Goal: Task Accomplishment & Management: Manage account settings

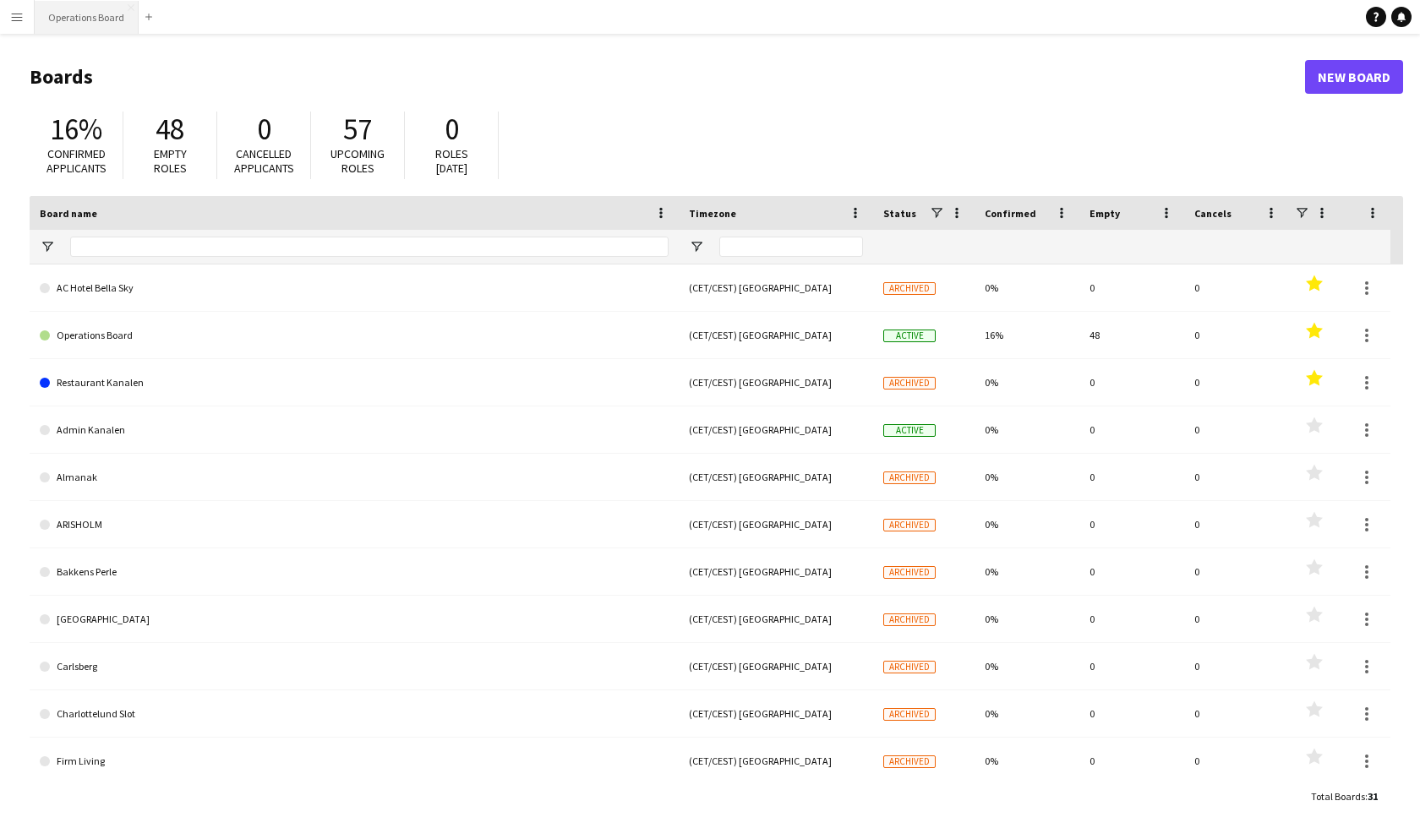
click at [104, 7] on button "Operations Board Close" at bounding box center [87, 17] width 104 height 33
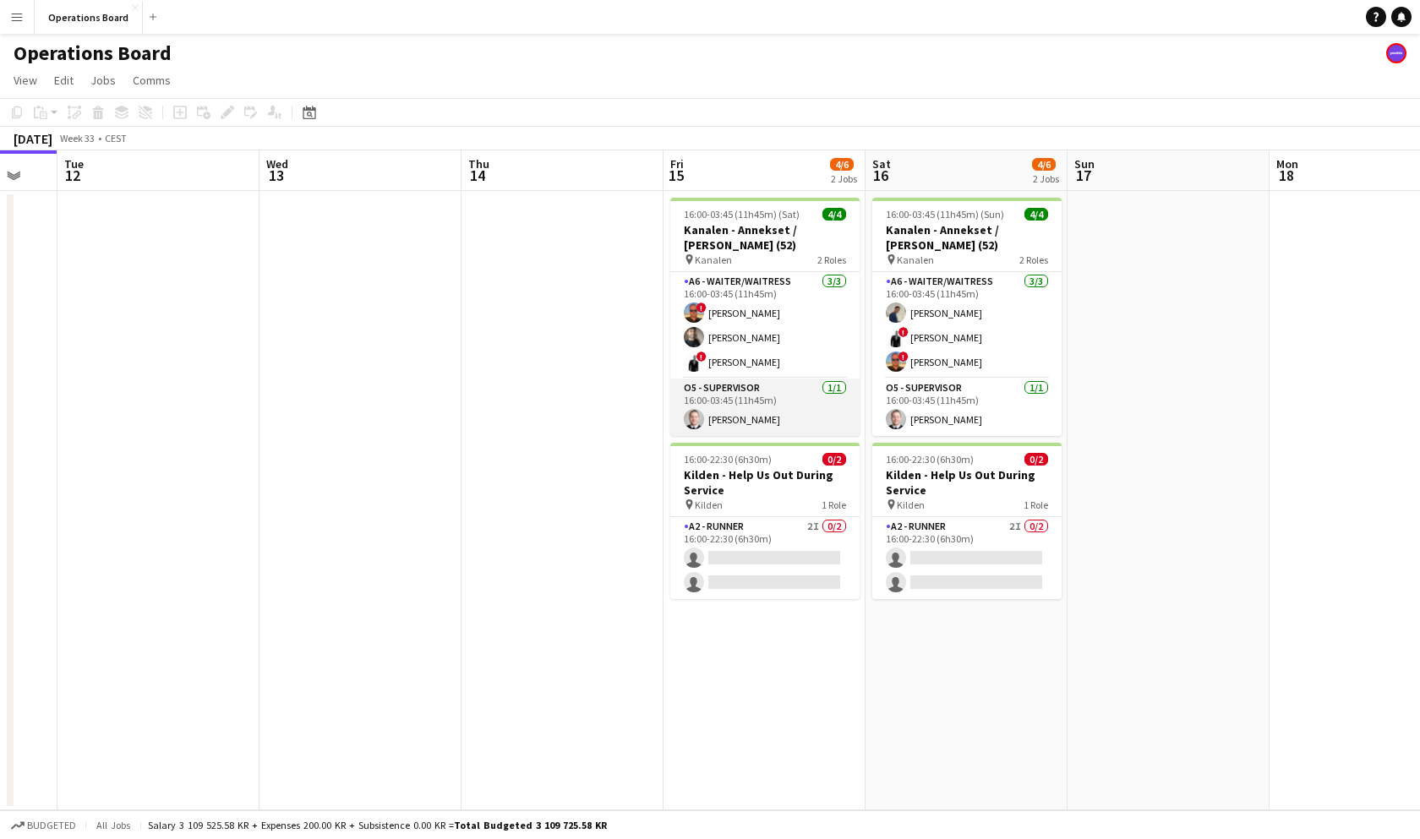
scroll to position [0, 769]
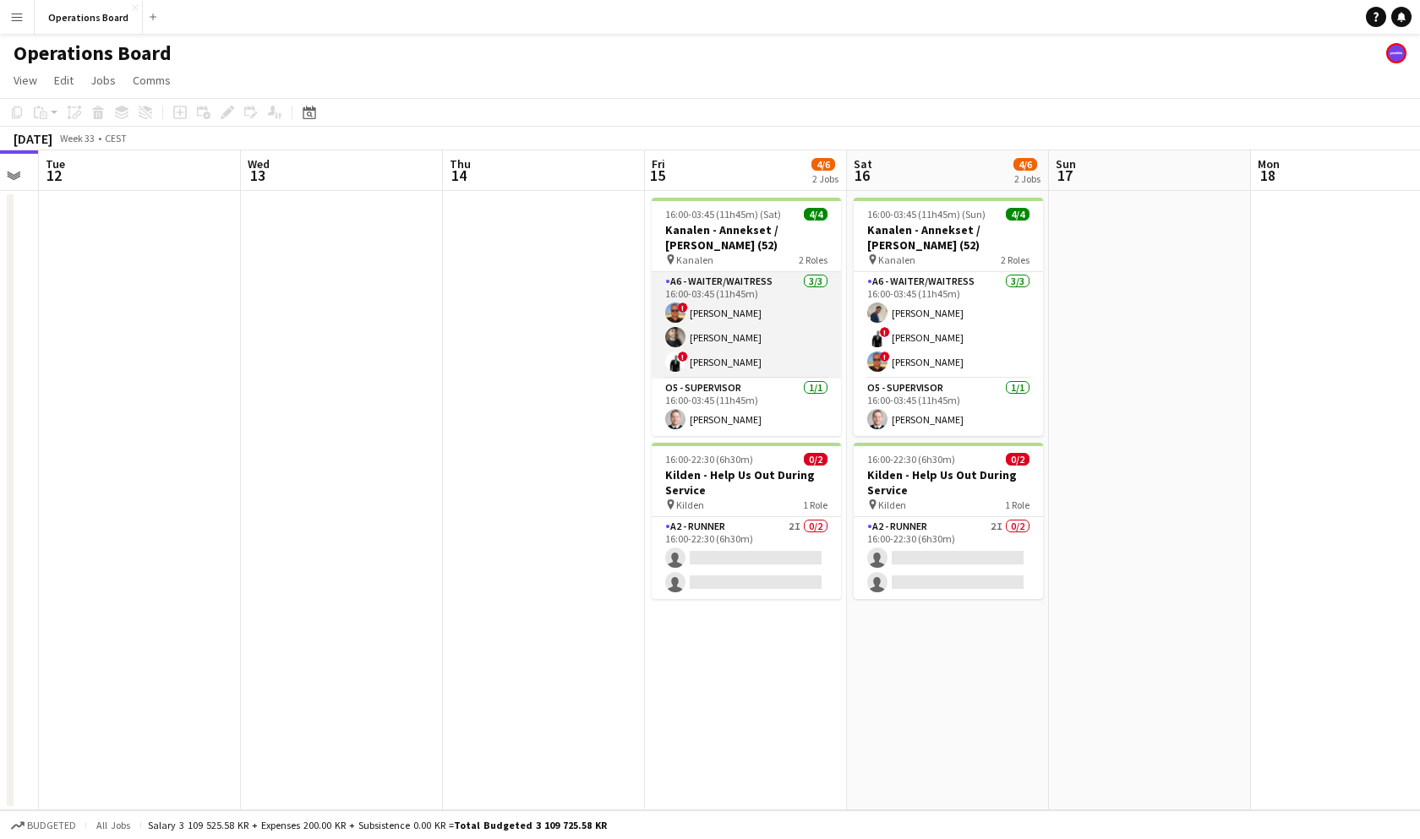
click at [783, 340] on app-card-role "A6 - WAITER/WAITRESS [DATE] 16:00-03:45 (11h45m) ! [PERSON_NAME] [PERSON_NAME] …" at bounding box center [746, 325] width 189 height 106
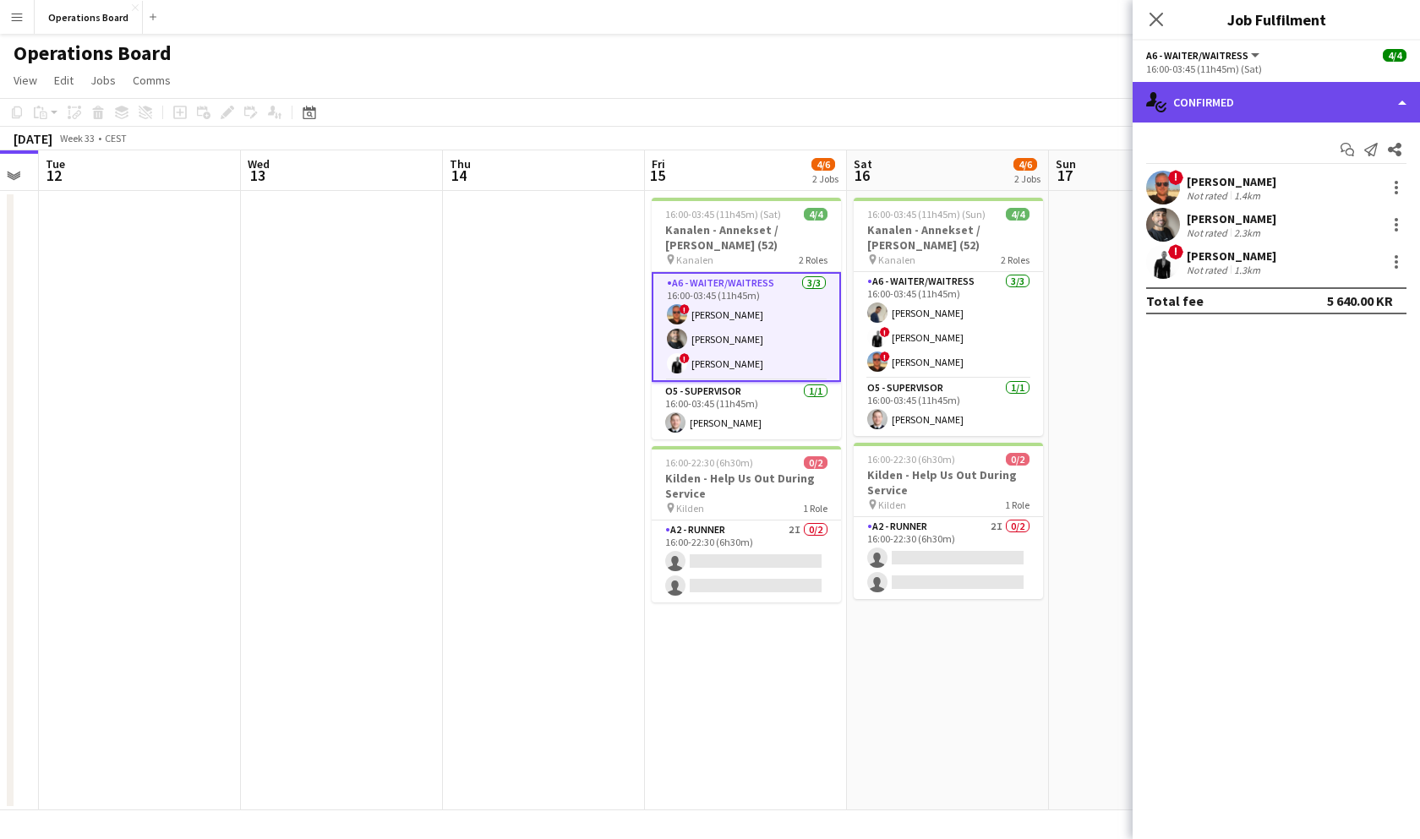
click at [1189, 100] on div "single-neutral-actions-check-2 Confirmed" at bounding box center [1275, 102] width 287 height 41
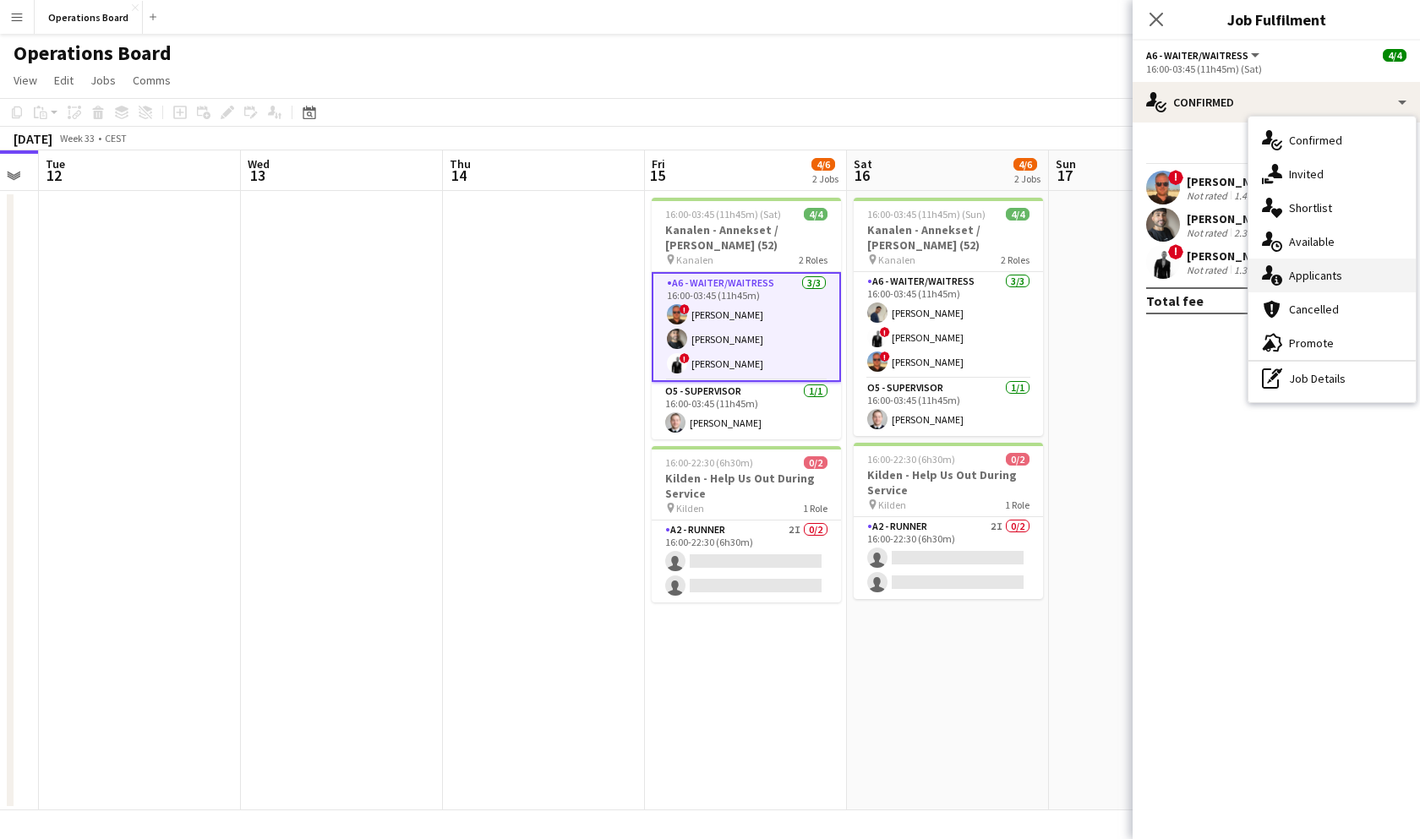
click at [1308, 270] on div "single-neutral-actions-information Applicants" at bounding box center [1331, 276] width 167 height 34
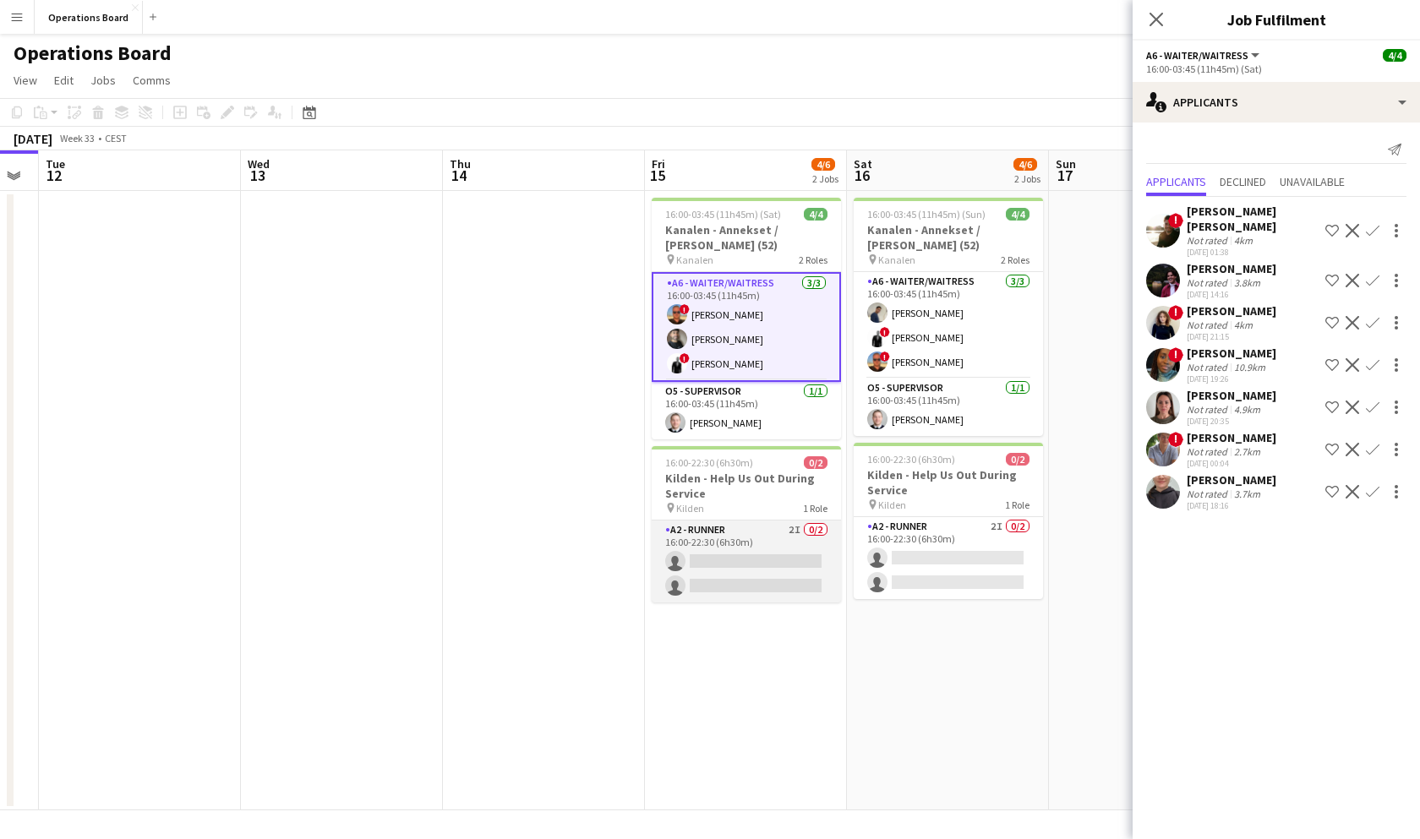
click at [745, 555] on app-card-role "A2 - RUNNER 2I 0/2 16:00-22:30 (6h30m) single-neutral-actions single-neutral-ac…" at bounding box center [746, 562] width 189 height 82
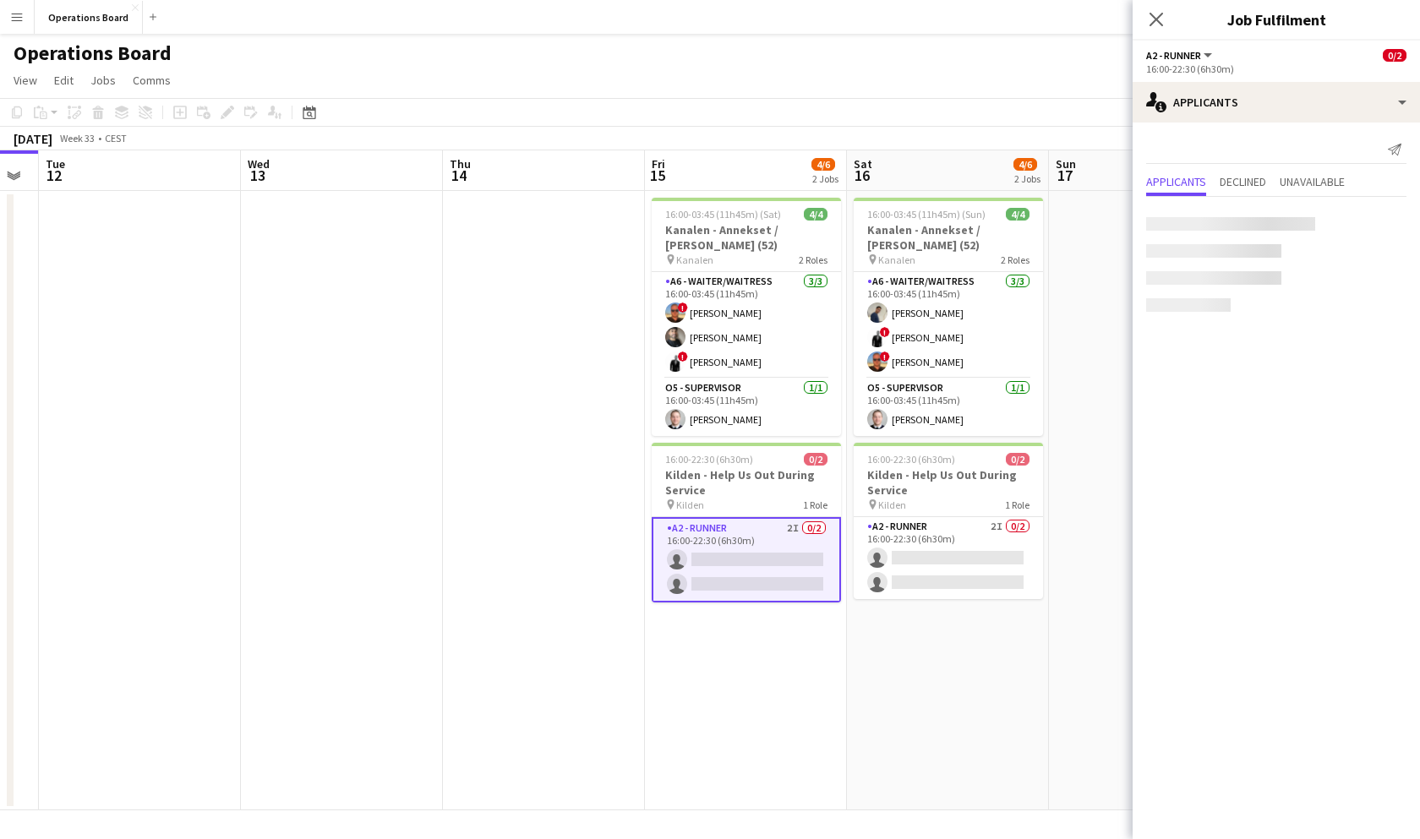
scroll to position [0, 770]
click at [783, 555] on app-card-role "A2 - RUNNER 2I 0/2 16:00-22:30 (6h30m) single-neutral-actions single-neutral-ac…" at bounding box center [745, 559] width 189 height 85
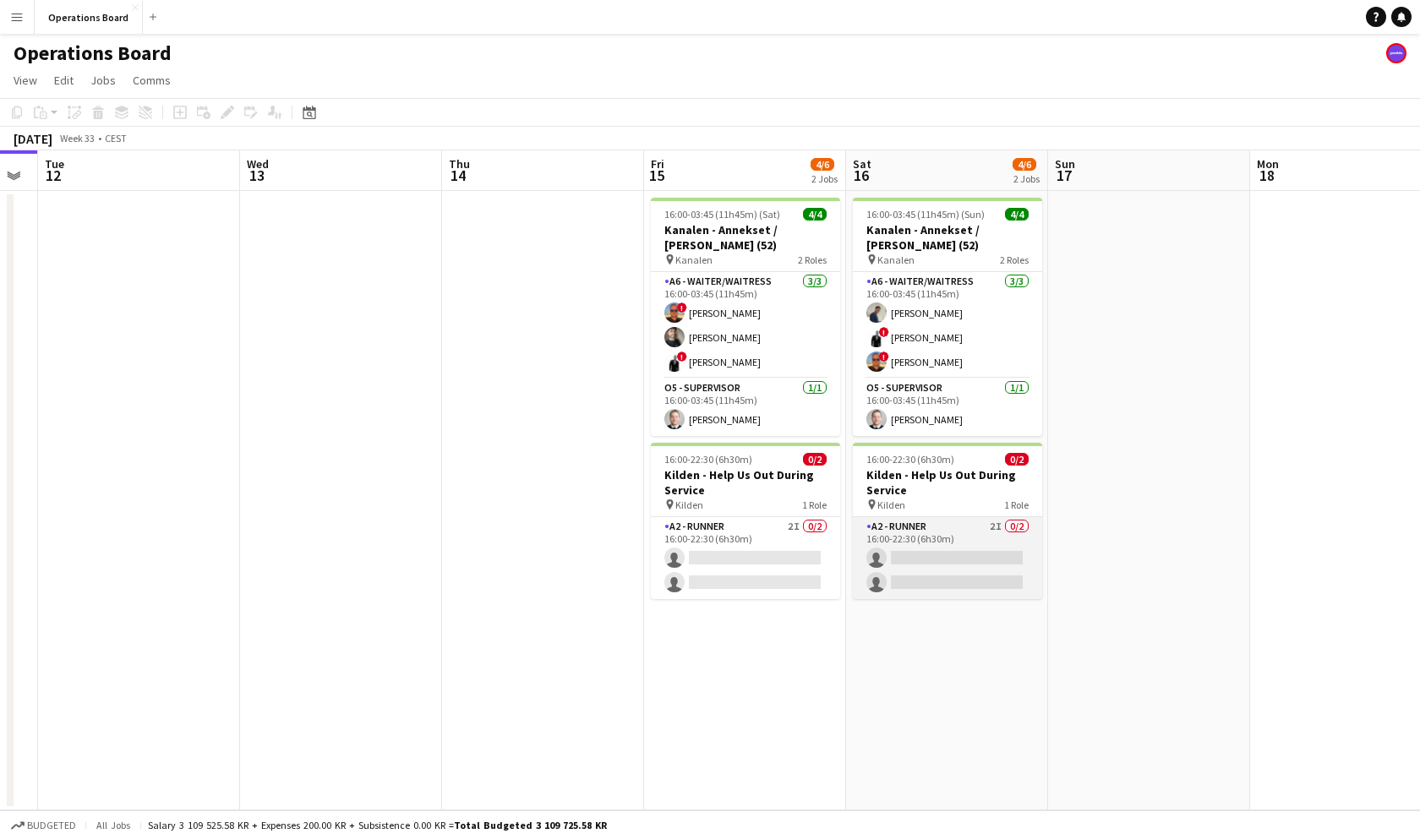
click at [910, 537] on app-card-role "A2 - RUNNER 2I 0/2 16:00-22:30 (6h30m) single-neutral-actions single-neutral-ac…" at bounding box center [947, 558] width 189 height 82
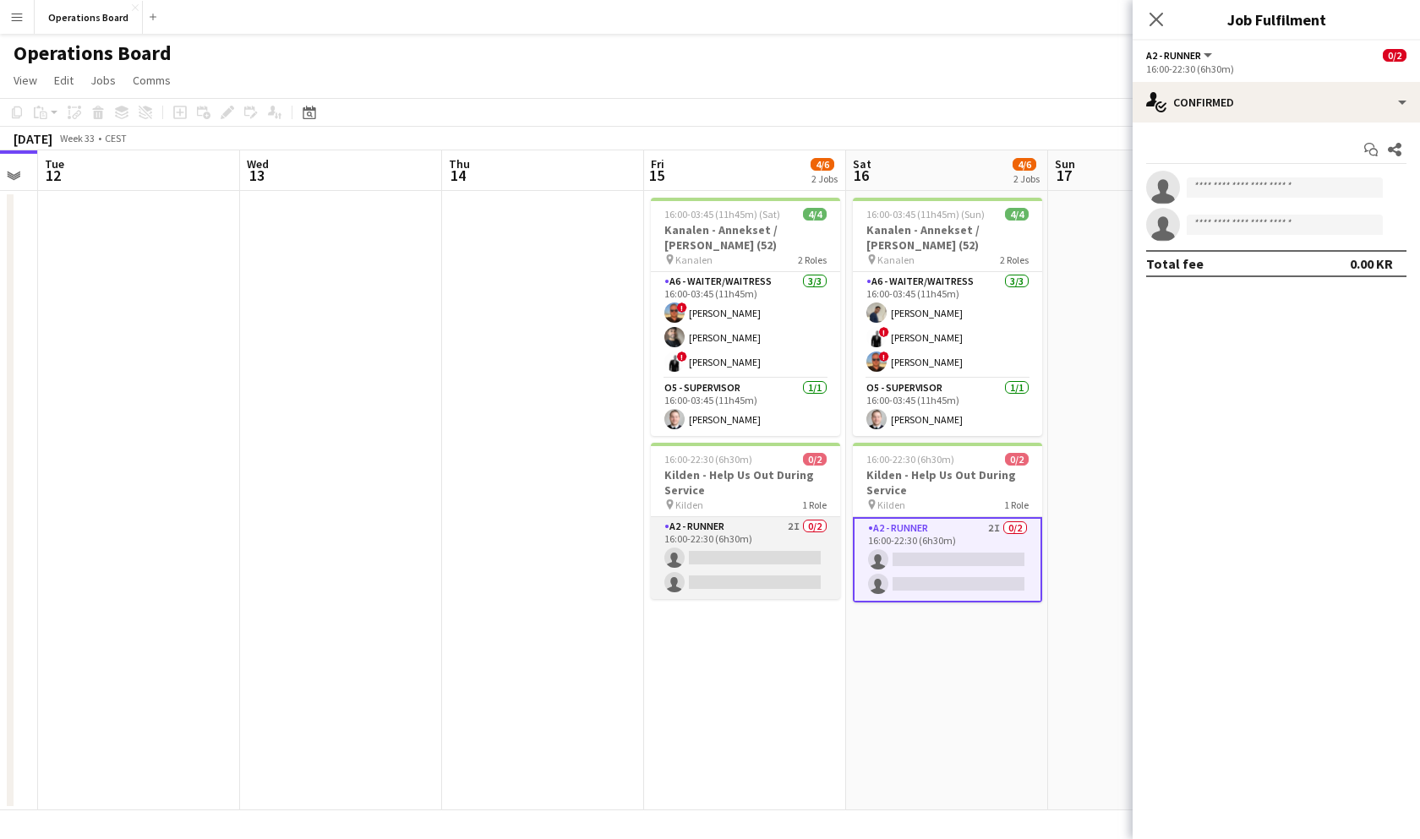
click at [763, 537] on app-card-role "A2 - RUNNER 2I 0/2 16:00-22:30 (6h30m) single-neutral-actions single-neutral-ac…" at bounding box center [745, 558] width 189 height 82
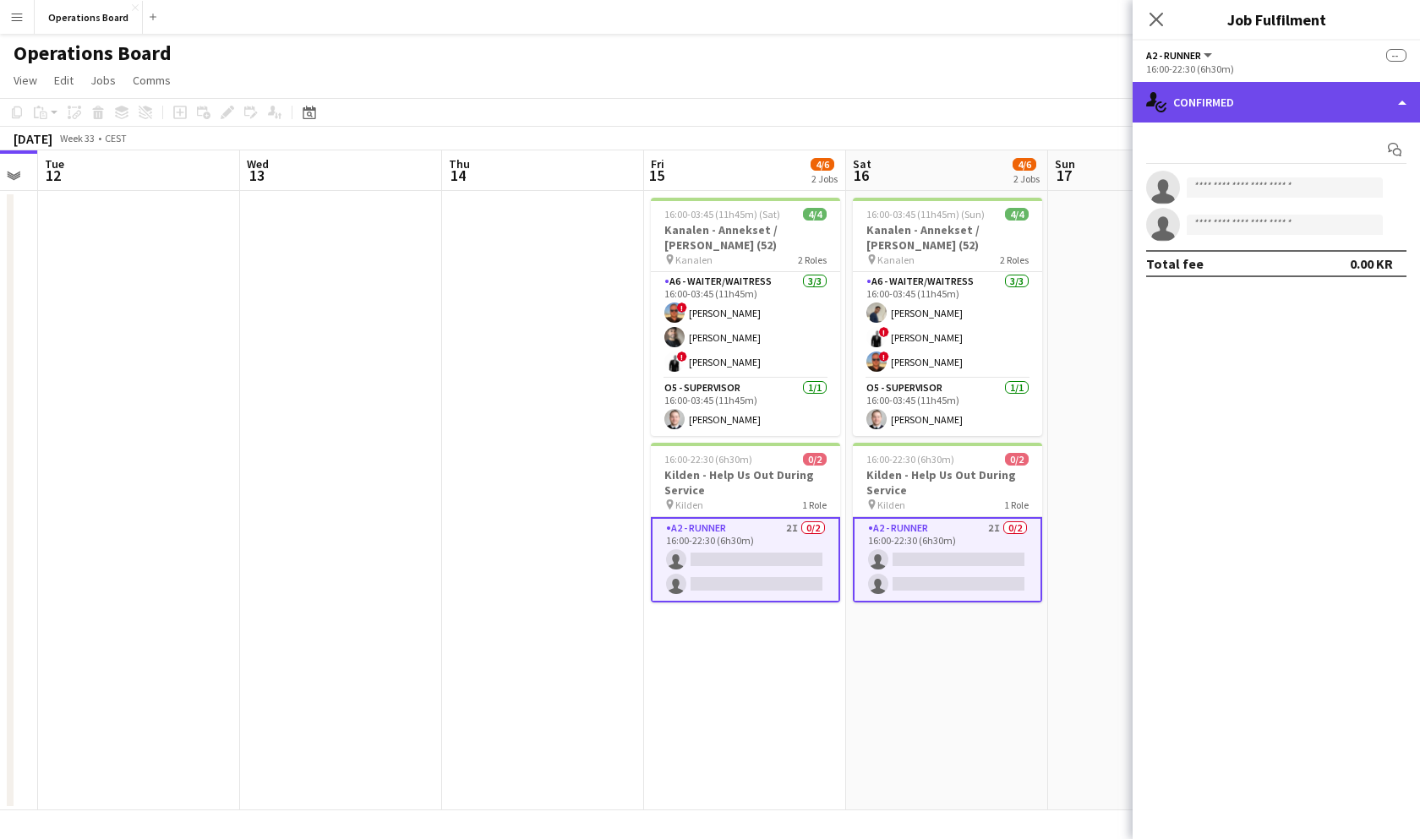
click at [1267, 97] on div "single-neutral-actions-check-2 Confirmed" at bounding box center [1275, 102] width 287 height 41
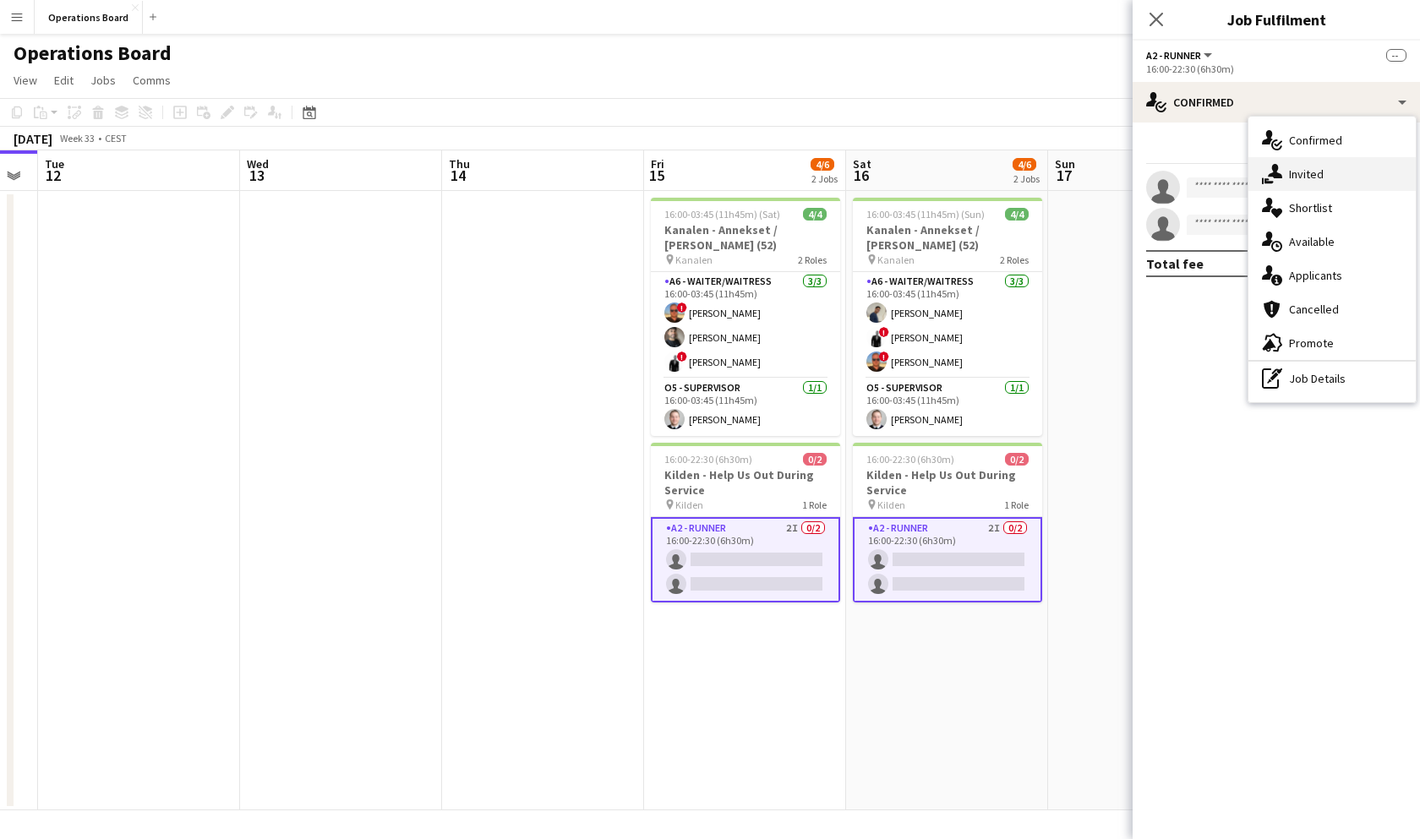
click at [1315, 159] on div "single-neutral-actions-share-1 Invited" at bounding box center [1331, 174] width 167 height 34
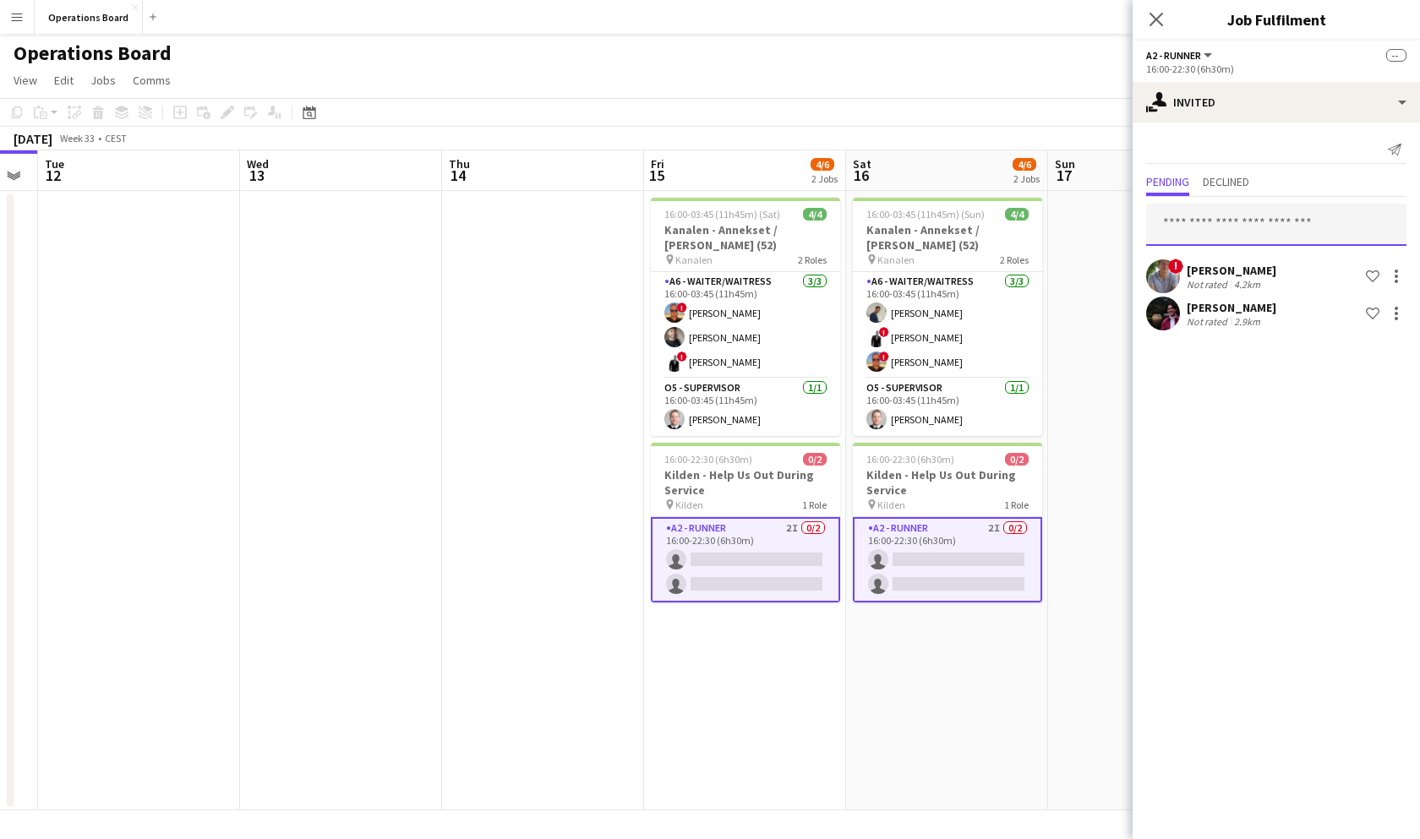
click at [1239, 219] on input "text" at bounding box center [1276, 225] width 260 height 42
type input "****"
click at [1226, 402] on mat-expansion-panel "user-plus Invited Send notification Pending Declined **** ! [PERSON_NAME] Not r…" at bounding box center [1275, 481] width 287 height 717
click at [1224, 232] on input "****" at bounding box center [1276, 225] width 260 height 42
click at [1224, 281] on span "[EMAIL_ADDRESS][DOMAIN_NAME]" at bounding box center [1275, 281] width 233 height 14
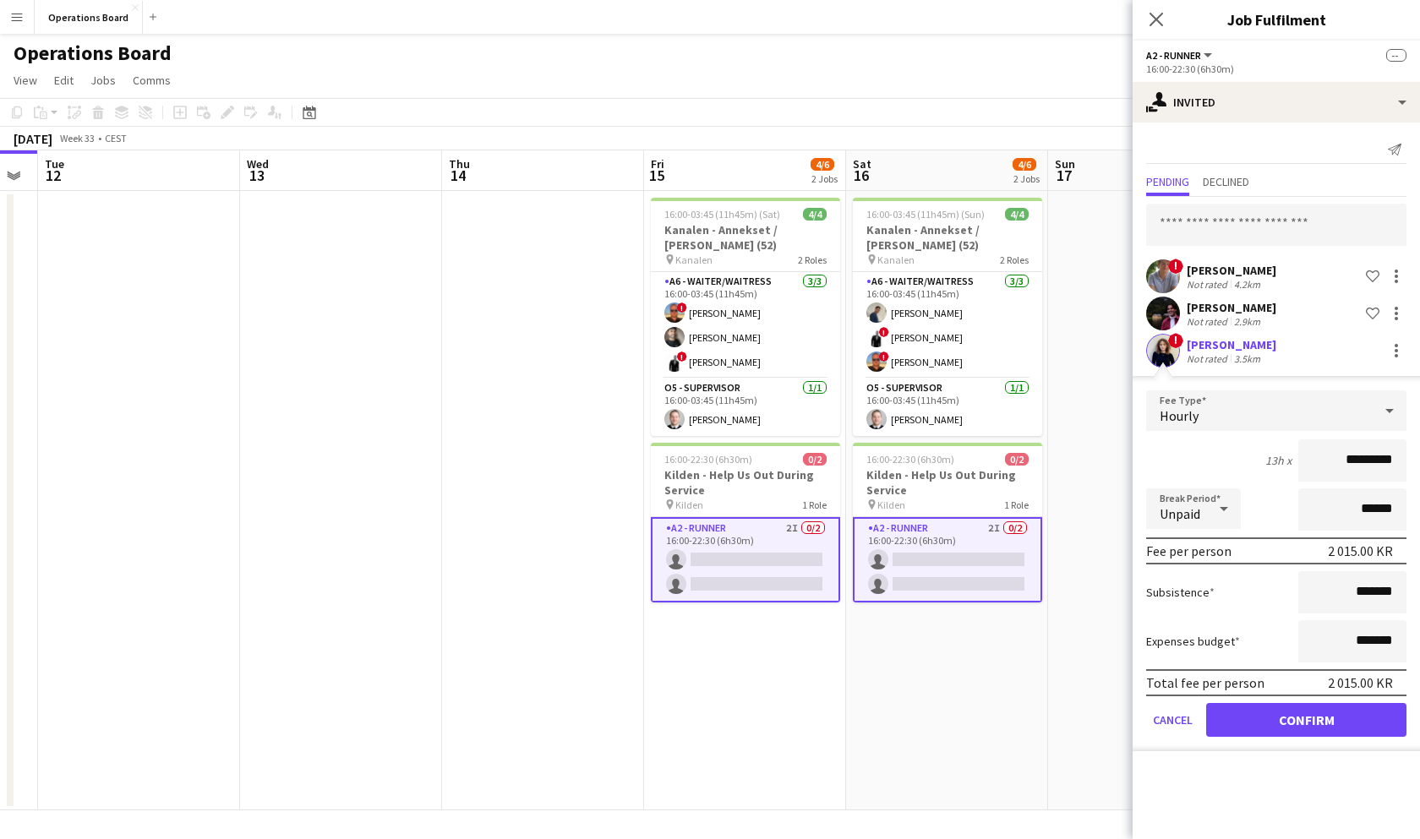
click at [1261, 709] on button "Confirm" at bounding box center [1306, 720] width 200 height 34
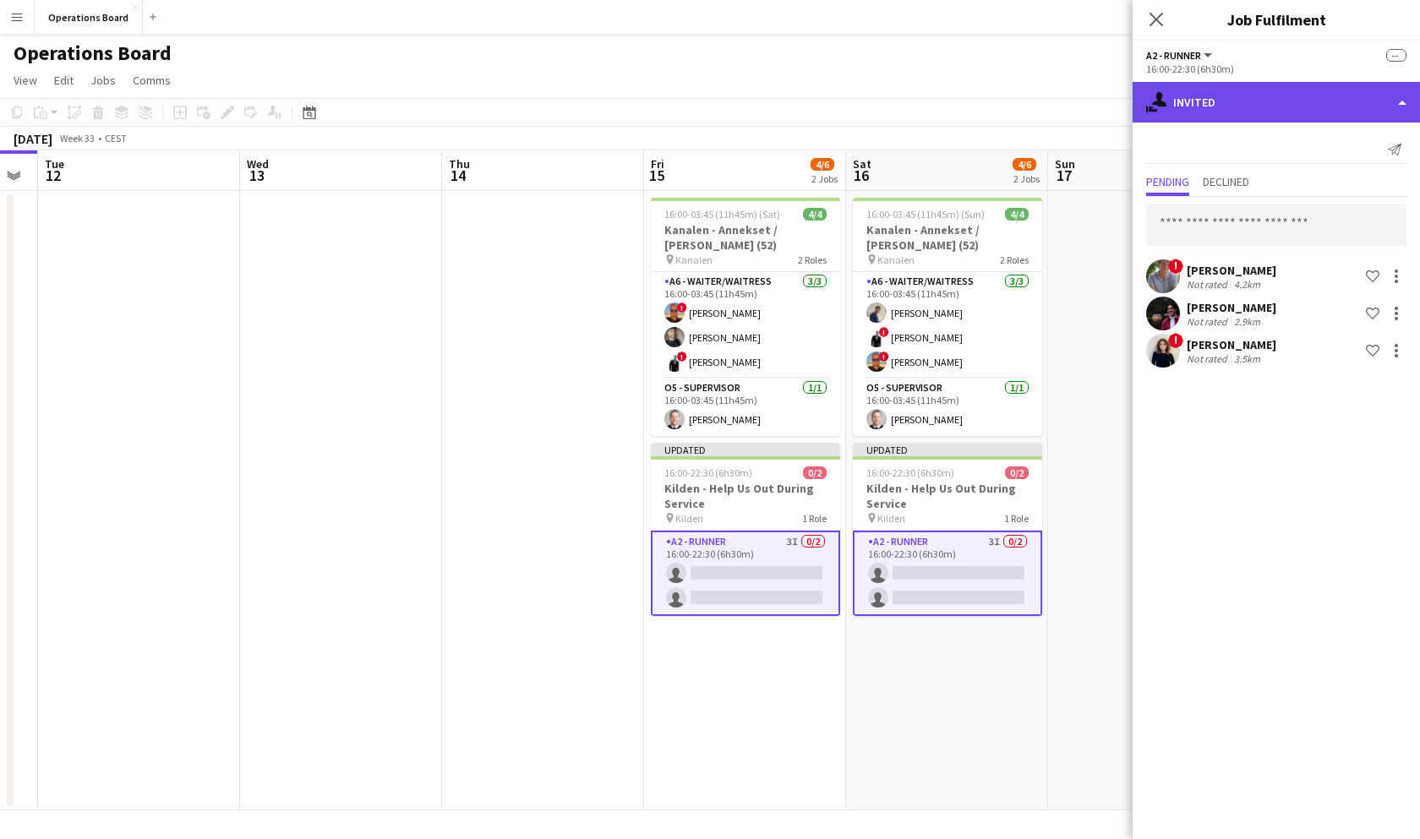
click at [1241, 112] on div "single-neutral-actions-share-1 Invited" at bounding box center [1275, 102] width 287 height 41
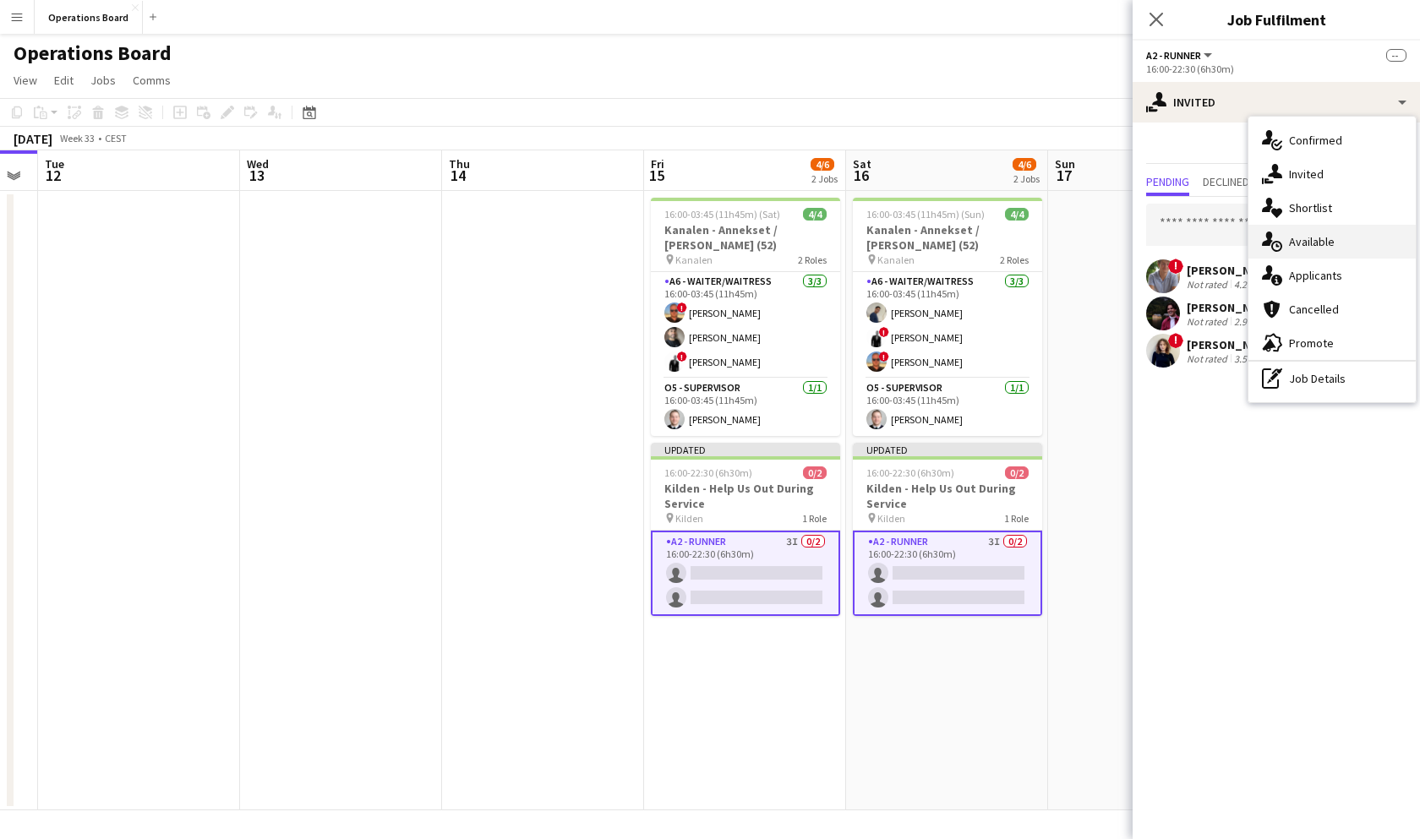
click at [1345, 244] on div "single-neutral-actions-upload Available" at bounding box center [1331, 242] width 167 height 34
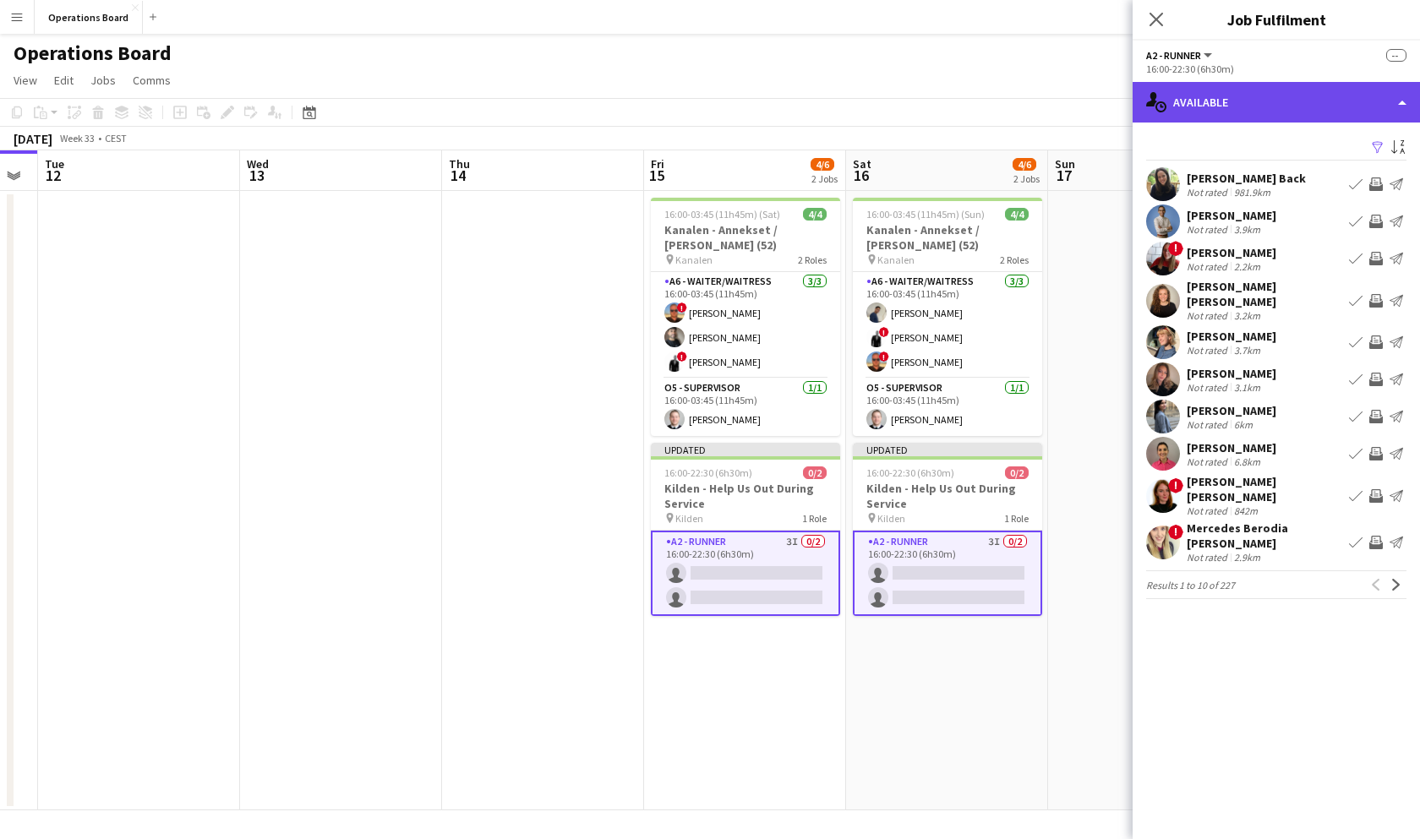
click at [1271, 89] on div "single-neutral-actions-upload Available" at bounding box center [1275, 102] width 287 height 41
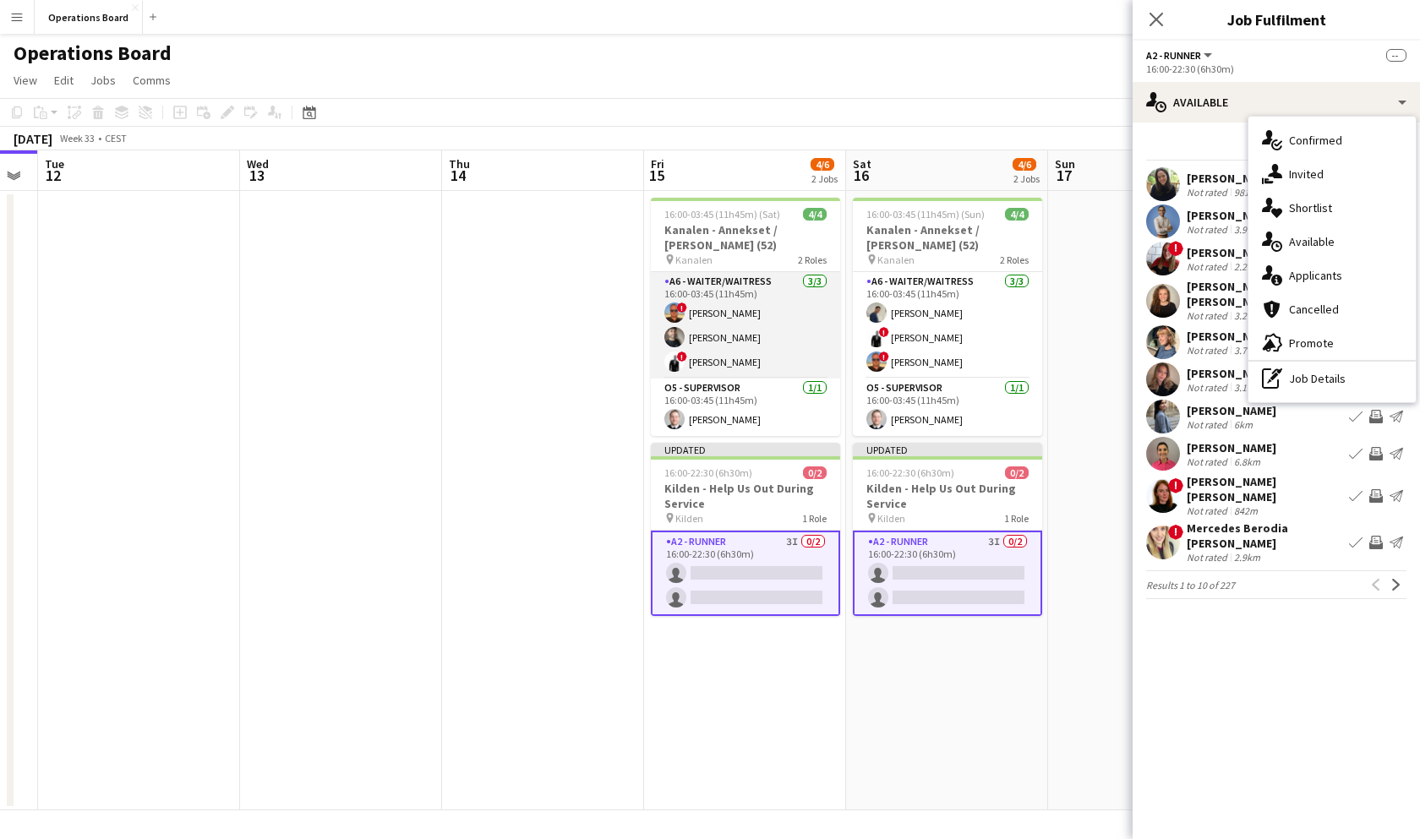
click at [781, 327] on app-card-role "A6 - WAITER/WAITRESS [DATE] 16:00-03:45 (11h45m) ! [PERSON_NAME] [PERSON_NAME] …" at bounding box center [745, 325] width 189 height 106
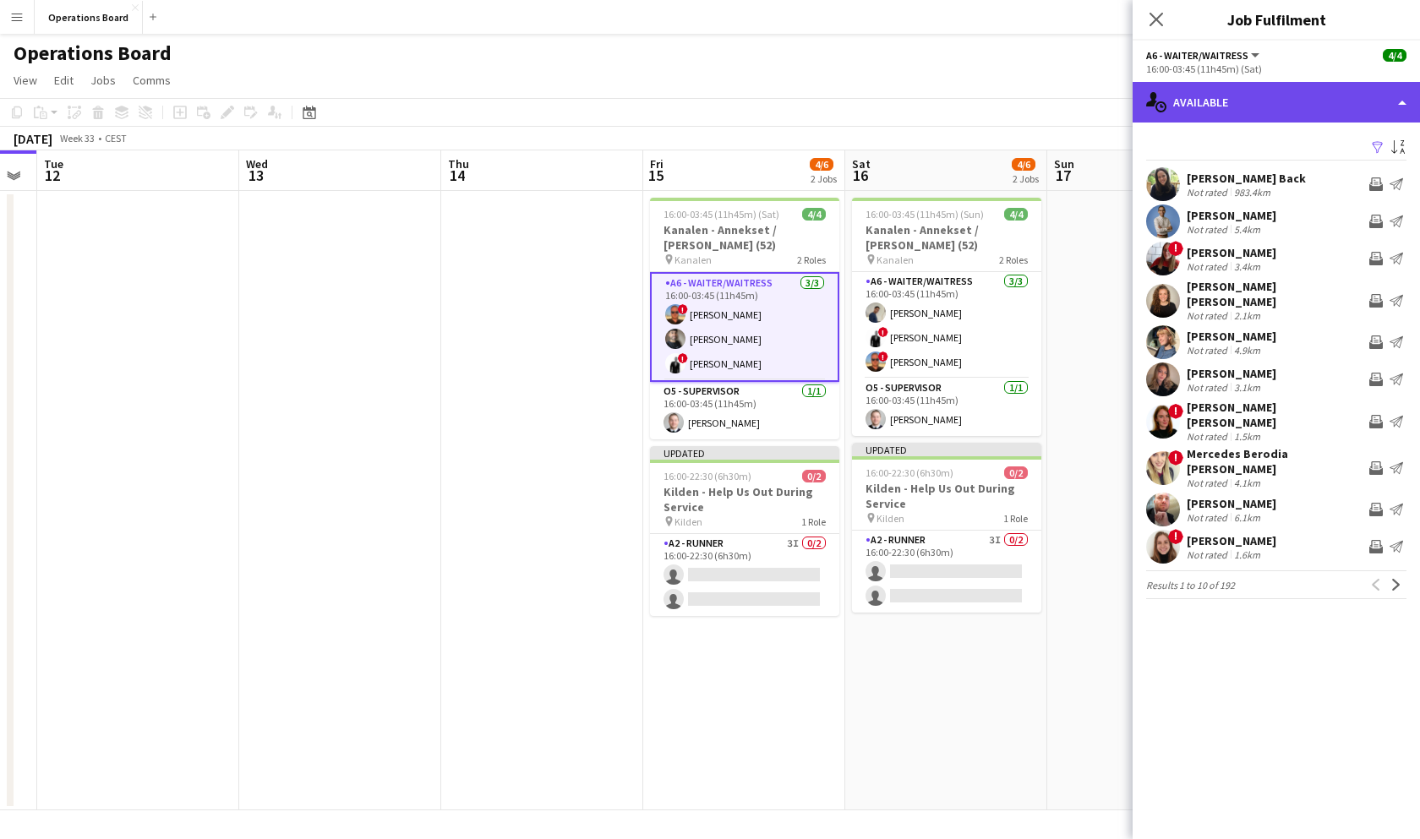
click at [1211, 89] on div "single-neutral-actions-upload Available" at bounding box center [1275, 102] width 287 height 41
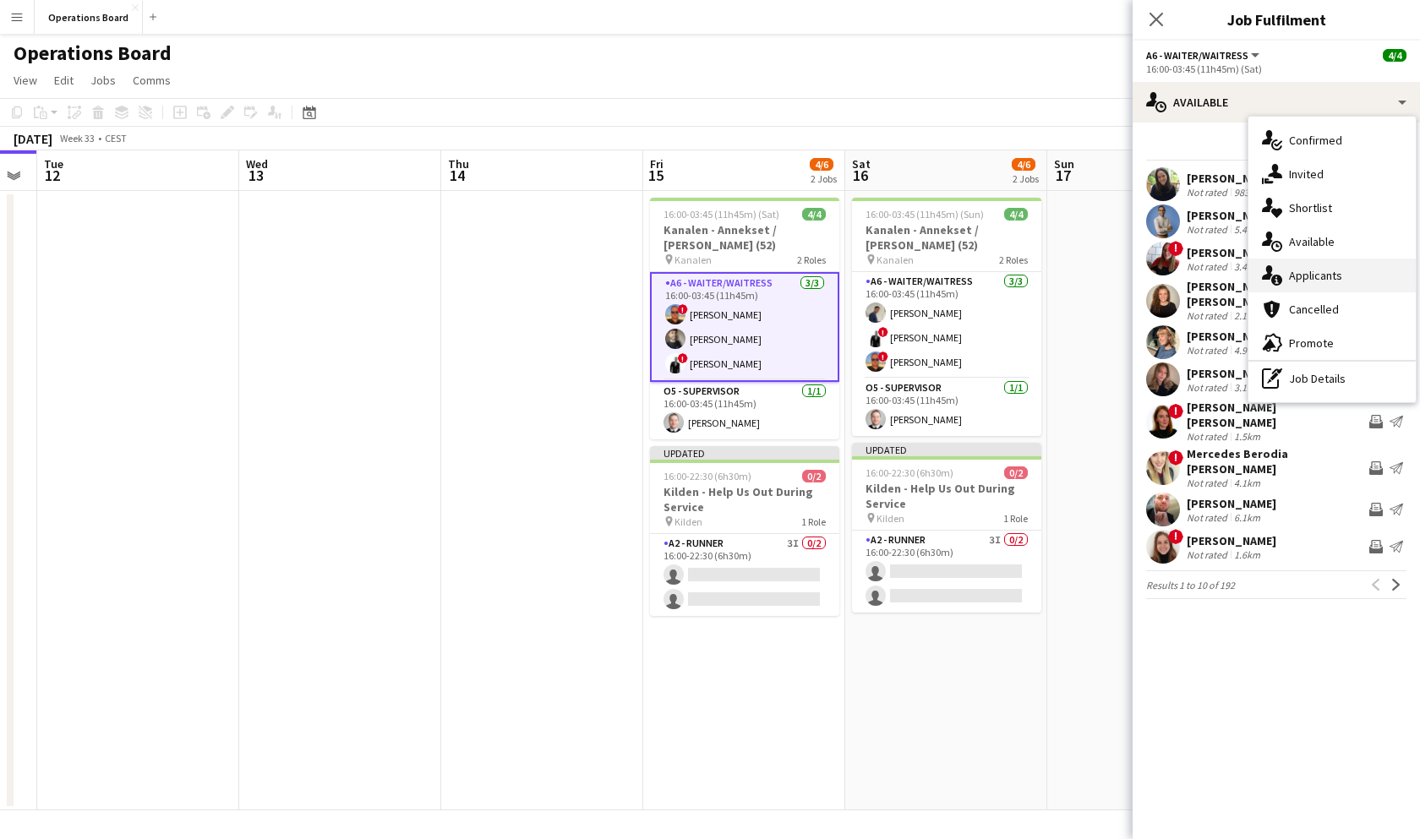
click at [1322, 270] on div "single-neutral-actions-information Applicants" at bounding box center [1331, 276] width 167 height 34
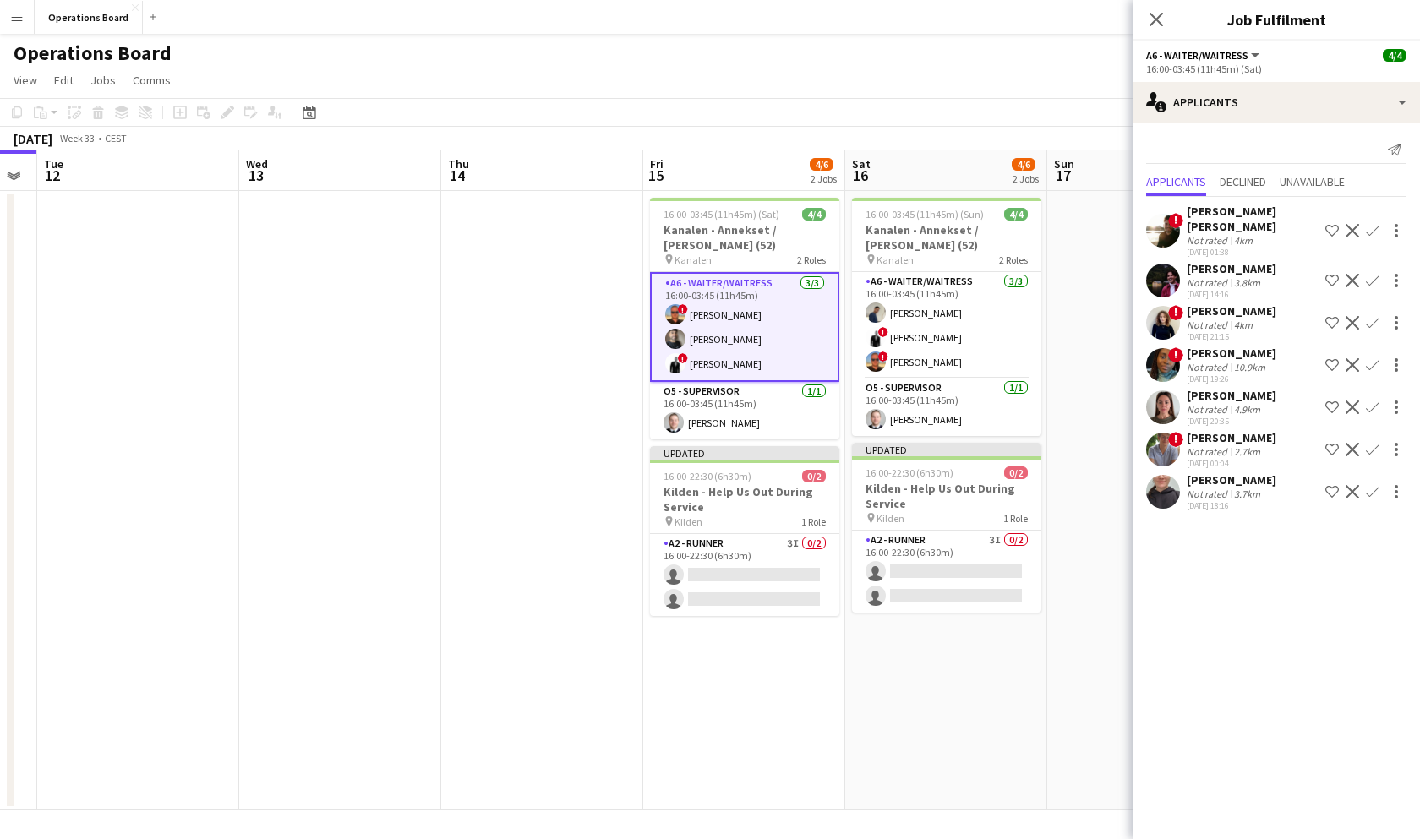
click at [1352, 224] on app-icon "Decline" at bounding box center [1352, 231] width 14 height 14
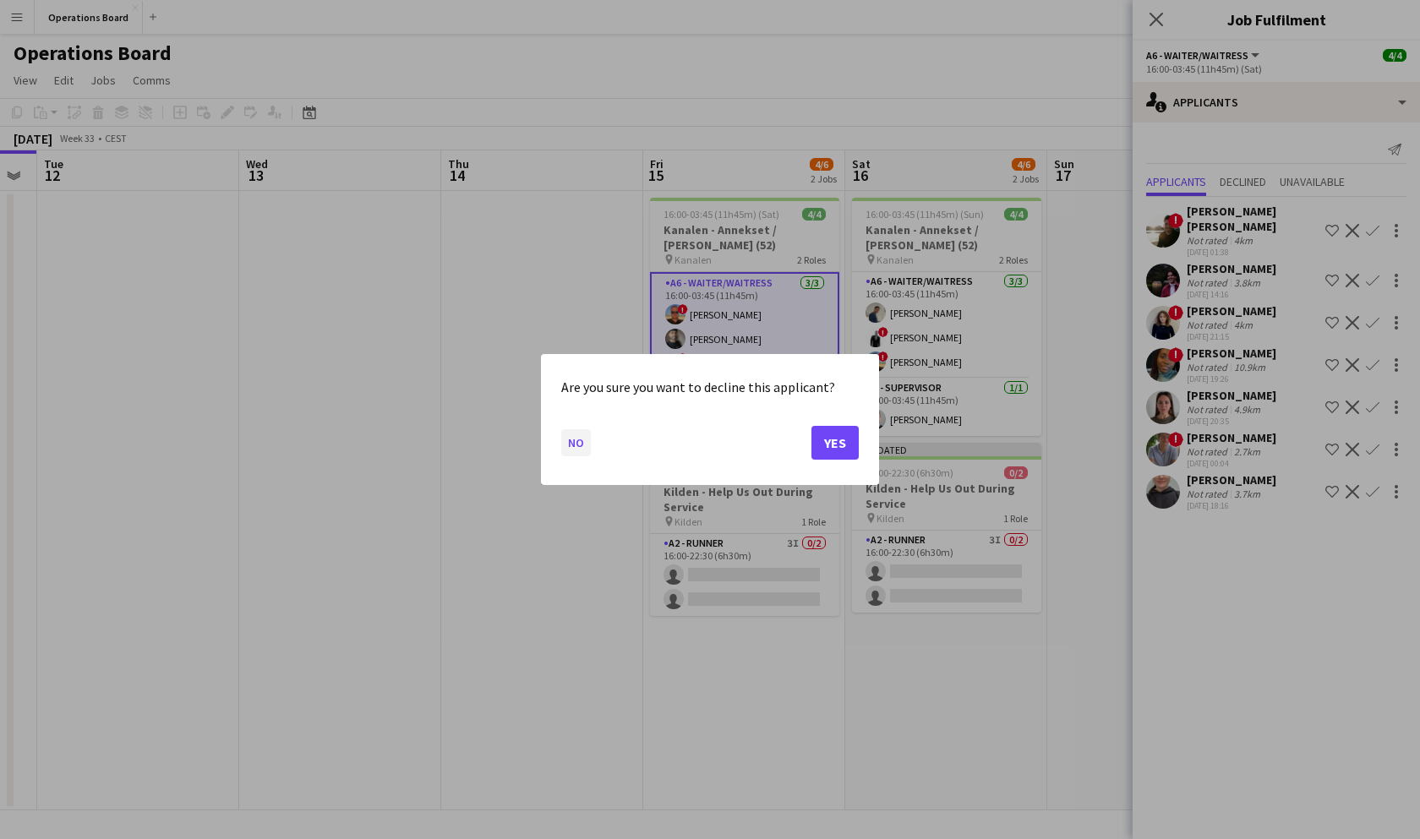
click at [577, 439] on button "No" at bounding box center [576, 442] width 30 height 27
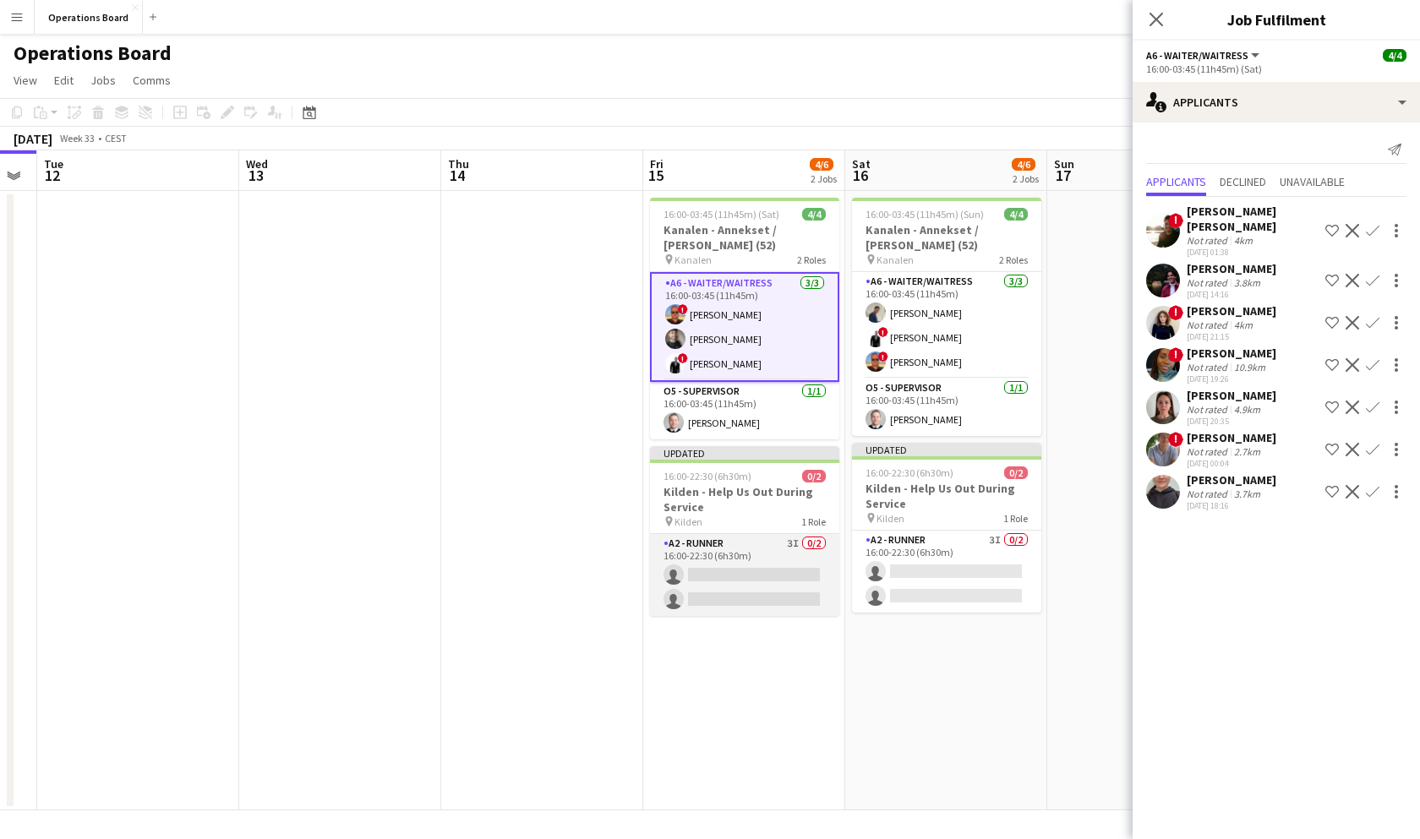
click at [720, 547] on app-card-role "A2 - RUNNER 3I 0/2 16:00-22:30 (6h30m) single-neutral-actions single-neutral-ac…" at bounding box center [744, 575] width 189 height 82
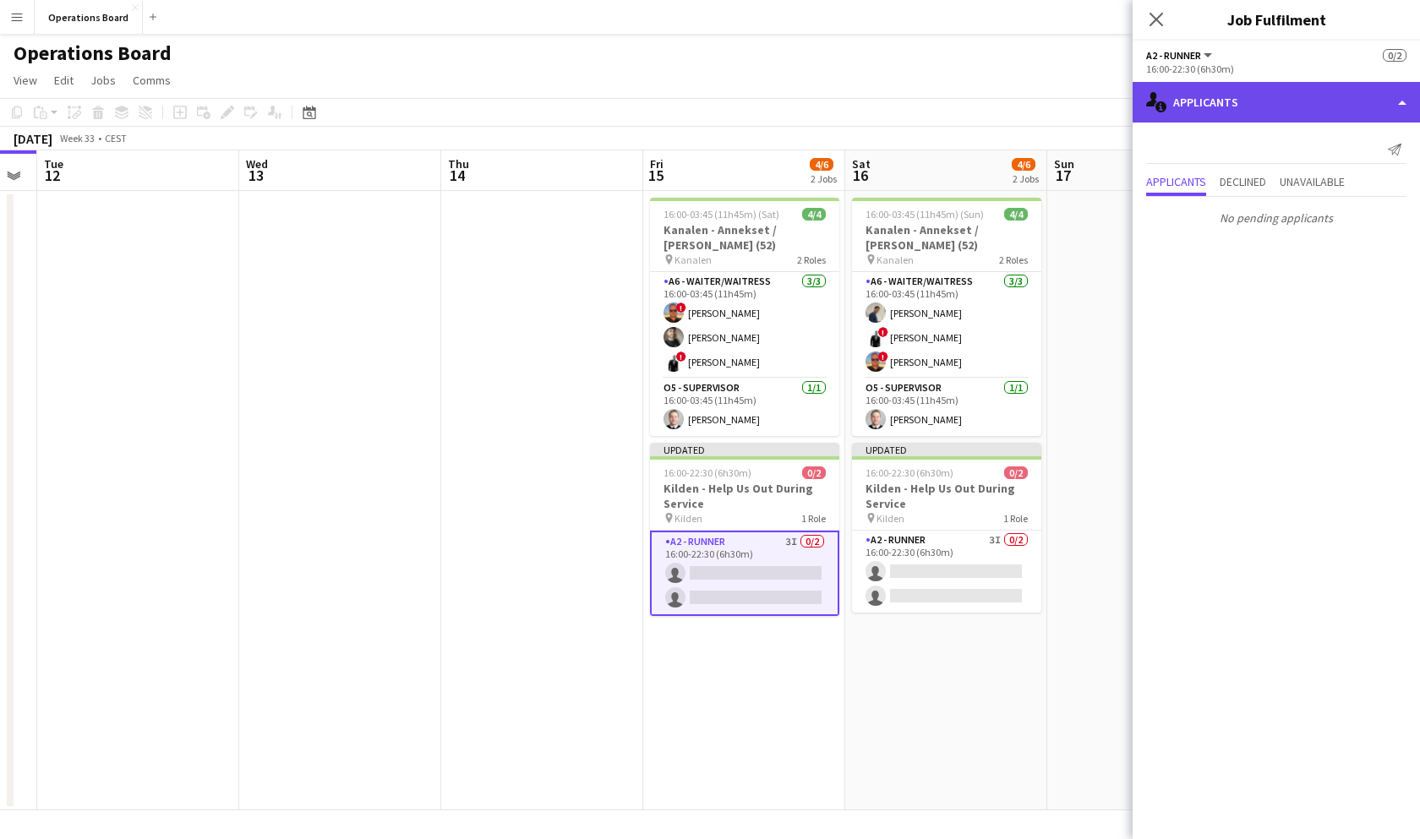
click at [1209, 101] on div "single-neutral-actions-information Applicants" at bounding box center [1275, 102] width 287 height 41
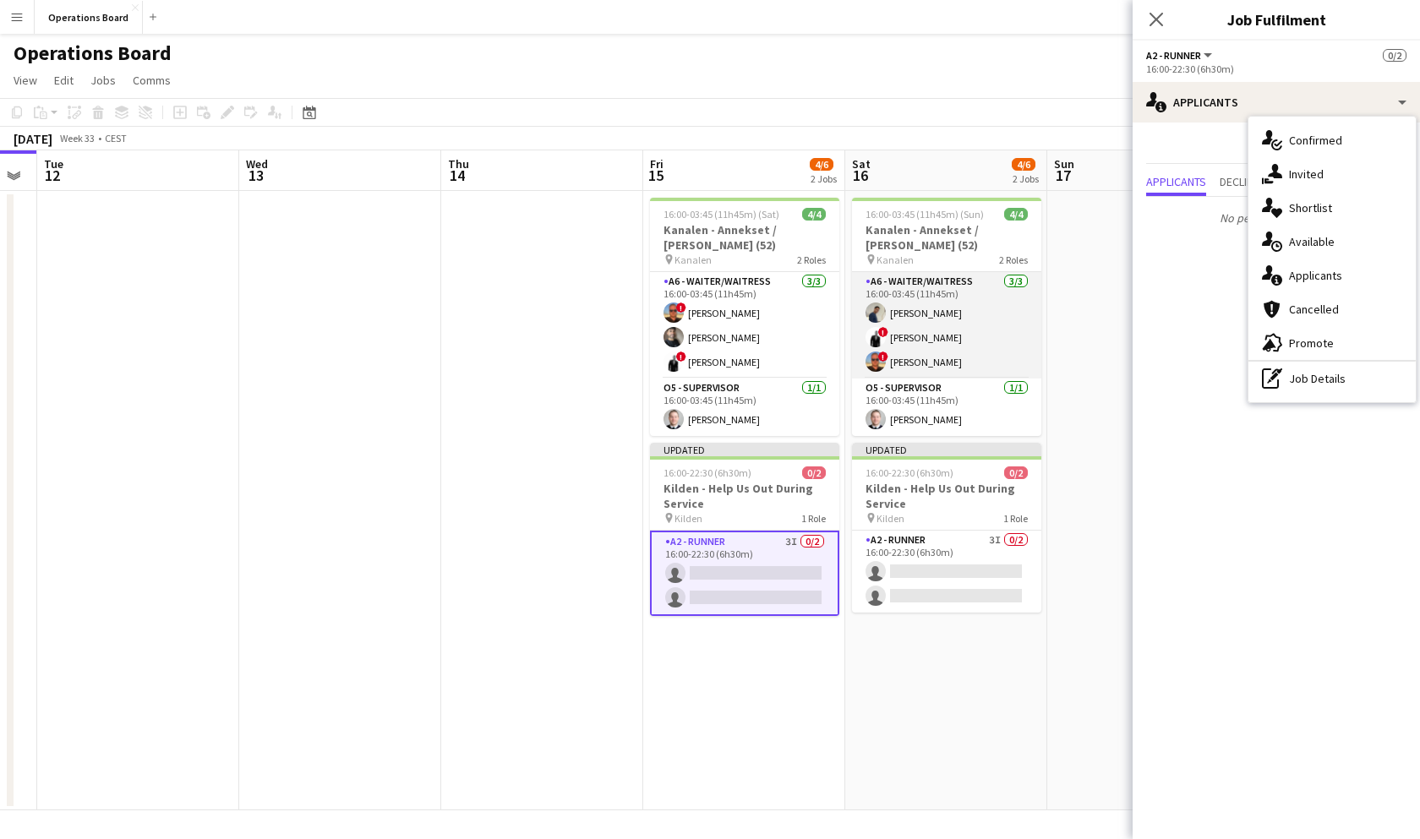
click at [990, 319] on app-card-role "A6 - WAITER/WAITRESS [DATE] 16:00-03:45 (11h45m) [PERSON_NAME] ! [PERSON_NAME] …" at bounding box center [946, 325] width 189 height 106
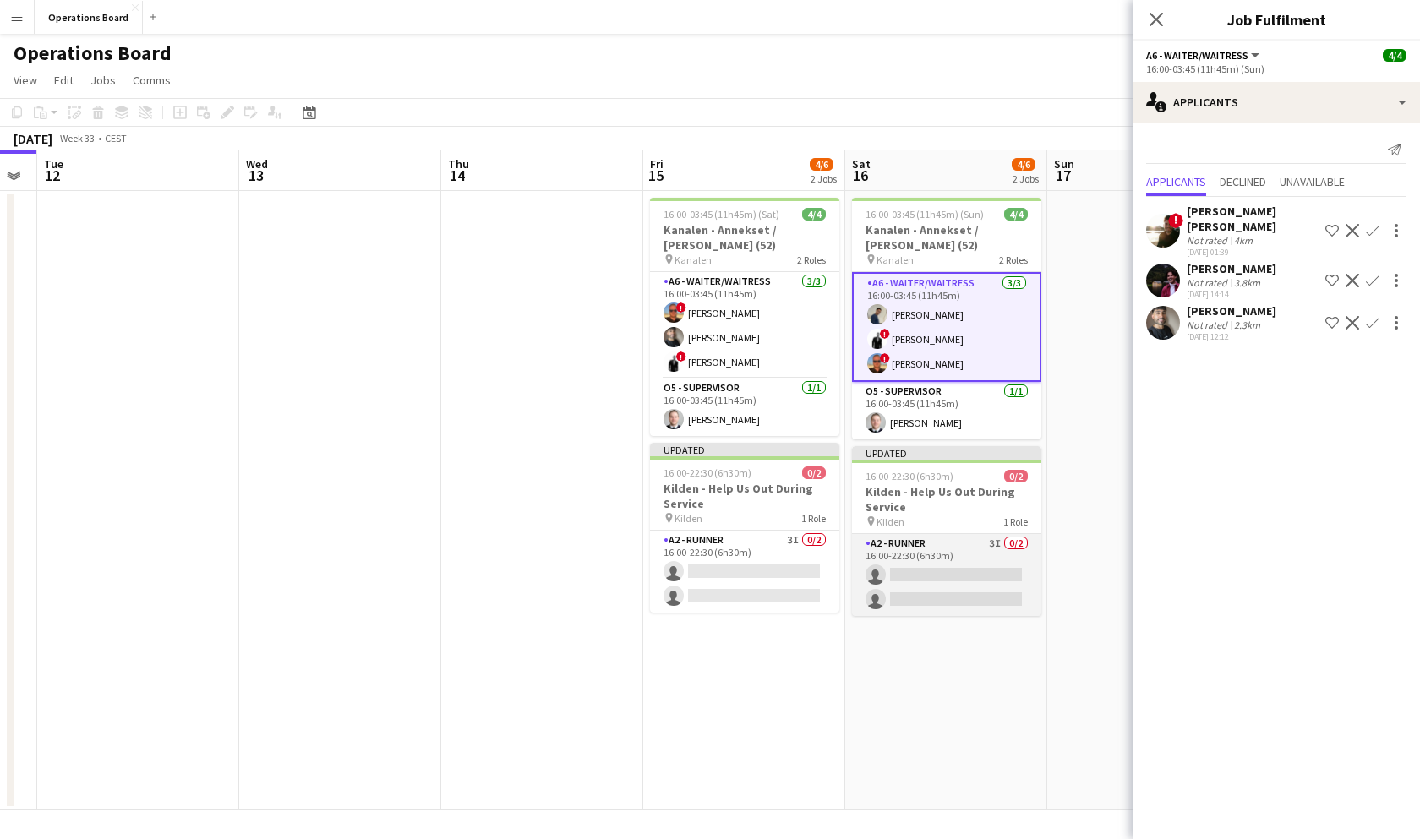
click at [999, 581] on app-card-role "A2 - RUNNER 3I 0/2 16:00-22:30 (6h30m) single-neutral-actions single-neutral-ac…" at bounding box center [946, 575] width 189 height 82
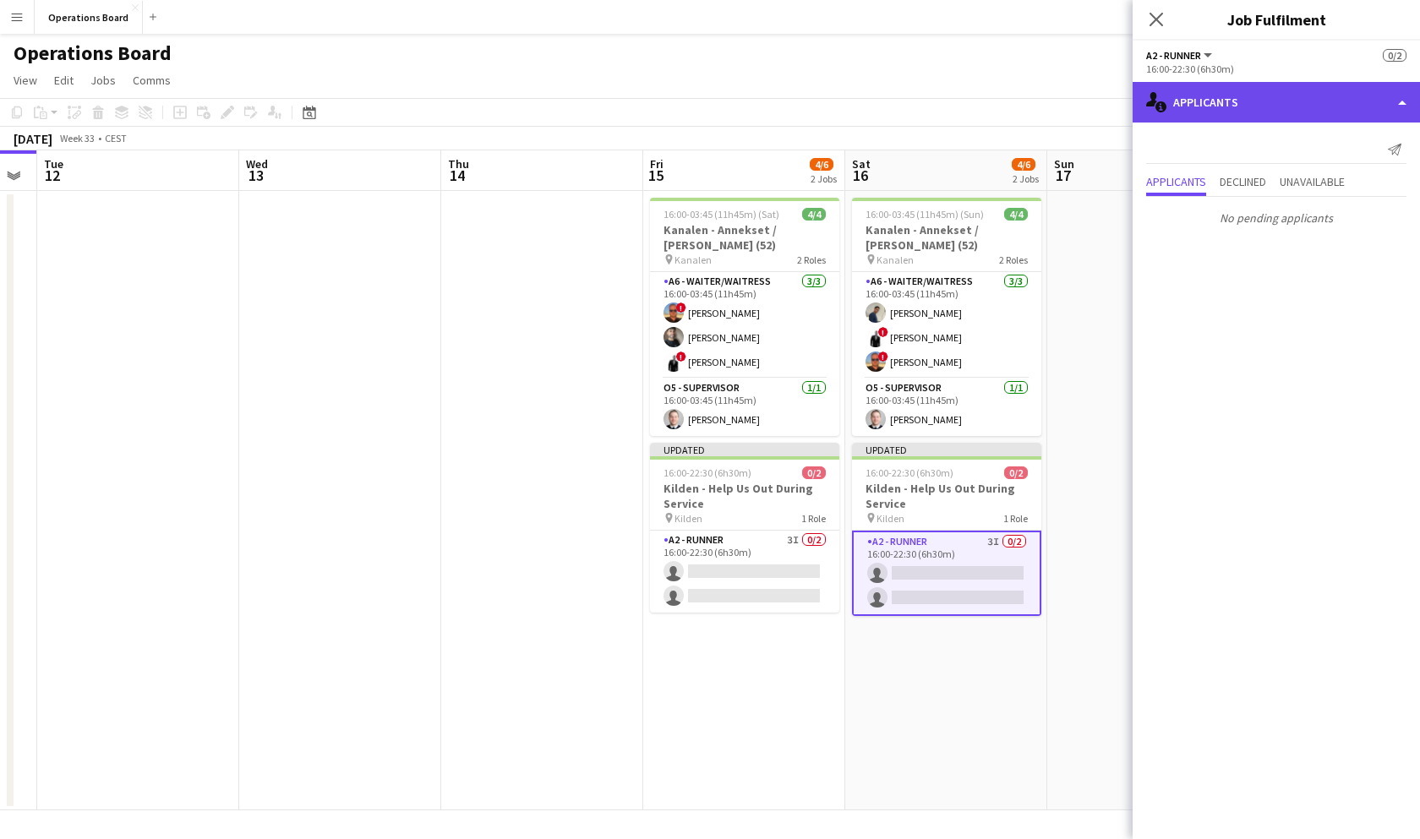
click at [1262, 100] on div "single-neutral-actions-information Applicants" at bounding box center [1275, 102] width 287 height 41
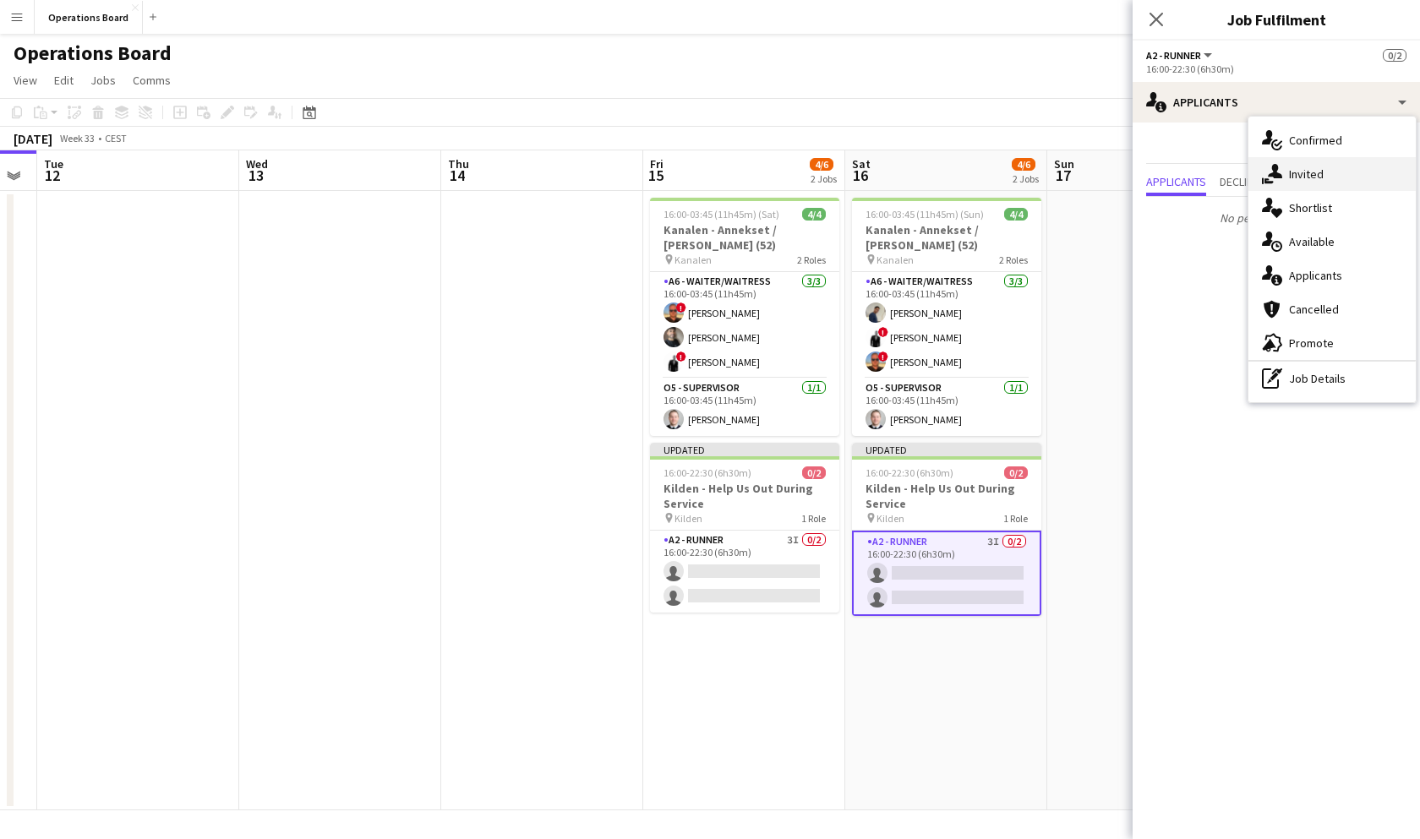
click at [1310, 167] on div "single-neutral-actions-share-1 Invited" at bounding box center [1331, 174] width 167 height 34
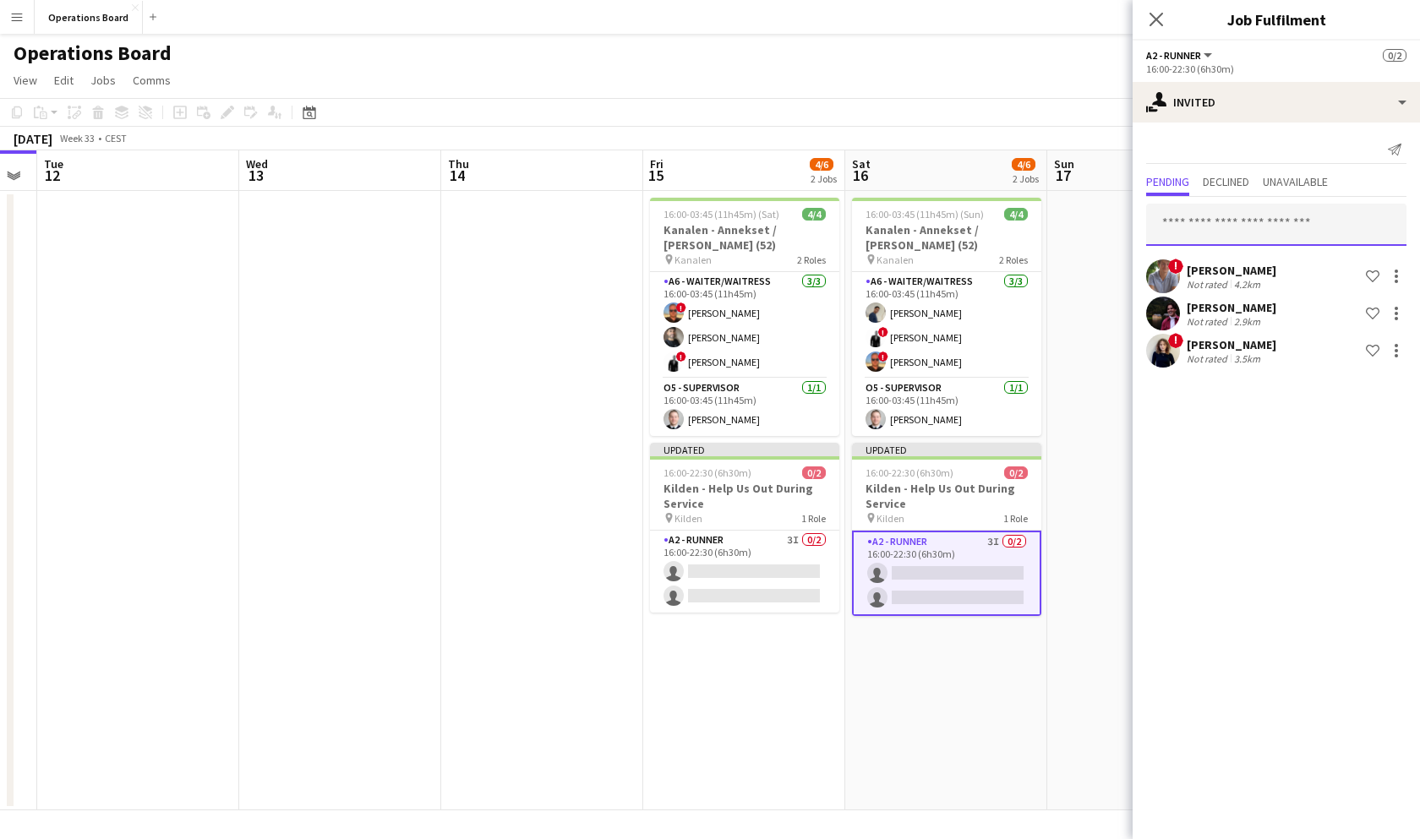
click at [1220, 221] on input "text" at bounding box center [1276, 225] width 260 height 42
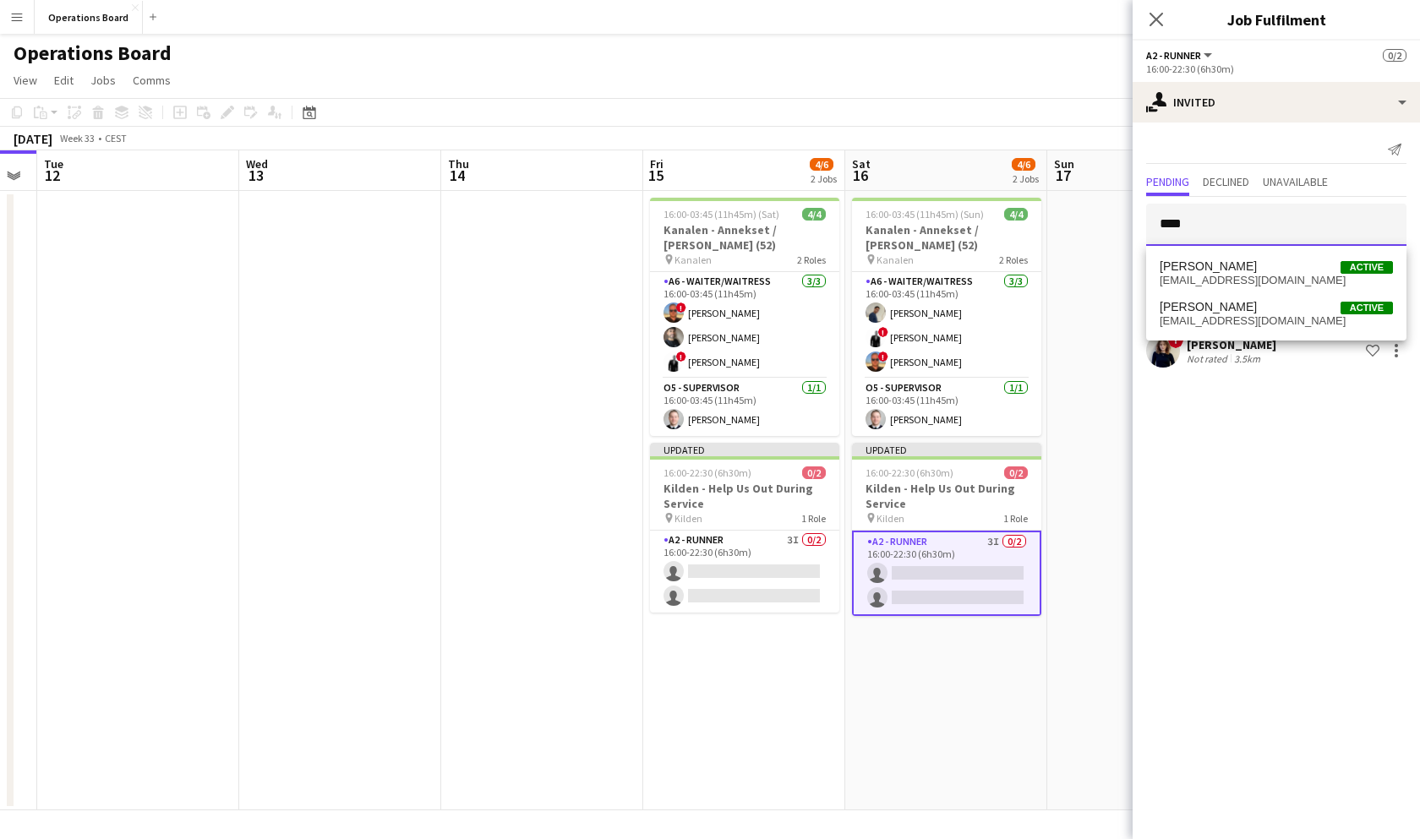
type input "****"
drag, startPoint x: 1220, startPoint y: 221, endPoint x: 1236, endPoint y: 269, distance: 50.8
click at [1236, 269] on span "[PERSON_NAME] Active" at bounding box center [1275, 266] width 233 height 14
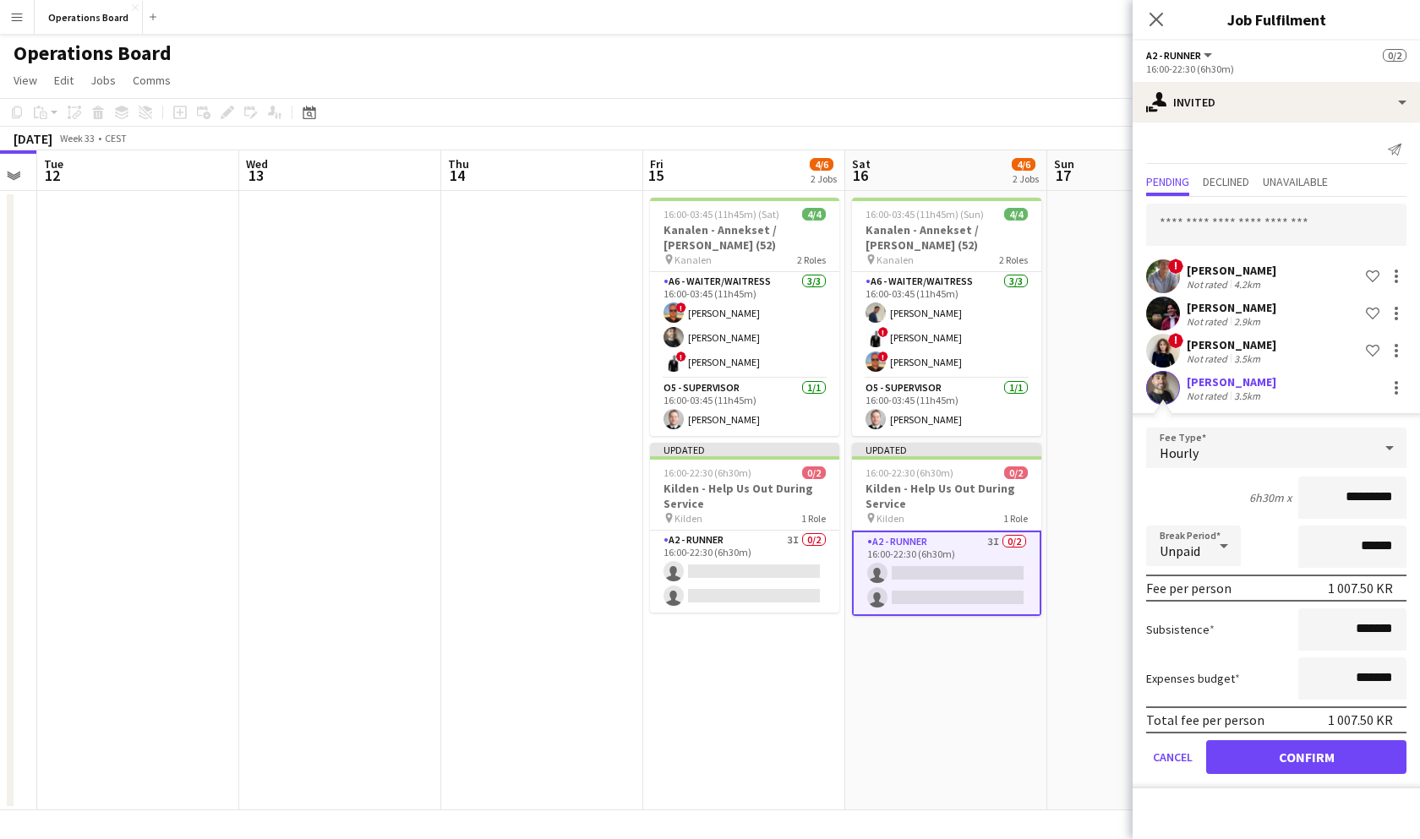
click at [1251, 740] on button "Confirm" at bounding box center [1306, 757] width 200 height 34
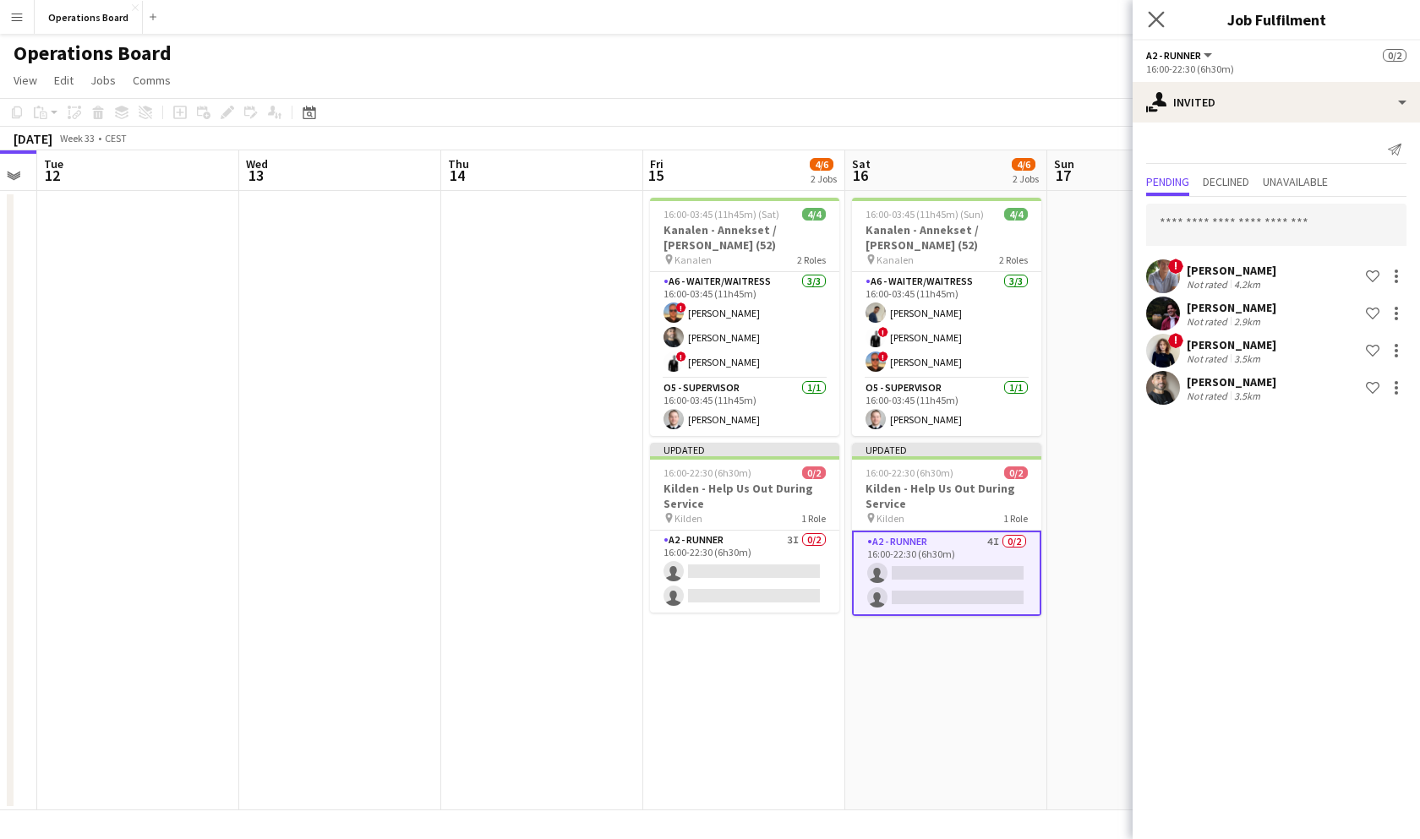
click at [1153, 12] on app-icon "Close pop-in" at bounding box center [1156, 20] width 25 height 25
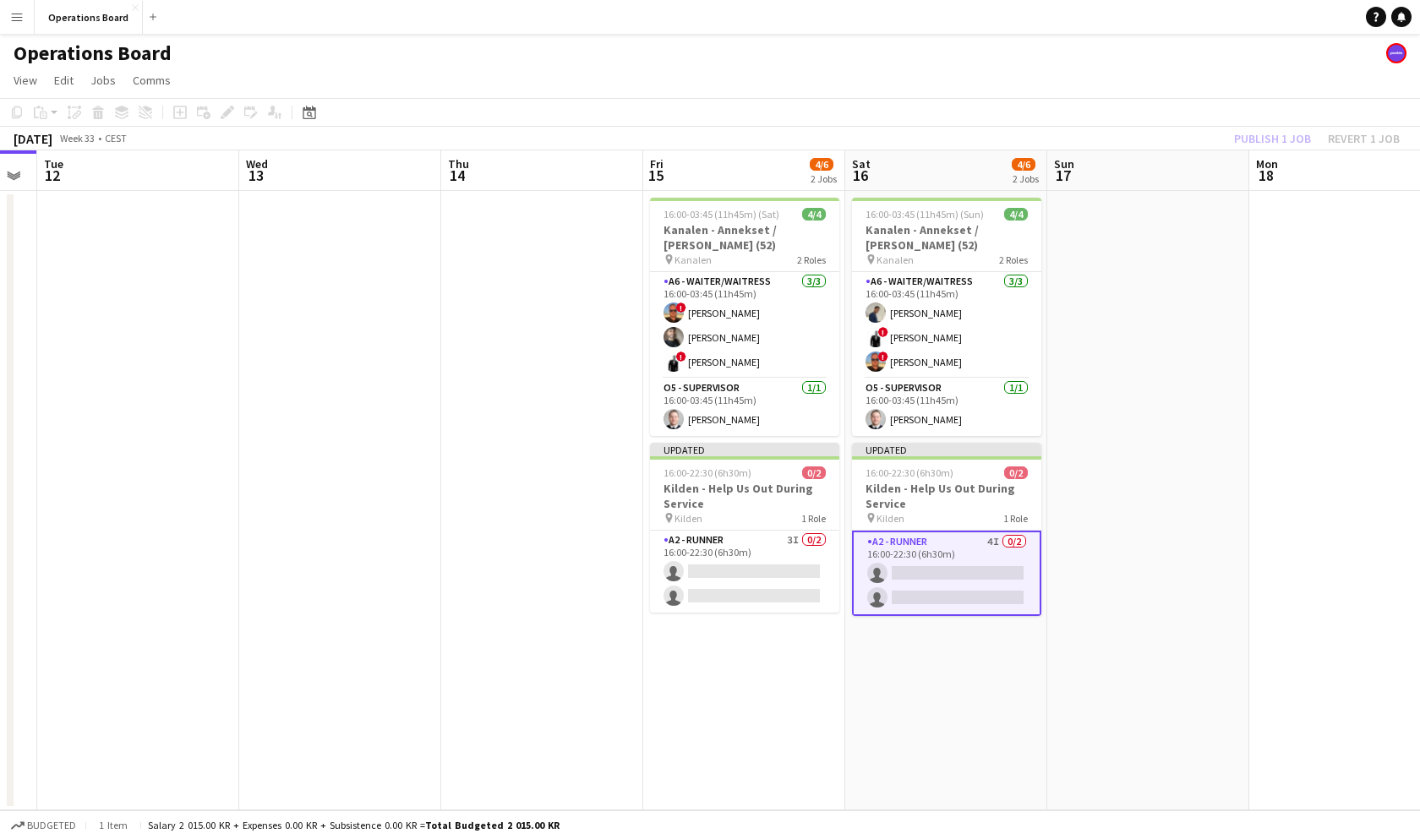
click at [1230, 71] on app-page-menu "View Day view expanded Day view collapsed Month view Date picker Jump to [DATE]…" at bounding box center [710, 82] width 1420 height 32
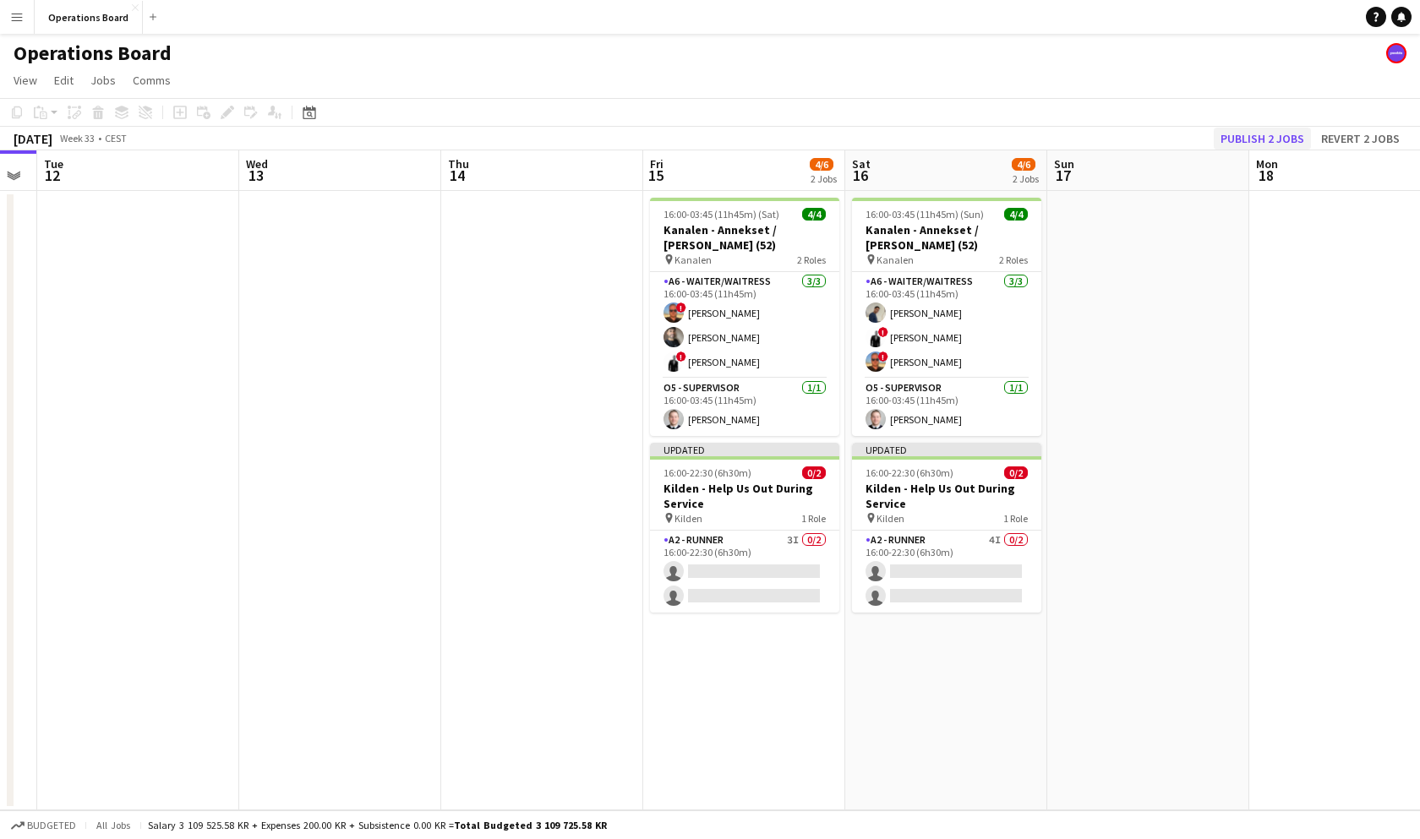
click at [1257, 133] on button "Publish 2 jobs" at bounding box center [1261, 139] width 97 height 22
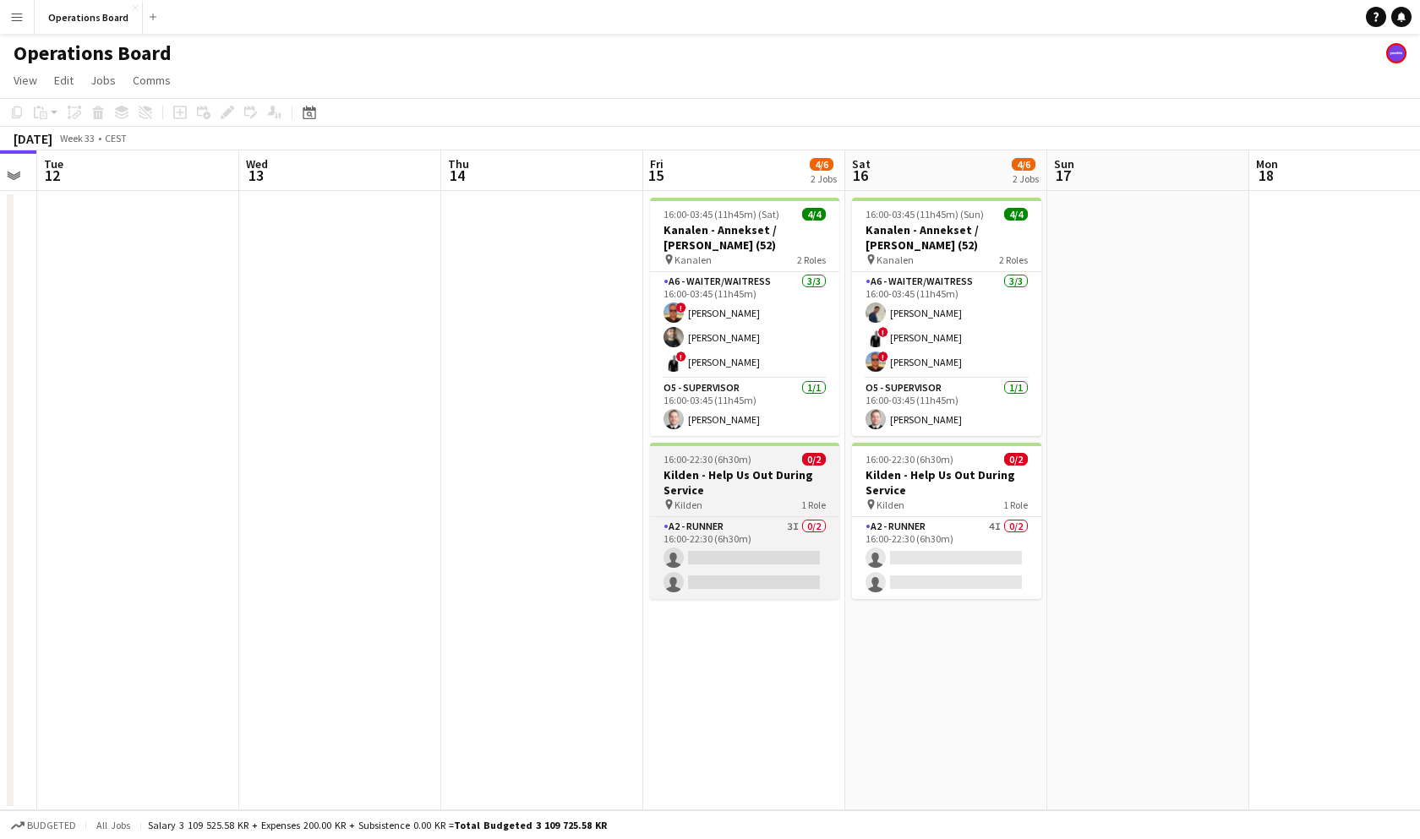
click at [744, 481] on h3 "Kilden - Help Us Out During Service" at bounding box center [744, 482] width 189 height 30
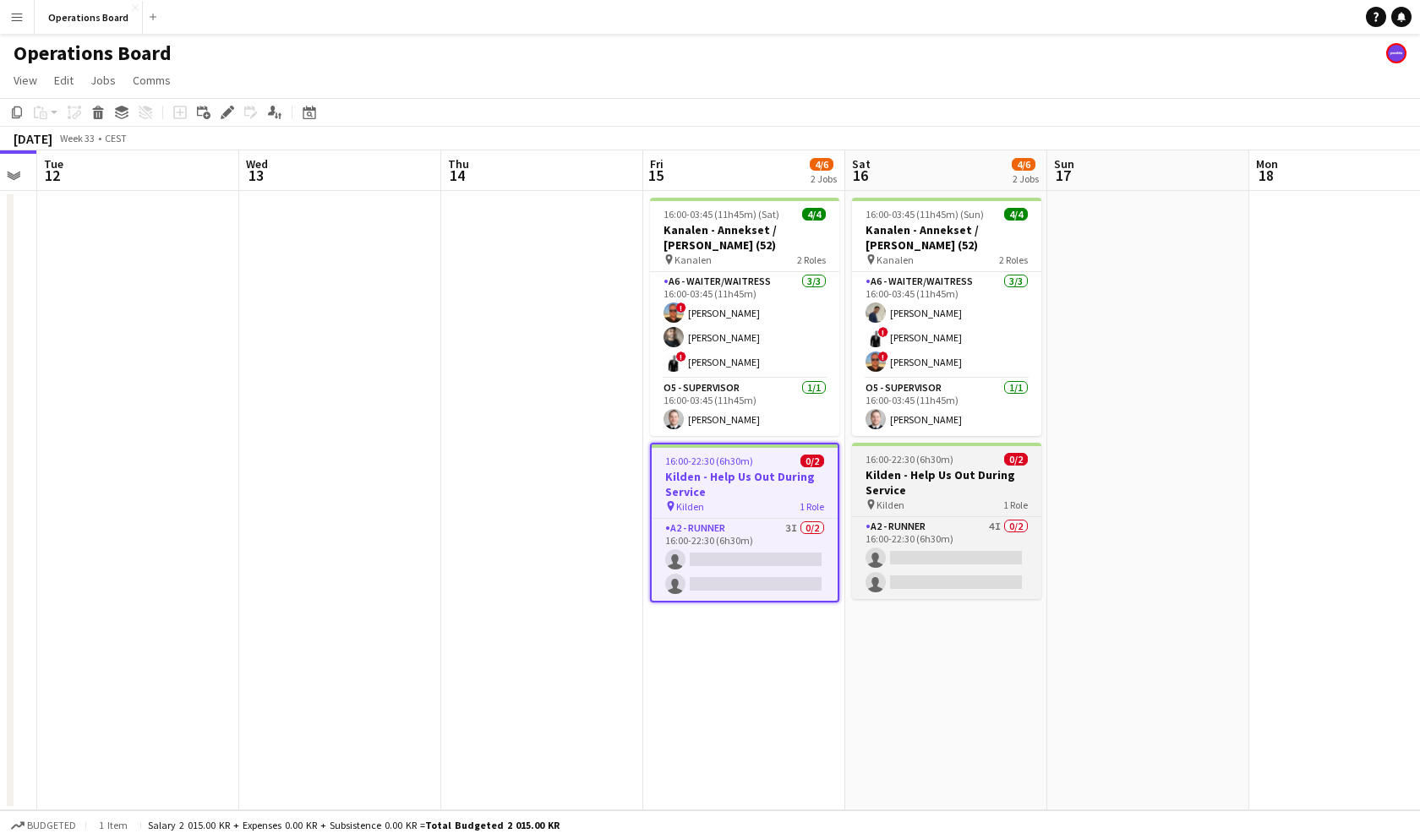
click at [935, 480] on h3 "Kilden - Help Us Out During Service" at bounding box center [946, 482] width 189 height 30
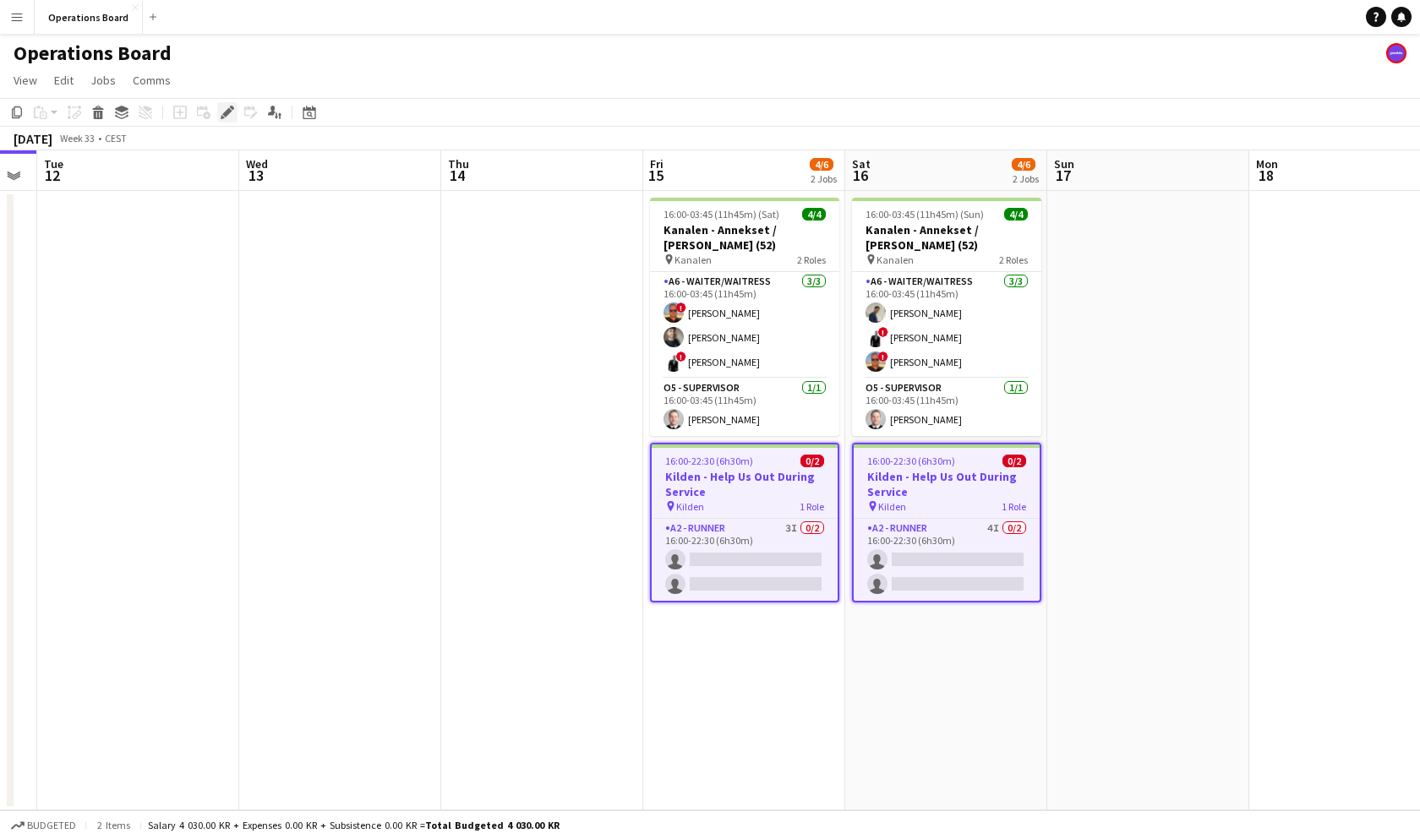
click at [227, 112] on icon at bounding box center [226, 112] width 9 height 9
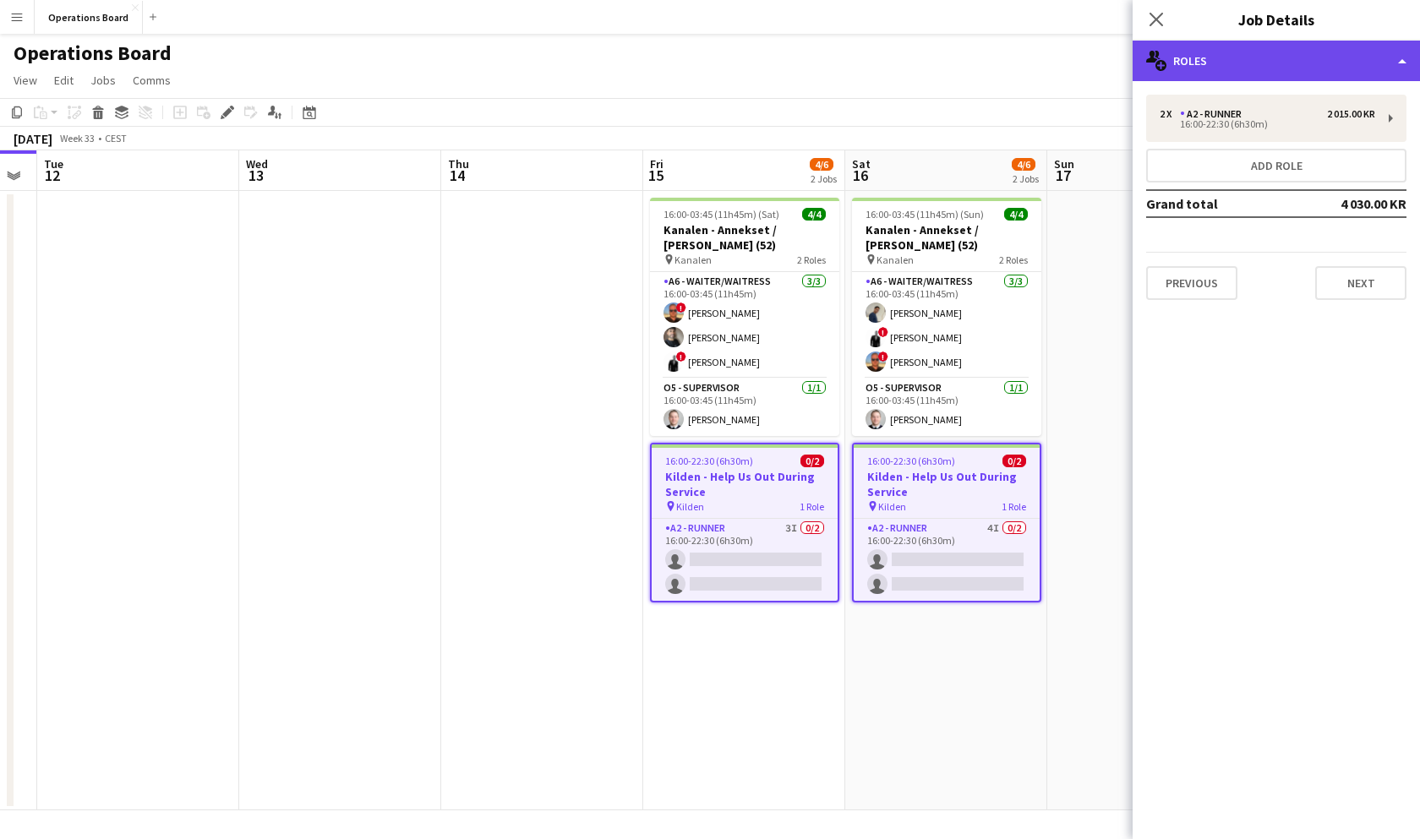
click at [1241, 48] on div "multiple-users-add Roles" at bounding box center [1275, 61] width 287 height 41
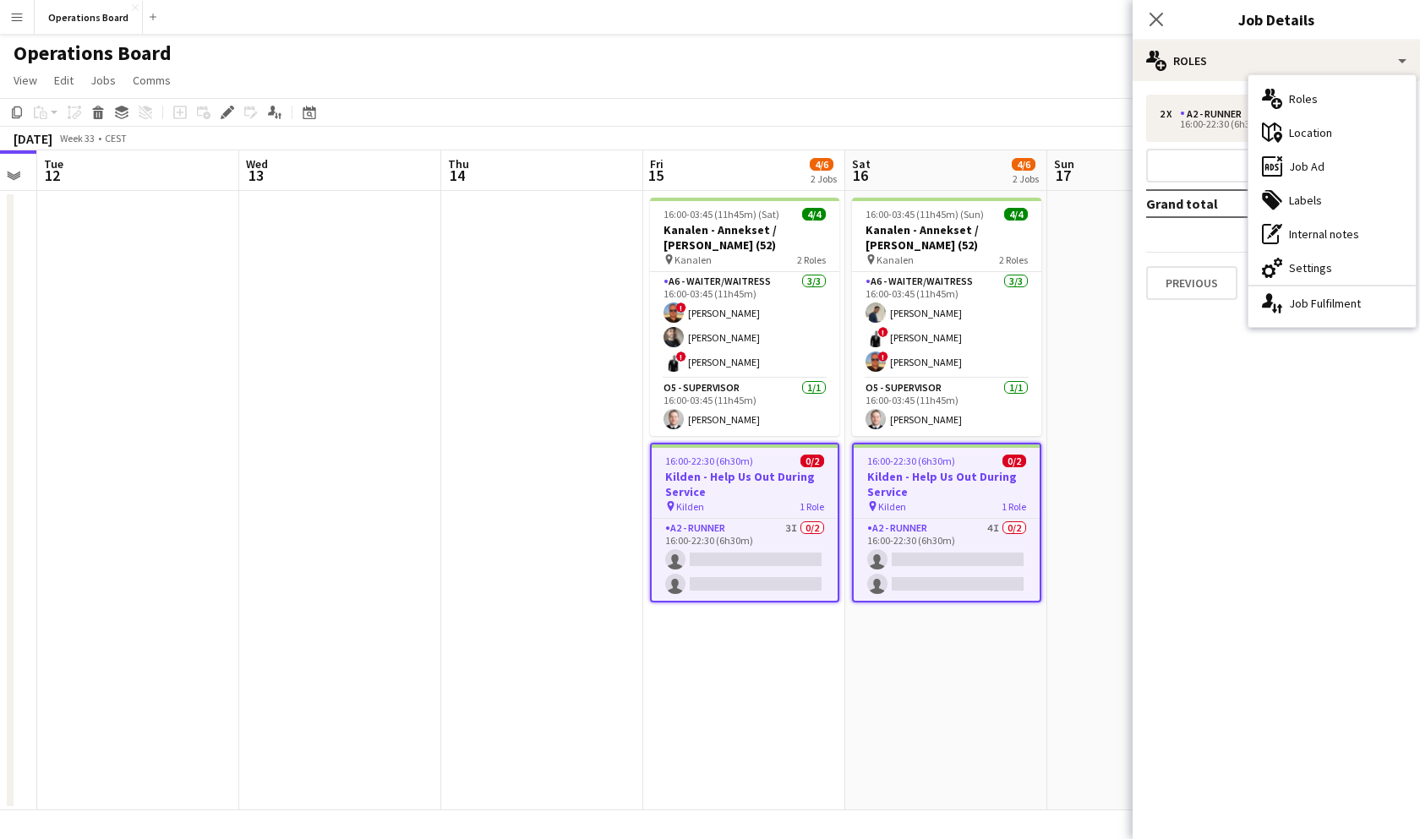
click at [1325, 262] on div "cog-double-3 Settings" at bounding box center [1331, 268] width 167 height 34
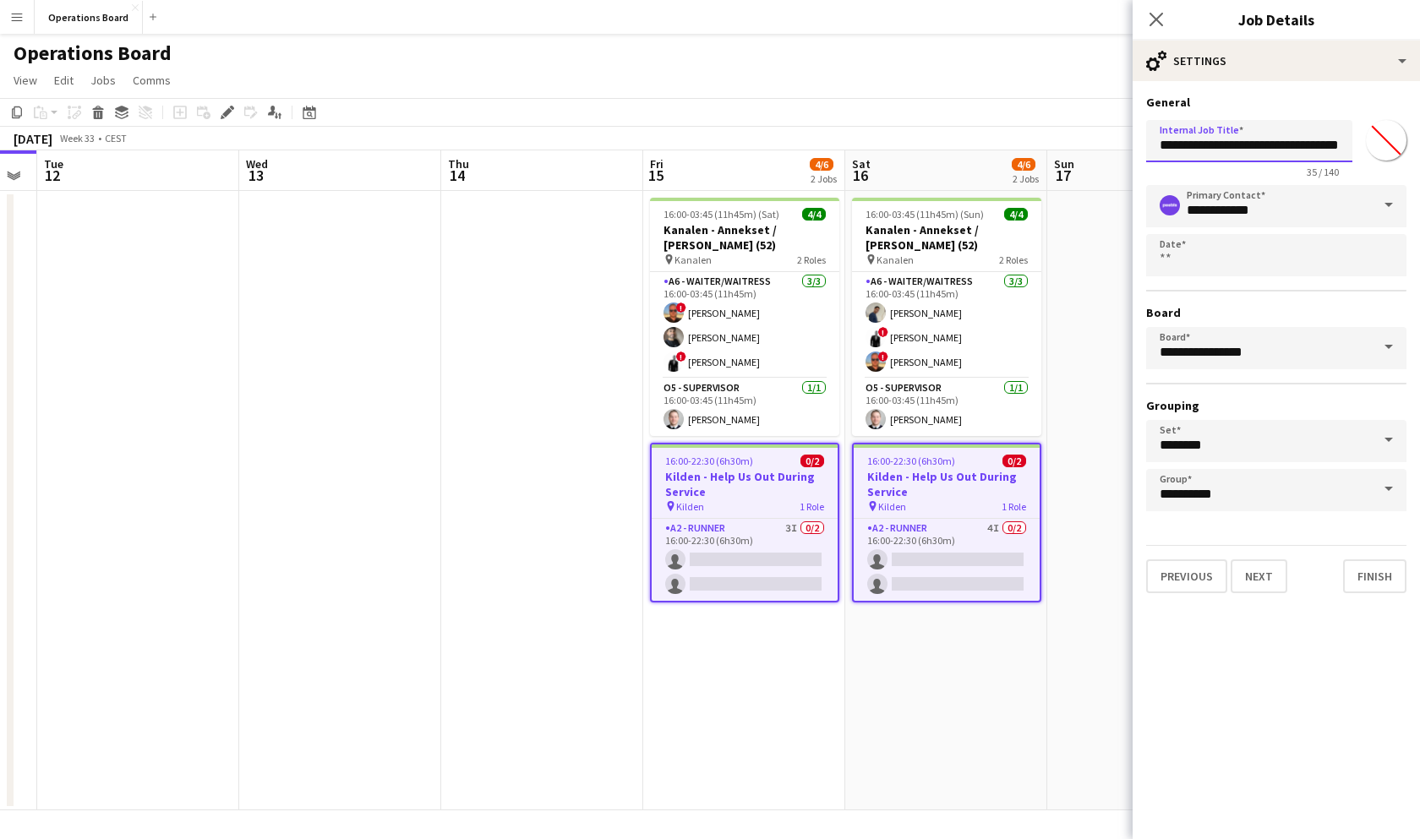
drag, startPoint x: 1209, startPoint y: 145, endPoint x: 1365, endPoint y: 140, distance: 155.5
click at [1365, 140] on div "**********" at bounding box center [1276, 145] width 260 height 65
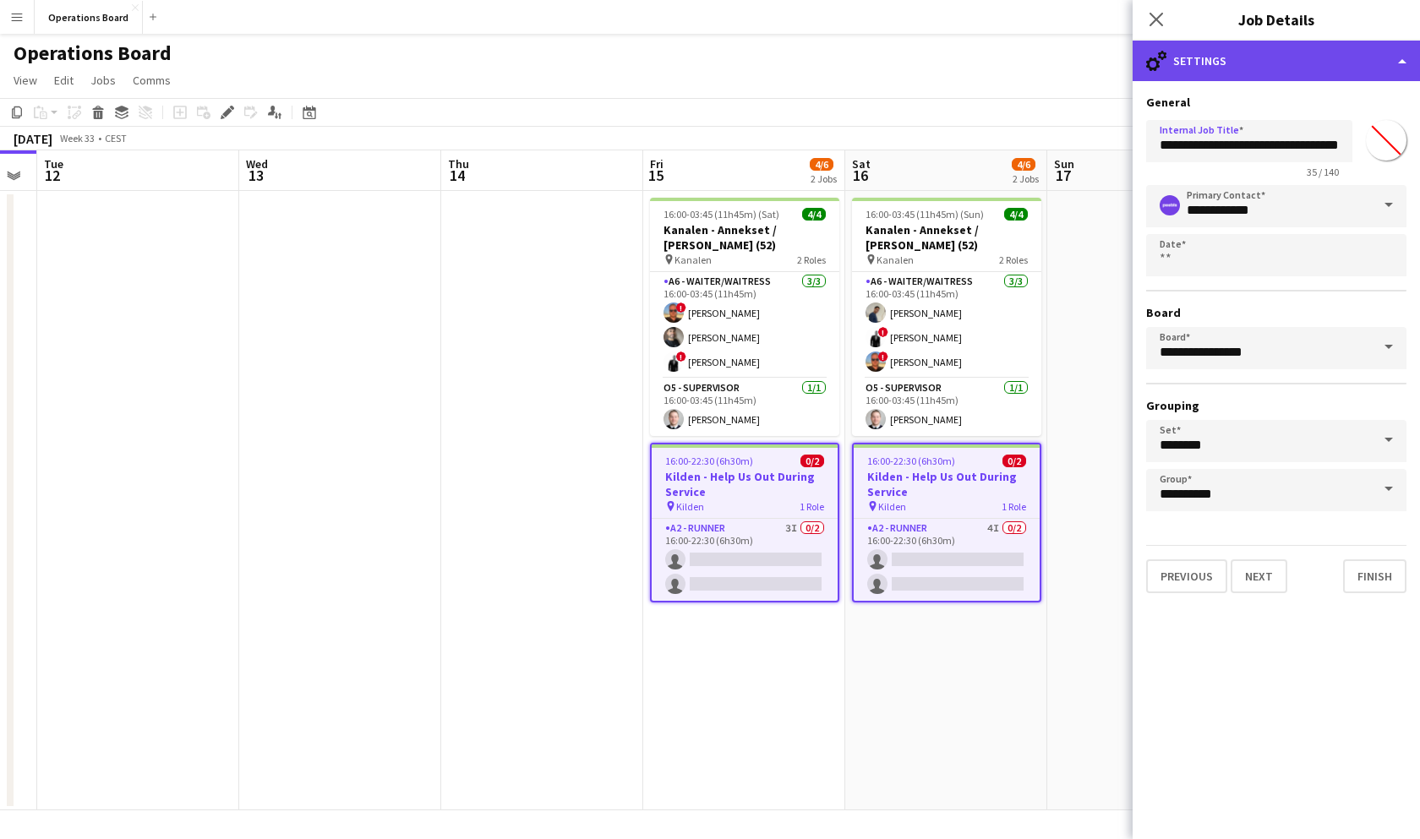
click at [1284, 78] on div "cog-double-3 Settings" at bounding box center [1275, 61] width 287 height 41
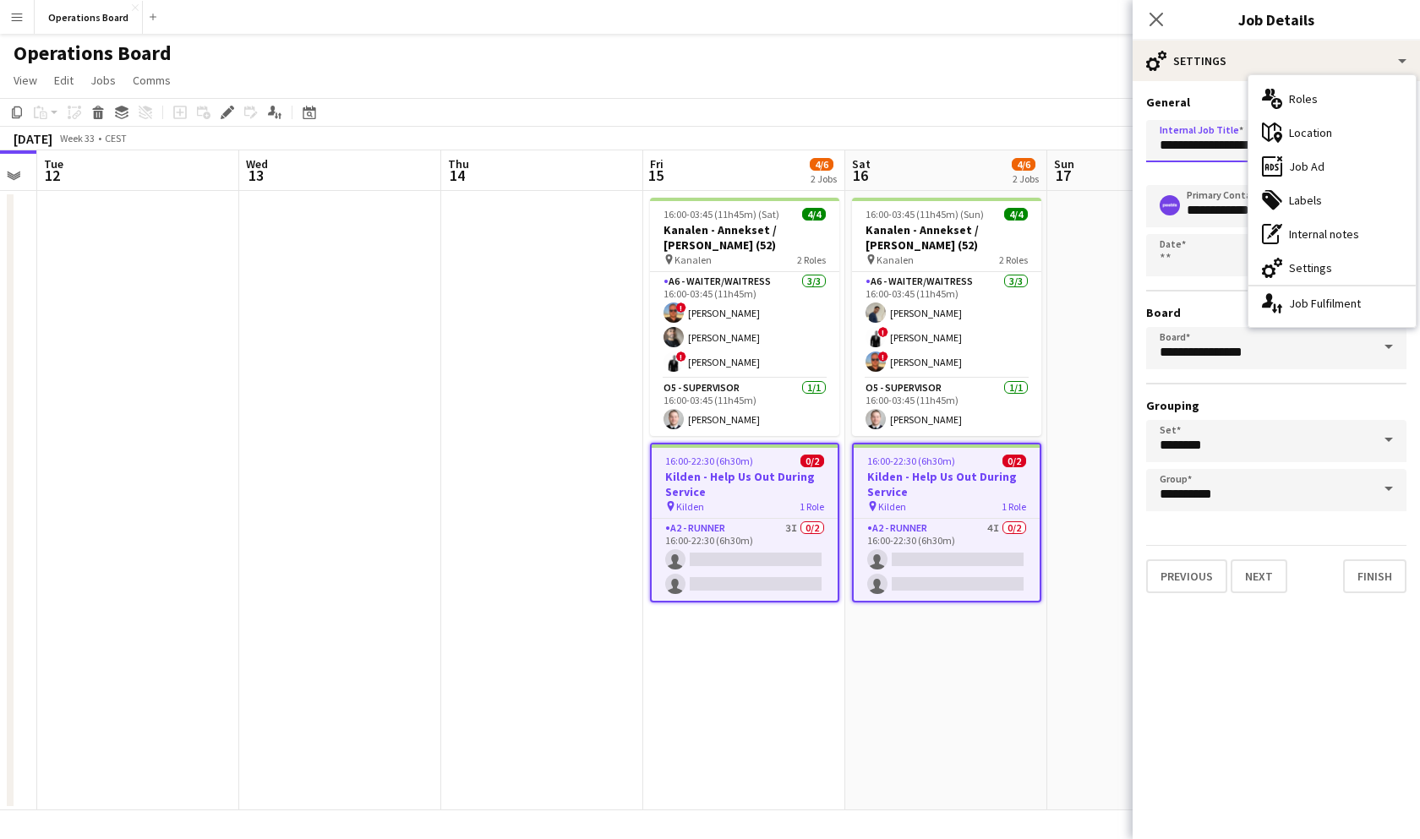
click at [1205, 127] on input "**********" at bounding box center [1249, 141] width 206 height 42
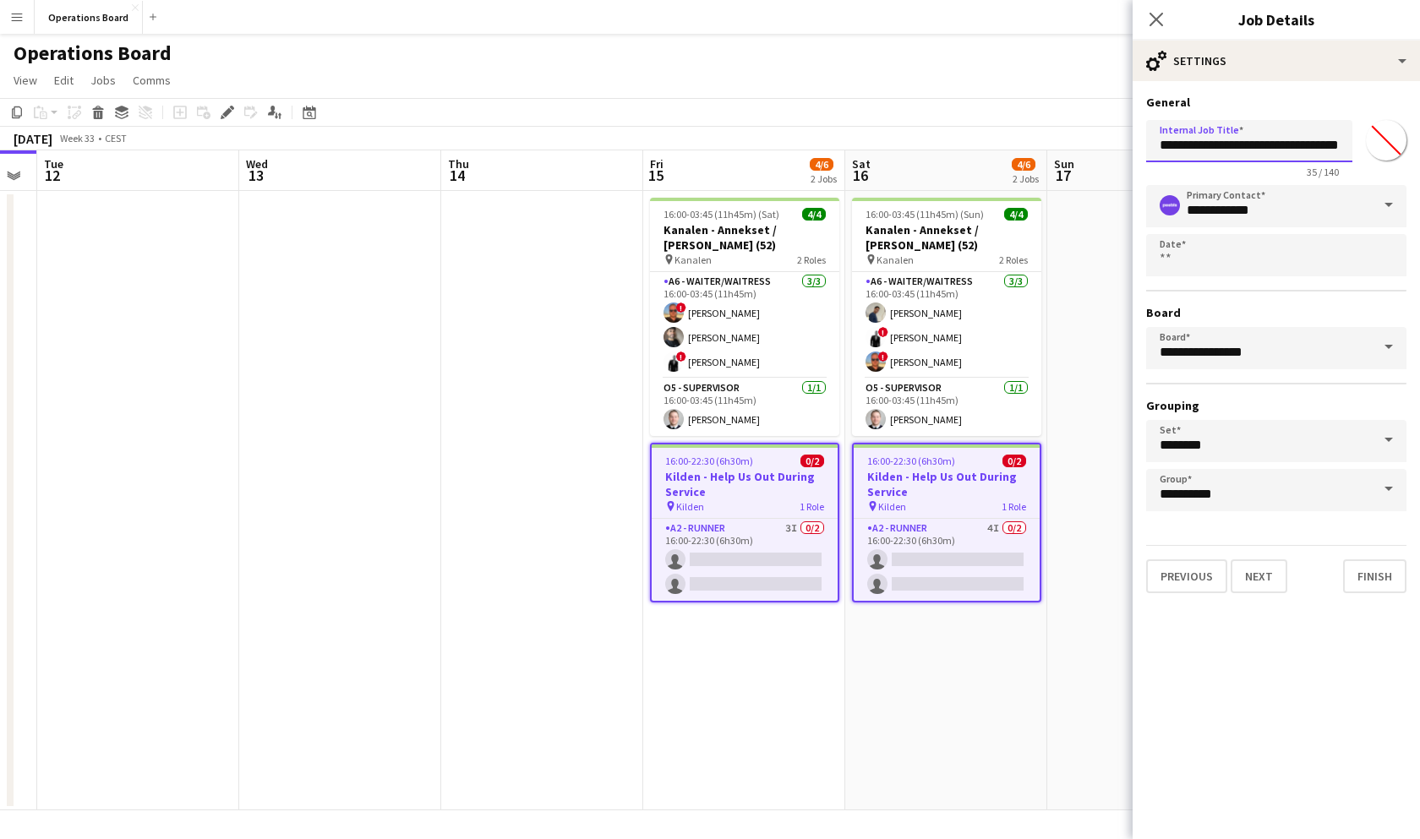
drag, startPoint x: 1204, startPoint y: 151, endPoint x: 1395, endPoint y: 150, distance: 191.0
click at [1395, 150] on div "**********" at bounding box center [1276, 145] width 260 height 65
type input "**********"
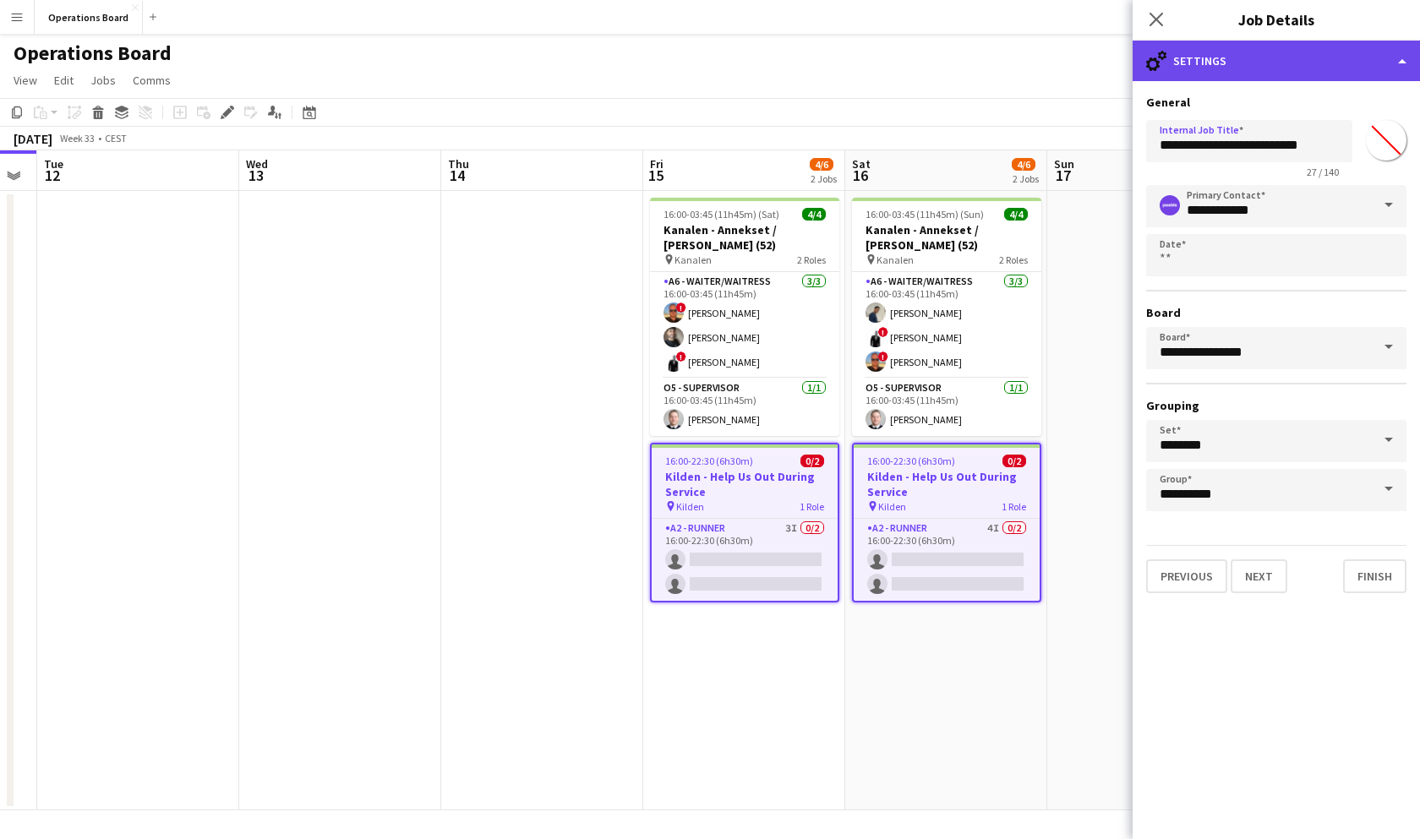
click at [1336, 53] on div "cog-double-3 Settings" at bounding box center [1275, 61] width 287 height 41
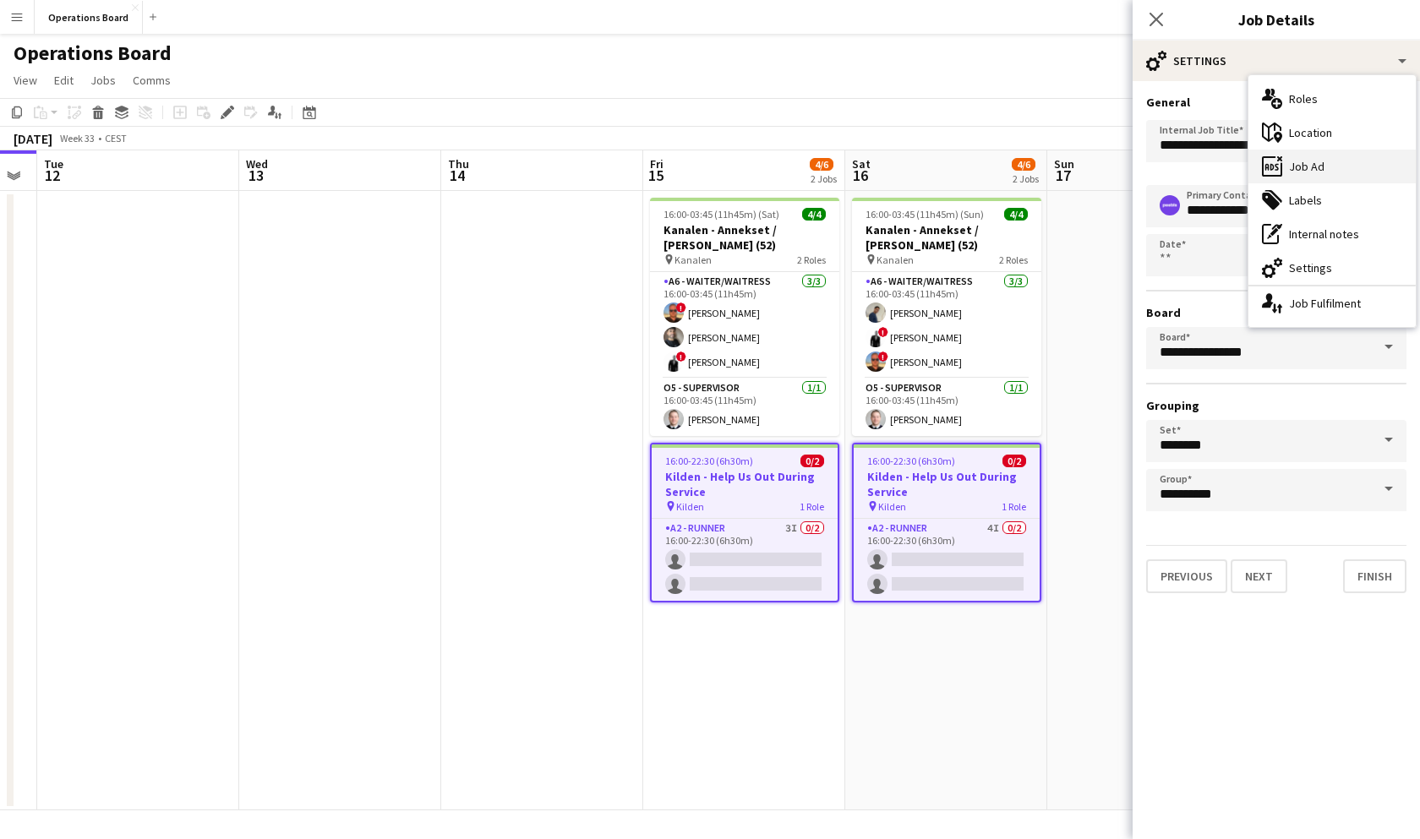
click at [1336, 172] on div "ads-window Job Ad" at bounding box center [1331, 167] width 167 height 34
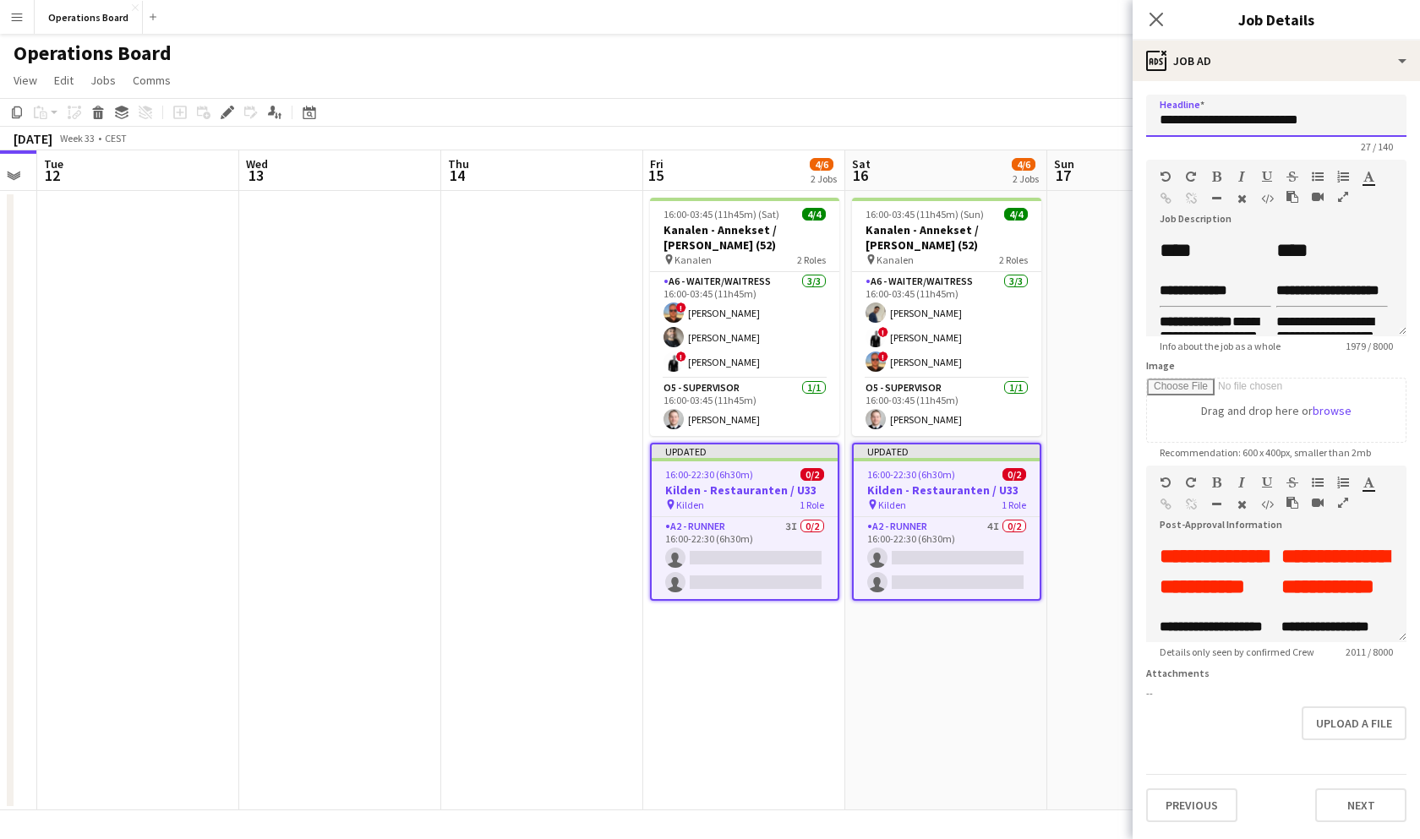
drag, startPoint x: 1203, startPoint y: 121, endPoint x: 1391, endPoint y: 112, distance: 188.7
click at [1391, 112] on input "**********" at bounding box center [1276, 116] width 260 height 42
type input "**********"
click at [1164, 19] on app-icon "Close pop-in" at bounding box center [1156, 20] width 25 height 25
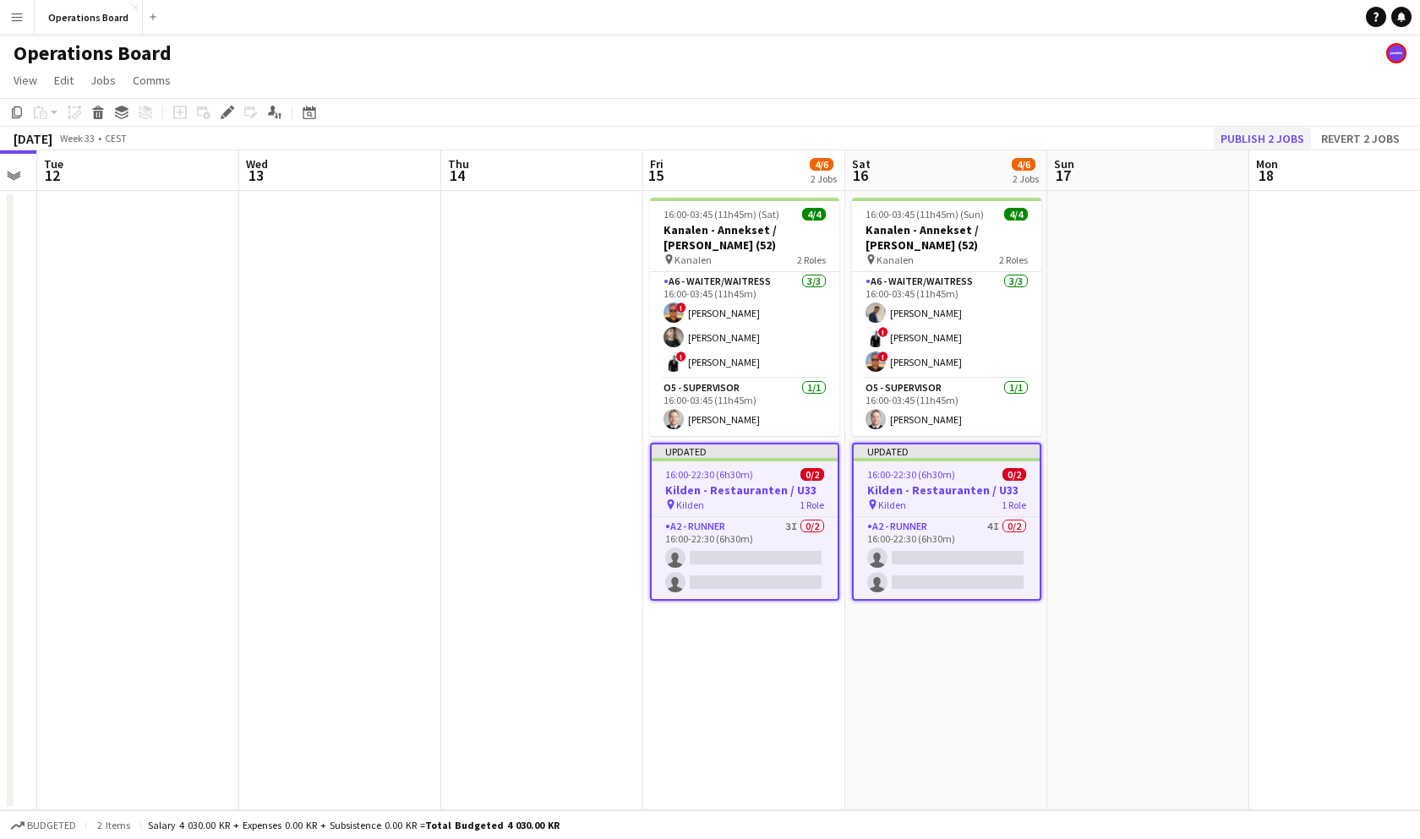
click at [1242, 139] on button "Publish 2 jobs" at bounding box center [1261, 139] width 97 height 22
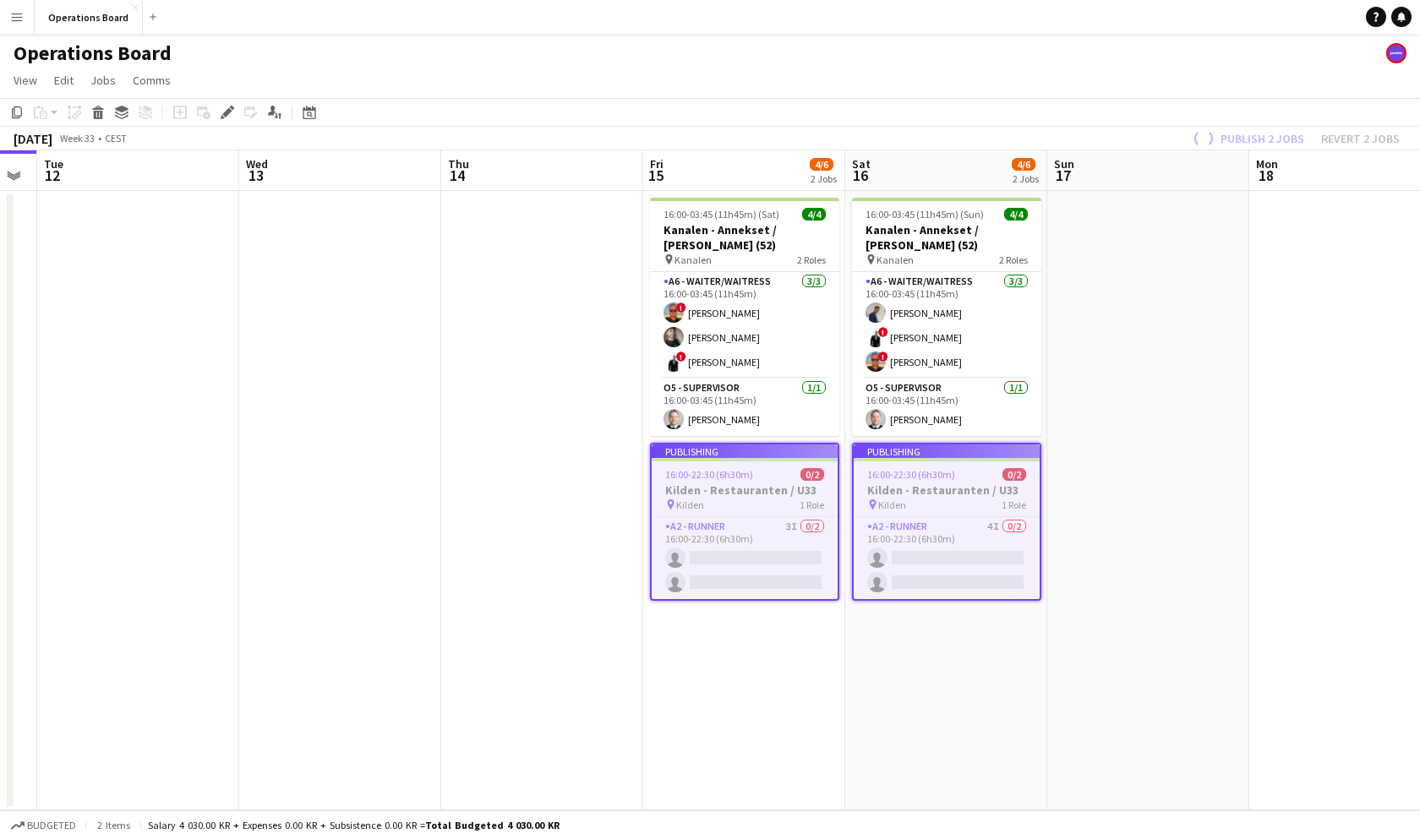
click at [1230, 100] on app-toolbar "Copy Paste Paste Command V Paste with crew Command Shift V Paste linked Job [GE…" at bounding box center [710, 112] width 1420 height 29
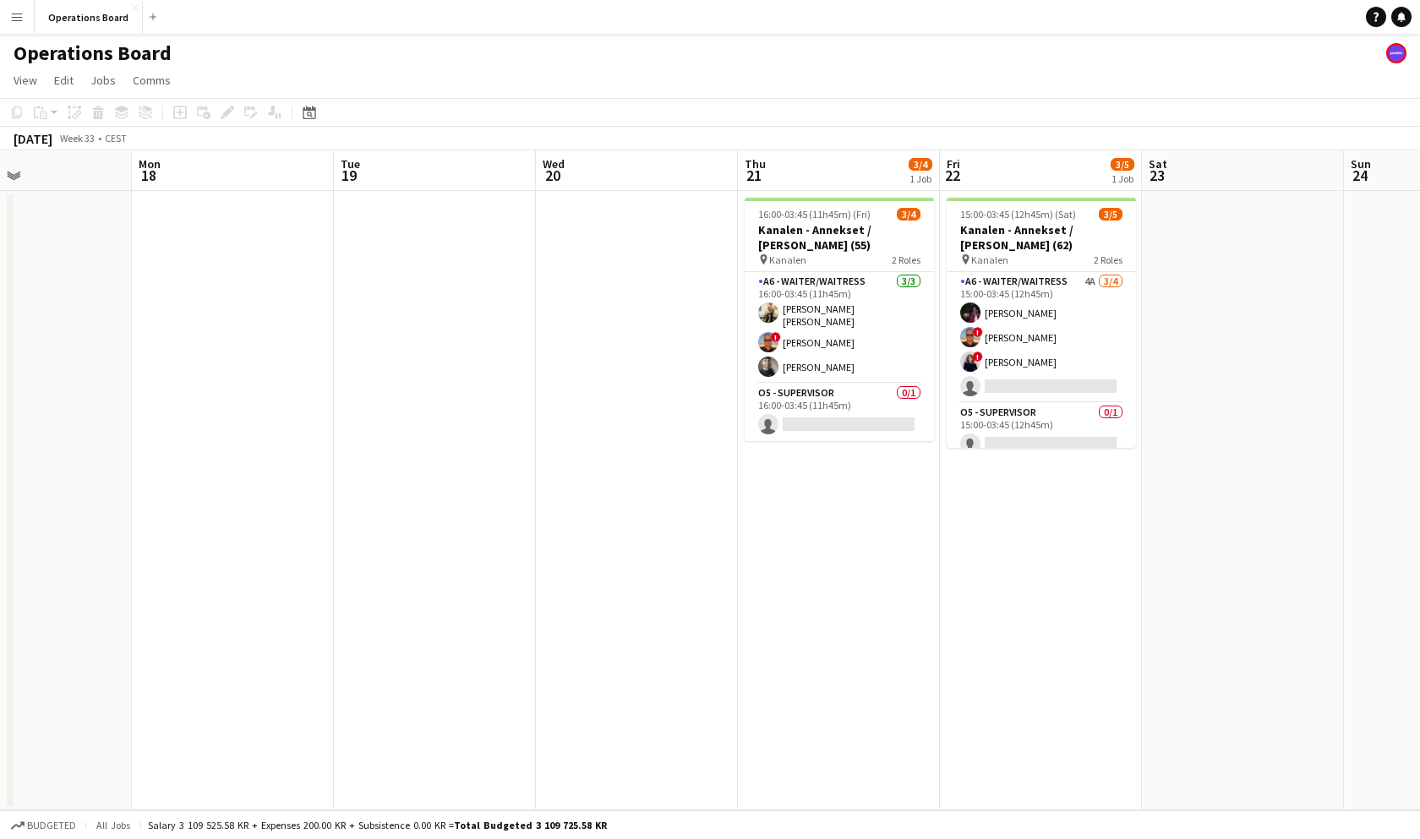
scroll to position [0, 491]
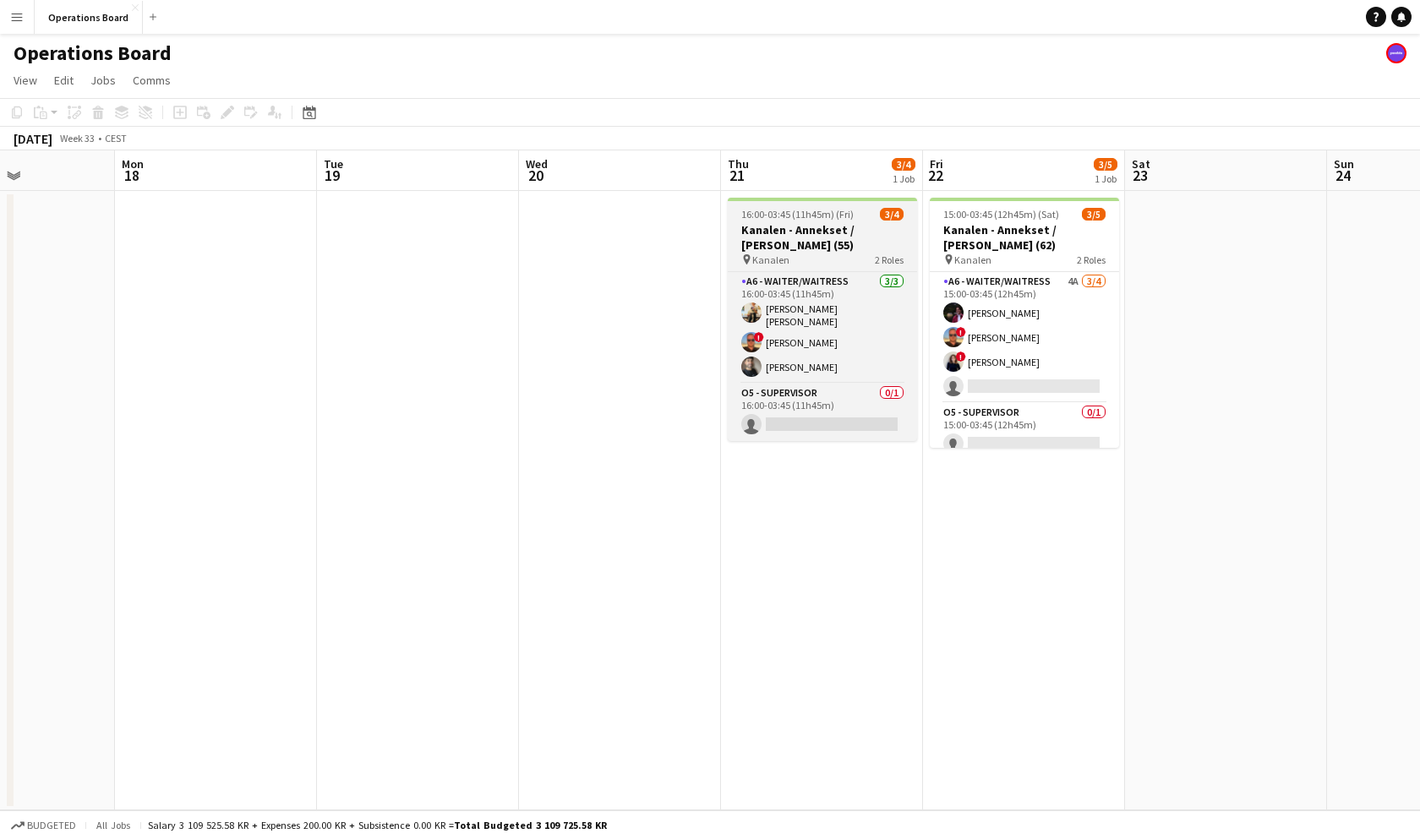
click at [809, 256] on div "pin Kanalen 2 Roles" at bounding box center [822, 260] width 189 height 14
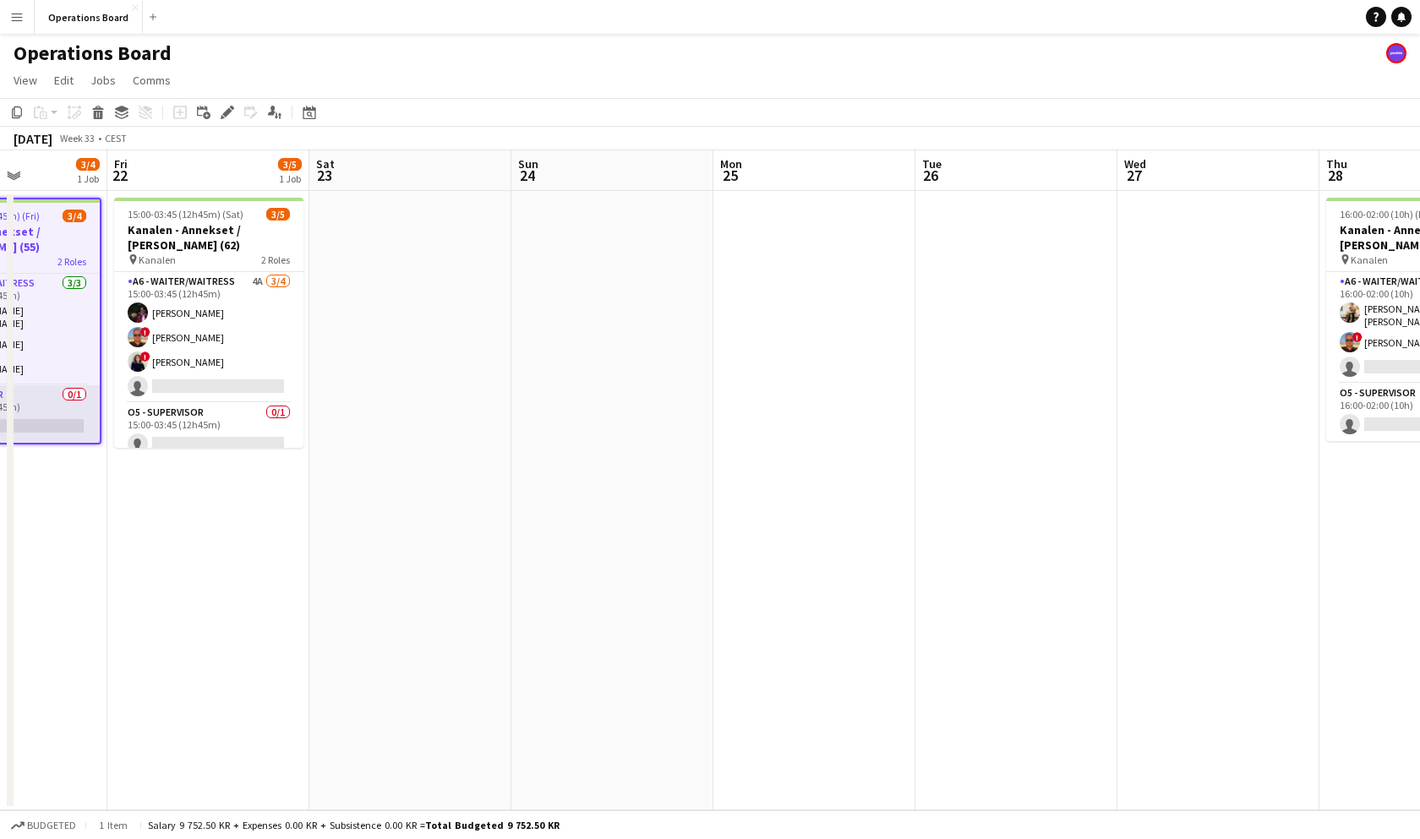
scroll to position [0, 499]
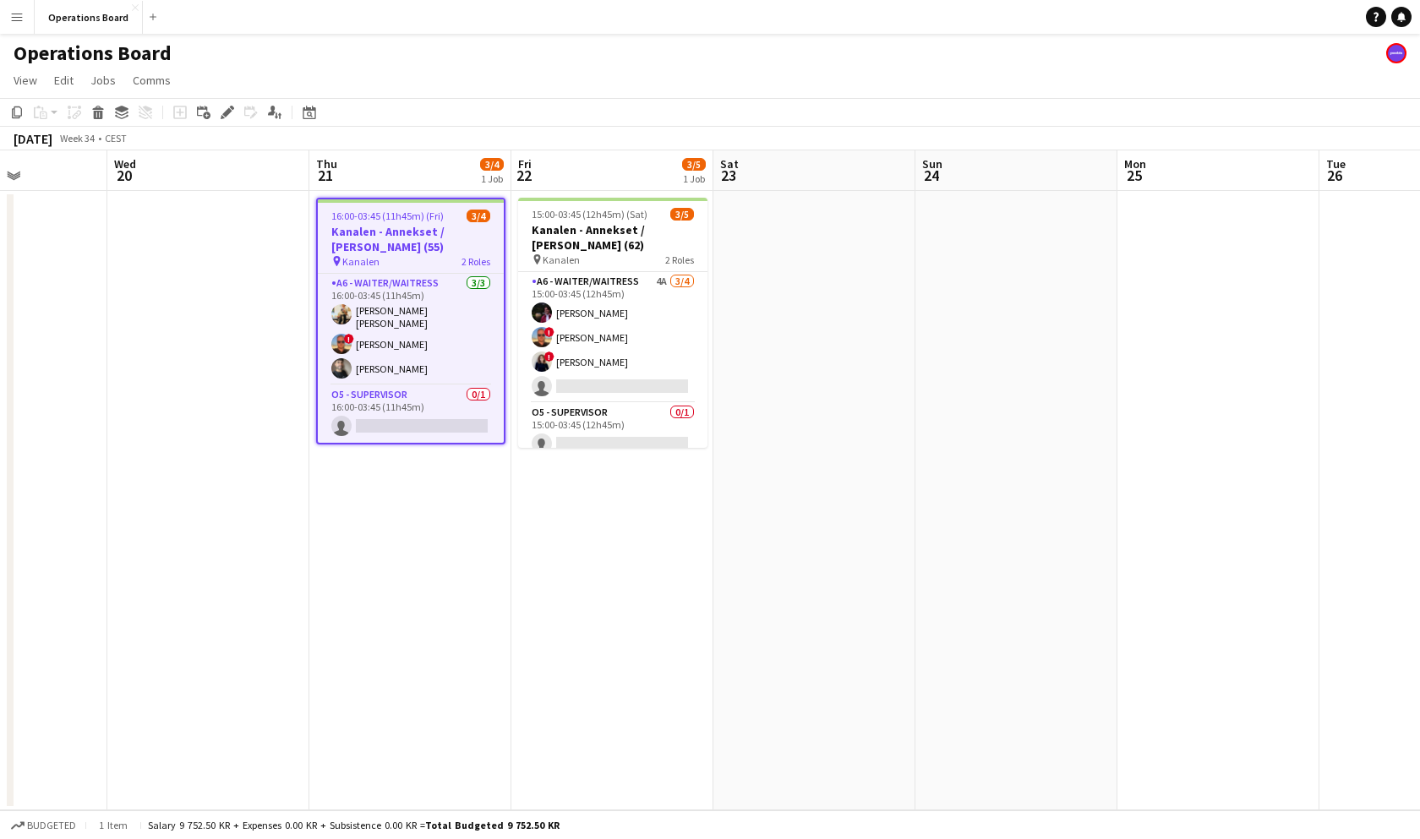
click at [1150, 278] on app-date-cell at bounding box center [1218, 500] width 202 height 619
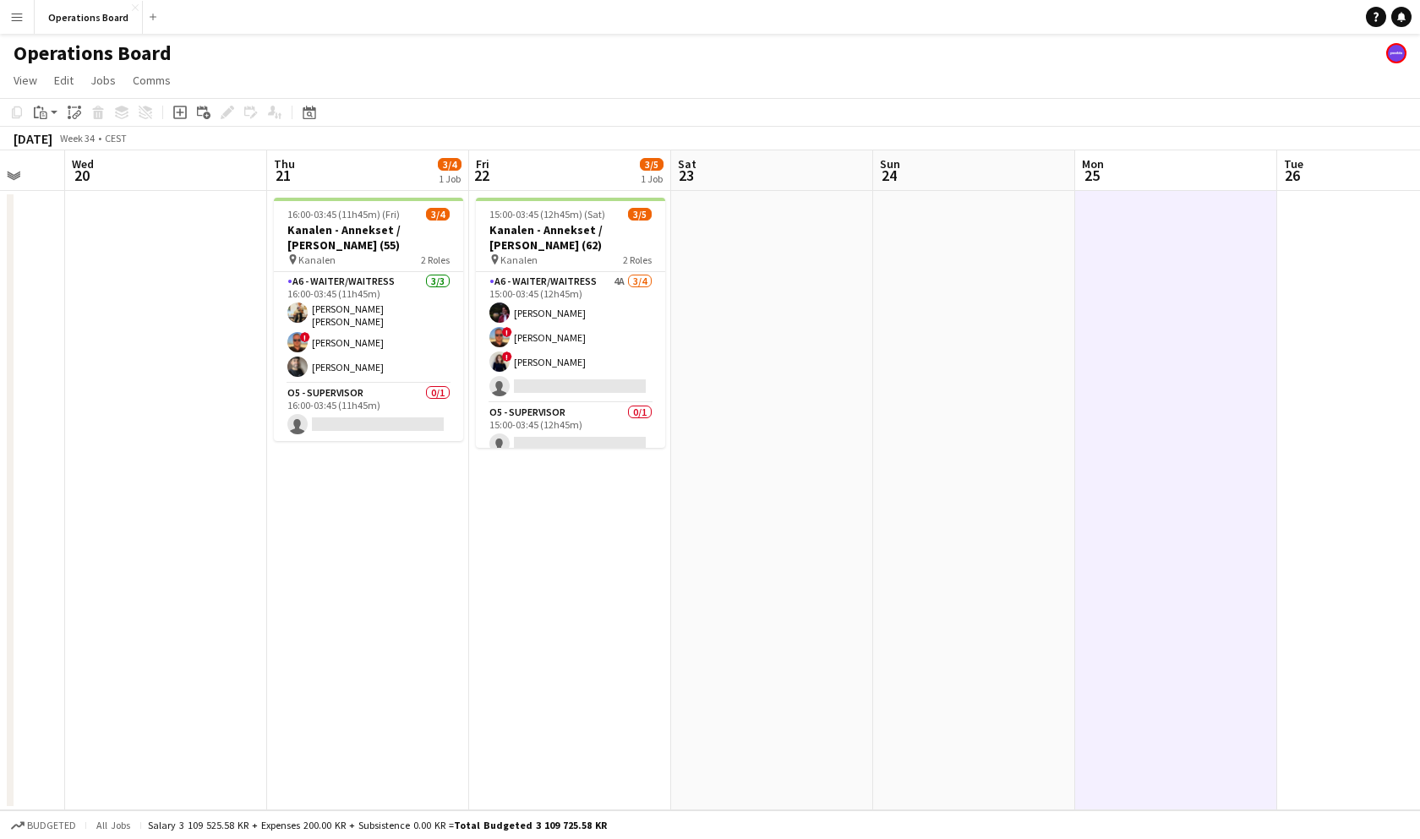
scroll to position [0, 546]
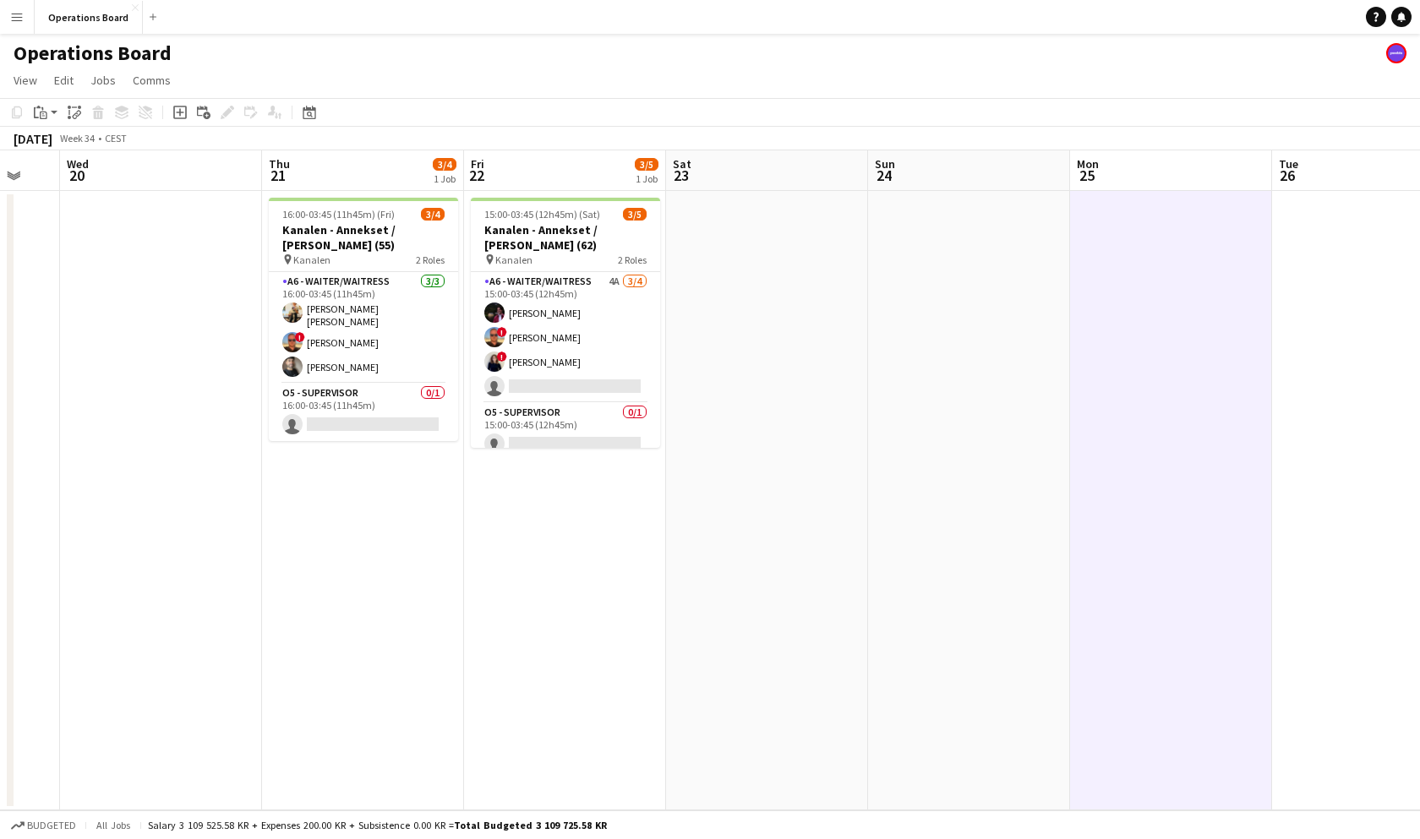
click at [973, 325] on app-date-cell at bounding box center [969, 500] width 202 height 619
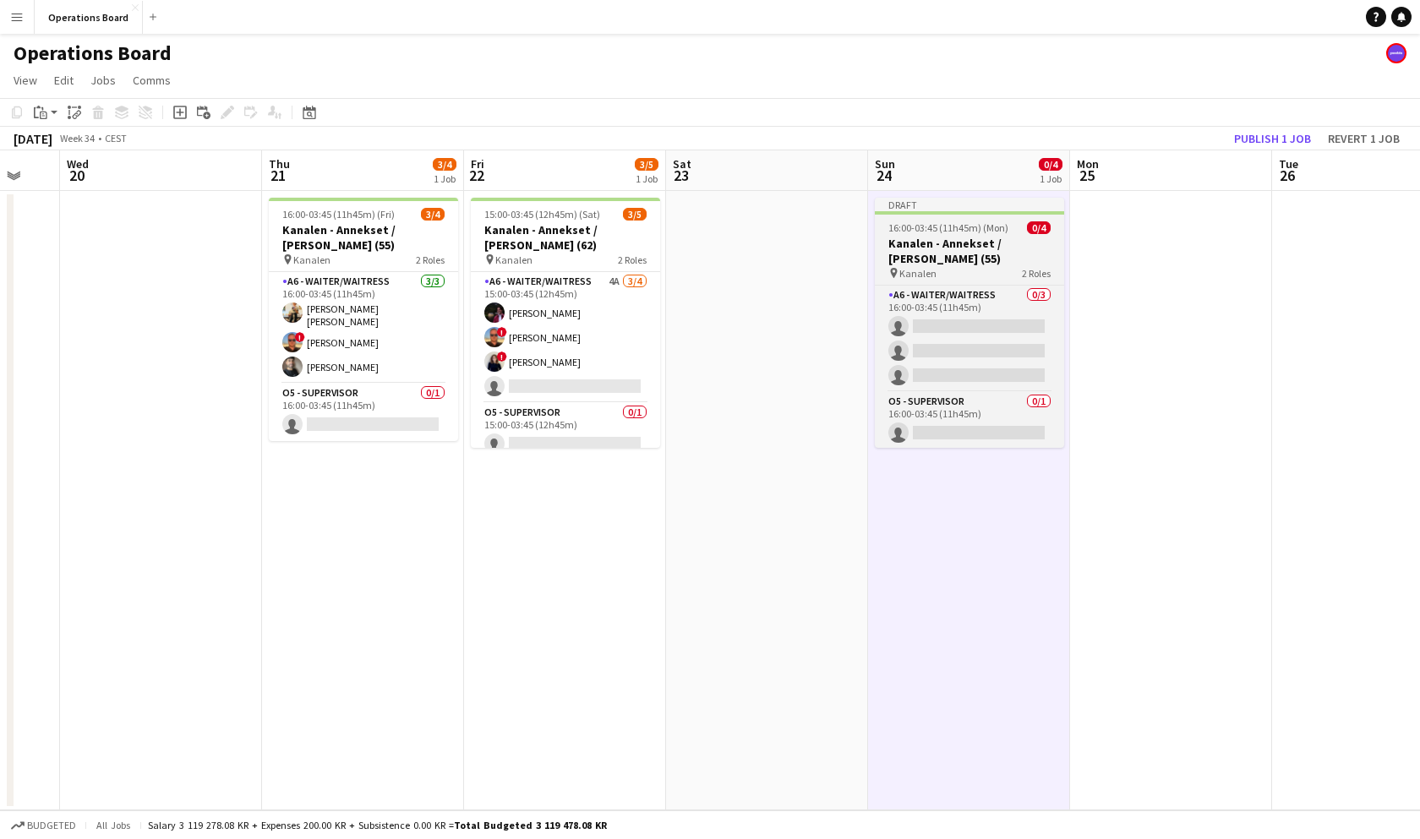
click at [968, 238] on h3 "Kanalen - Annekset / [PERSON_NAME] (55)" at bounding box center [969, 251] width 189 height 30
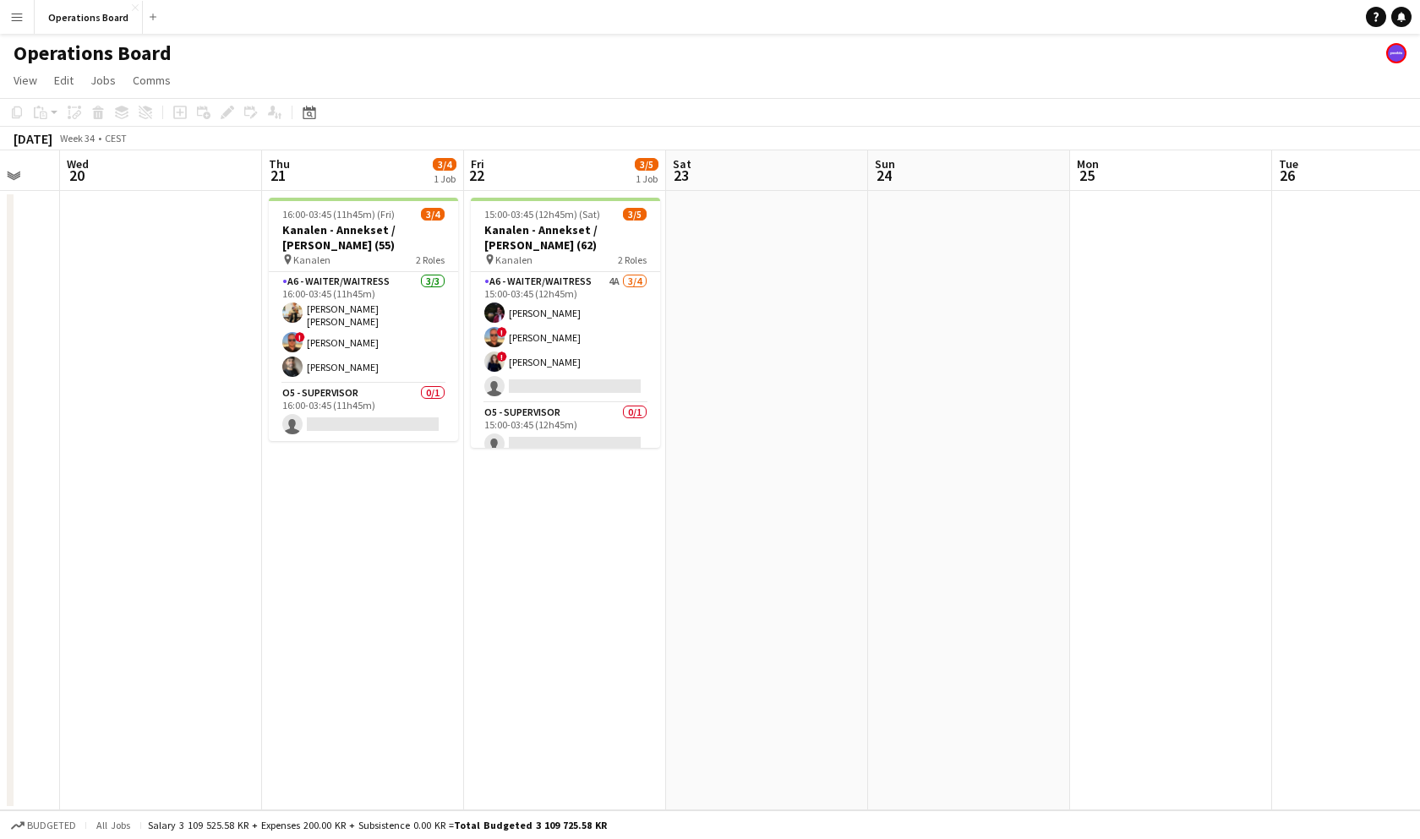
click at [1164, 210] on app-date-cell at bounding box center [1171, 500] width 202 height 619
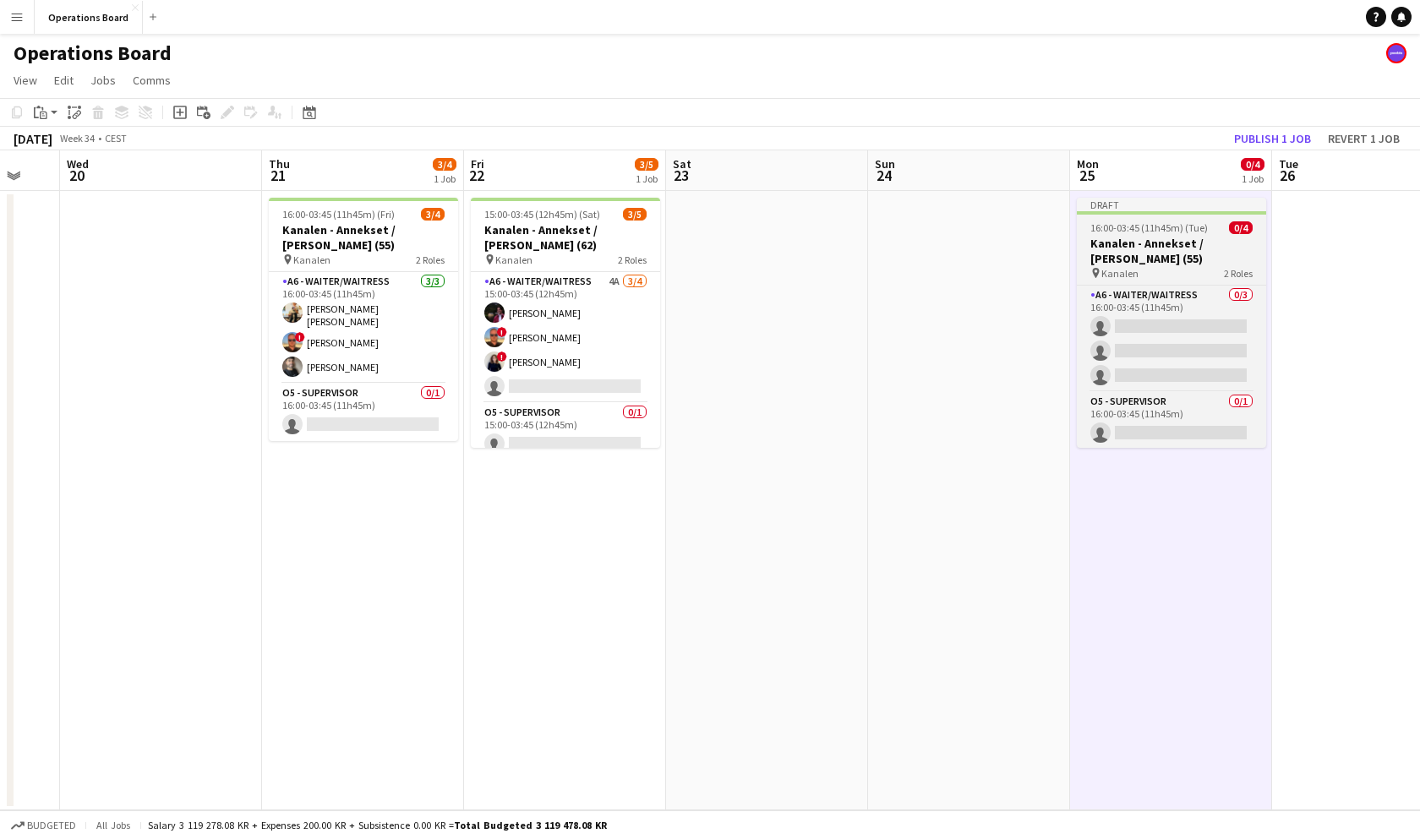
click at [1140, 237] on h3 "Kanalen - Annekset / [PERSON_NAME] (55)" at bounding box center [1171, 251] width 189 height 30
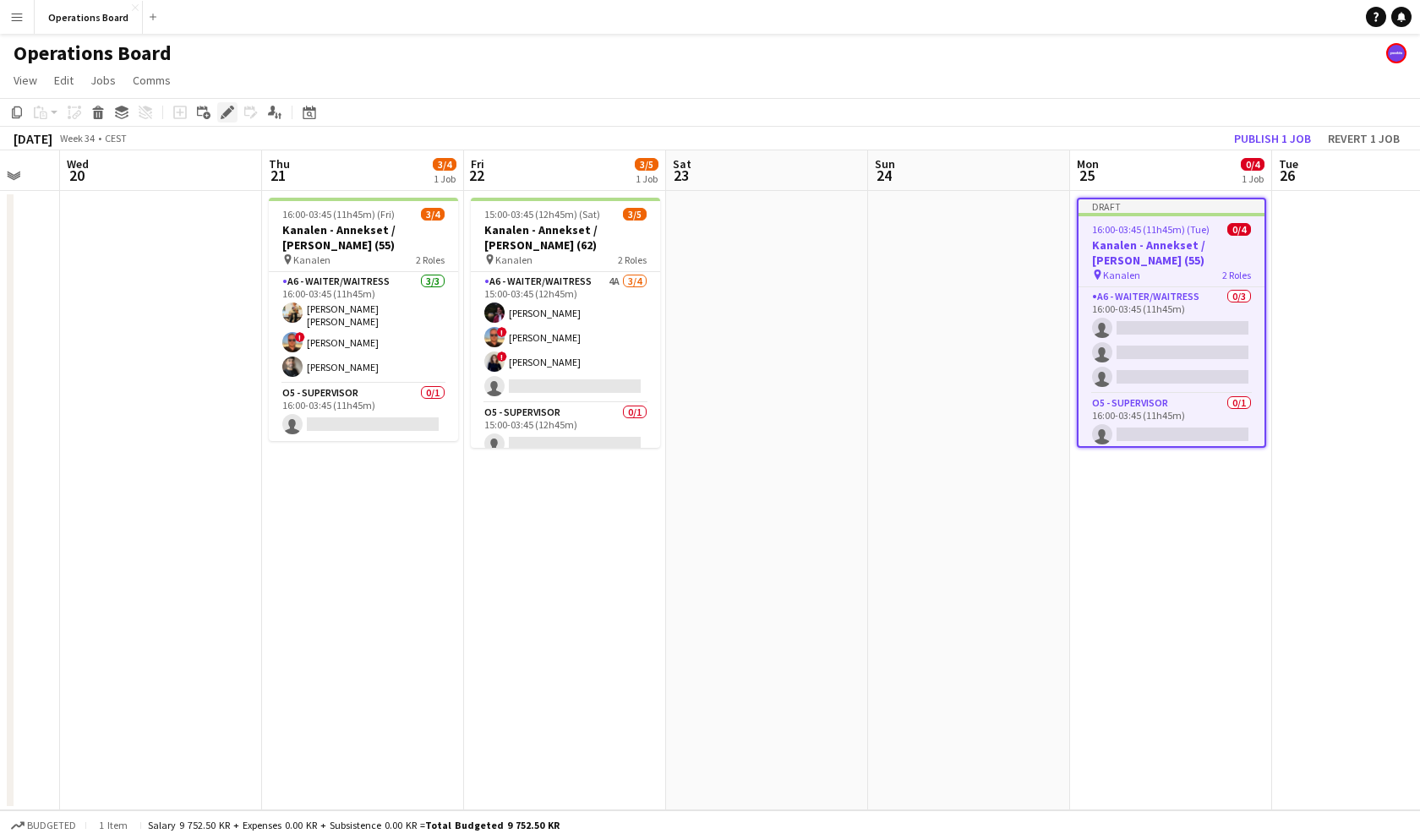
click at [236, 118] on div "Edit" at bounding box center [227, 112] width 20 height 20
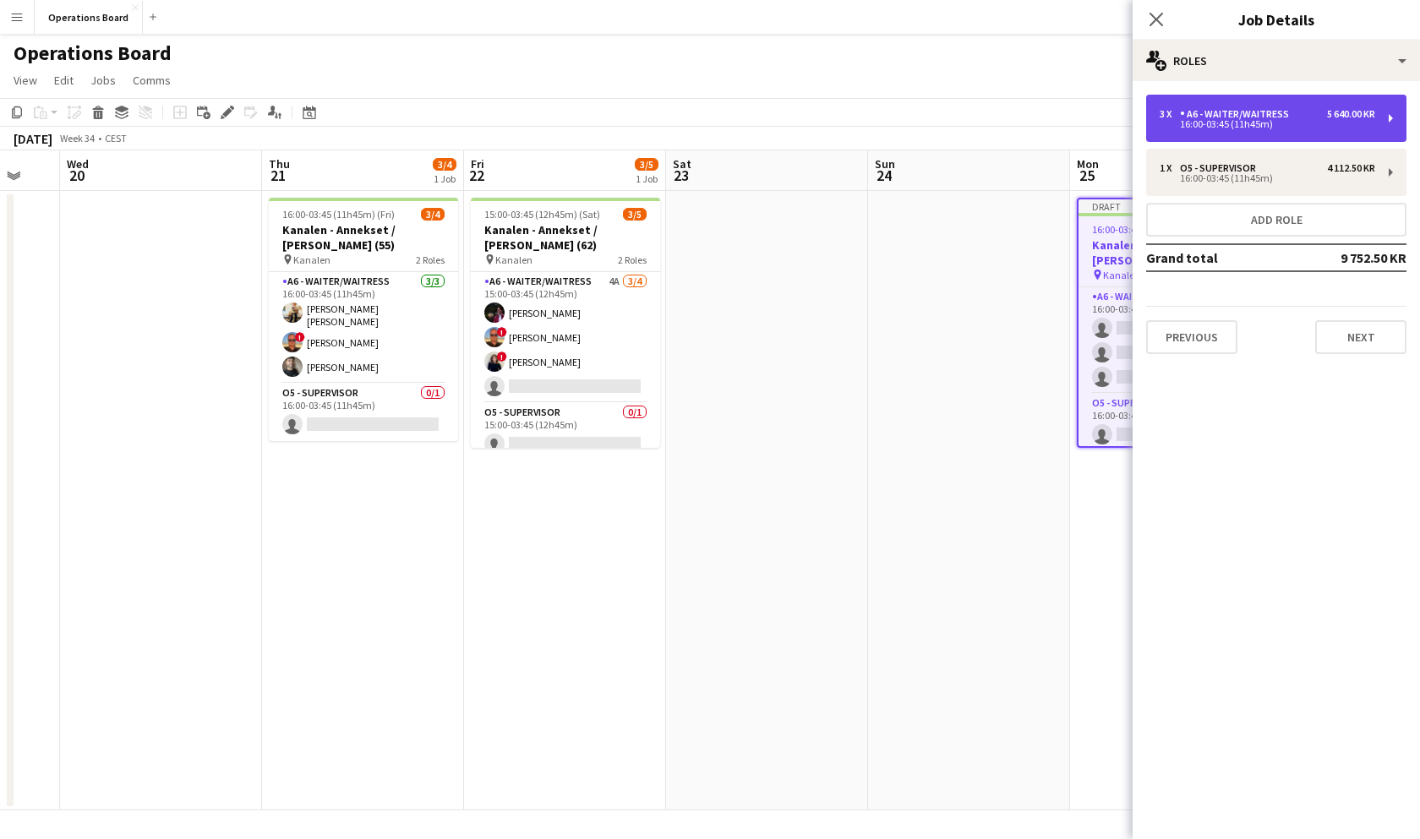
click at [1227, 105] on div "3 x A6 - WAITER/WAITRESS 5 640.00 KR 16:00-03:45 (11h45m)" at bounding box center [1276, 118] width 260 height 47
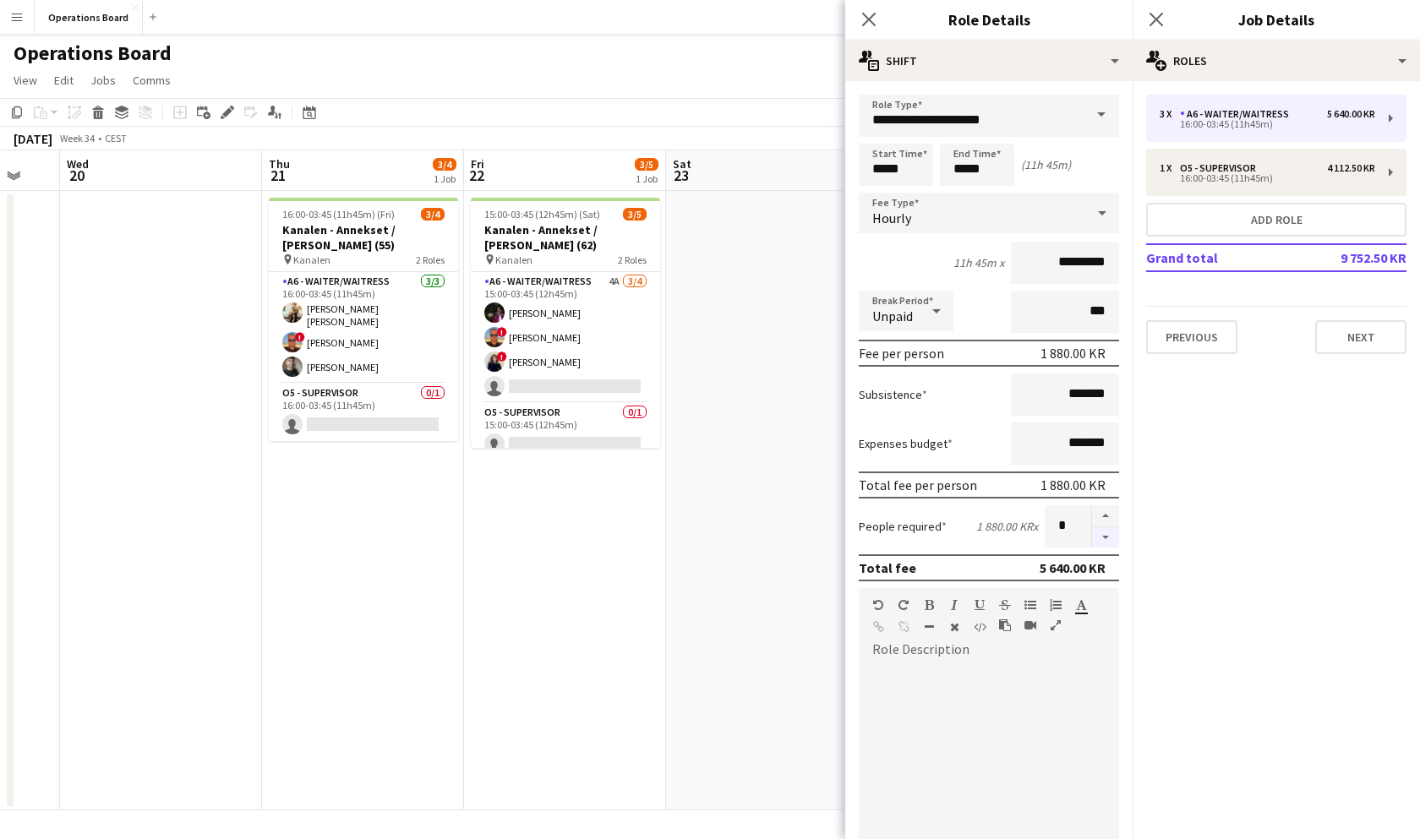
click at [1104, 530] on button "button" at bounding box center [1105, 537] width 27 height 21
type input "*"
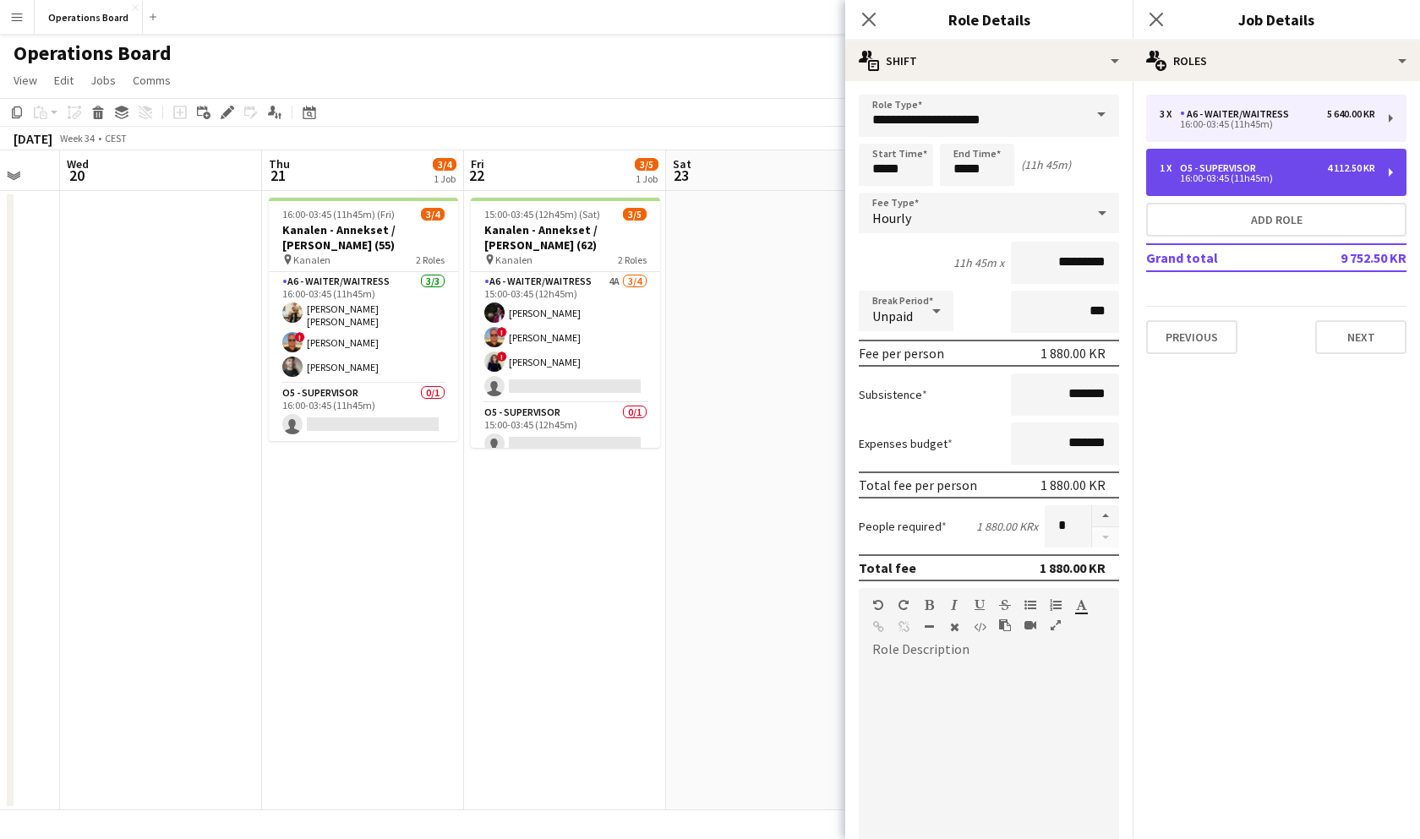
click at [1235, 174] on div "16:00-03:45 (11h45m)" at bounding box center [1266, 178] width 215 height 8
type input "**********"
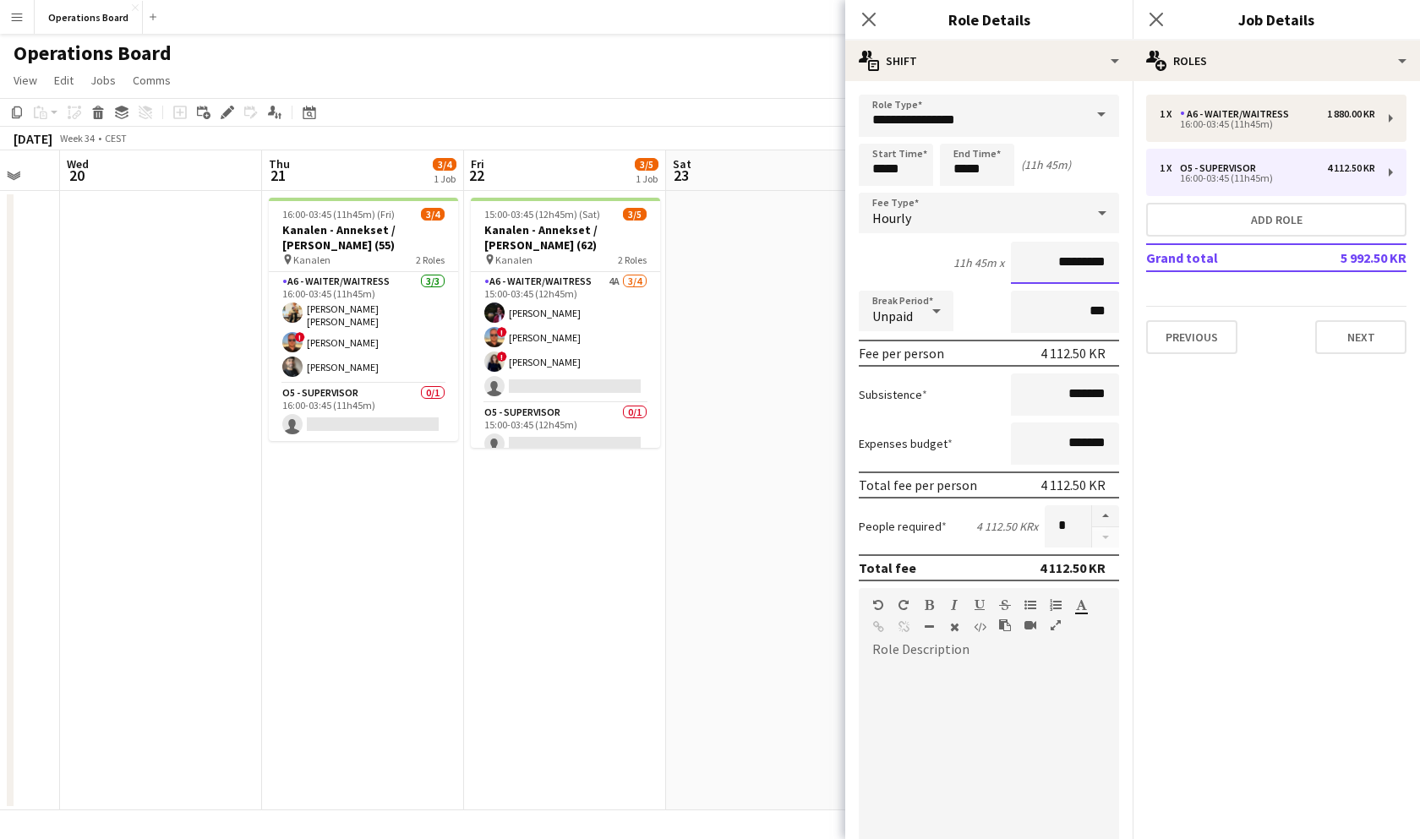
click at [1061, 259] on input "*********" at bounding box center [1065, 263] width 108 height 42
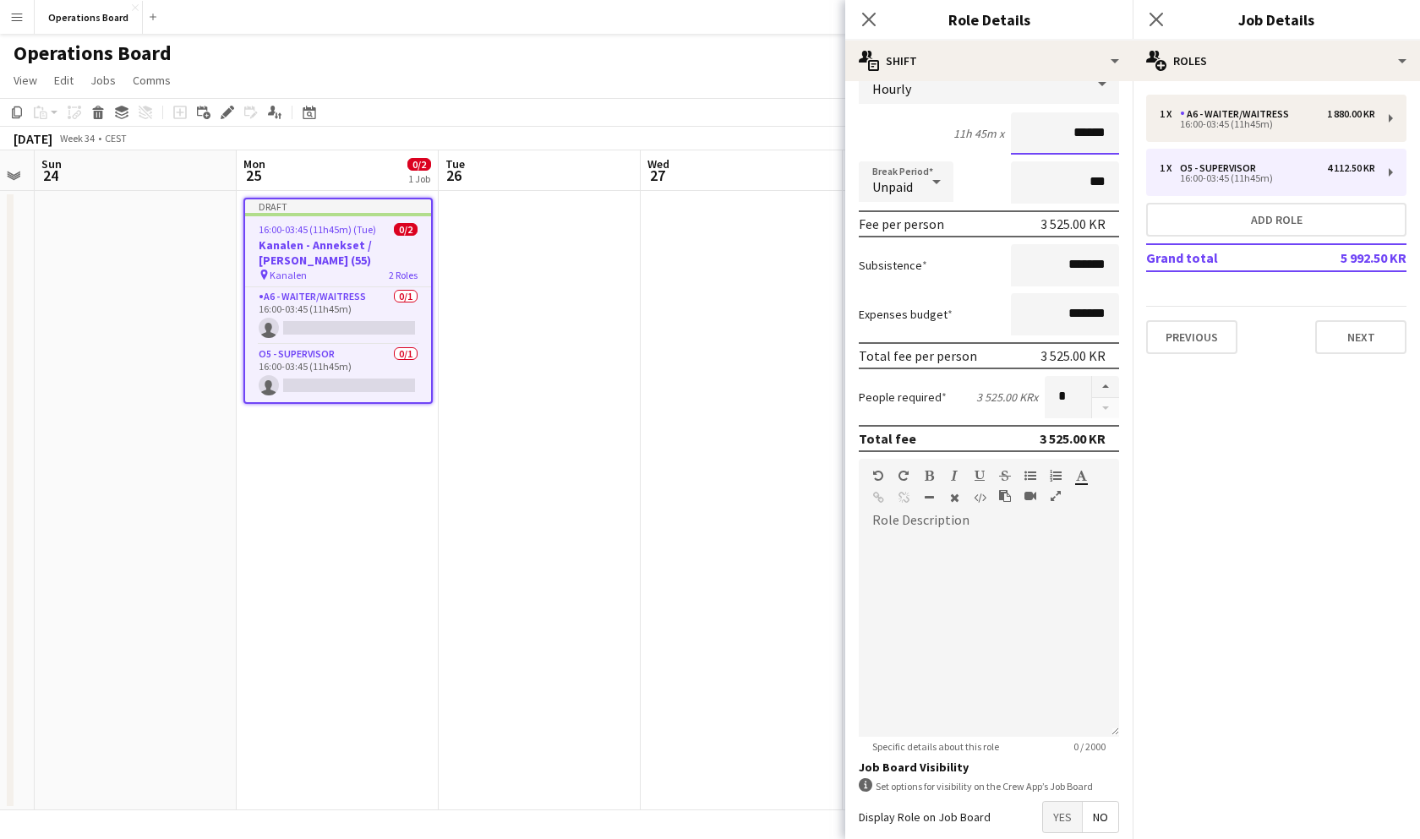
scroll to position [0, 0]
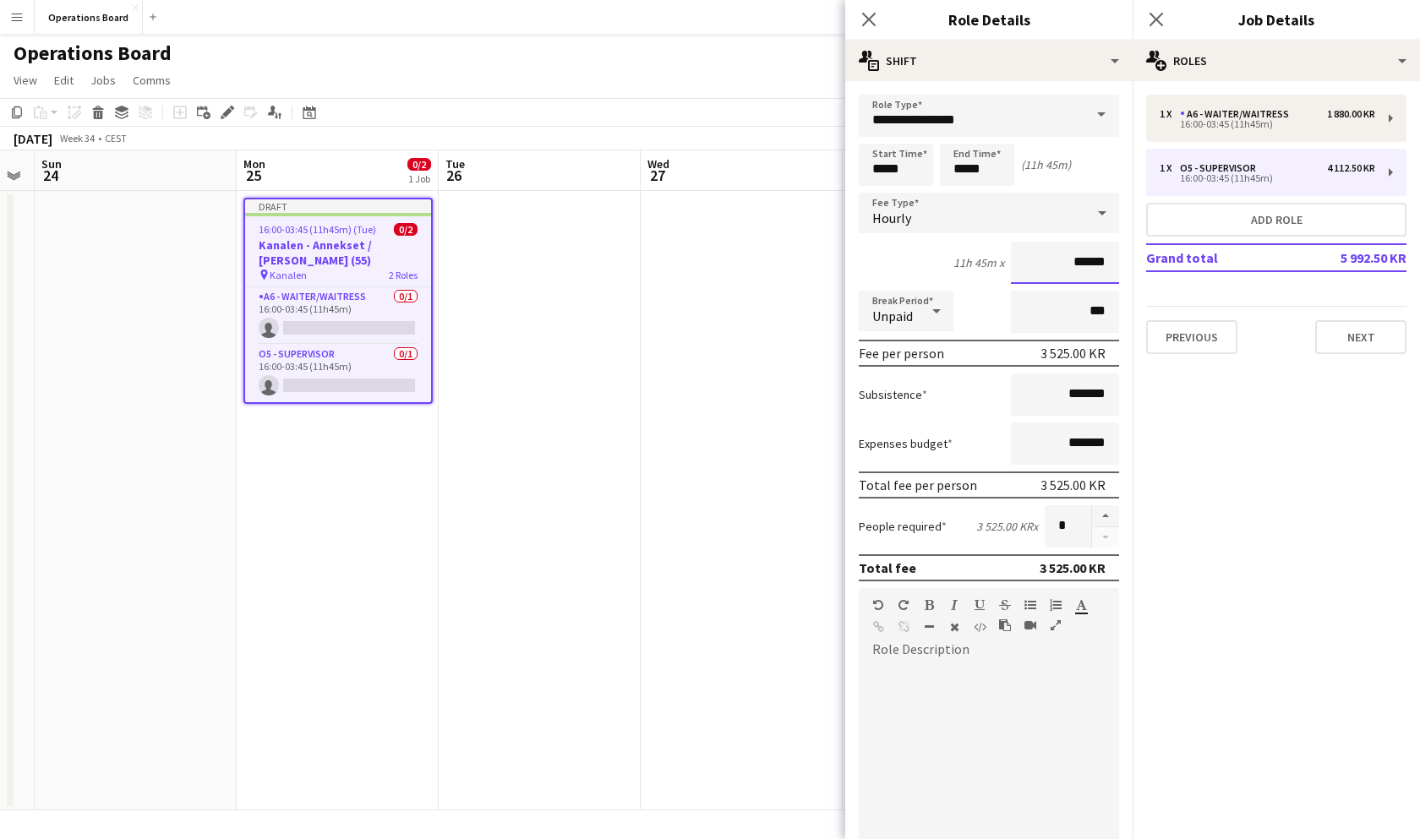
type input "******"
click at [1229, 88] on div "1 x A6 - WAITER/WAITRESS 1 880.00 KR 16:00-03:45 (11h45m) 1 x O5 - SUPERVISOR 4…" at bounding box center [1275, 224] width 287 height 286
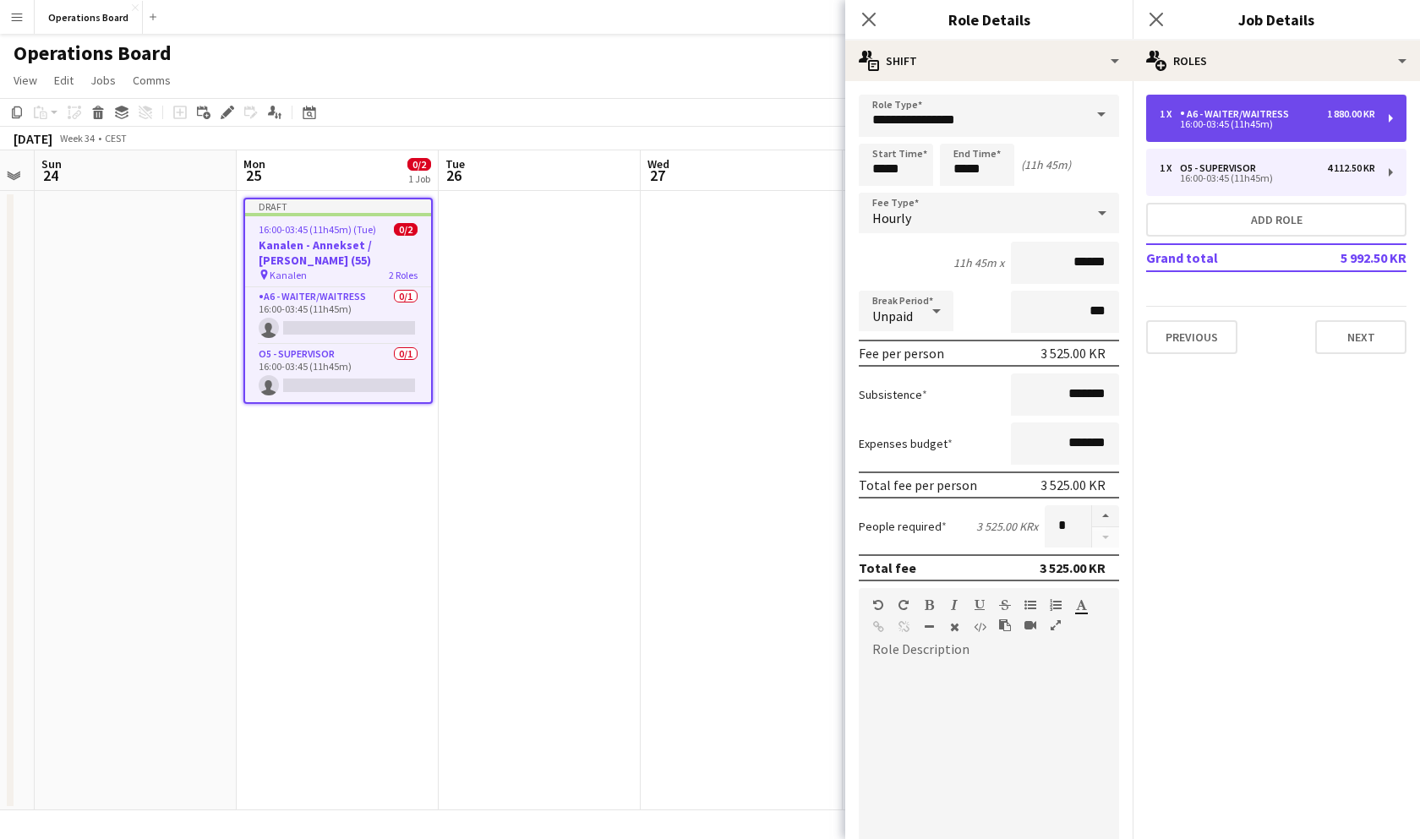
click at [1214, 108] on div "A6 - WAITER/WAITRESS" at bounding box center [1238, 114] width 116 height 12
type input "**********"
type input "*********"
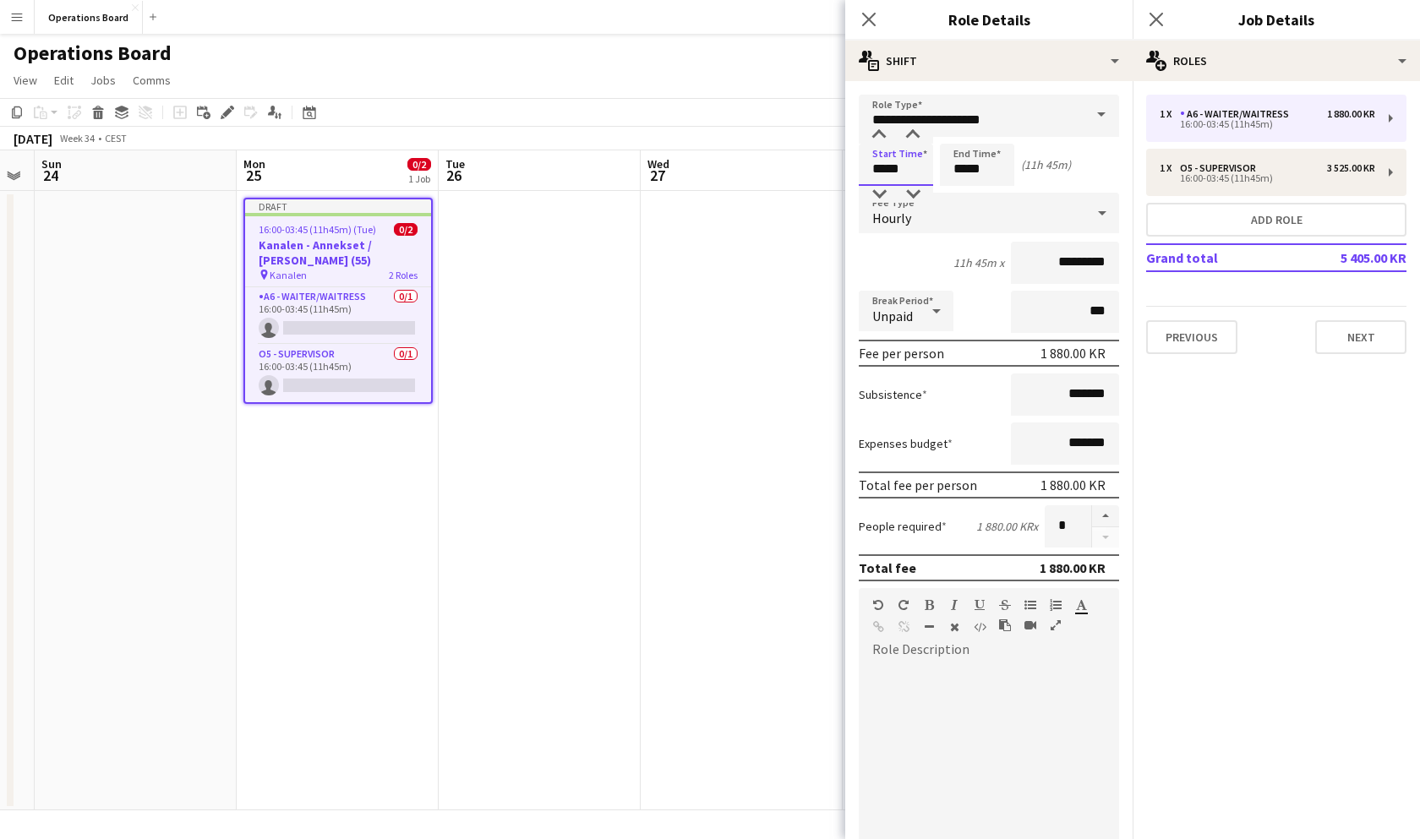
click at [930, 163] on input "*****" at bounding box center [896, 165] width 74 height 42
click at [966, 159] on input "*****" at bounding box center [977, 165] width 74 height 42
type input "*****"
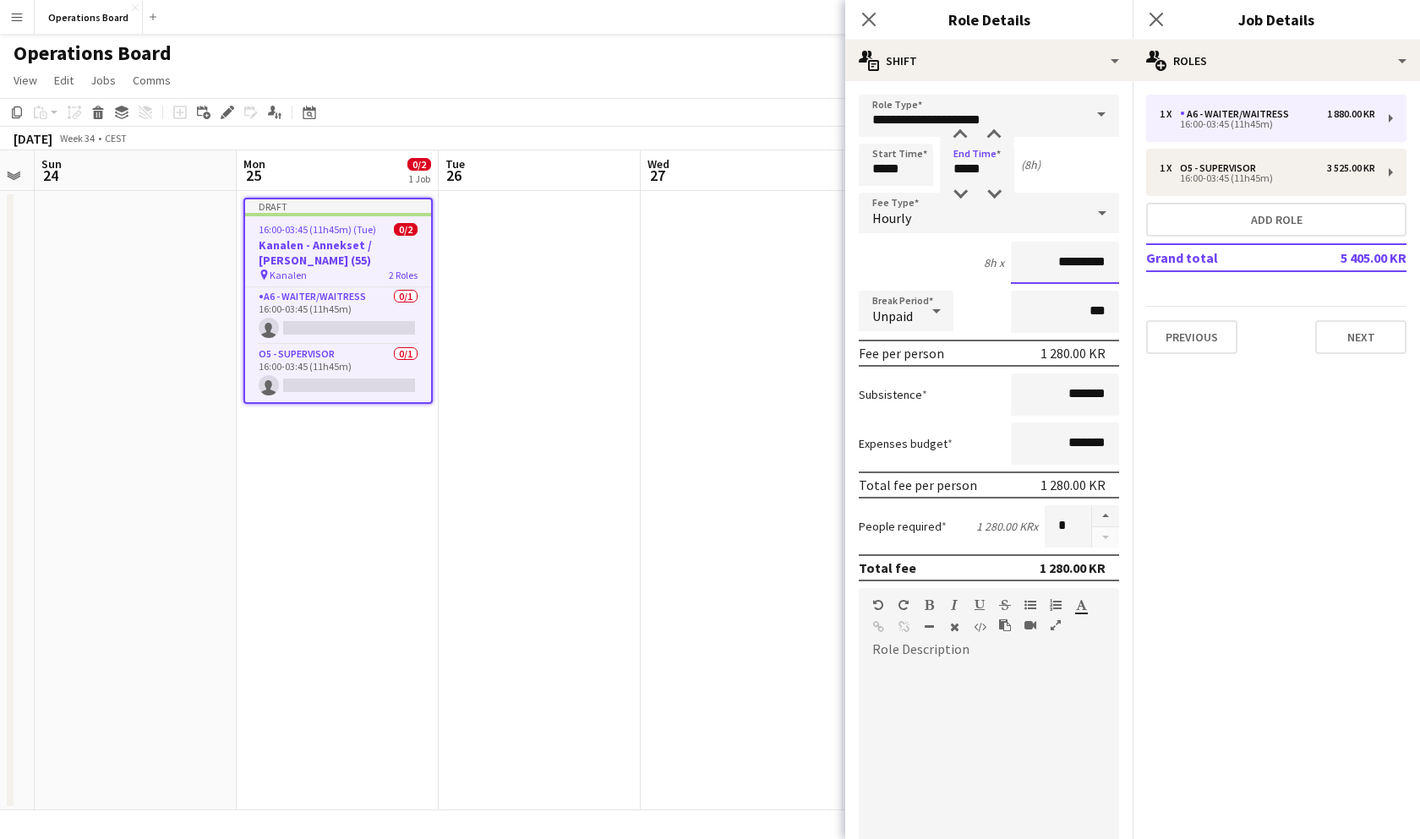
click at [1067, 264] on input "*********" at bounding box center [1065, 263] width 108 height 42
click at [1066, 264] on input "**********" at bounding box center [1065, 263] width 108 height 42
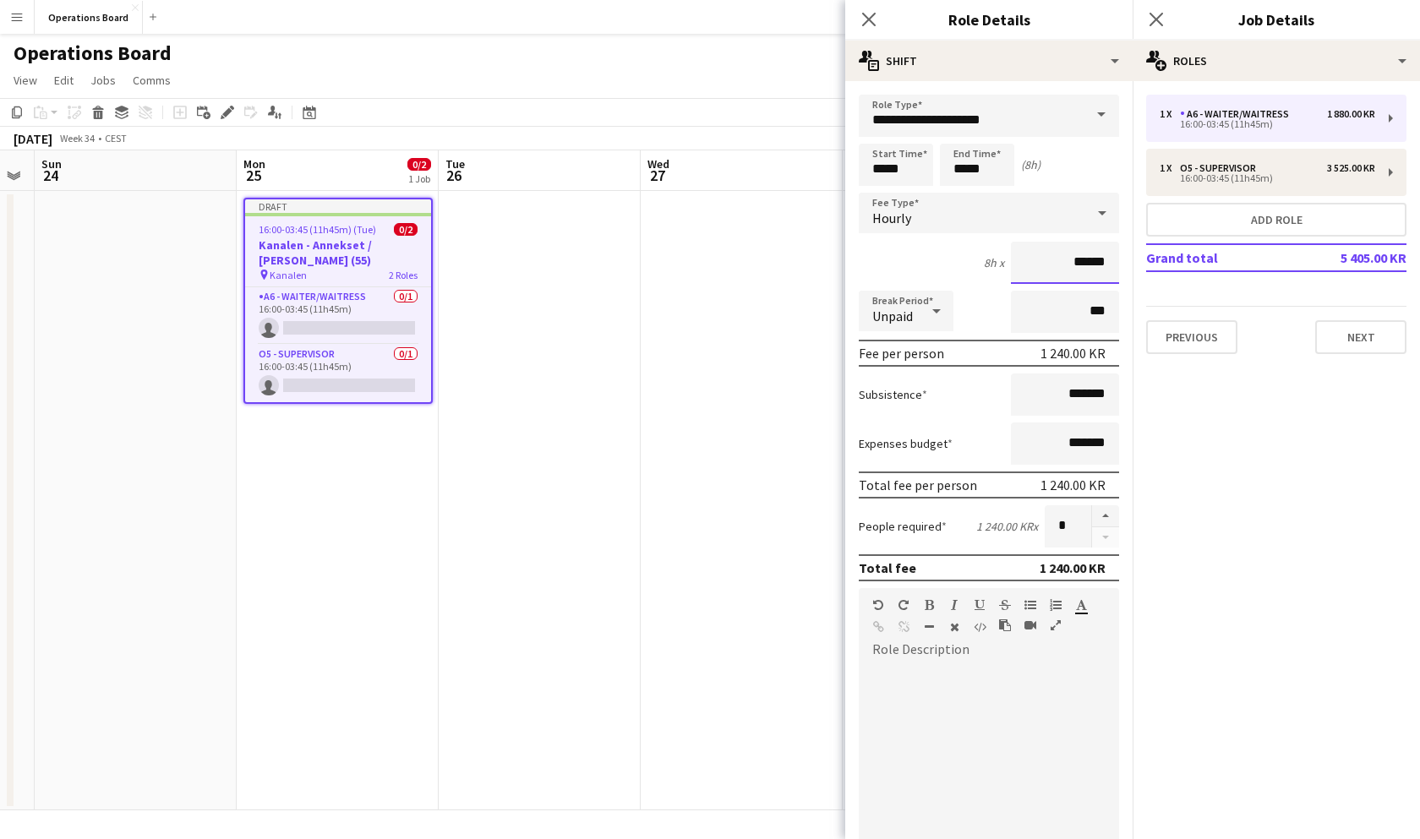
type input "******"
click at [1225, 421] on mat-expansion-panel "pencil3 General details 1 x A6 - WAITER/WAITRESS 1 880.00 KR 16:00-03:45 (11h45…" at bounding box center [1275, 460] width 287 height 758
click at [1161, 14] on icon at bounding box center [1156, 19] width 16 height 16
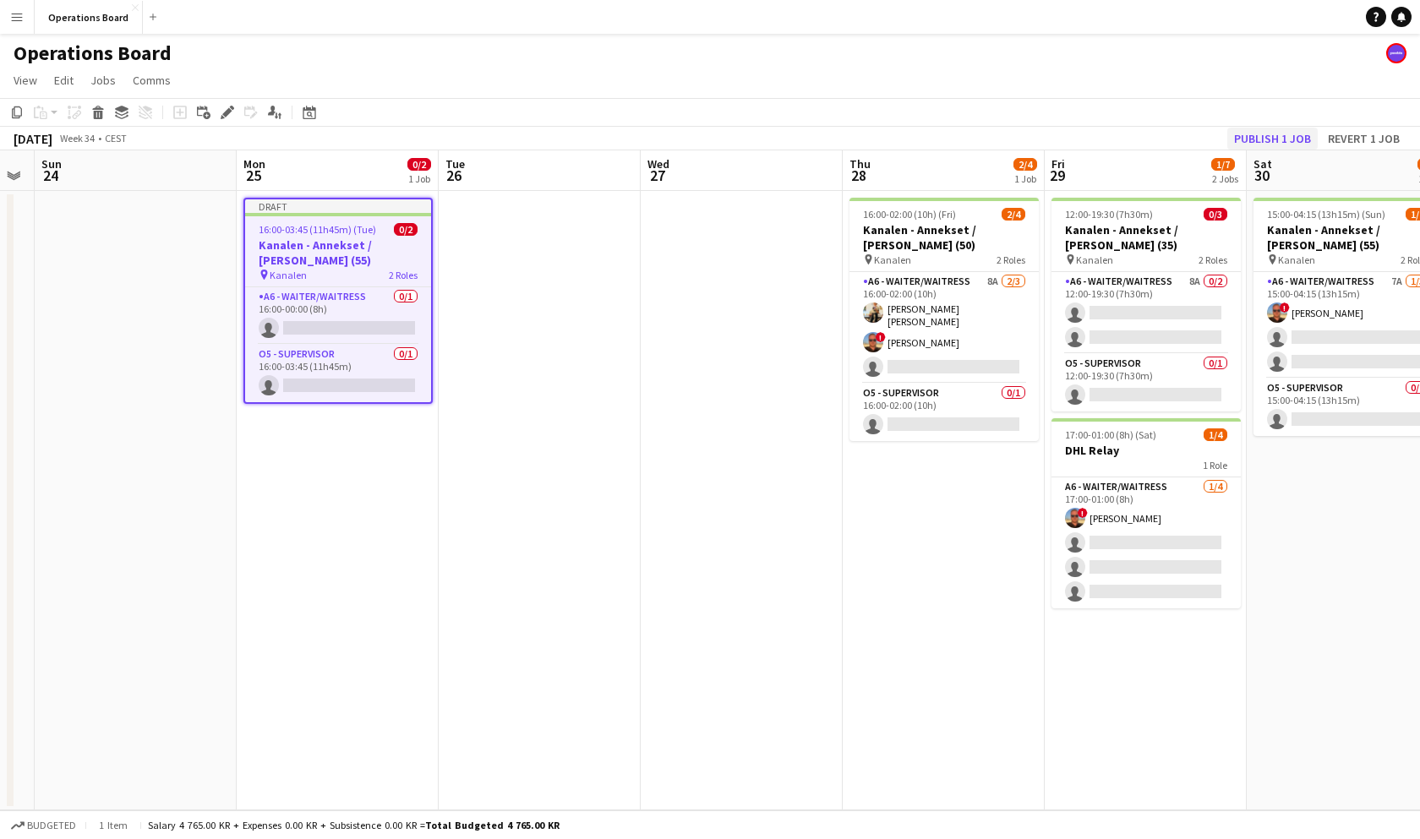
click at [1285, 136] on button "Publish 1 job" at bounding box center [1272, 139] width 90 height 22
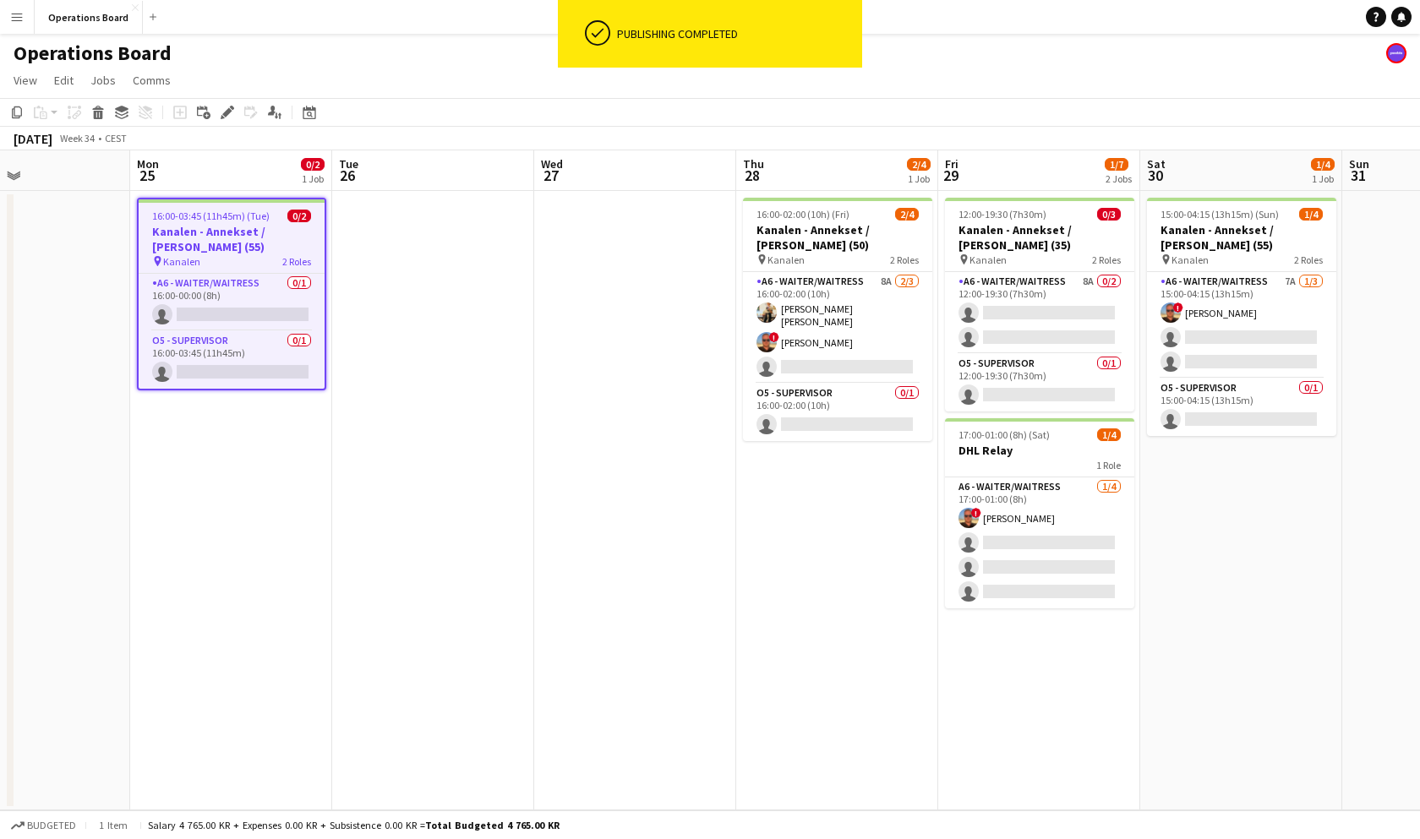
scroll to position [0, 678]
click at [1083, 311] on app-card-role "A6 - WAITER/WAITRESS 8A 0/2 12:00-19:30 (7h30m) single-neutral-actions single-n…" at bounding box center [1039, 313] width 189 height 82
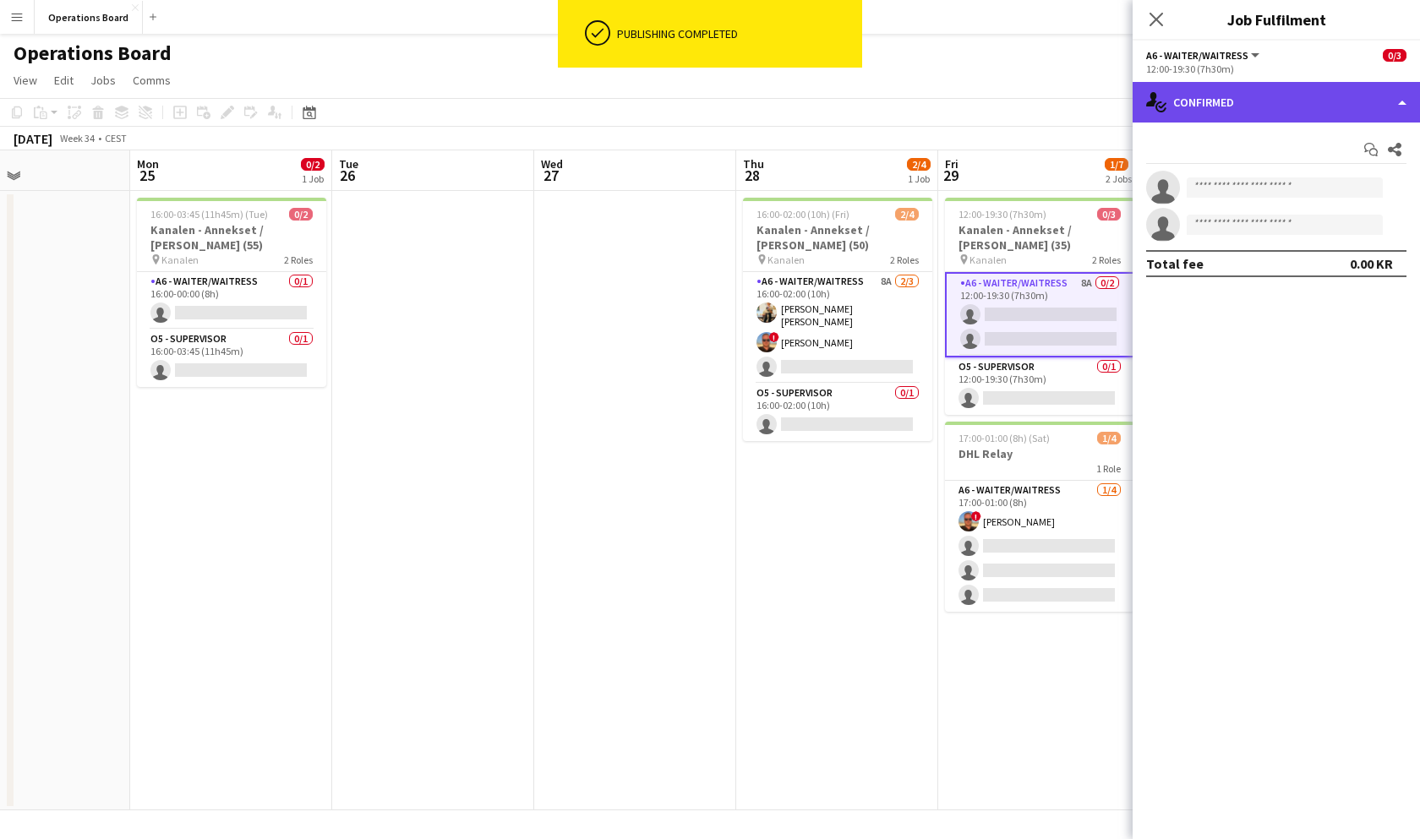
click at [1293, 97] on div "single-neutral-actions-check-2 Confirmed" at bounding box center [1275, 102] width 287 height 41
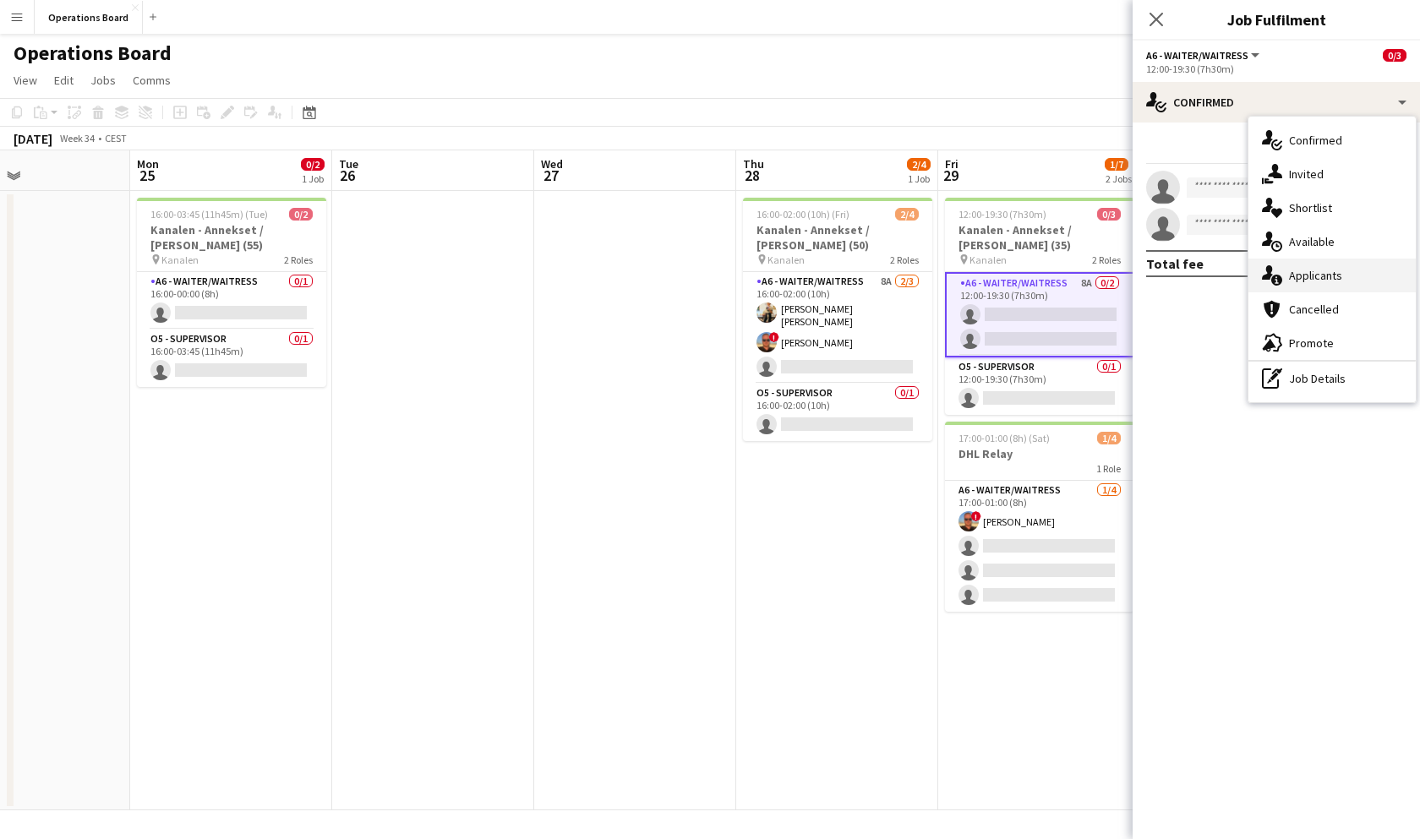
click at [1340, 277] on div "single-neutral-actions-information Applicants" at bounding box center [1331, 276] width 167 height 34
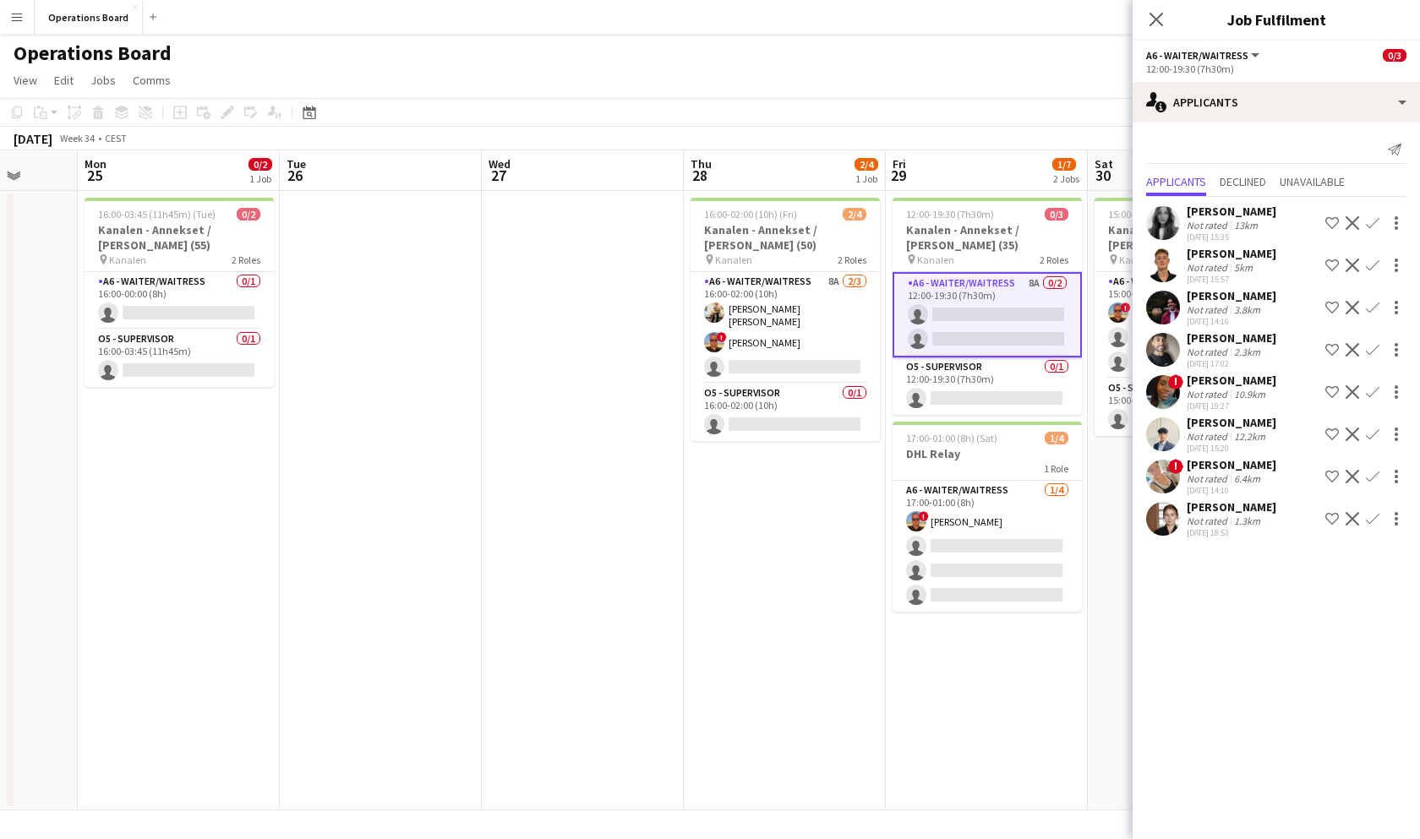
scroll to position [0, 781]
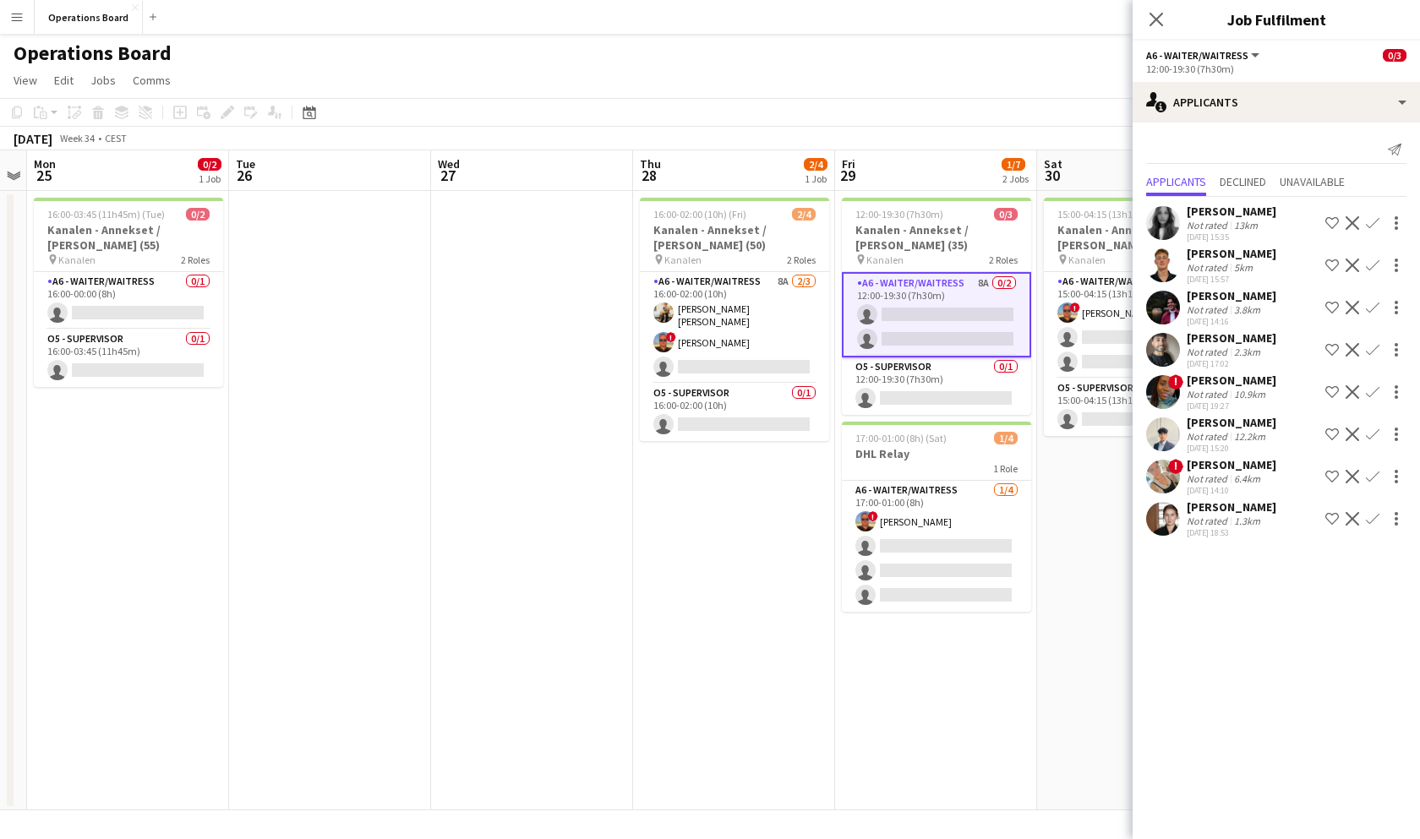
click at [1373, 473] on app-icon "Confirm" at bounding box center [1373, 477] width 14 height 14
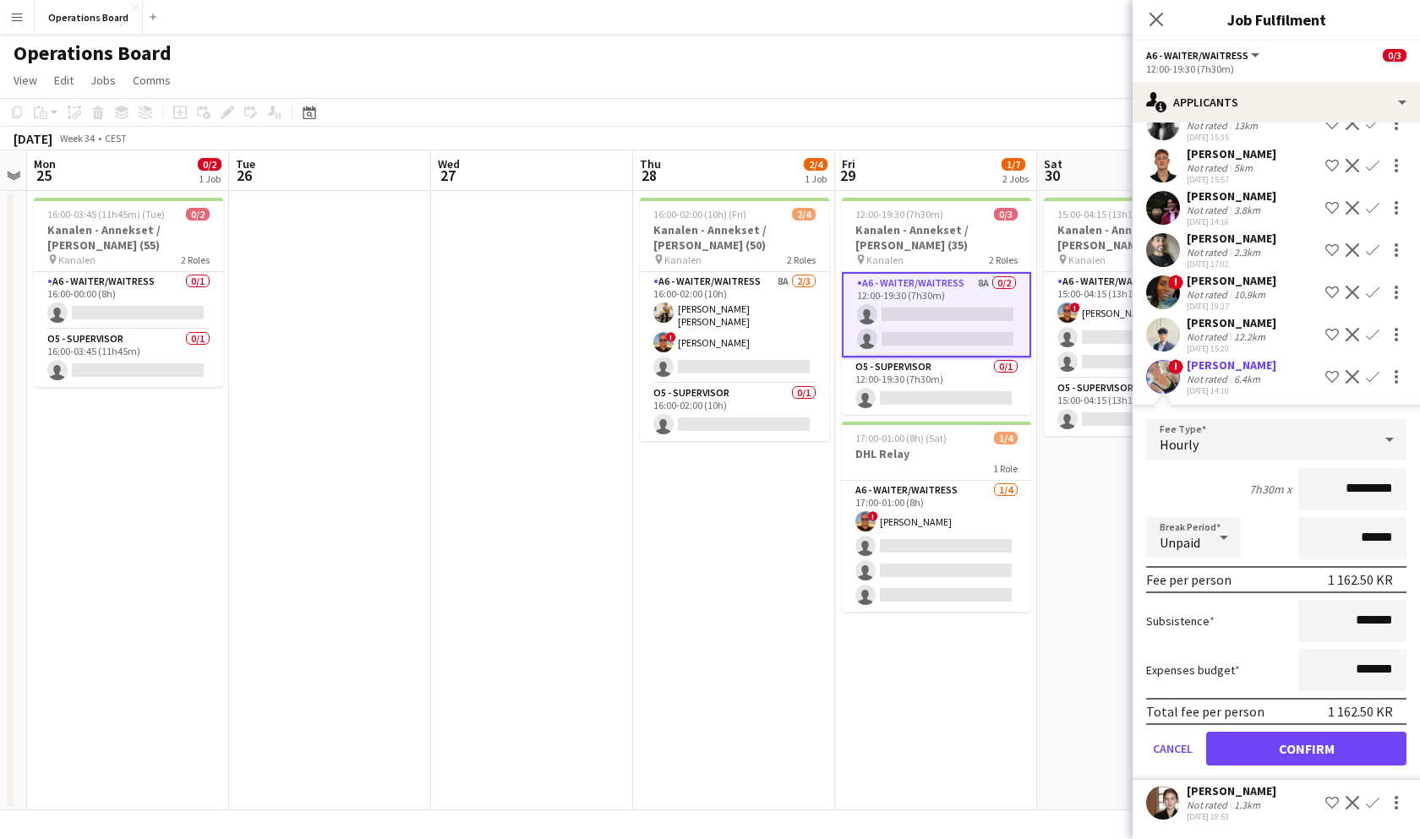
scroll to position [100, 0]
click at [1279, 754] on button "Confirm" at bounding box center [1306, 749] width 200 height 34
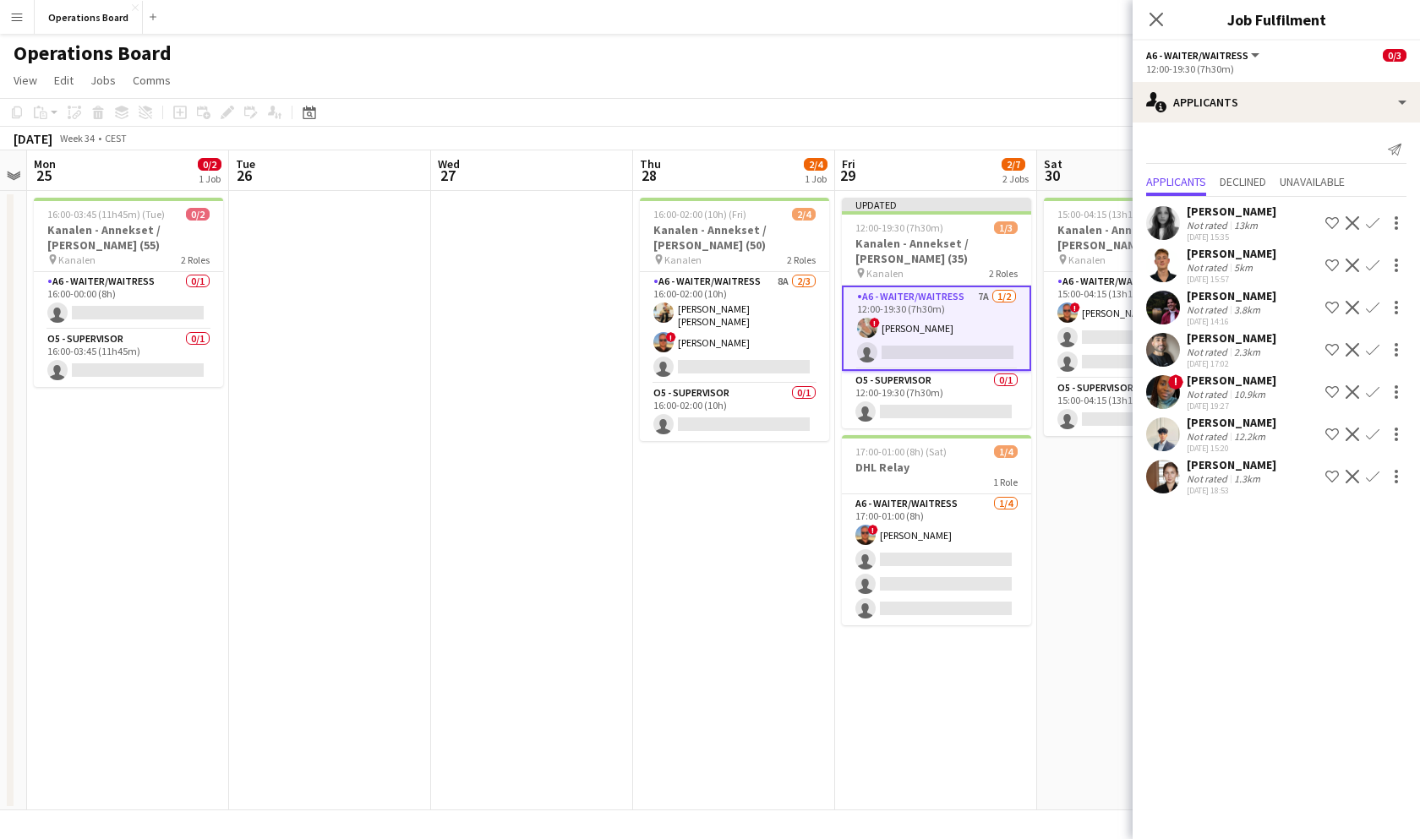
scroll to position [0, 0]
click at [1368, 481] on app-icon "Confirm" at bounding box center [1373, 477] width 14 height 14
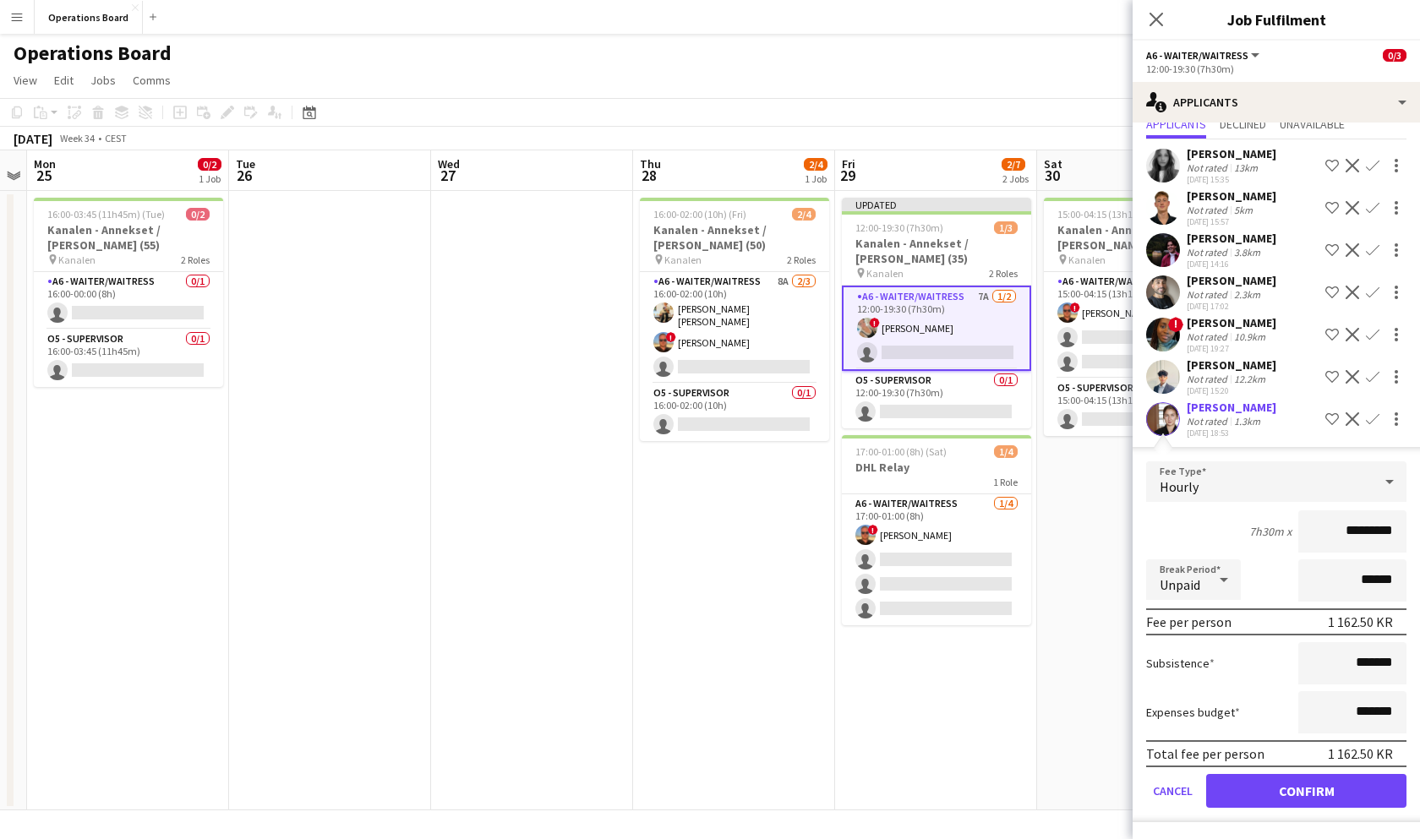
scroll to position [57, 0]
click at [1303, 793] on button "Confirm" at bounding box center [1306, 791] width 200 height 34
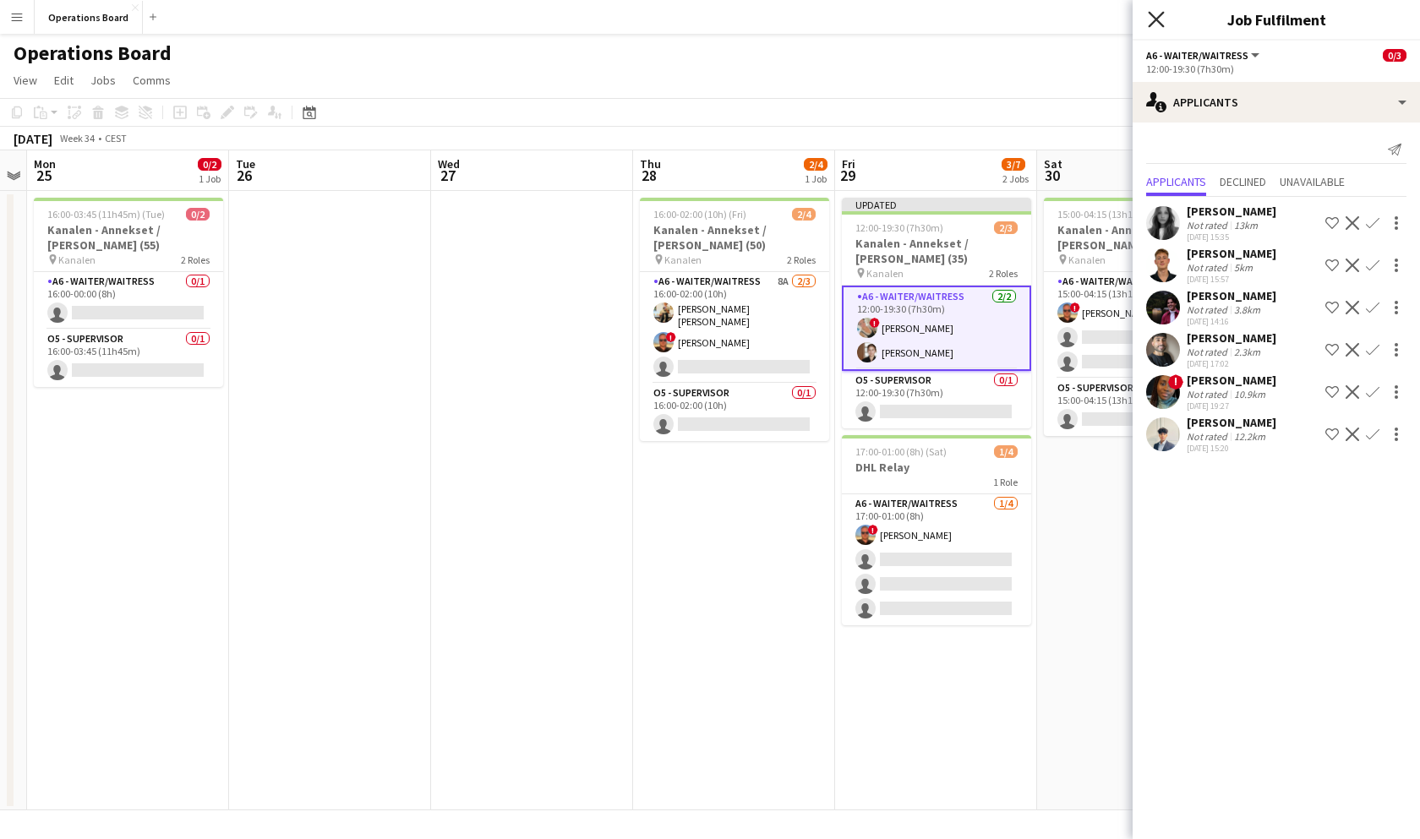
click at [1164, 12] on icon at bounding box center [1156, 19] width 16 height 16
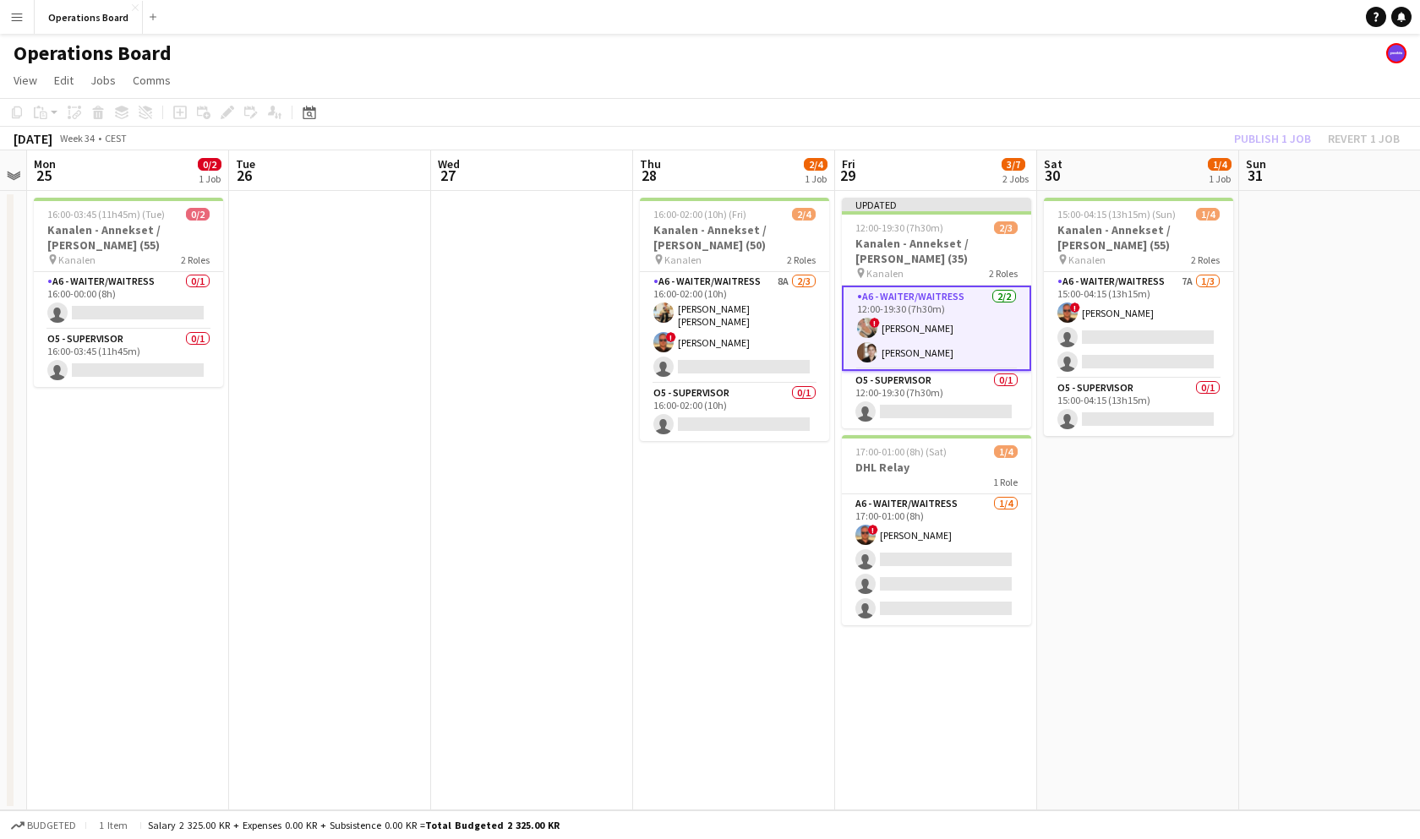
click at [1164, 138] on div "[DATE] Week 34 • CEST Publish 1 job Revert 1 job" at bounding box center [710, 139] width 1420 height 24
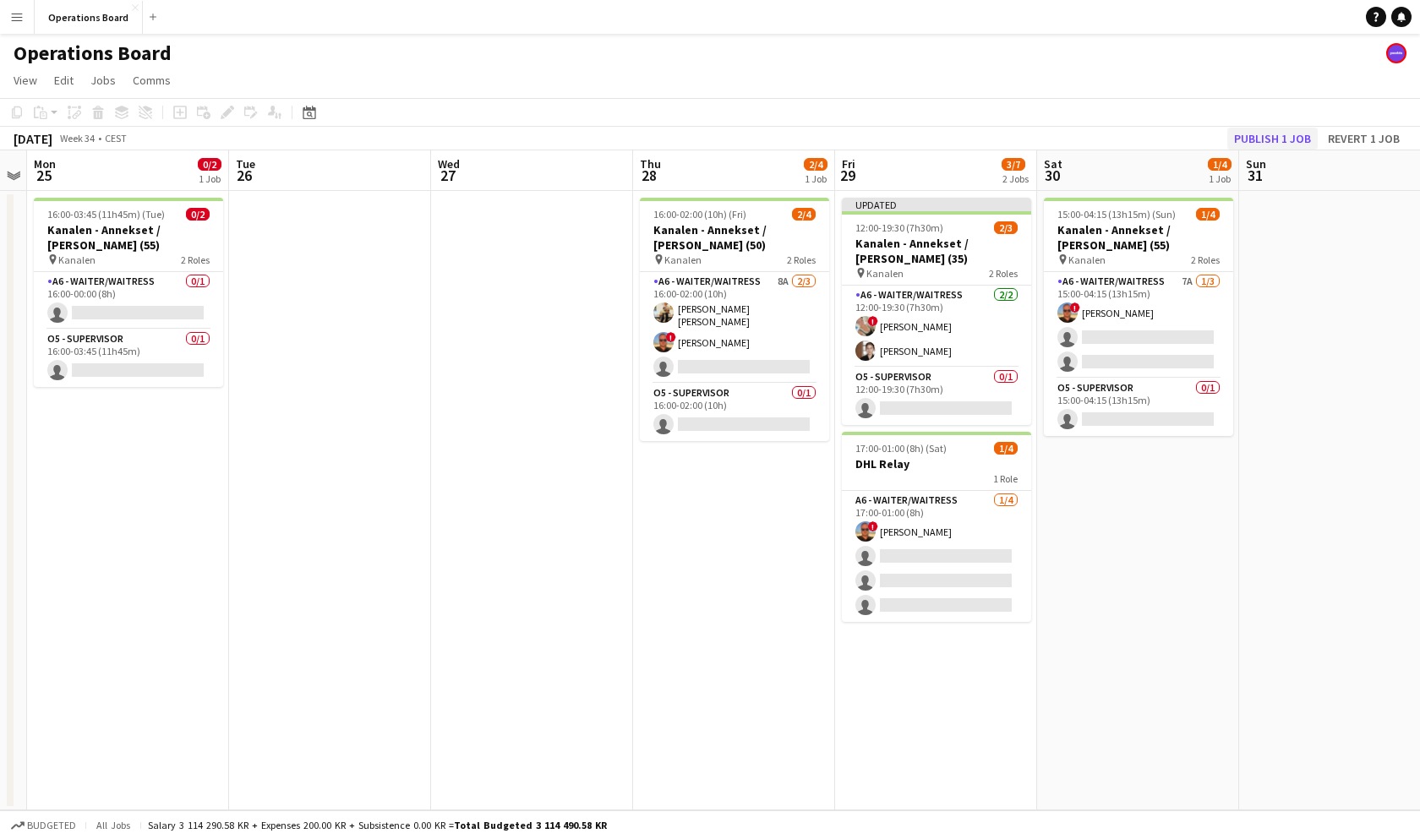
click at [1244, 145] on button "Publish 1 job" at bounding box center [1272, 139] width 90 height 22
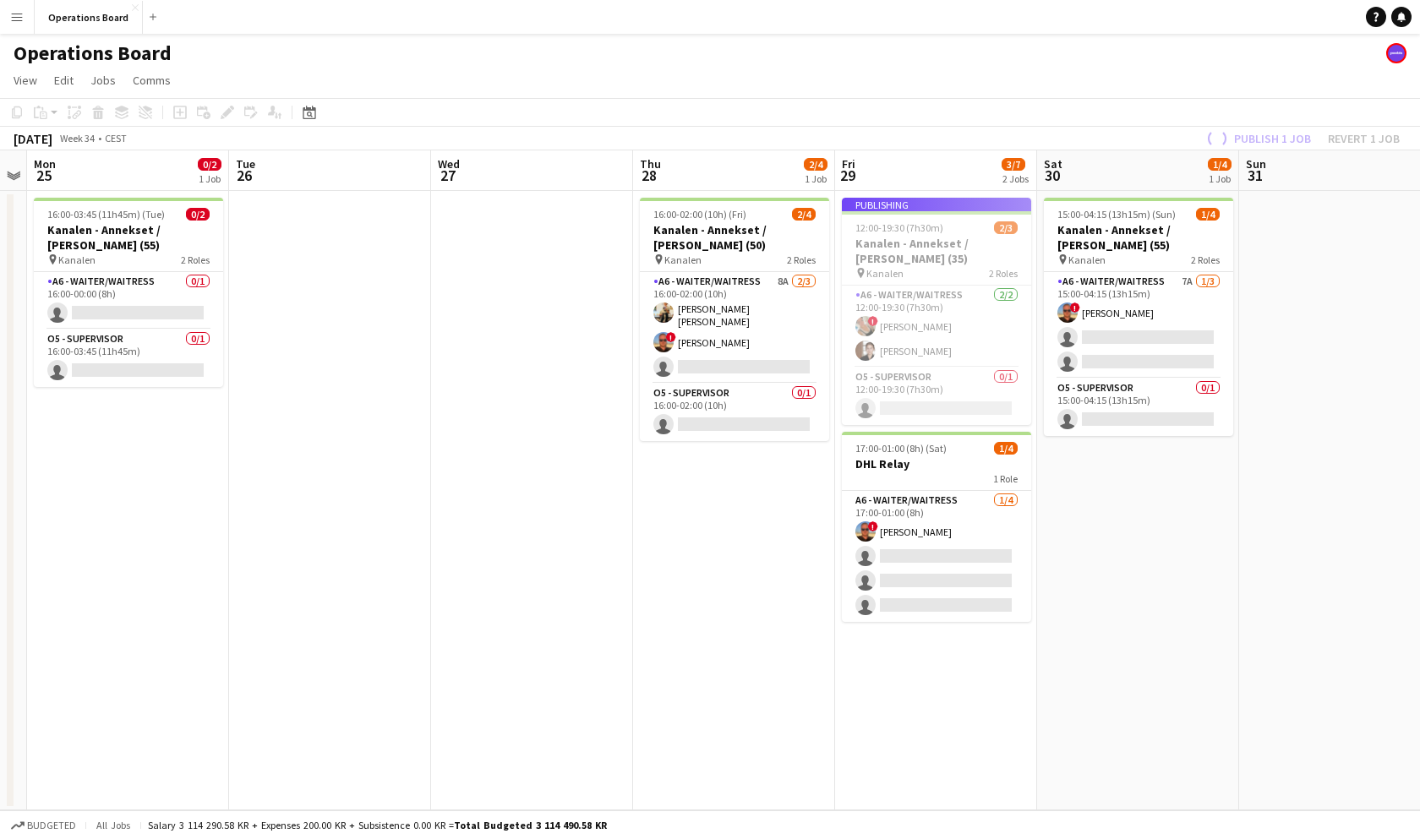
click at [1217, 95] on app-page-menu "View Day view expanded Day view collapsed Month view Date picker Jump to [DATE]…" at bounding box center [710, 82] width 1420 height 32
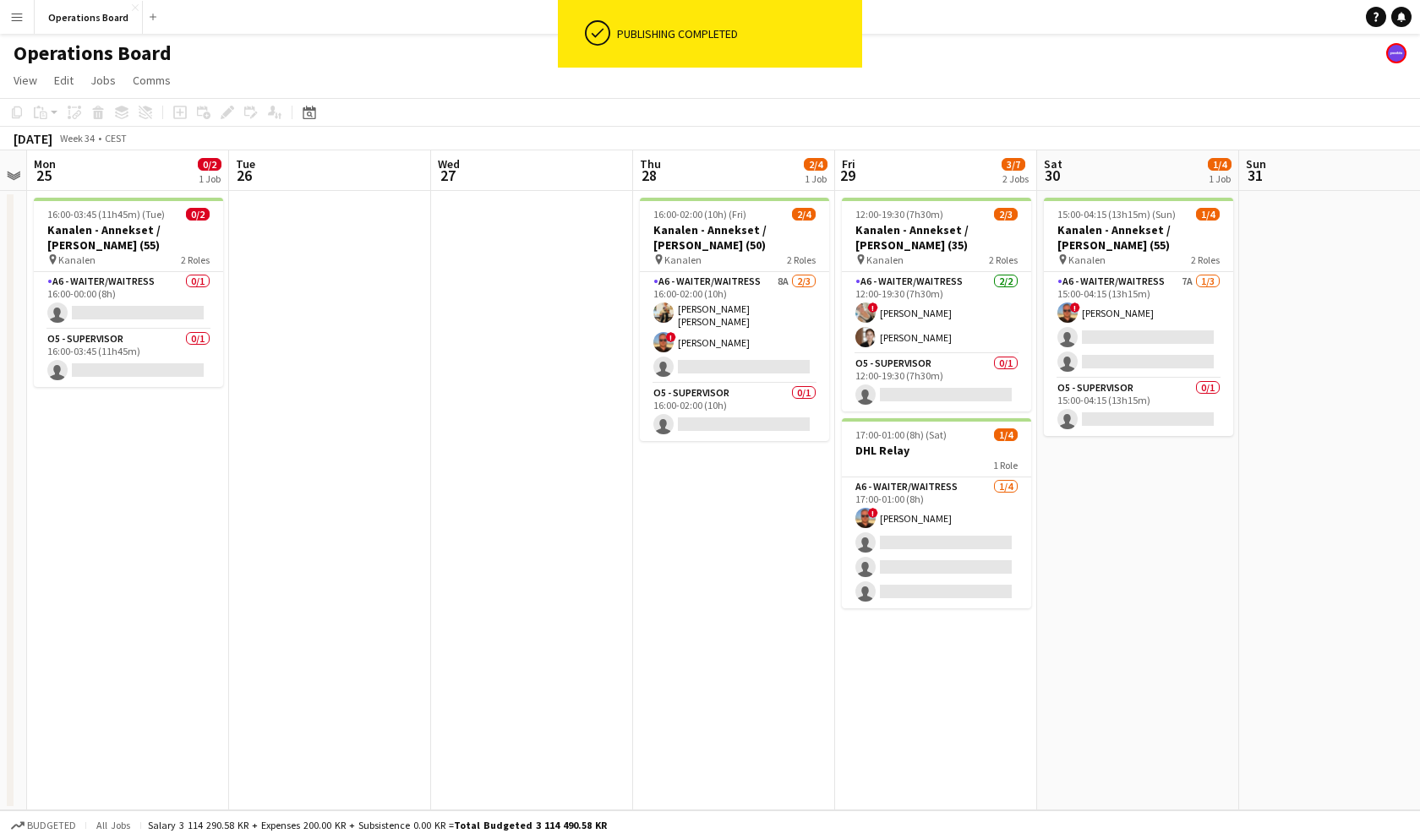
click at [815, 545] on app-date-cell "16:00-02:00 (10h) (Fri) 2/4 Kanalen - Annekset / [PERSON_NAME] (50) pin Kanalen…" at bounding box center [734, 500] width 202 height 619
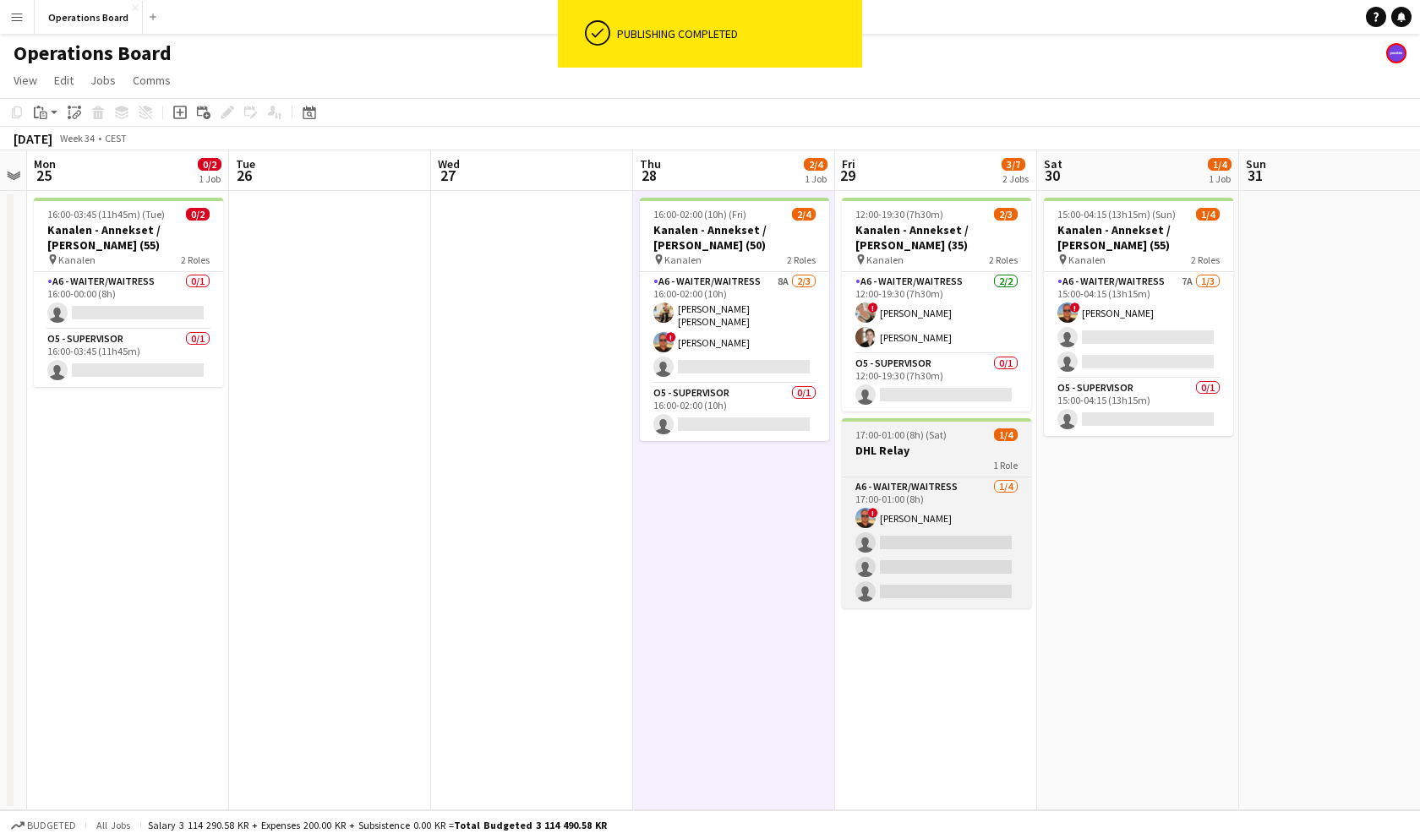
click at [883, 440] on span "17:00-01:00 (8h) (Sat)" at bounding box center [900, 434] width 91 height 13
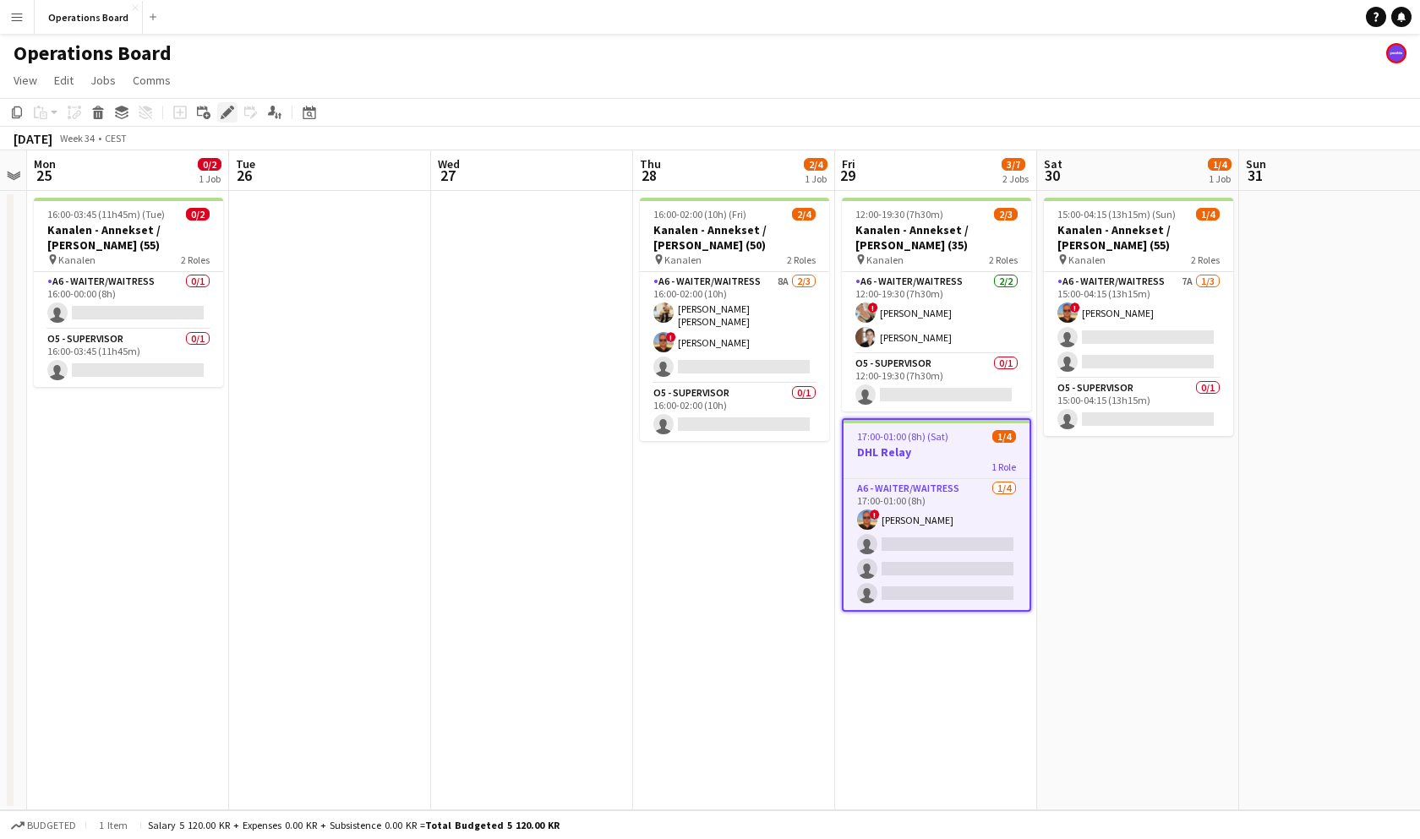
click at [229, 113] on icon at bounding box center [226, 112] width 9 height 9
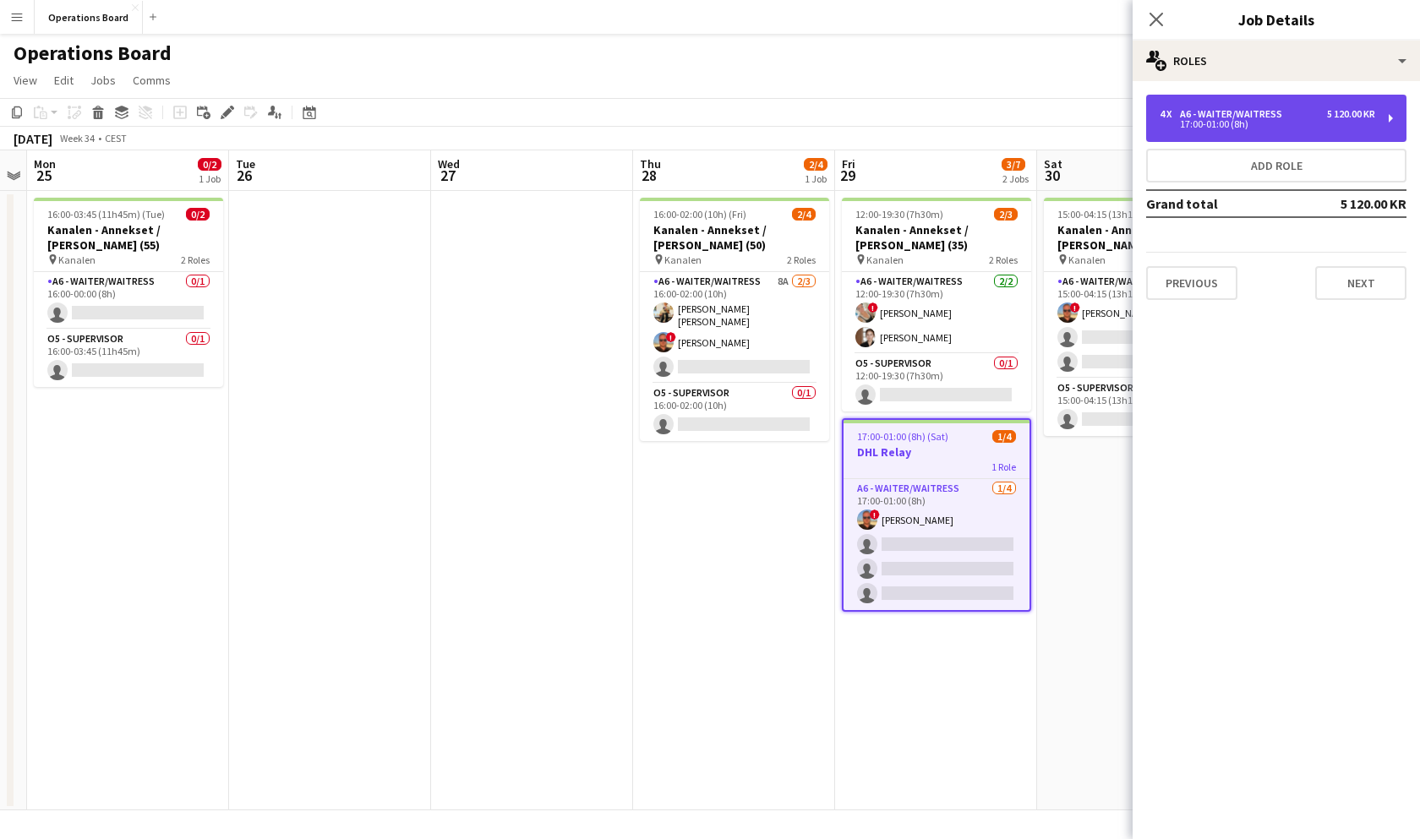
click at [1212, 120] on div "17:00-01:00 (8h)" at bounding box center [1266, 124] width 215 height 8
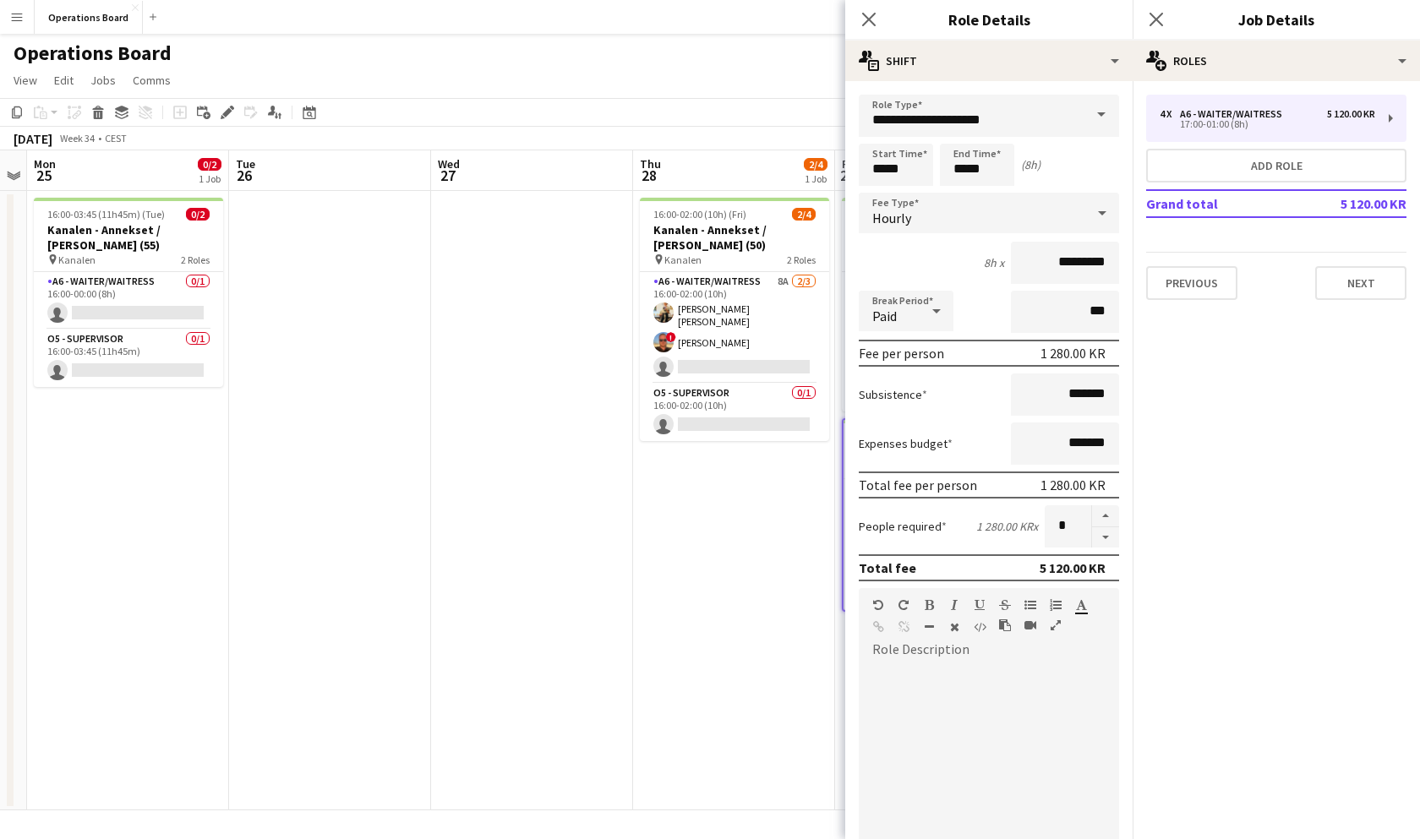
click at [1151, 8] on div "Close pop-in" at bounding box center [1155, 19] width 47 height 39
click at [1156, 25] on icon "Close pop-in" at bounding box center [1156, 19] width 16 height 16
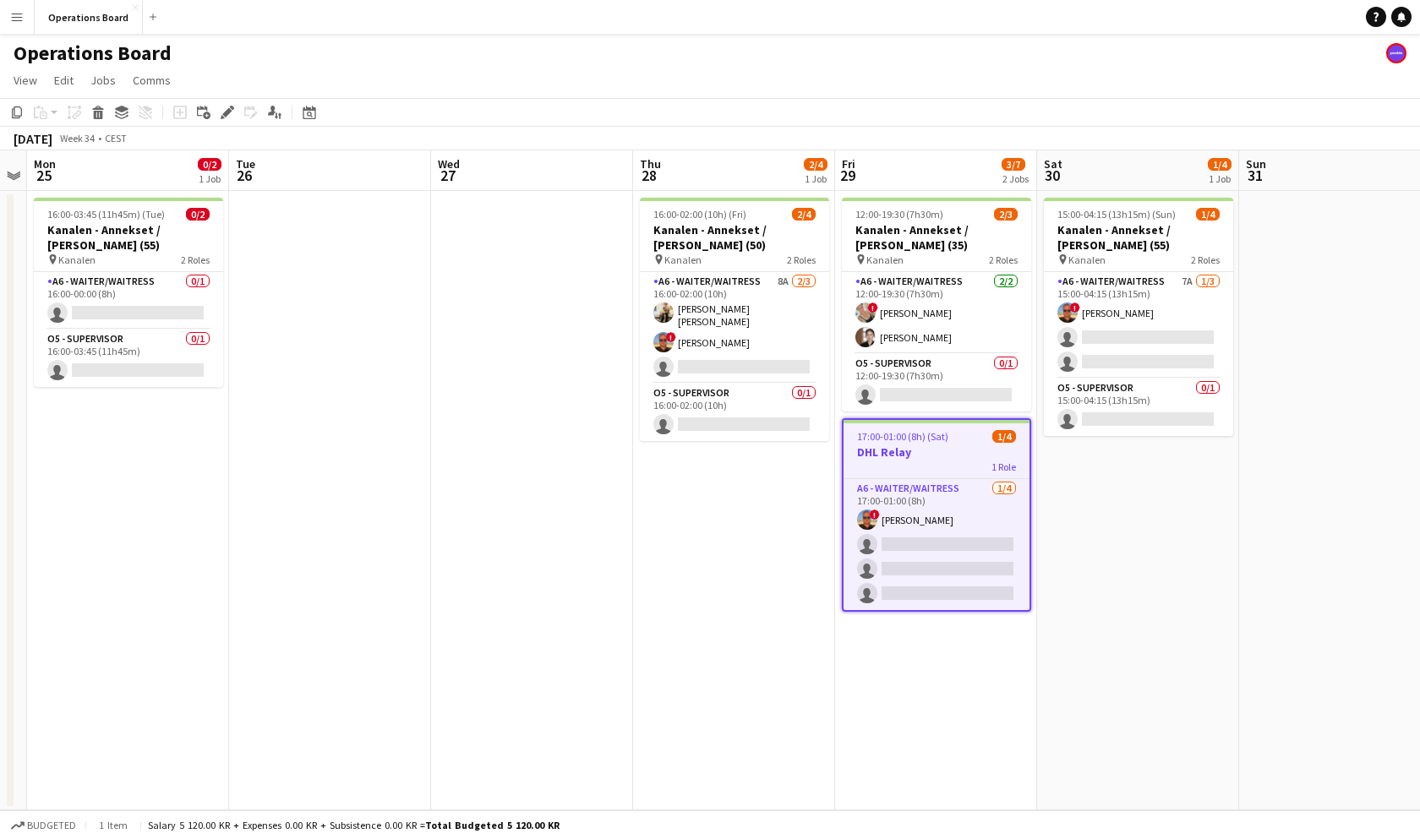
click at [1104, 84] on app-page-menu "View Day view expanded Day view collapsed Month view Date picker Jump to [DATE]…" at bounding box center [710, 82] width 1420 height 32
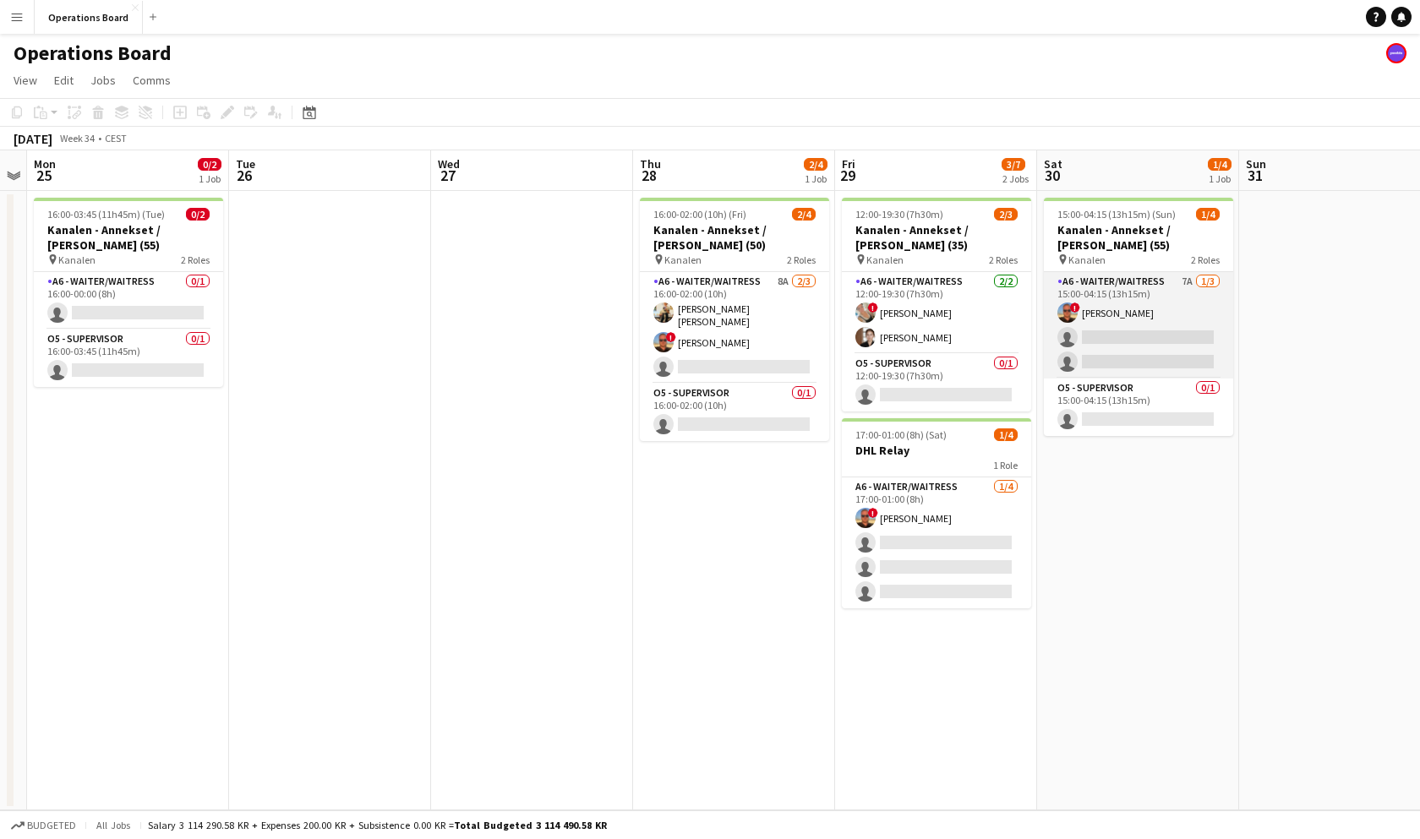
click at [1149, 284] on app-card-role "A6 - WAITER/WAITRESS 7A [DATE] 15:00-04:15 (13h15m) ! [PERSON_NAME] single-neut…" at bounding box center [1138, 325] width 189 height 106
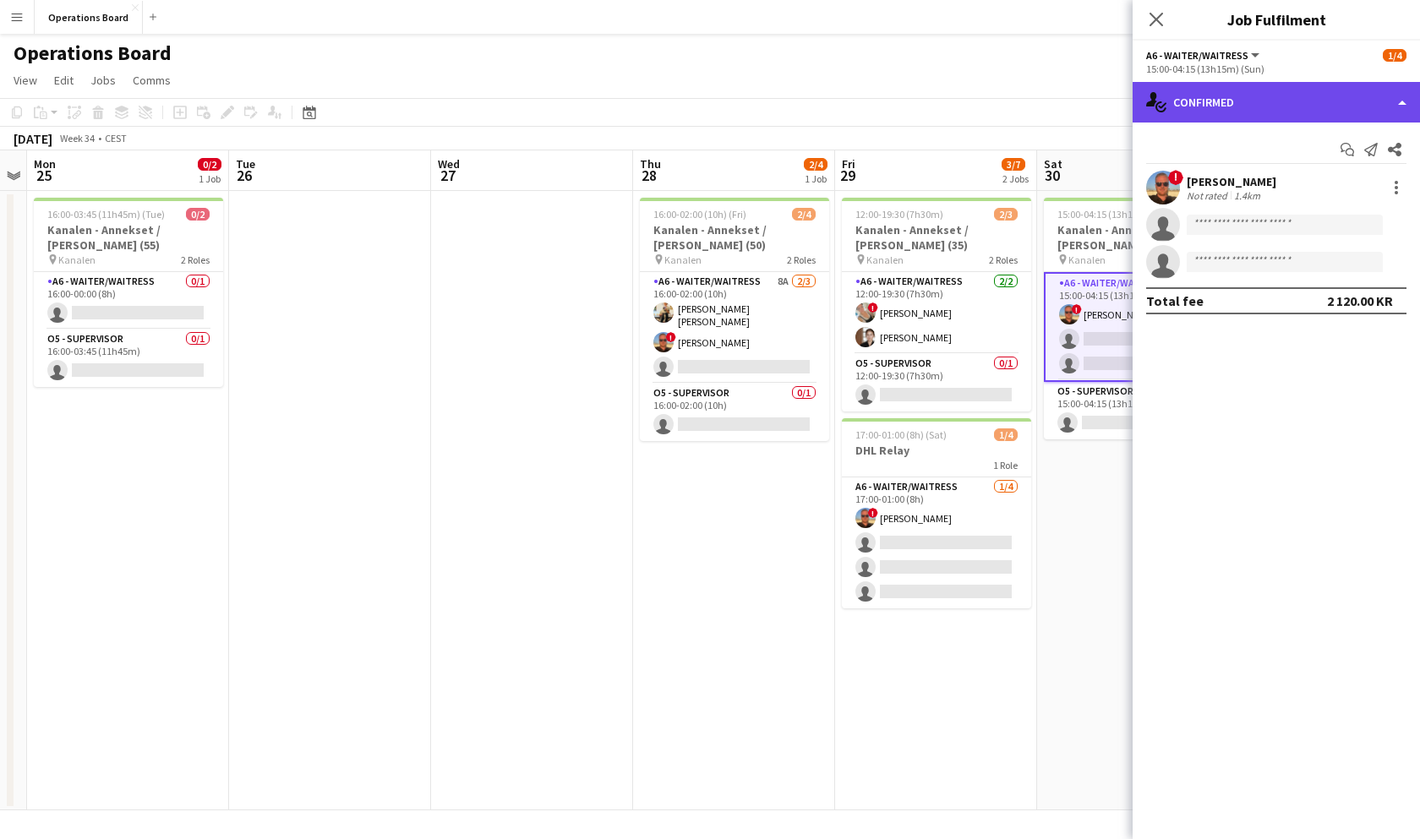
click at [1243, 93] on div "single-neutral-actions-check-2 Confirmed" at bounding box center [1275, 102] width 287 height 41
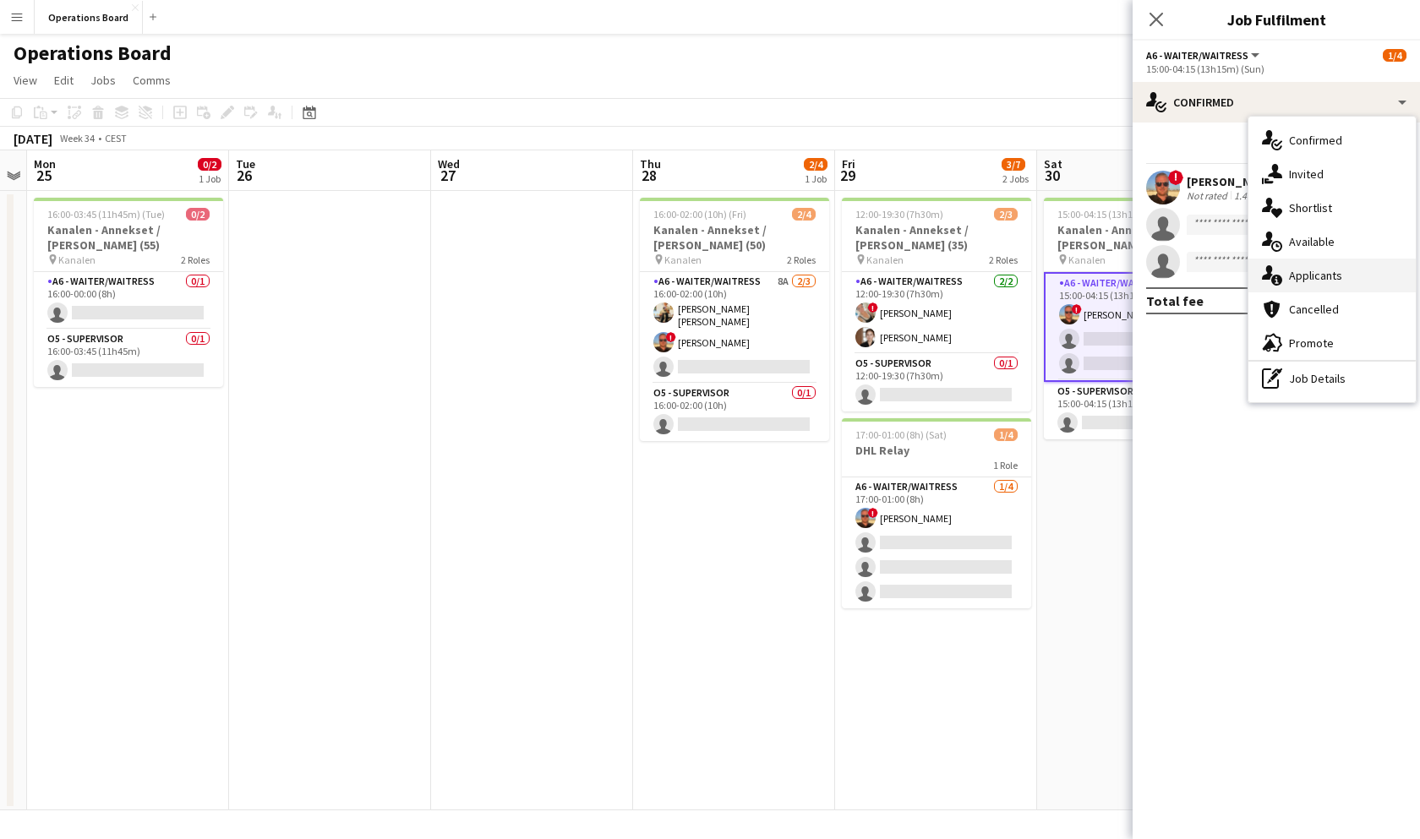
click at [1313, 285] on div "single-neutral-actions-information Applicants" at bounding box center [1331, 276] width 167 height 34
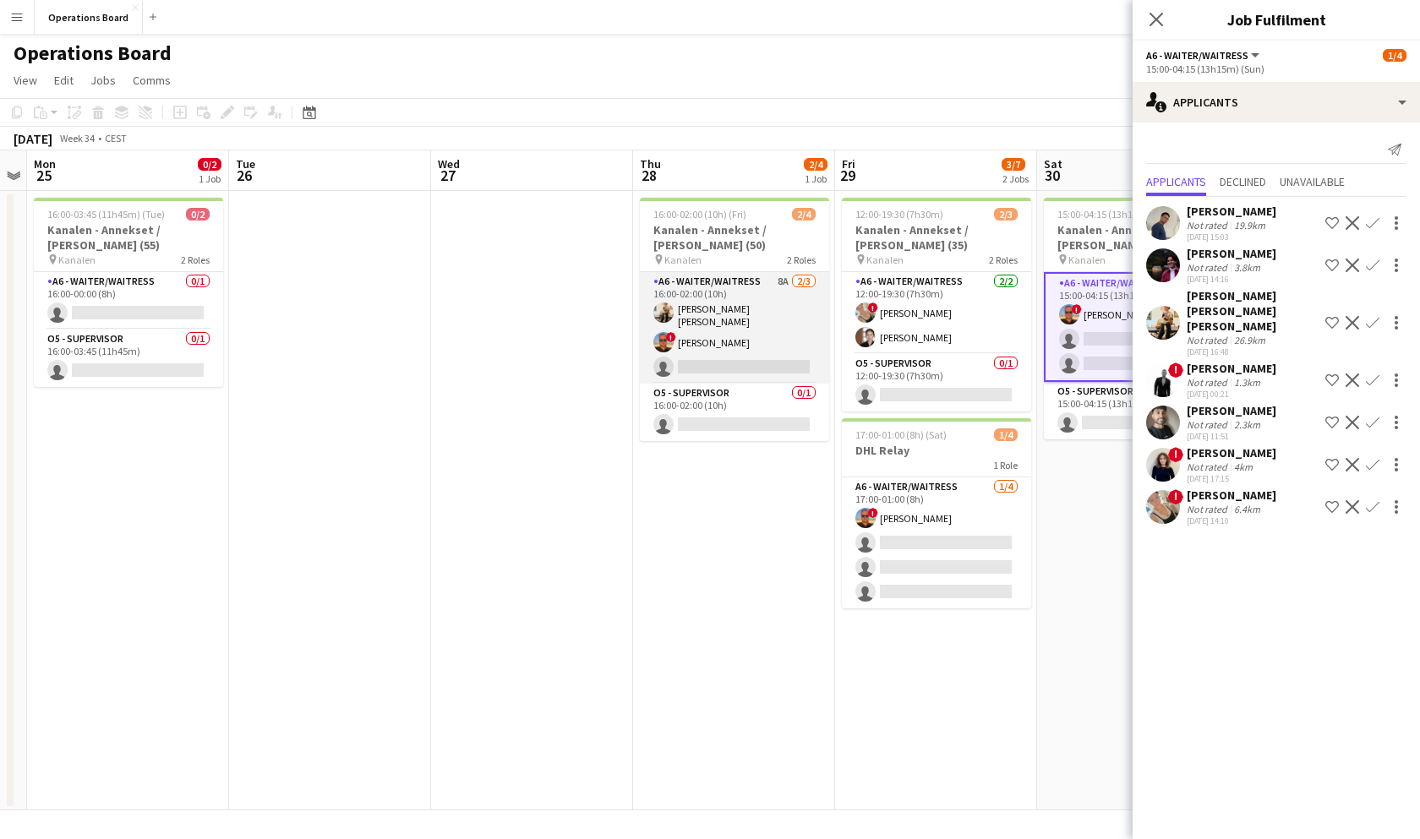
click at [775, 329] on app-card-role "A6 - WAITER/WAITRESS 8A [DATE] 16:00-02:00 (10h) [PERSON_NAME] [PERSON_NAME] [P…" at bounding box center [734, 328] width 189 height 112
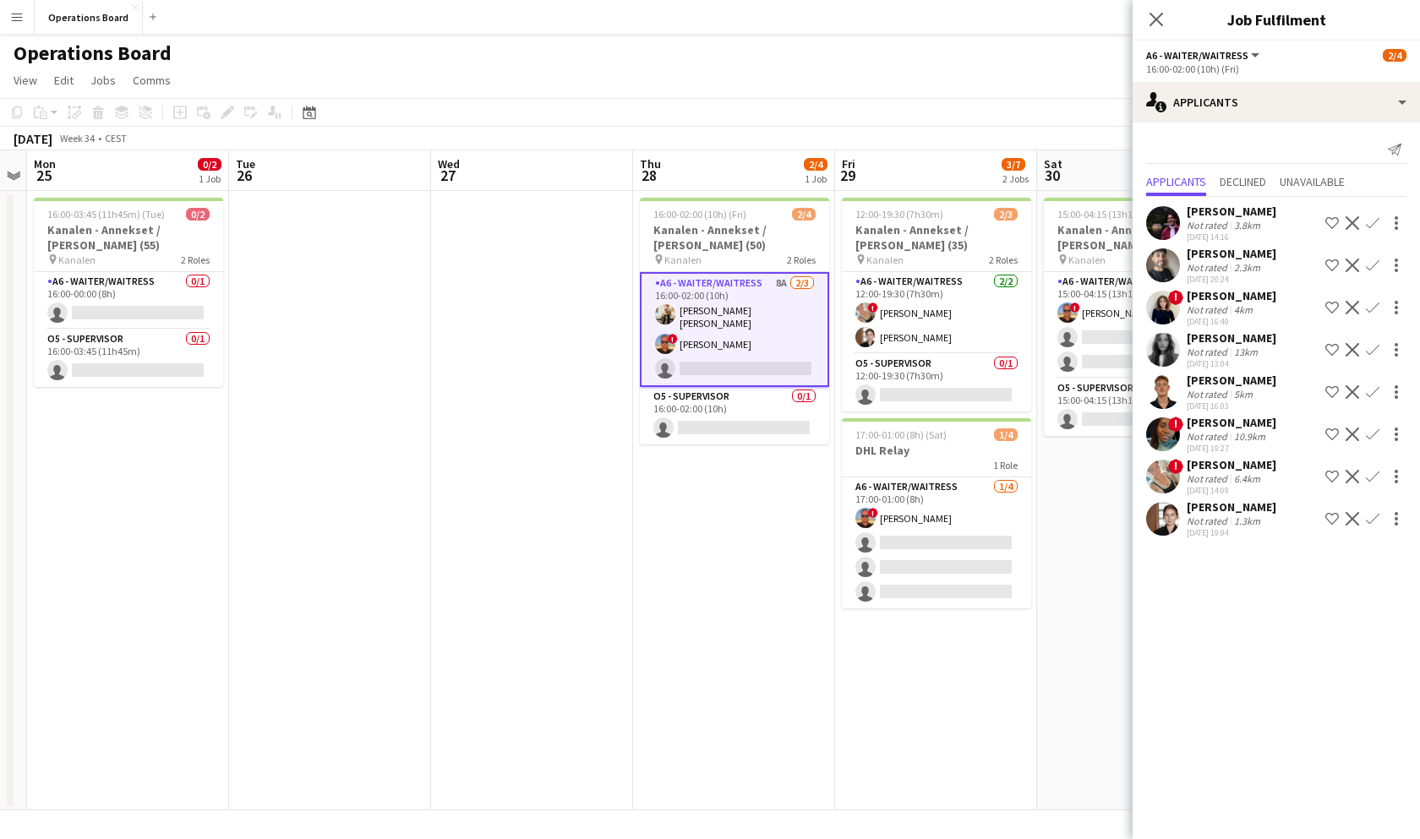
click at [1374, 518] on app-icon "Confirm" at bounding box center [1373, 519] width 14 height 14
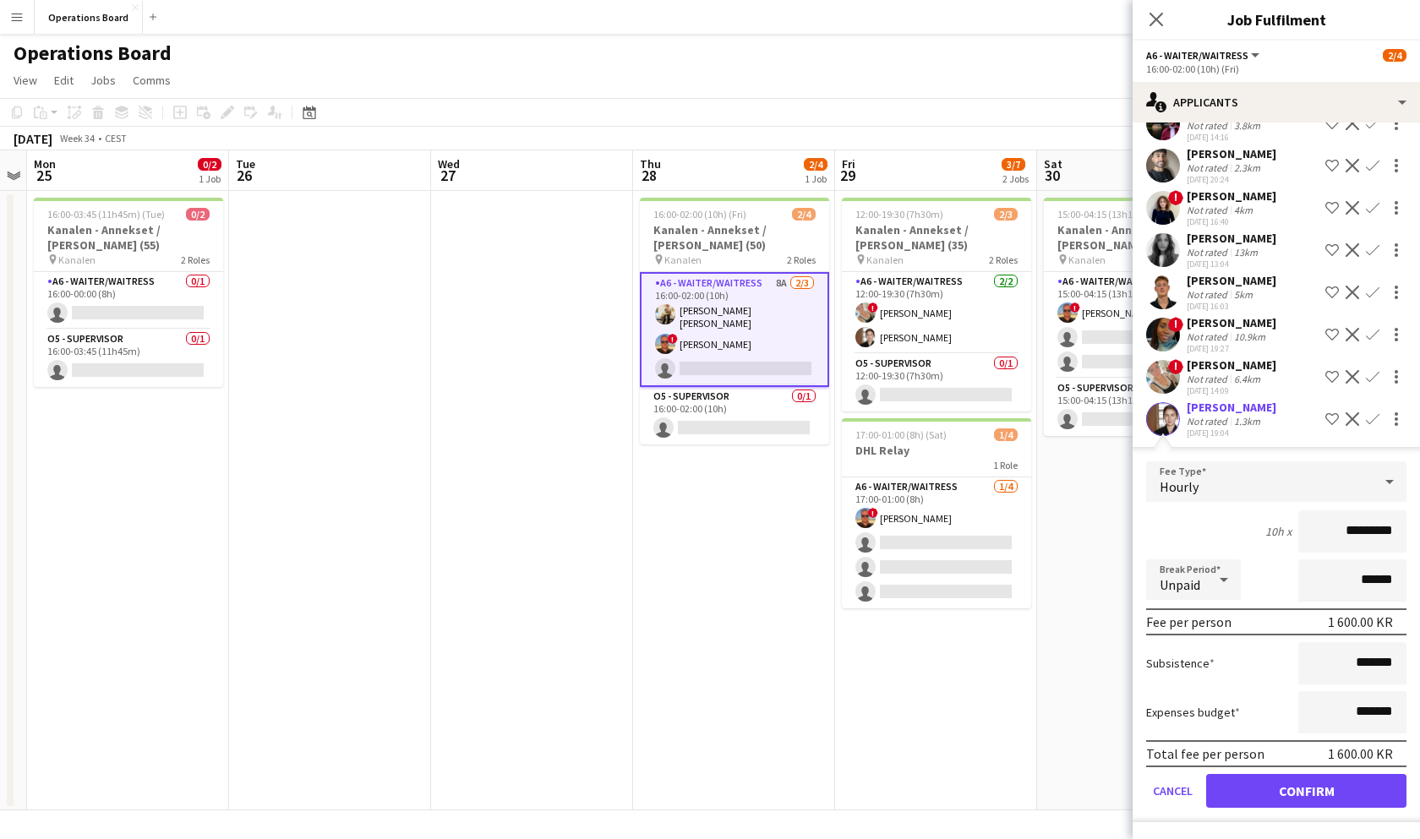
scroll to position [100, 0]
click at [1309, 785] on button "Confirm" at bounding box center [1306, 791] width 200 height 34
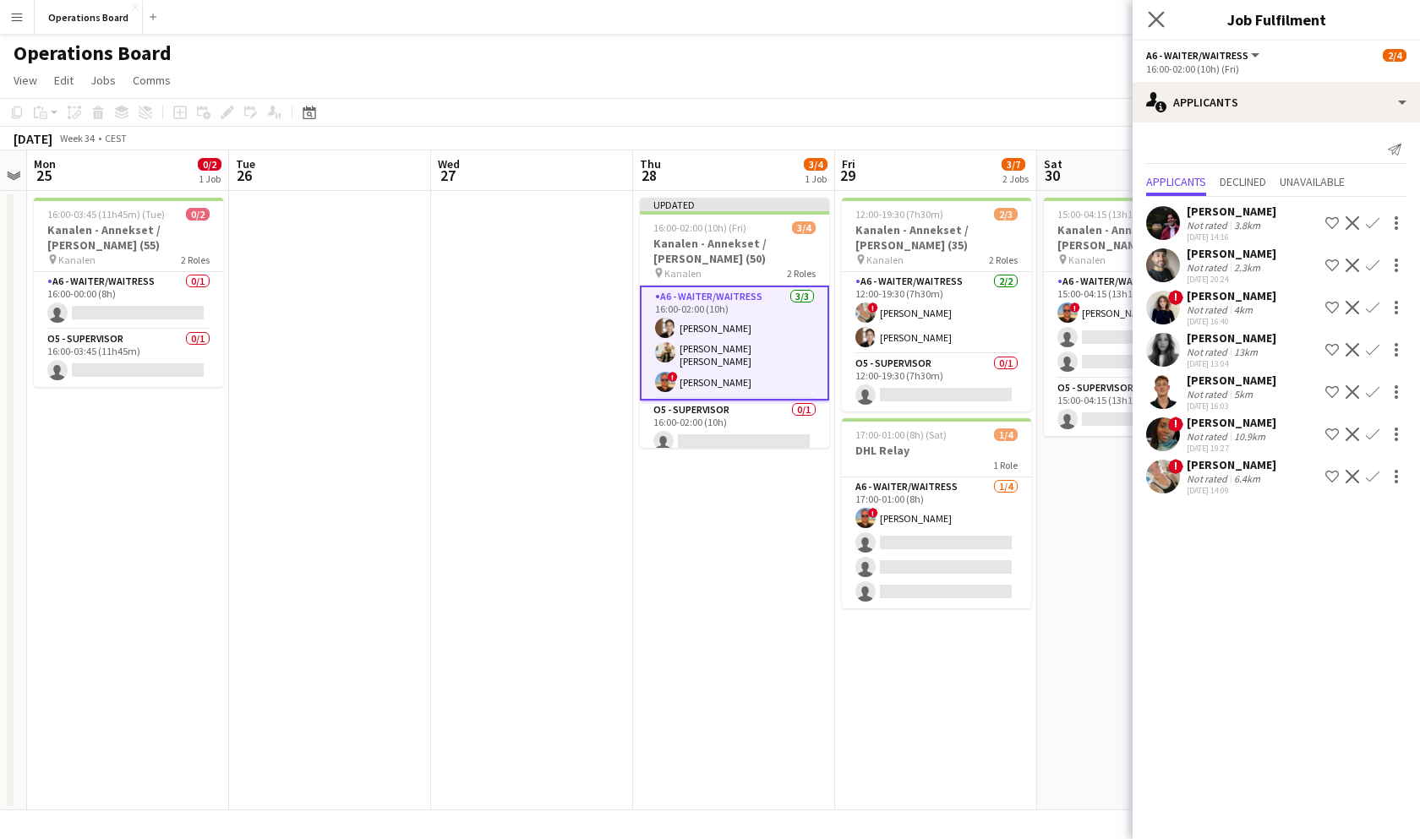
click at [1155, 10] on app-icon "Close pop-in" at bounding box center [1156, 20] width 25 height 25
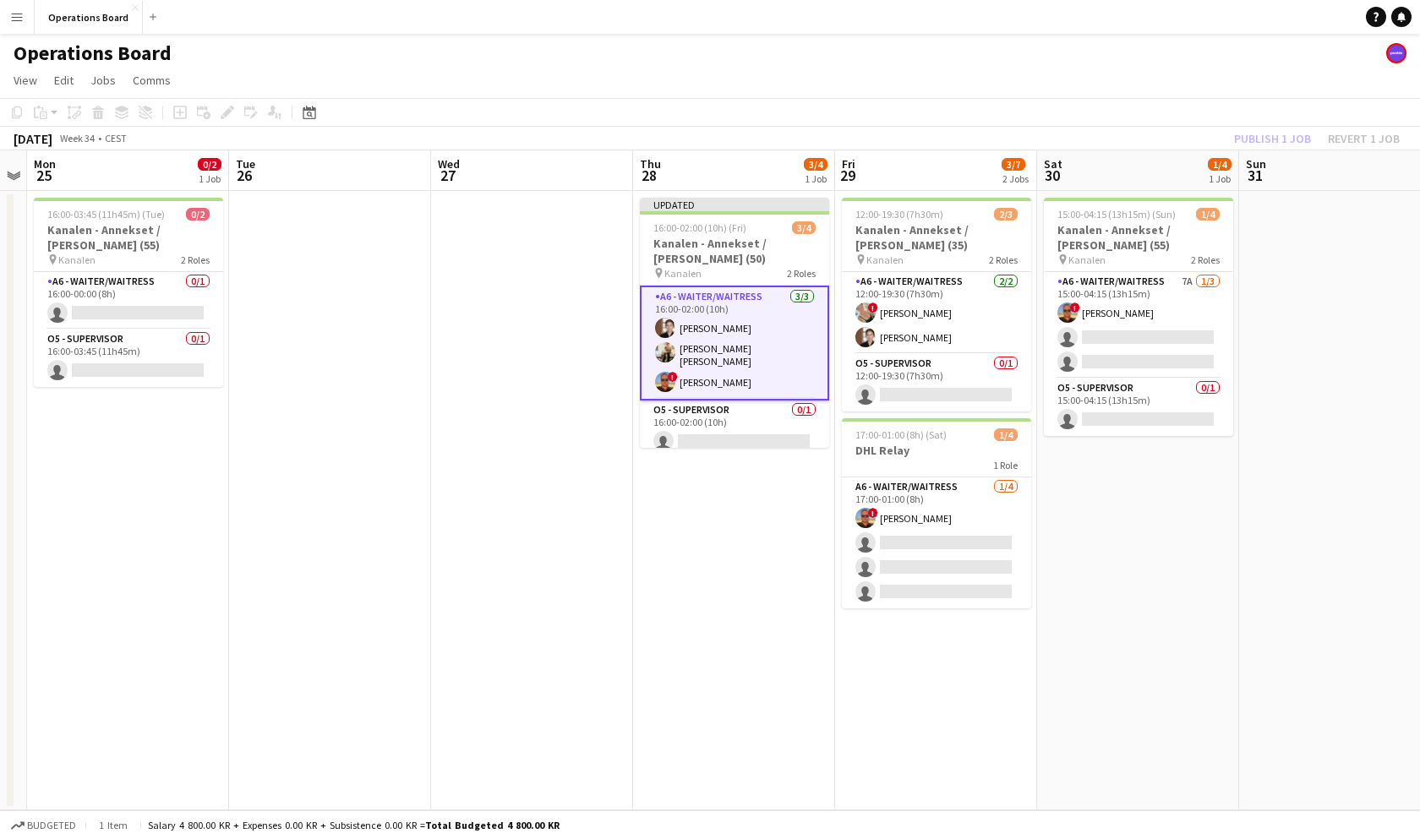
click at [1189, 112] on app-toolbar "Copy Paste Paste Command V Paste with crew Command Shift V Paste linked Job [GE…" at bounding box center [710, 112] width 1420 height 29
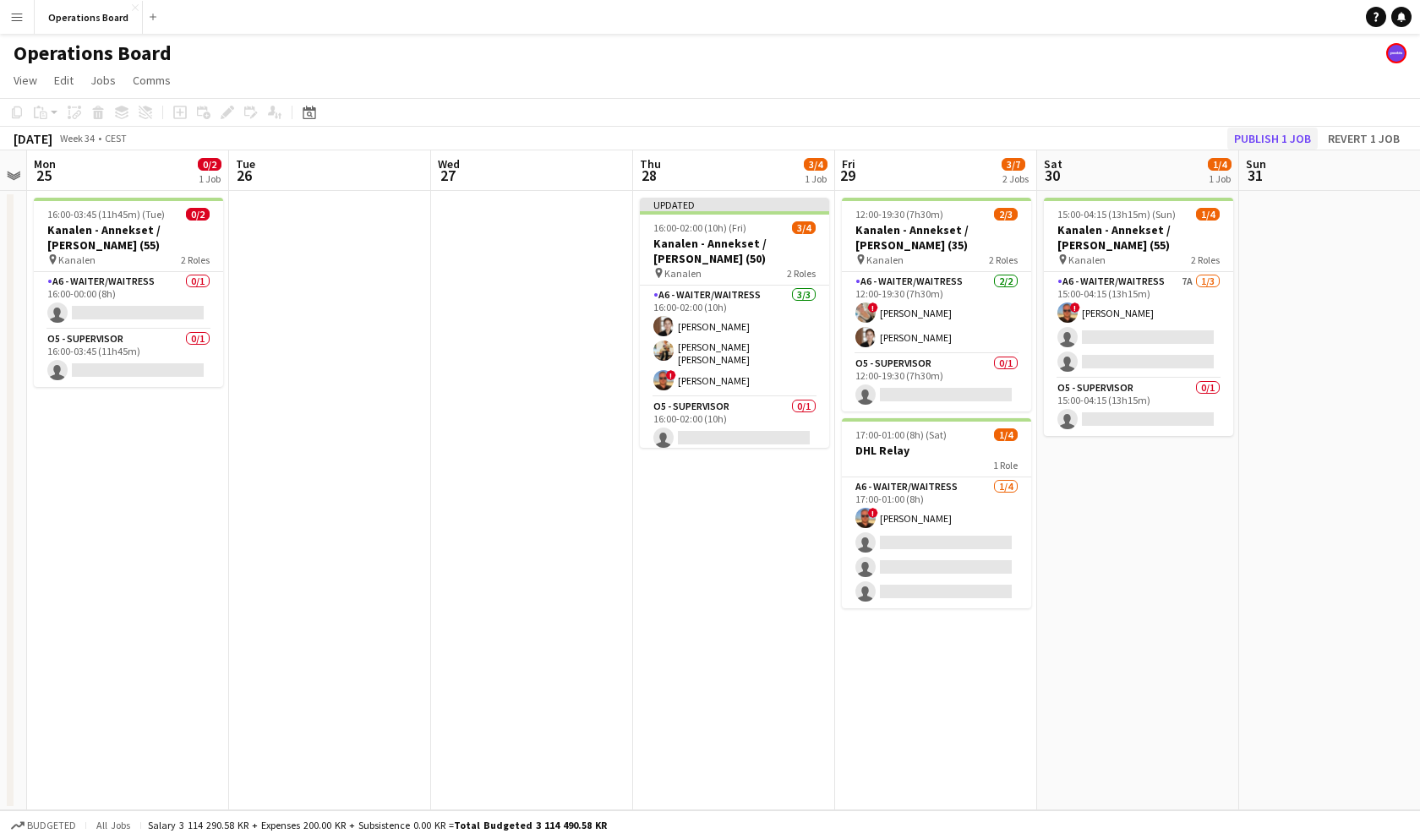
click at [1242, 128] on button "Publish 1 job" at bounding box center [1272, 139] width 90 height 22
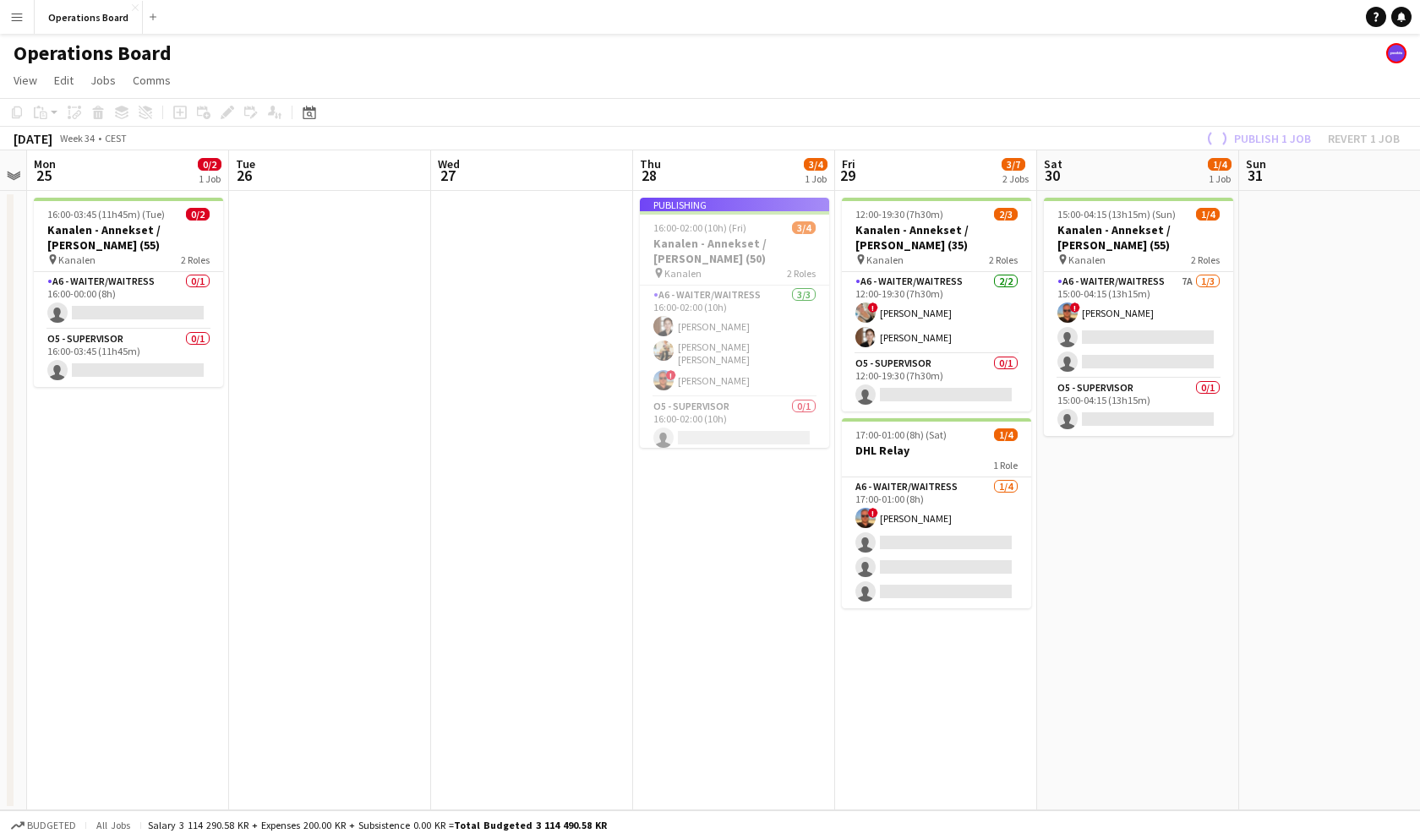
click at [1185, 92] on app-page-menu "View Day view expanded Day view collapsed Month view Date picker Jump to [DATE]…" at bounding box center [710, 82] width 1420 height 32
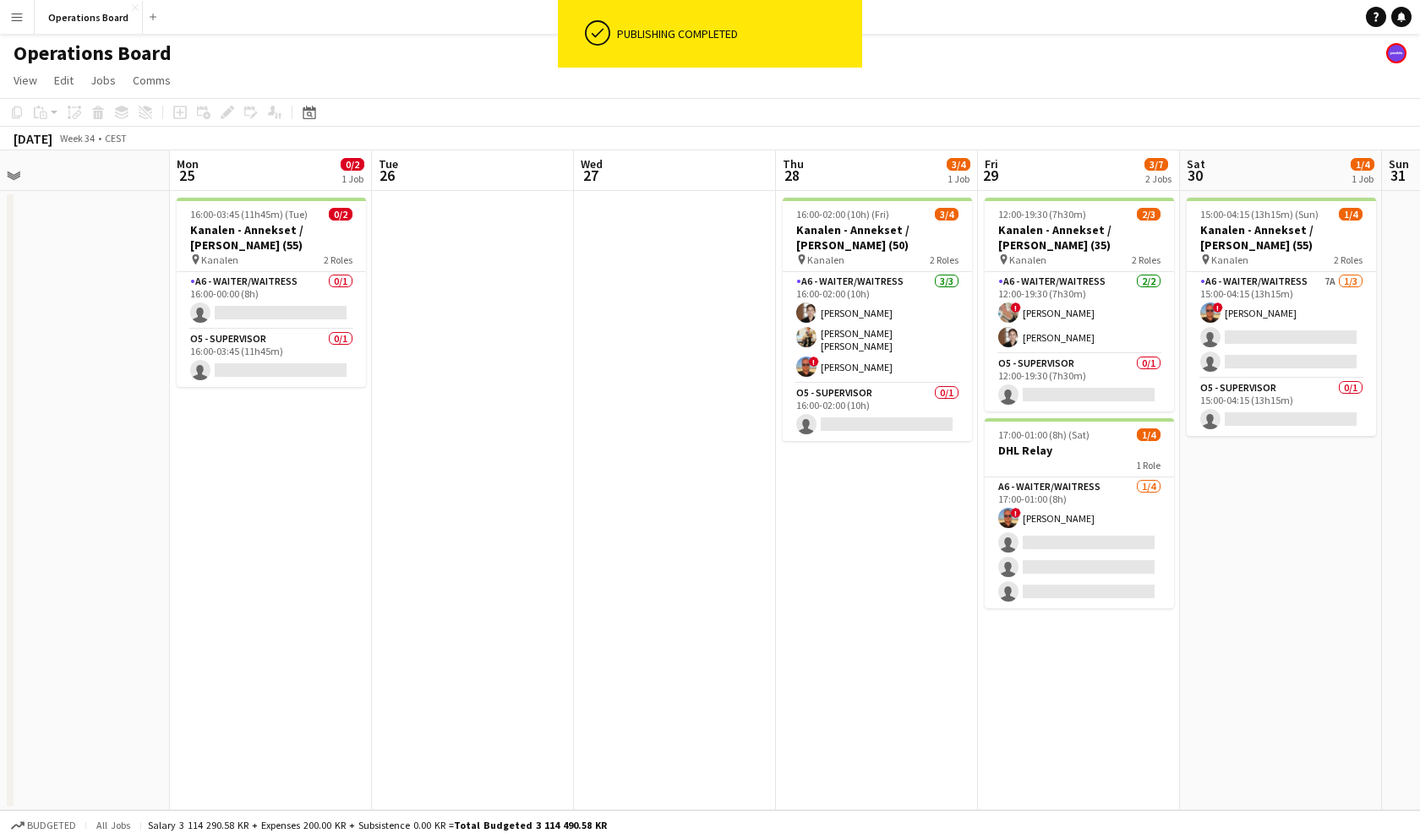
scroll to position [0, 658]
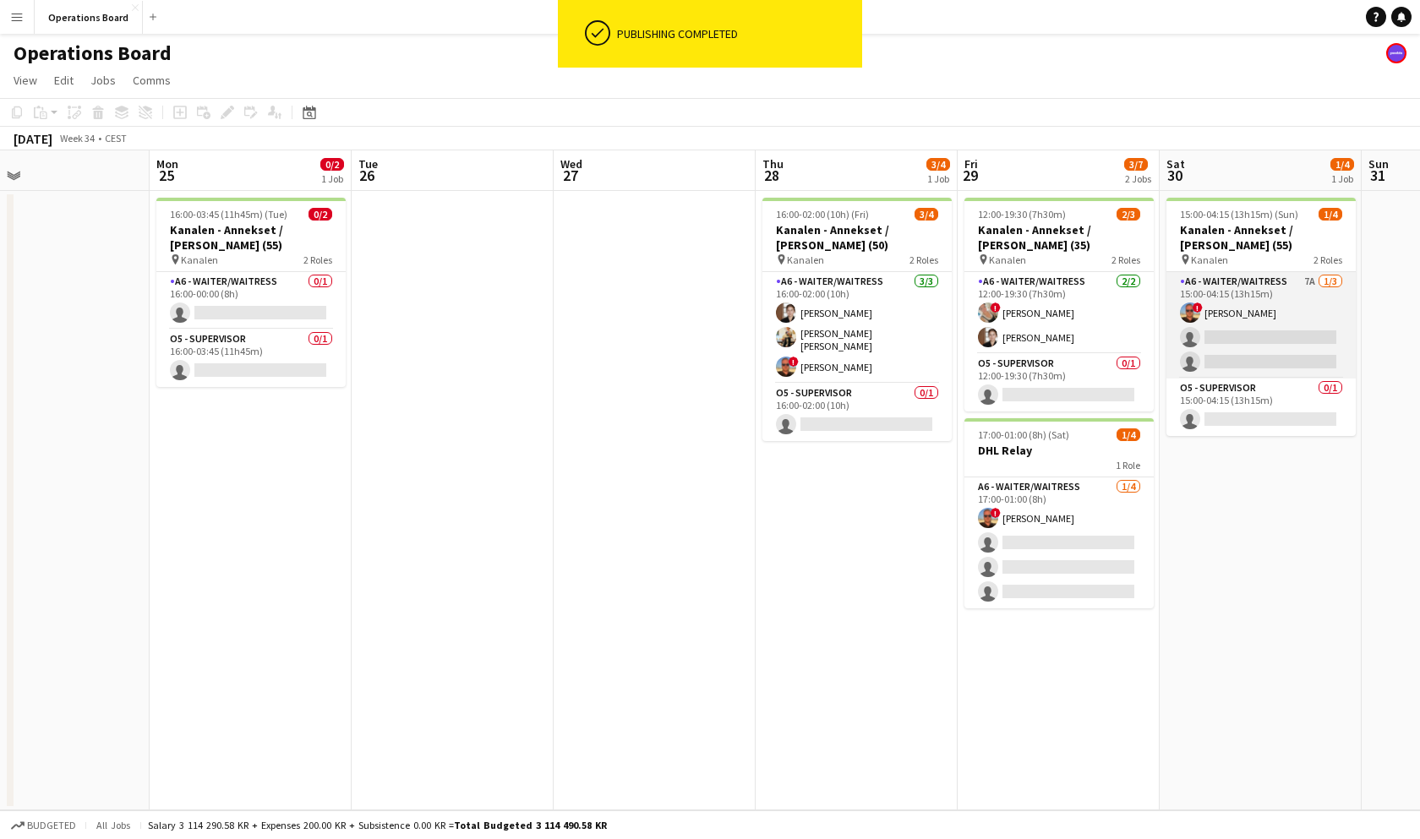
click at [1198, 311] on span "!" at bounding box center [1197, 308] width 10 height 10
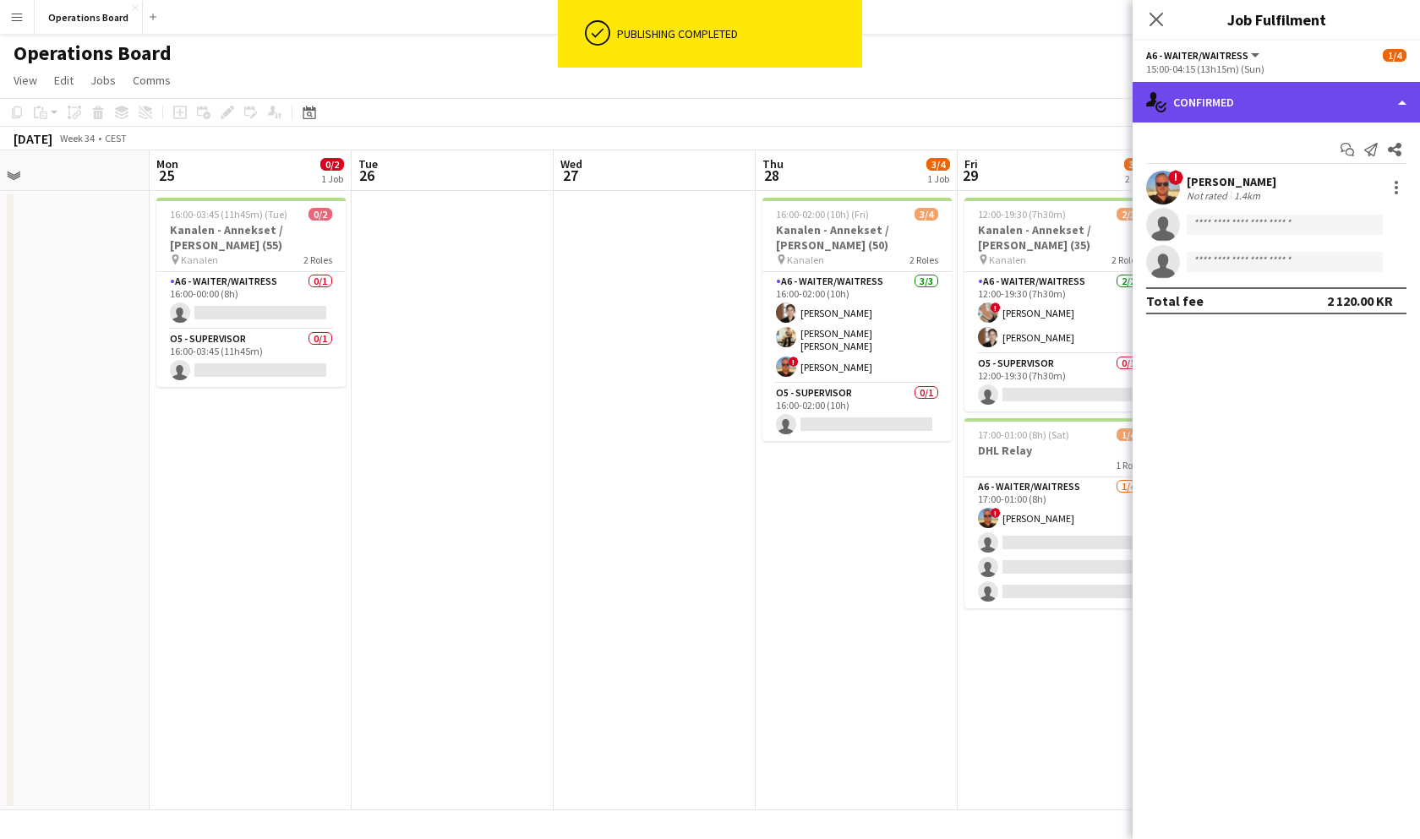
click at [1293, 110] on div "single-neutral-actions-check-2 Confirmed" at bounding box center [1275, 102] width 287 height 41
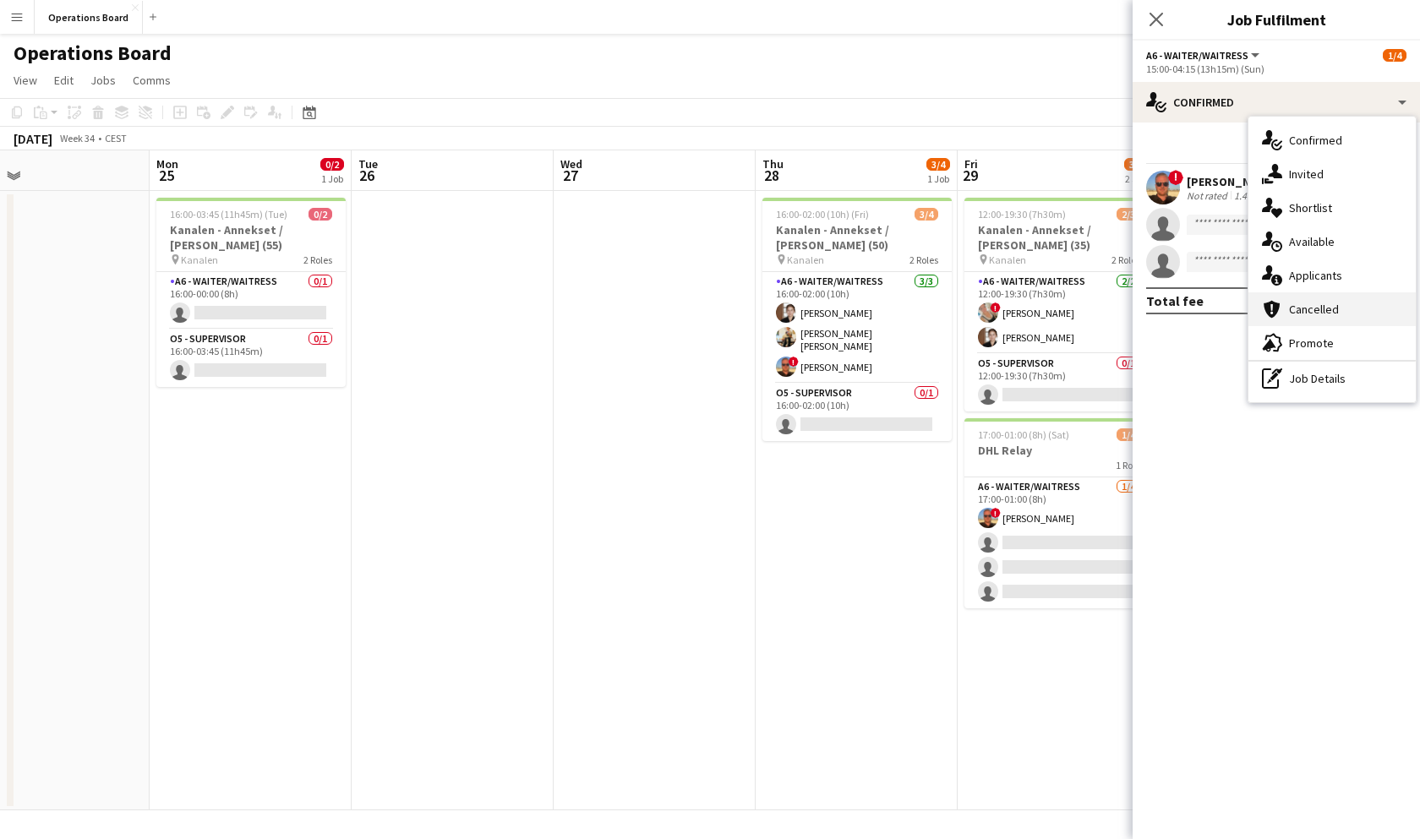
click at [1339, 306] on div "cancellation Cancelled" at bounding box center [1331, 309] width 167 height 34
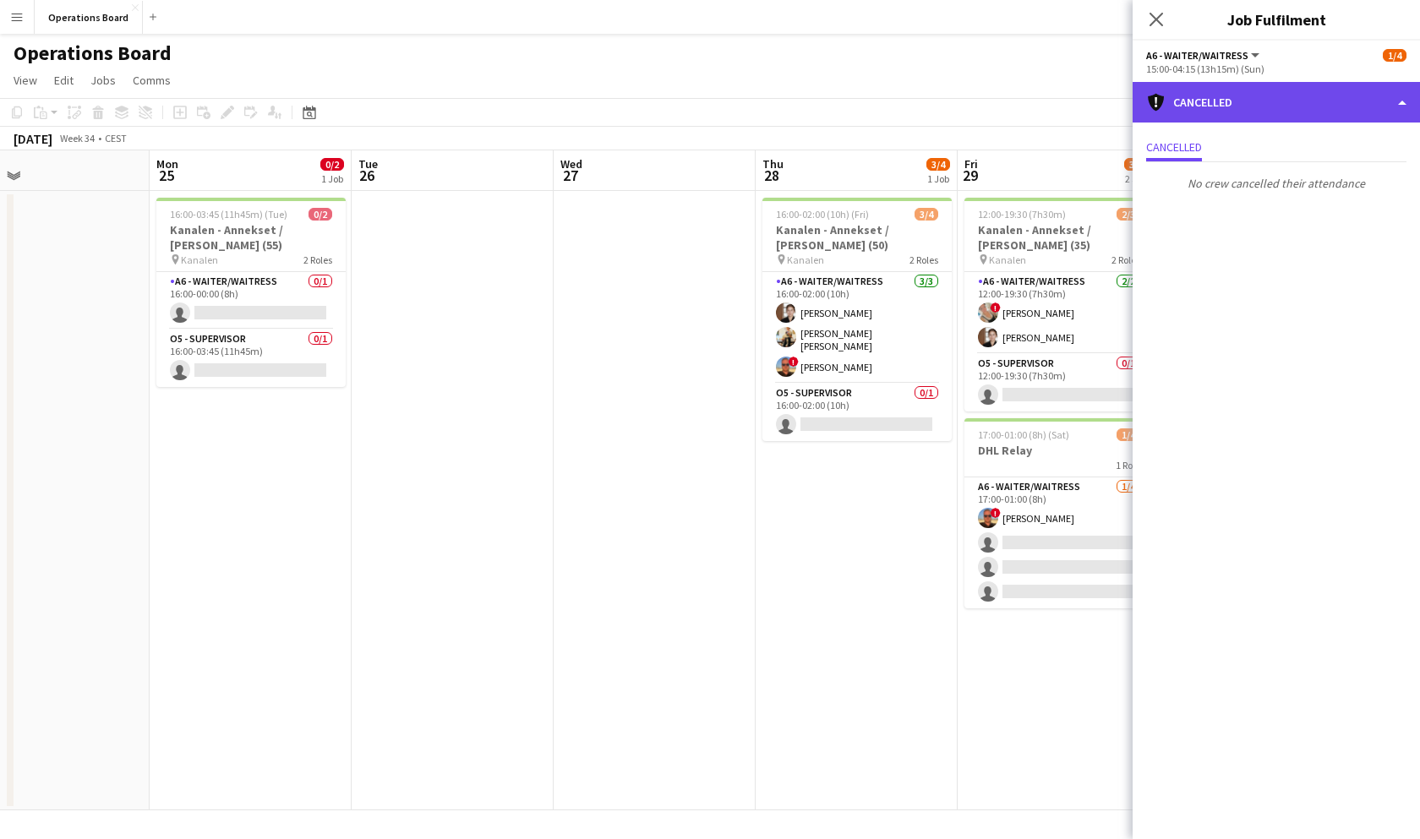
click at [1279, 119] on div "cancellation Cancelled" at bounding box center [1275, 102] width 287 height 41
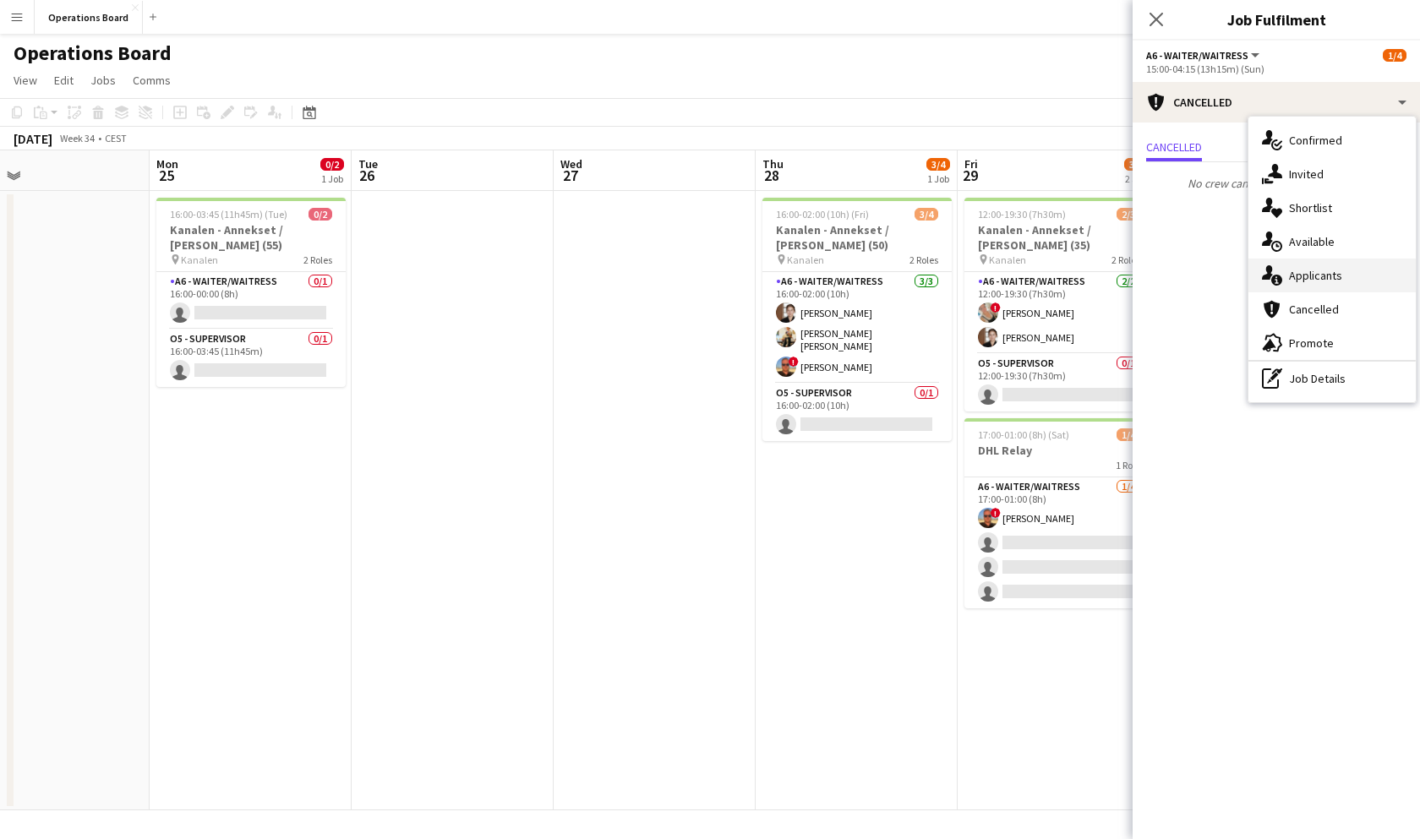
click at [1326, 266] on div "single-neutral-actions-information Applicants" at bounding box center [1331, 276] width 167 height 34
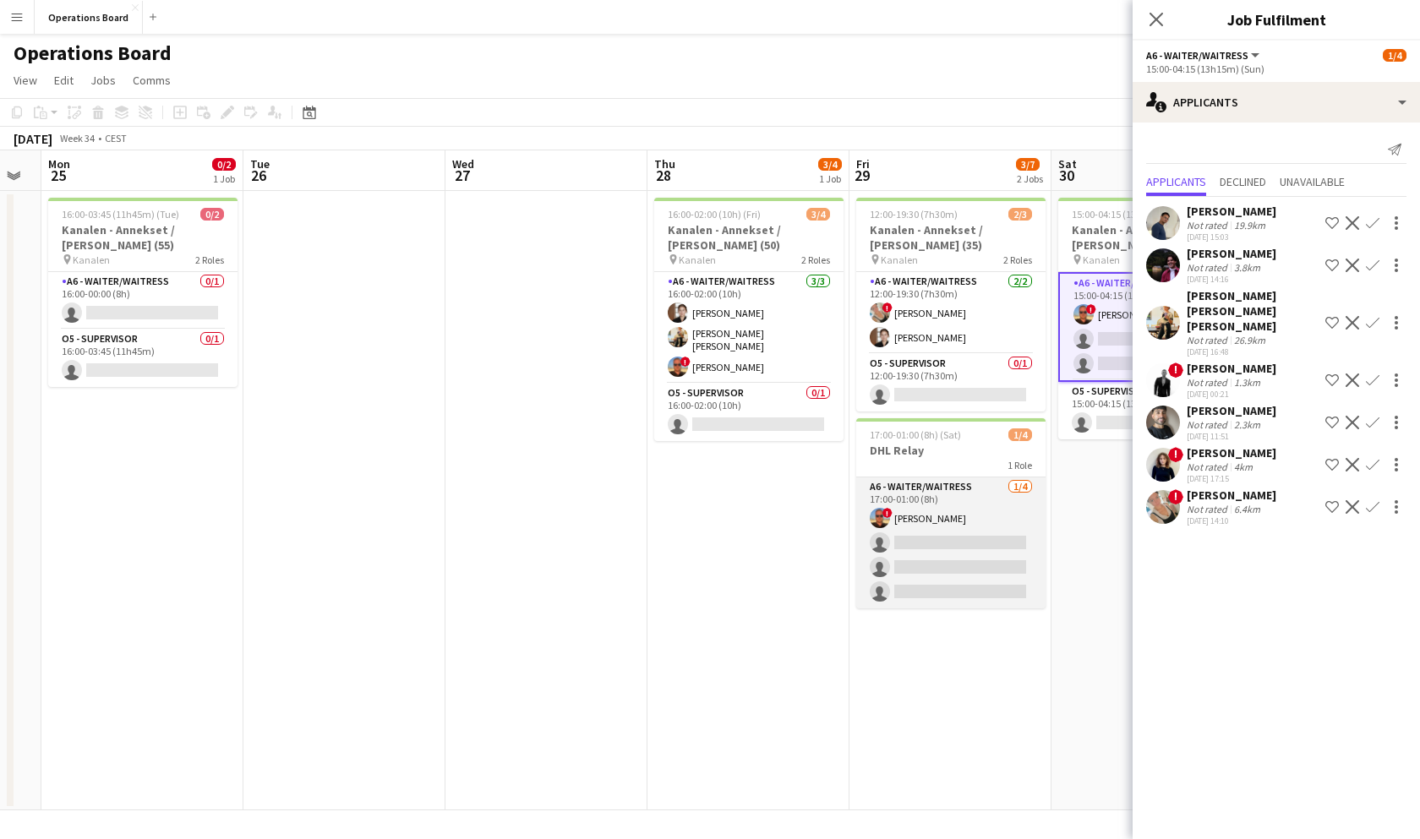
scroll to position [0, 778]
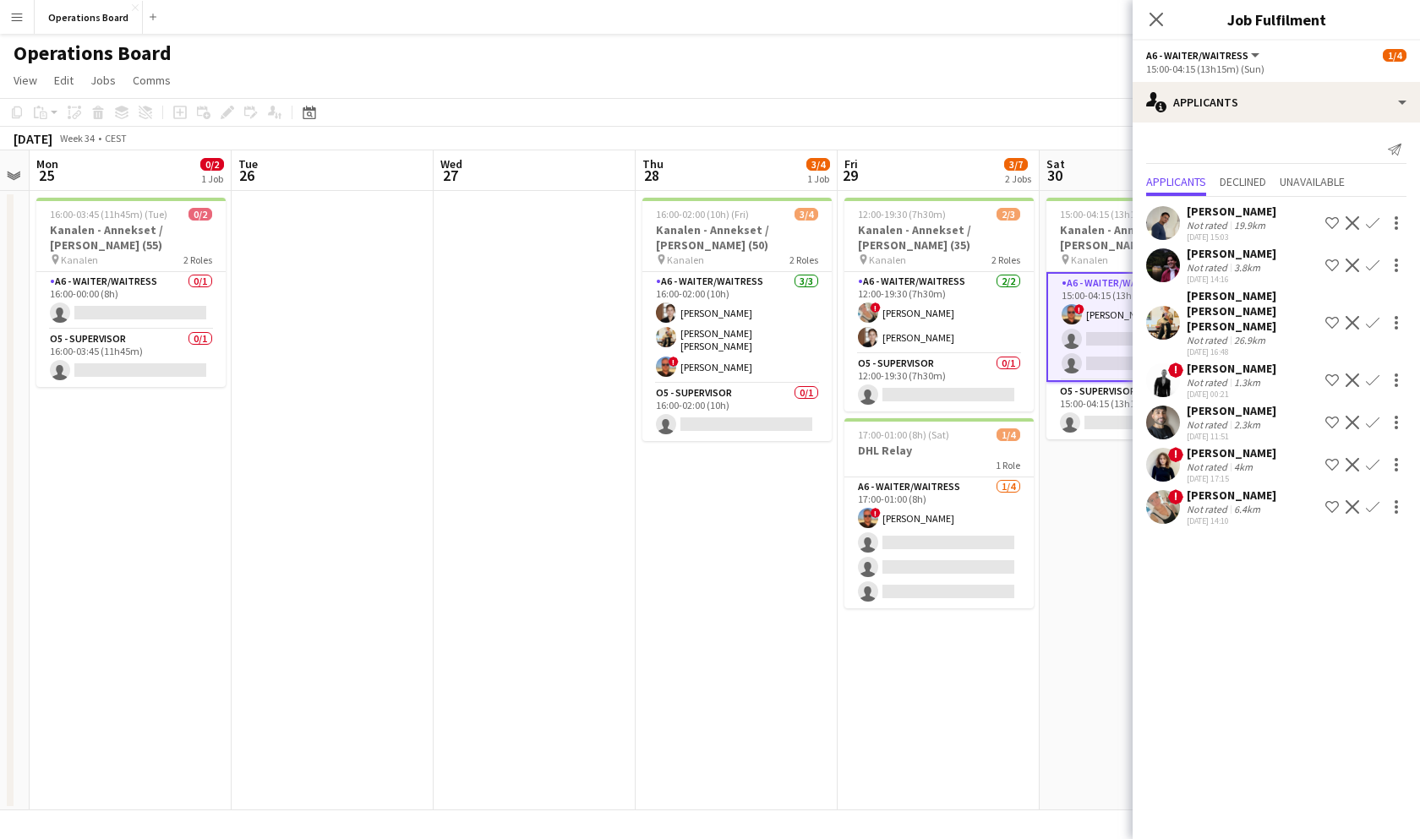
click at [1376, 221] on app-icon "Confirm" at bounding box center [1373, 223] width 14 height 14
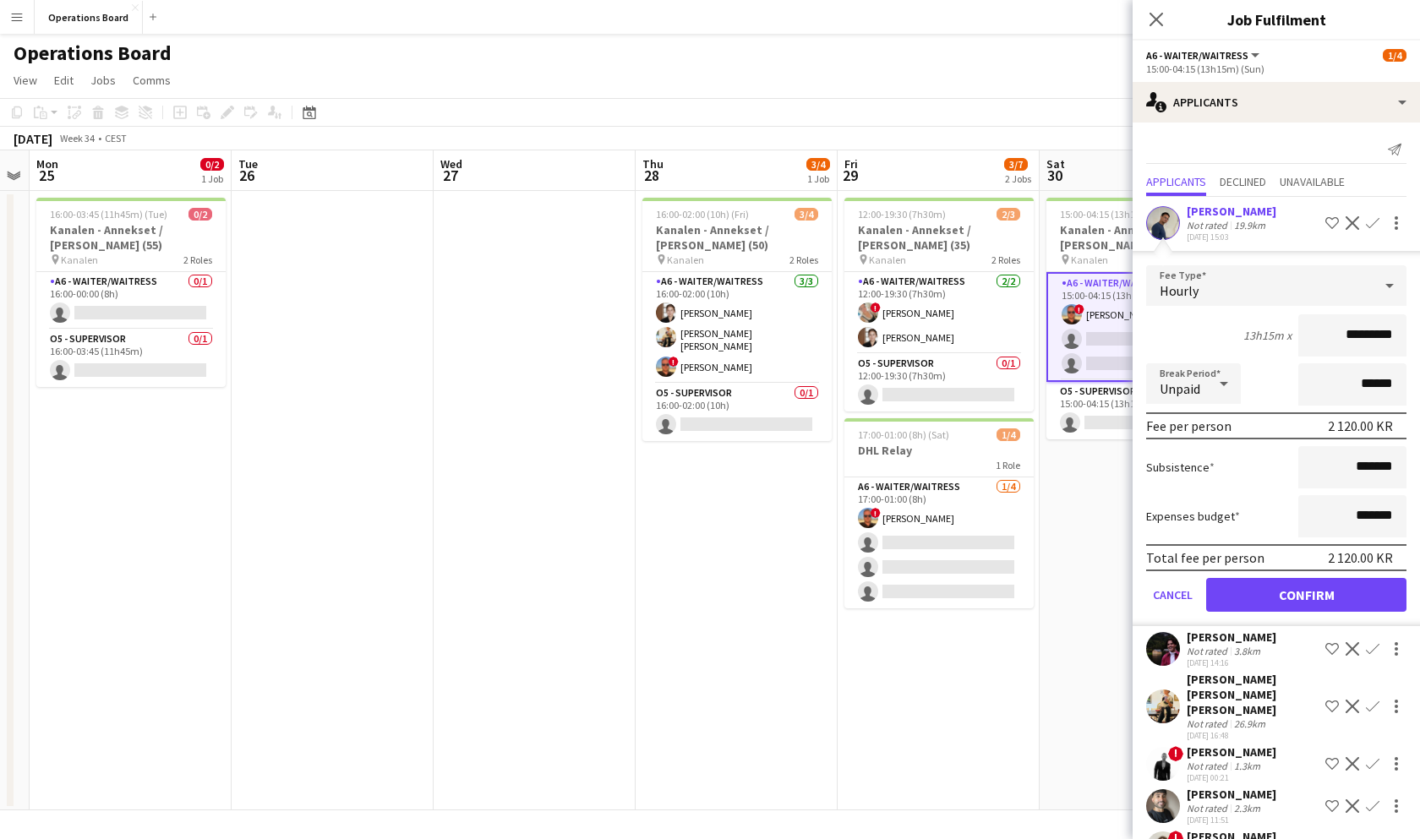
click at [1263, 583] on button "Confirm" at bounding box center [1306, 595] width 200 height 34
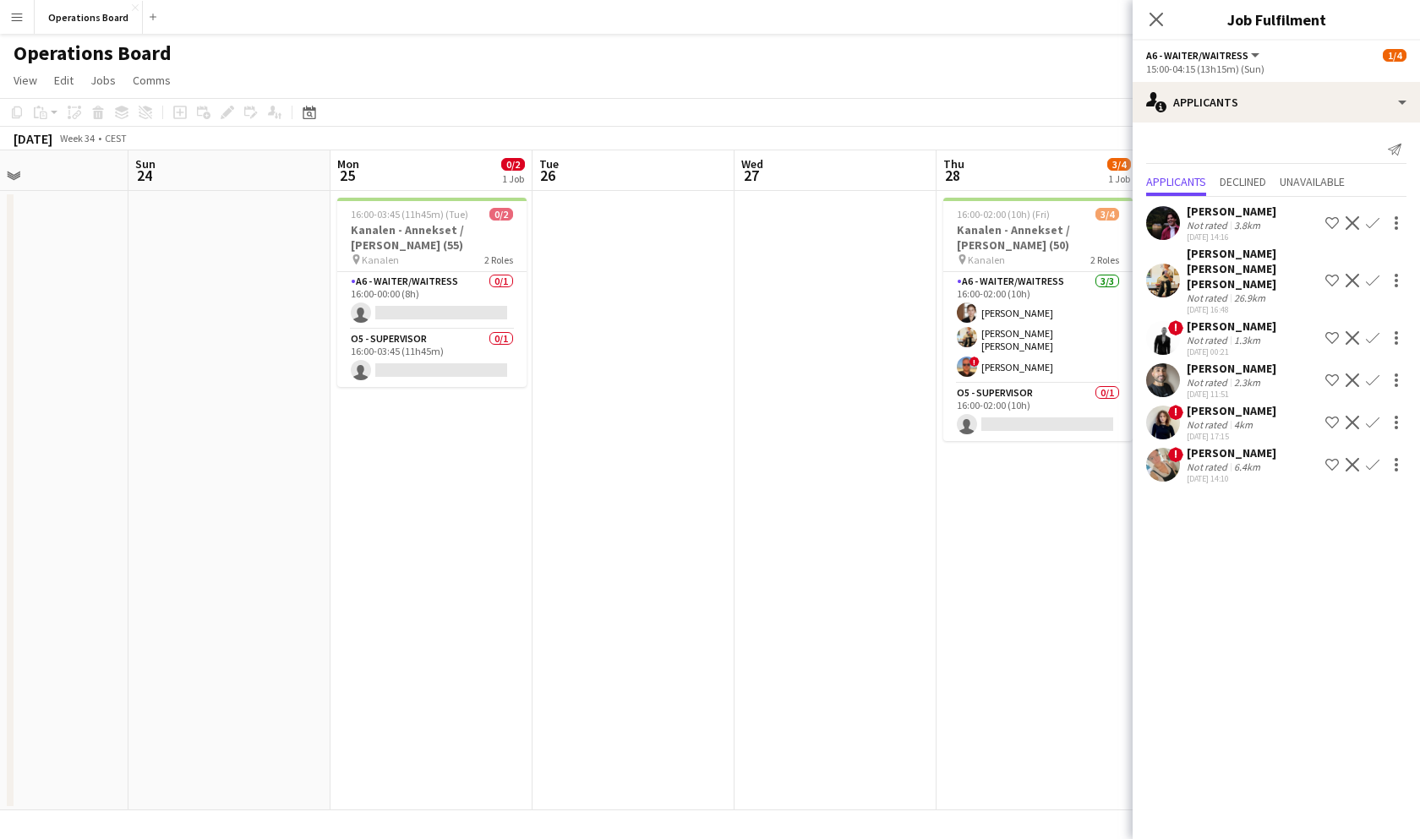
scroll to position [0, 477]
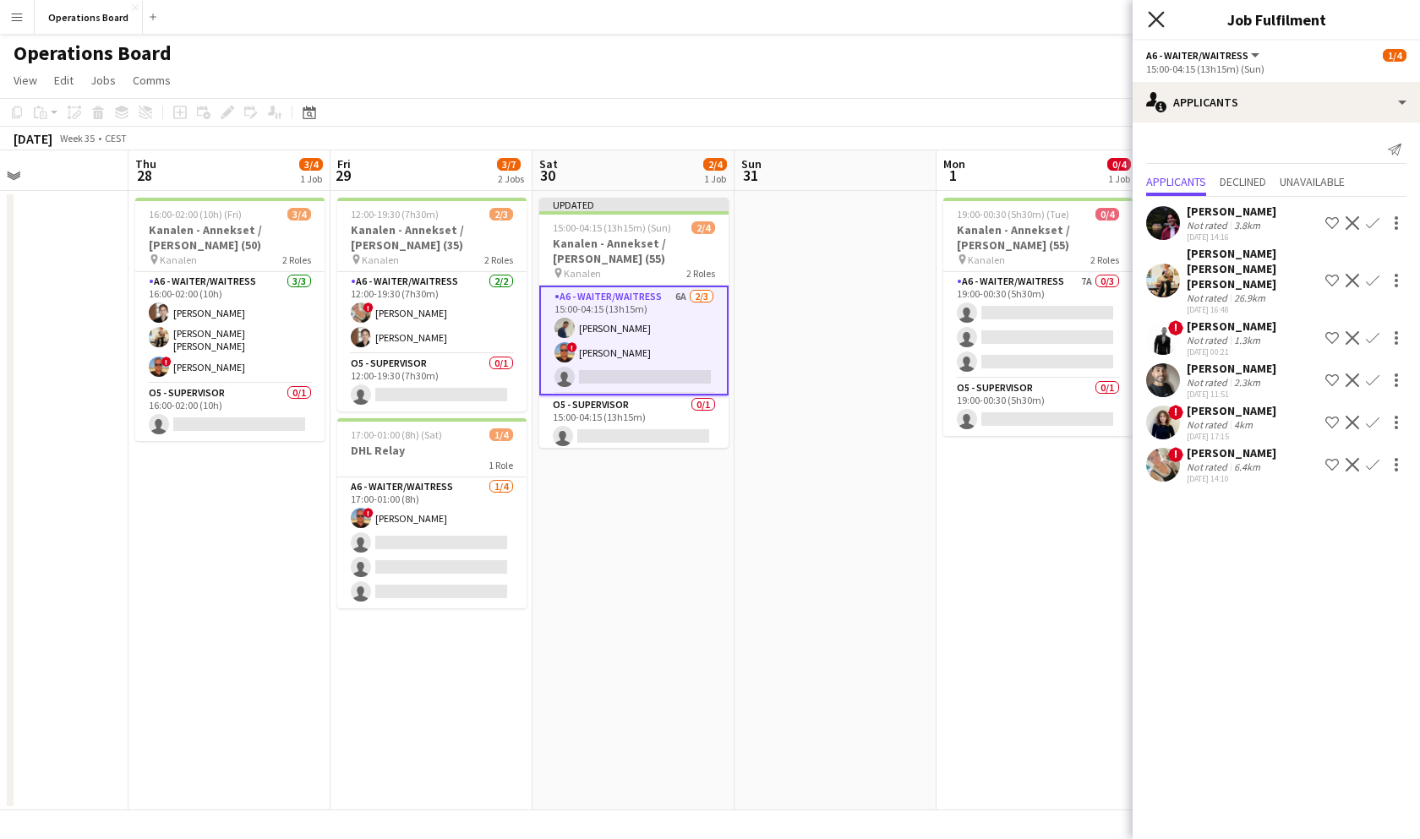
click at [1150, 21] on icon "Close pop-in" at bounding box center [1156, 19] width 16 height 16
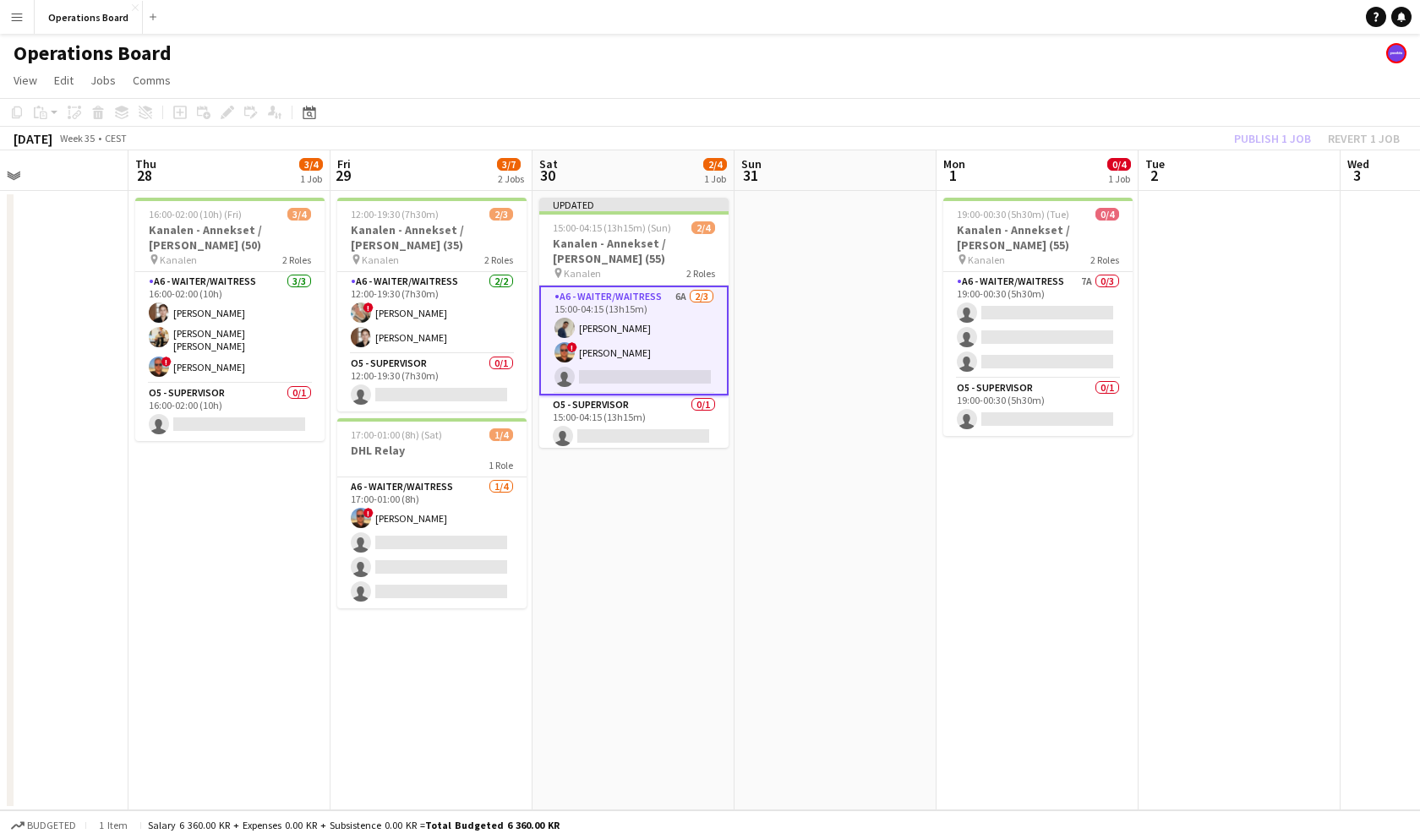
drag, startPoint x: 1229, startPoint y: 106, endPoint x: 1233, endPoint y: 114, distance: 9.4
click at [1229, 106] on app-toolbar "Copy Paste Paste Command V Paste with crew Command Shift V Paste linked Job [GE…" at bounding box center [710, 112] width 1420 height 29
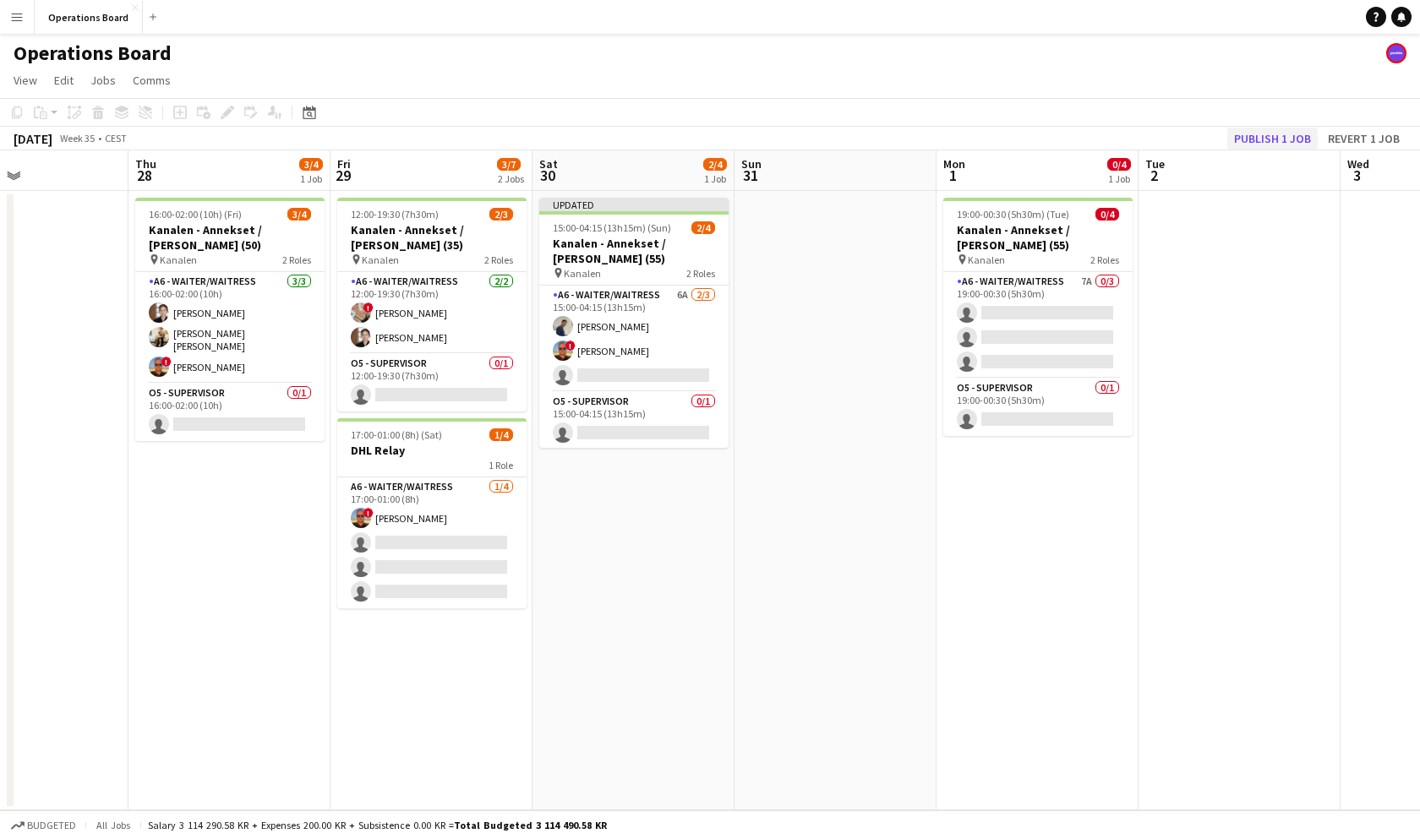
click at [1251, 139] on button "Publish 1 job" at bounding box center [1272, 139] width 90 height 22
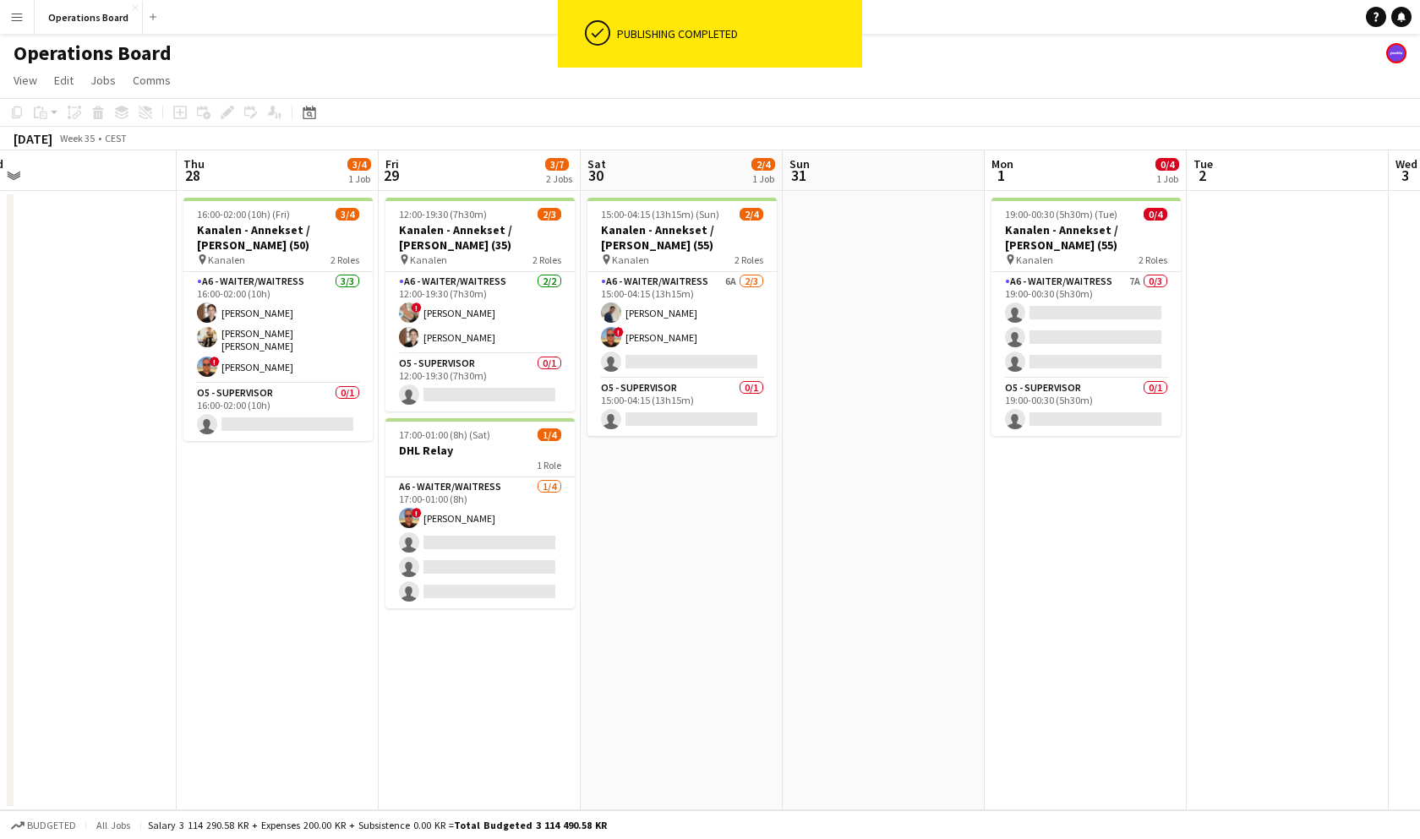
scroll to position [0, 379]
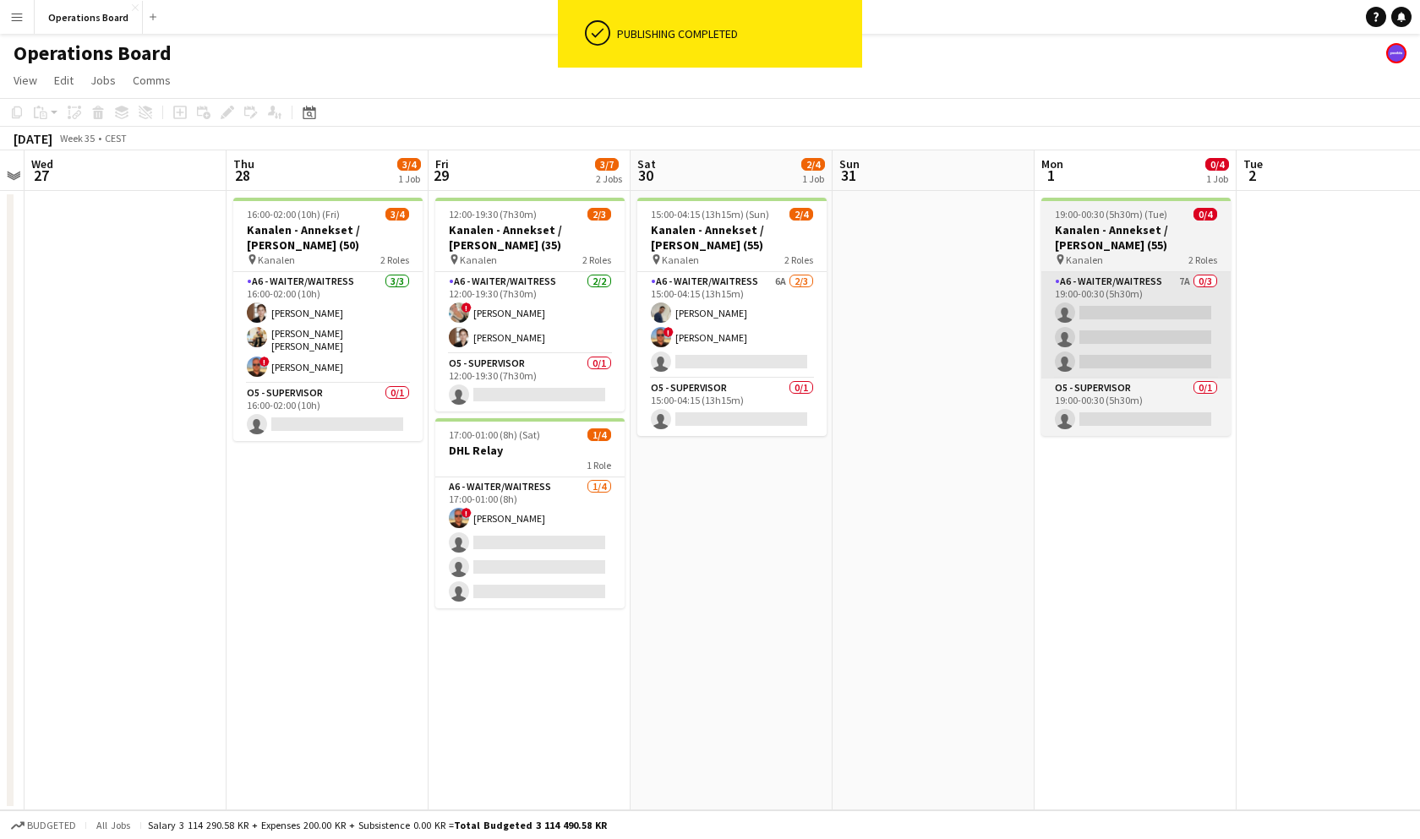
click at [1189, 313] on app-card-role "A6 - WAITER/WAITRESS 7A 0/3 19:00-00:30 (5h30m) single-neutral-actions single-n…" at bounding box center [1135, 325] width 189 height 106
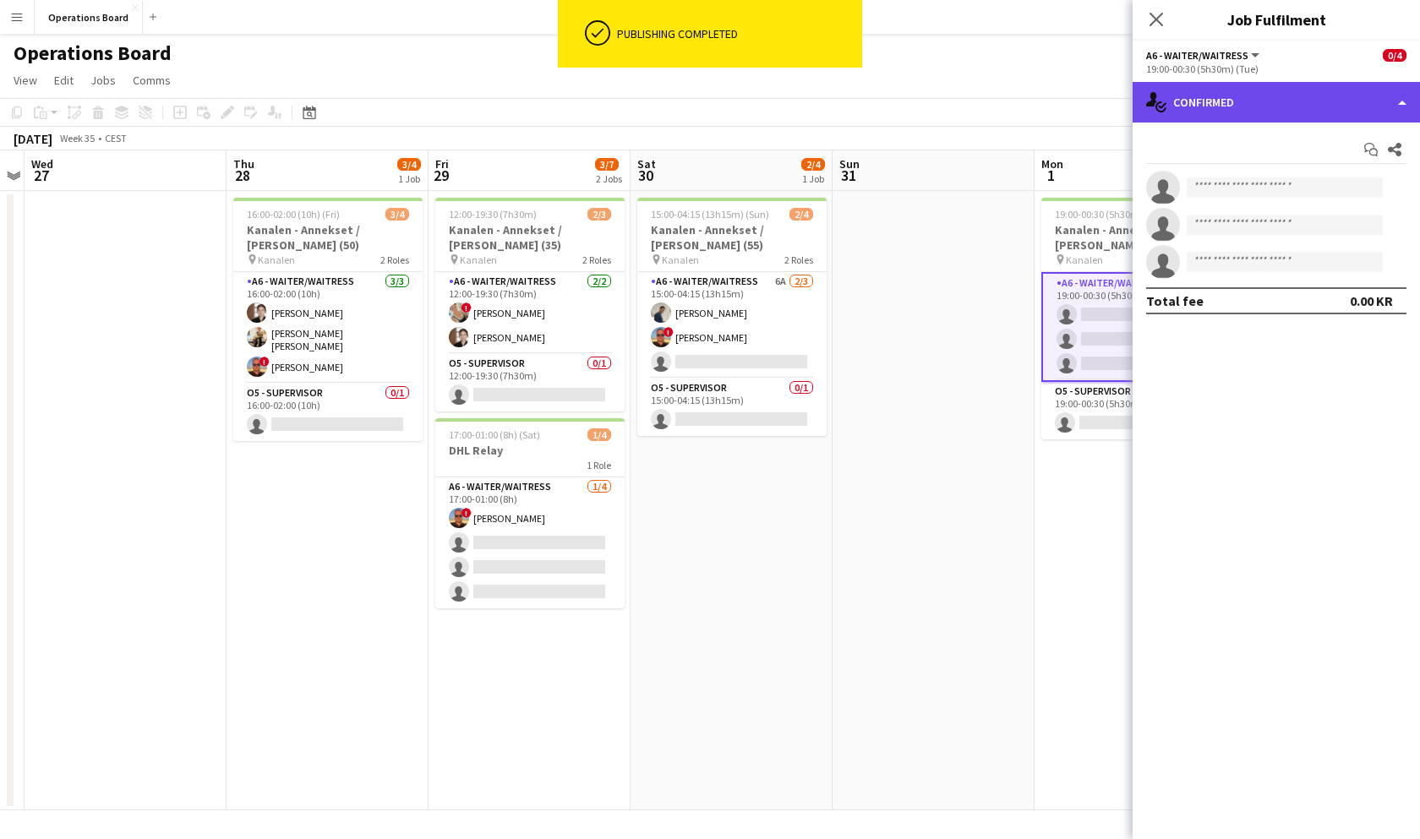
click at [1269, 99] on div "single-neutral-actions-check-2 Confirmed" at bounding box center [1275, 102] width 287 height 41
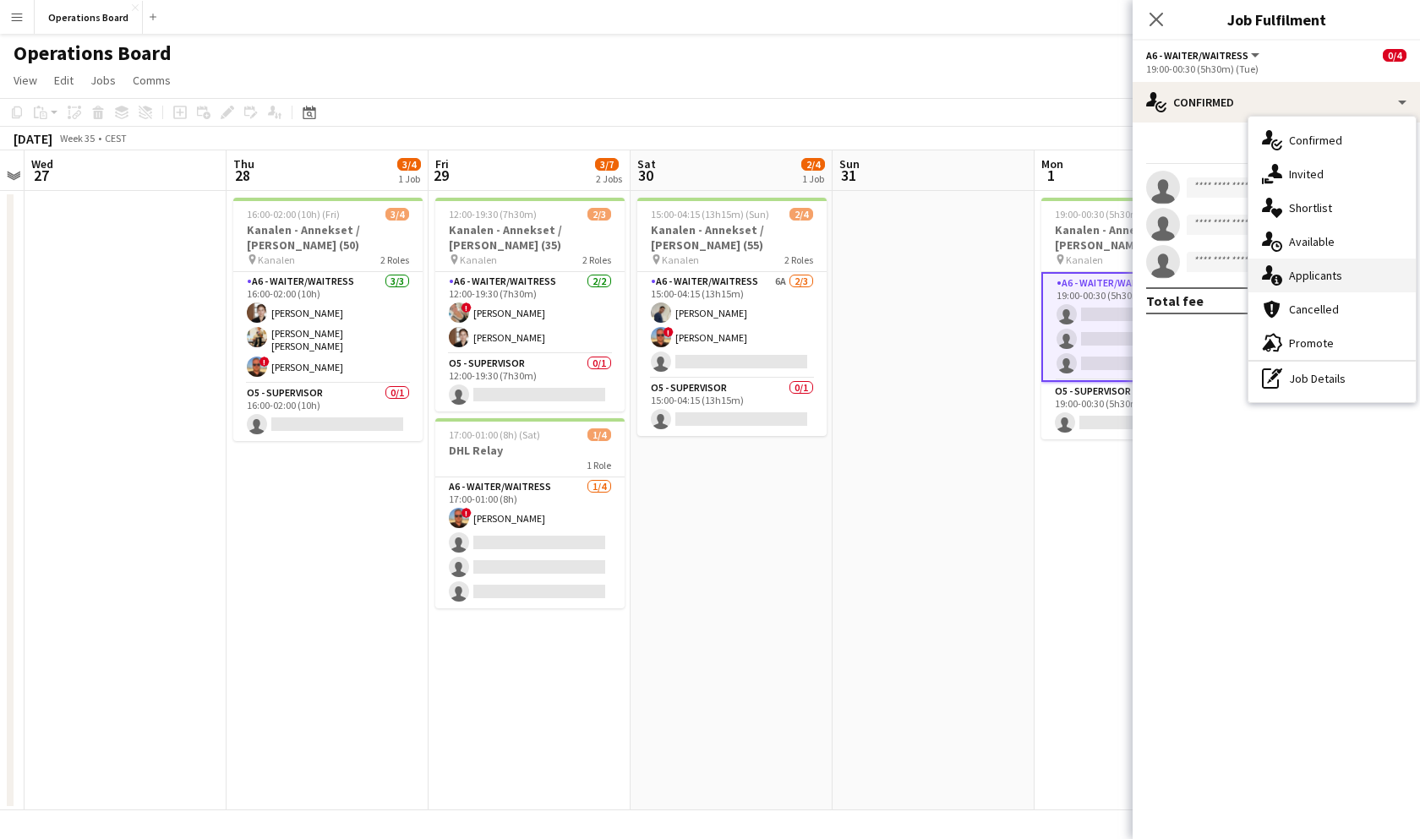
click at [1316, 283] on div "single-neutral-actions-information Applicants" at bounding box center [1331, 276] width 167 height 34
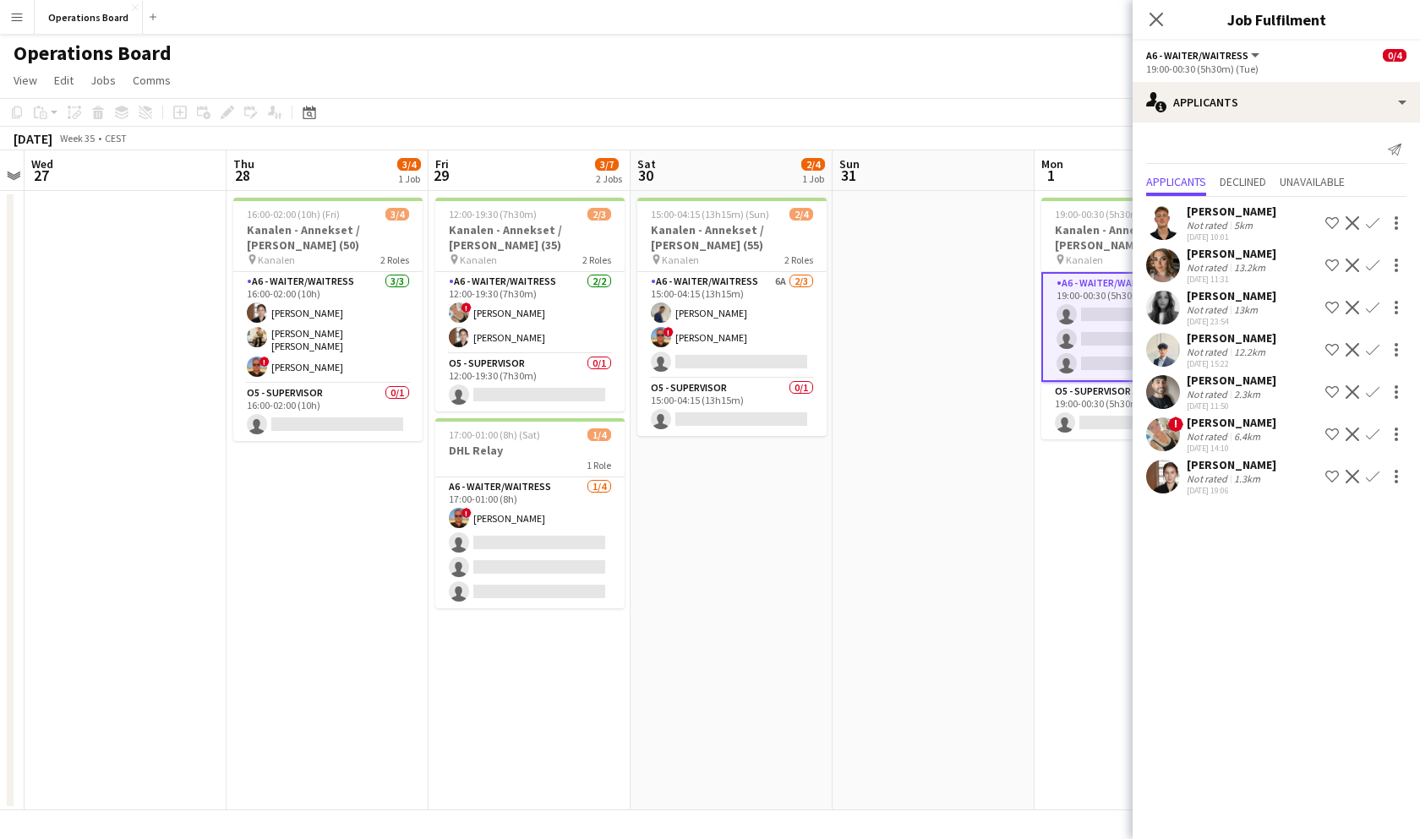
click at [1372, 474] on app-icon "Confirm" at bounding box center [1373, 477] width 14 height 14
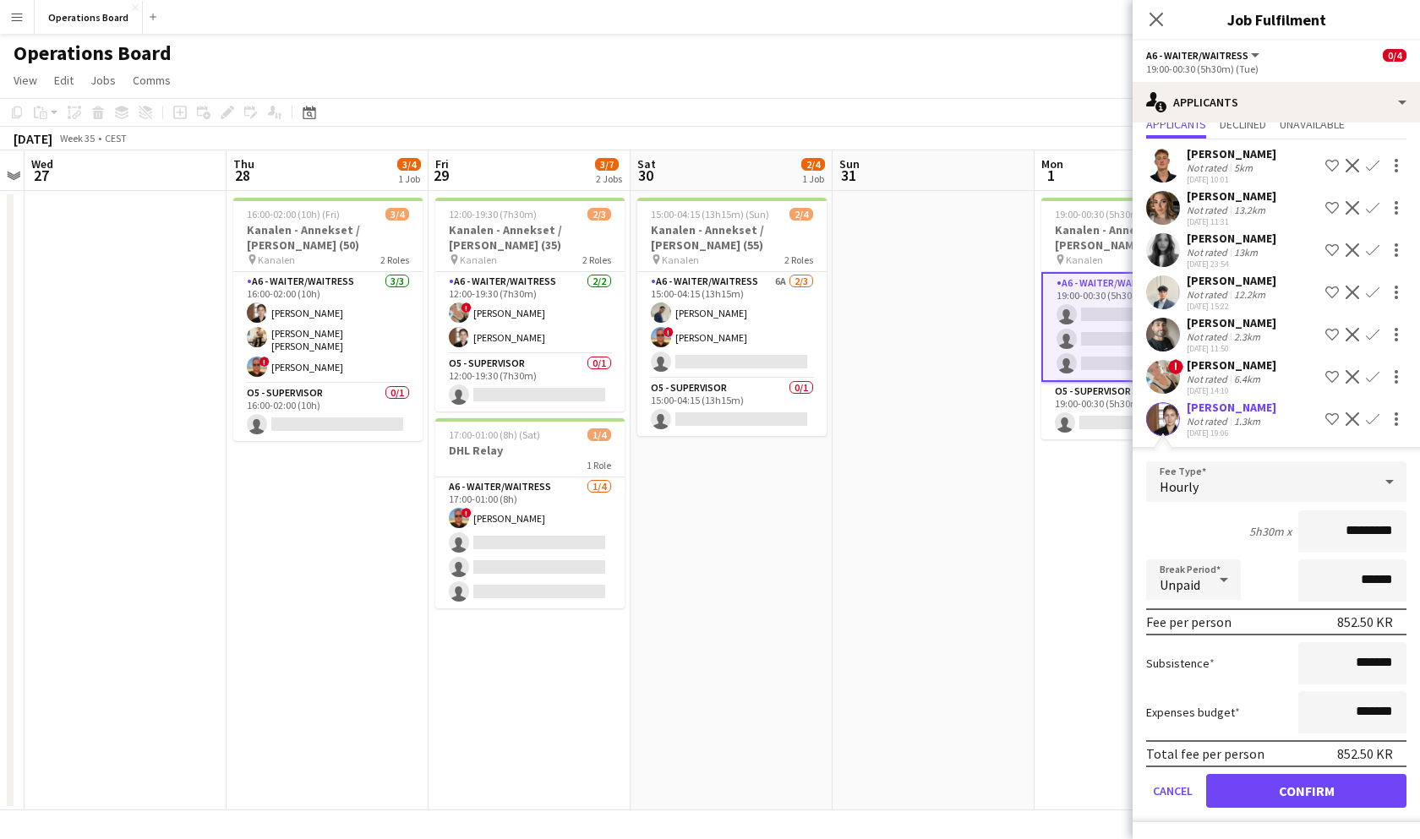
scroll to position [57, 0]
click at [1274, 802] on button "Confirm" at bounding box center [1306, 791] width 200 height 34
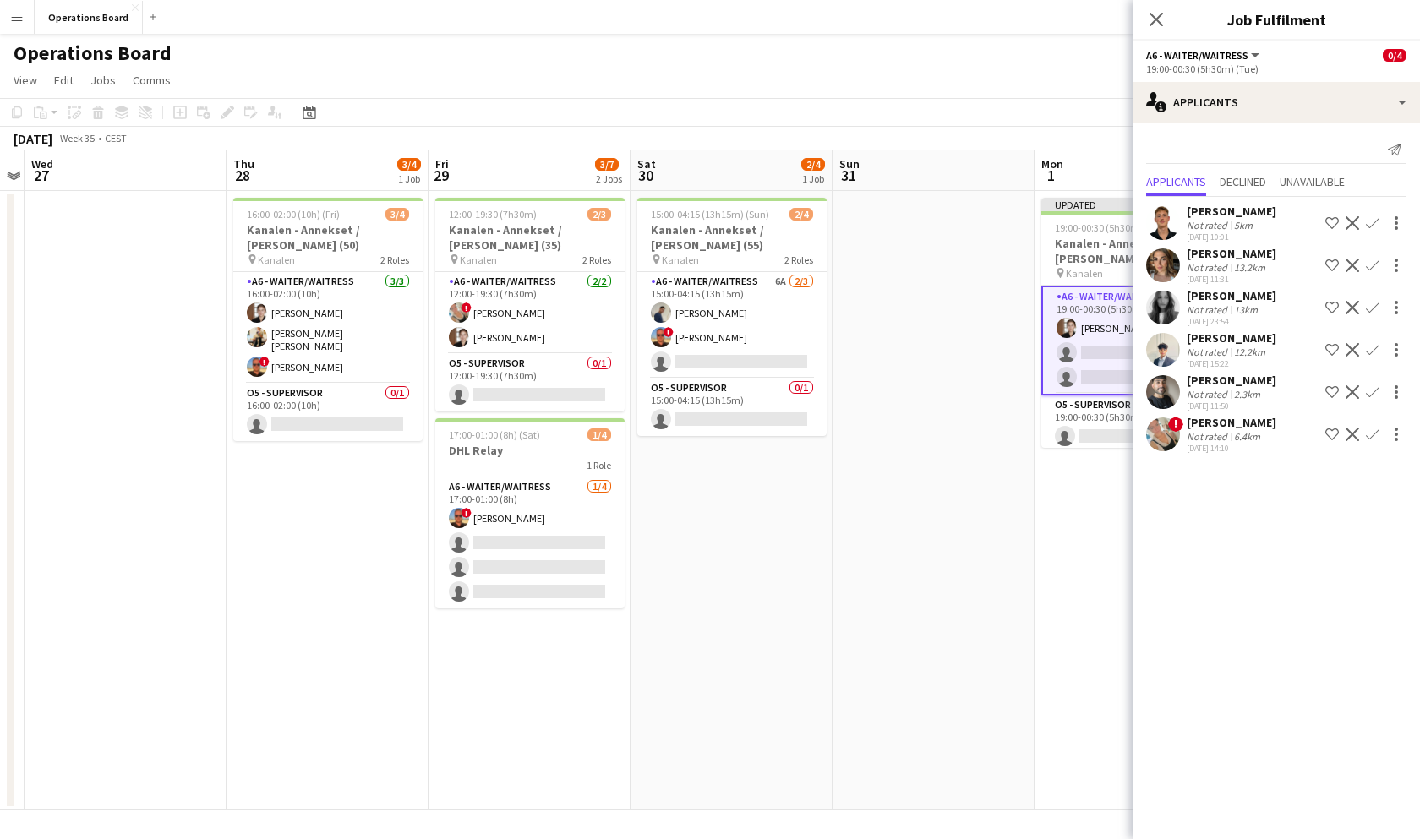
scroll to position [0, 0]
click at [1264, 269] on div "13.2km" at bounding box center [1249, 267] width 38 height 13
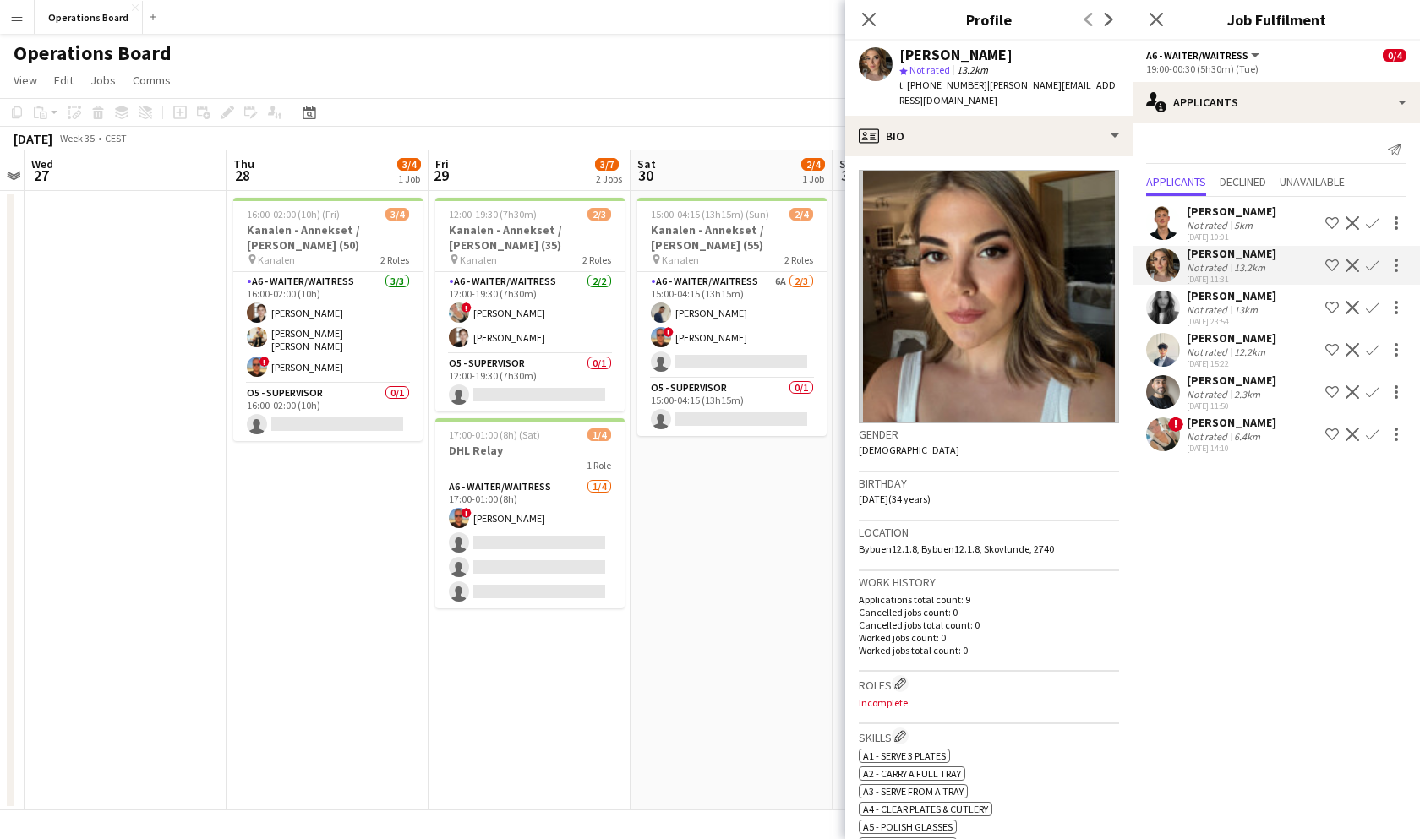
click at [1216, 426] on div "[PERSON_NAME]" at bounding box center [1231, 422] width 90 height 15
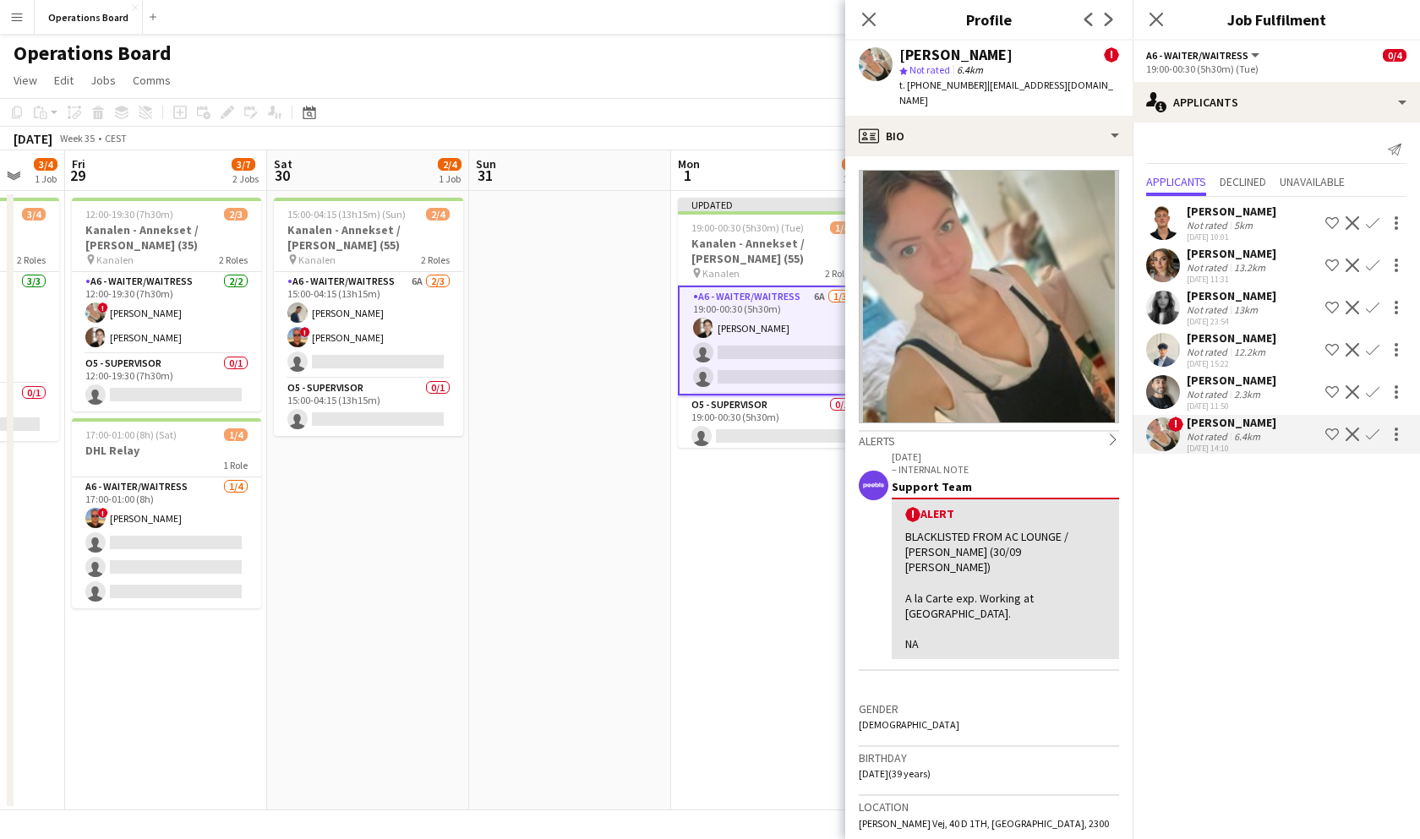
scroll to position [0, 831]
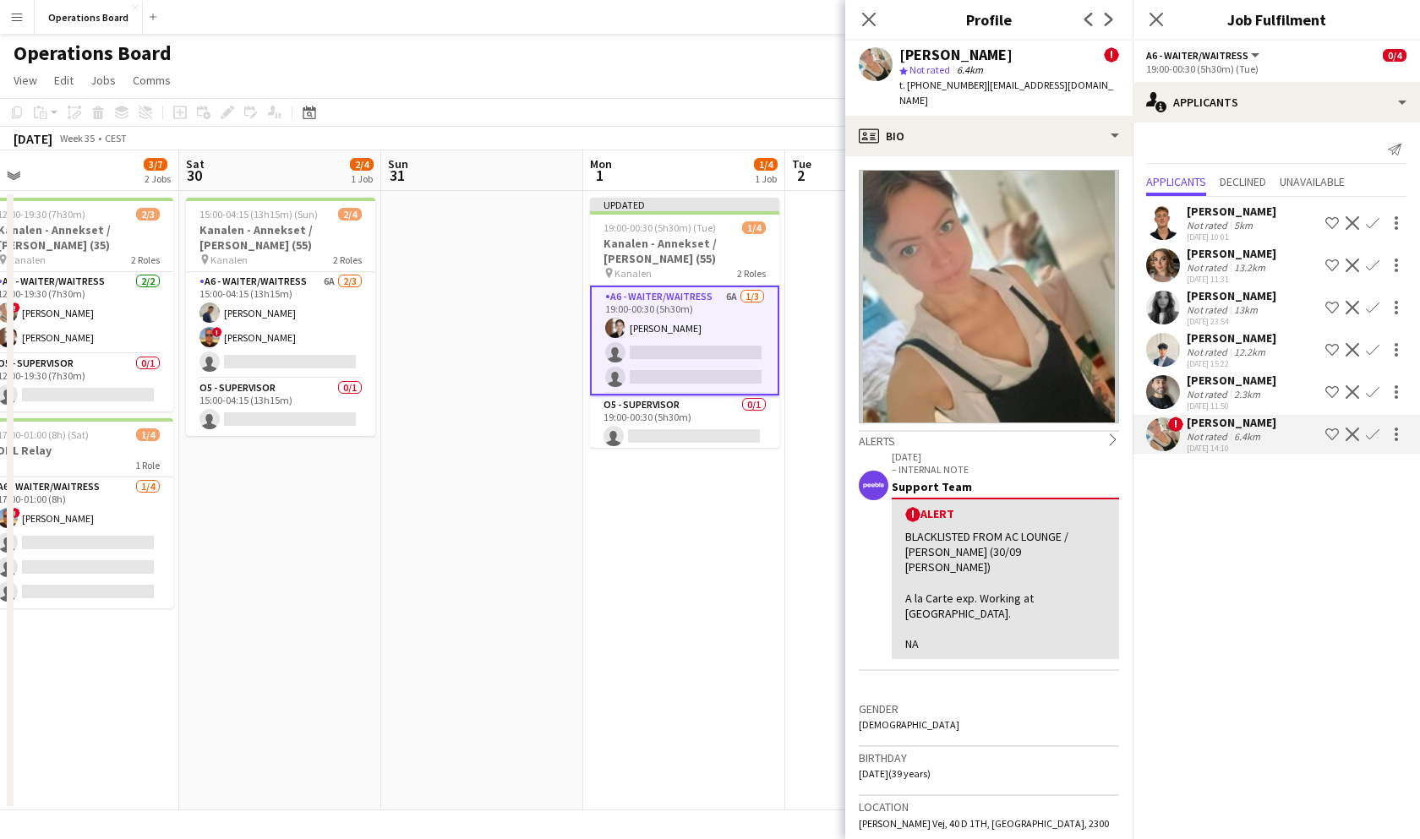
click at [1372, 428] on app-icon "Confirm" at bounding box center [1373, 435] width 14 height 14
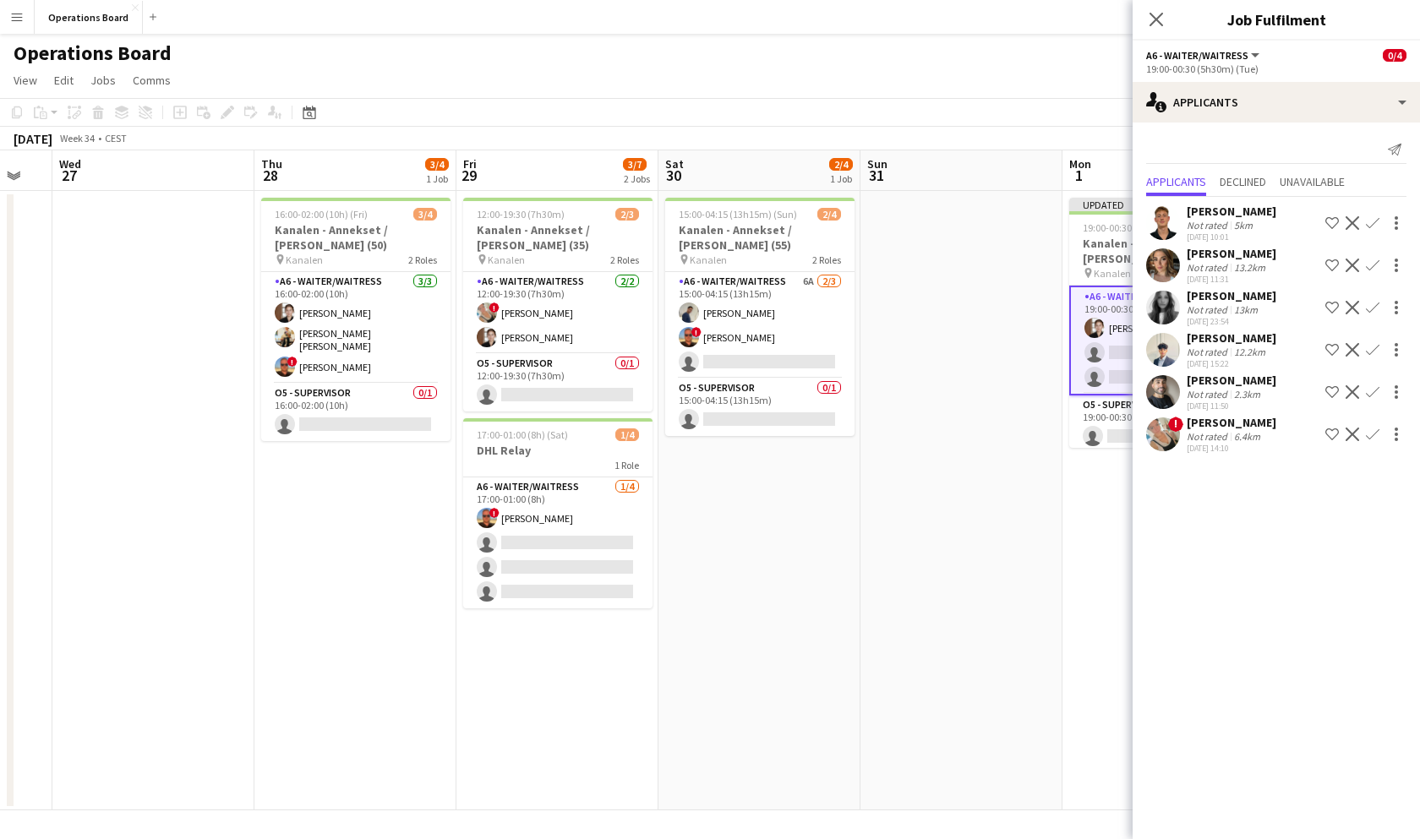
scroll to position [0, 600]
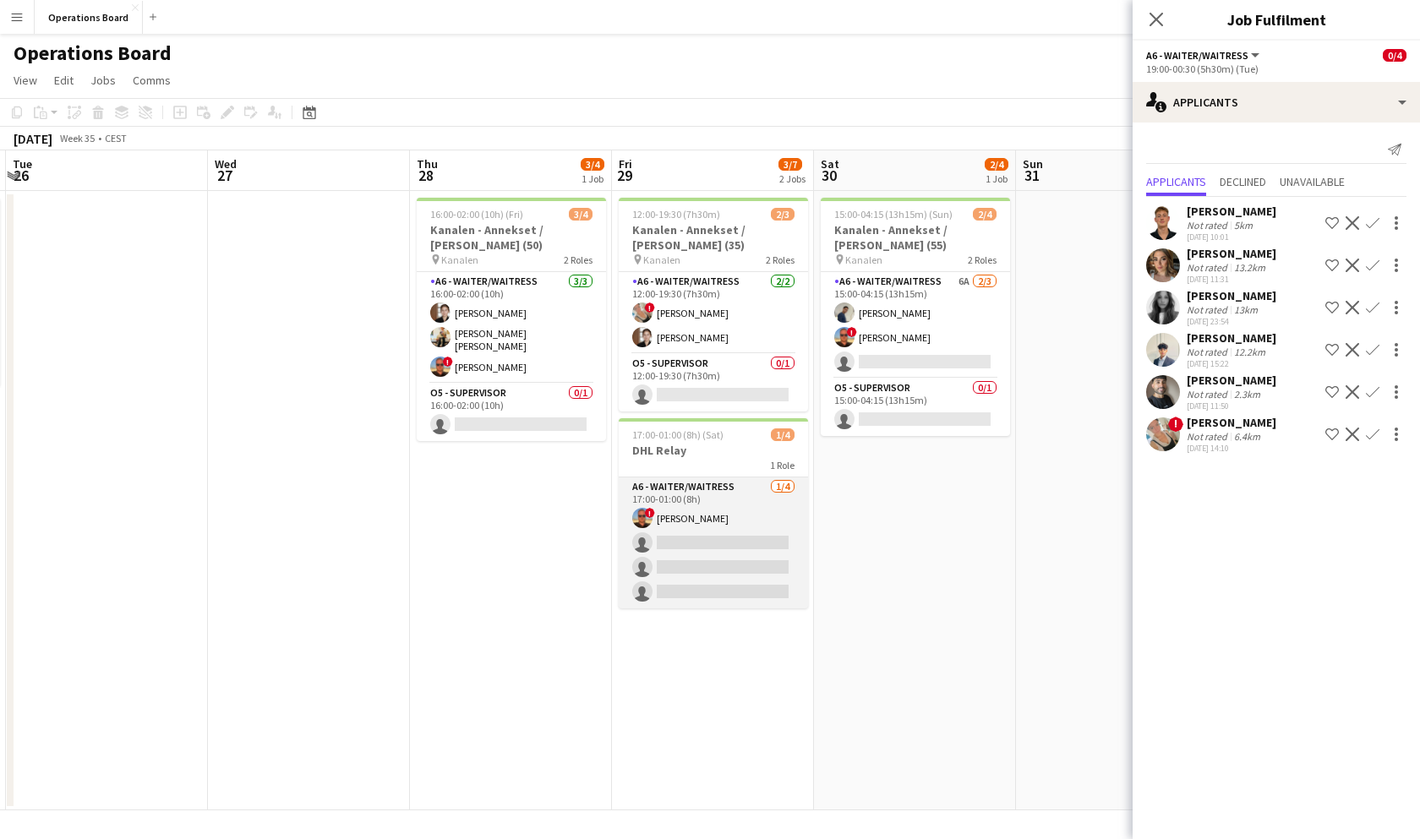
click at [739, 534] on app-card-role "A6 - WAITER/WAITRESS [DATE] 17:00-01:00 (8h) ! [PERSON_NAME] single-neutral-act…" at bounding box center [713, 542] width 189 height 131
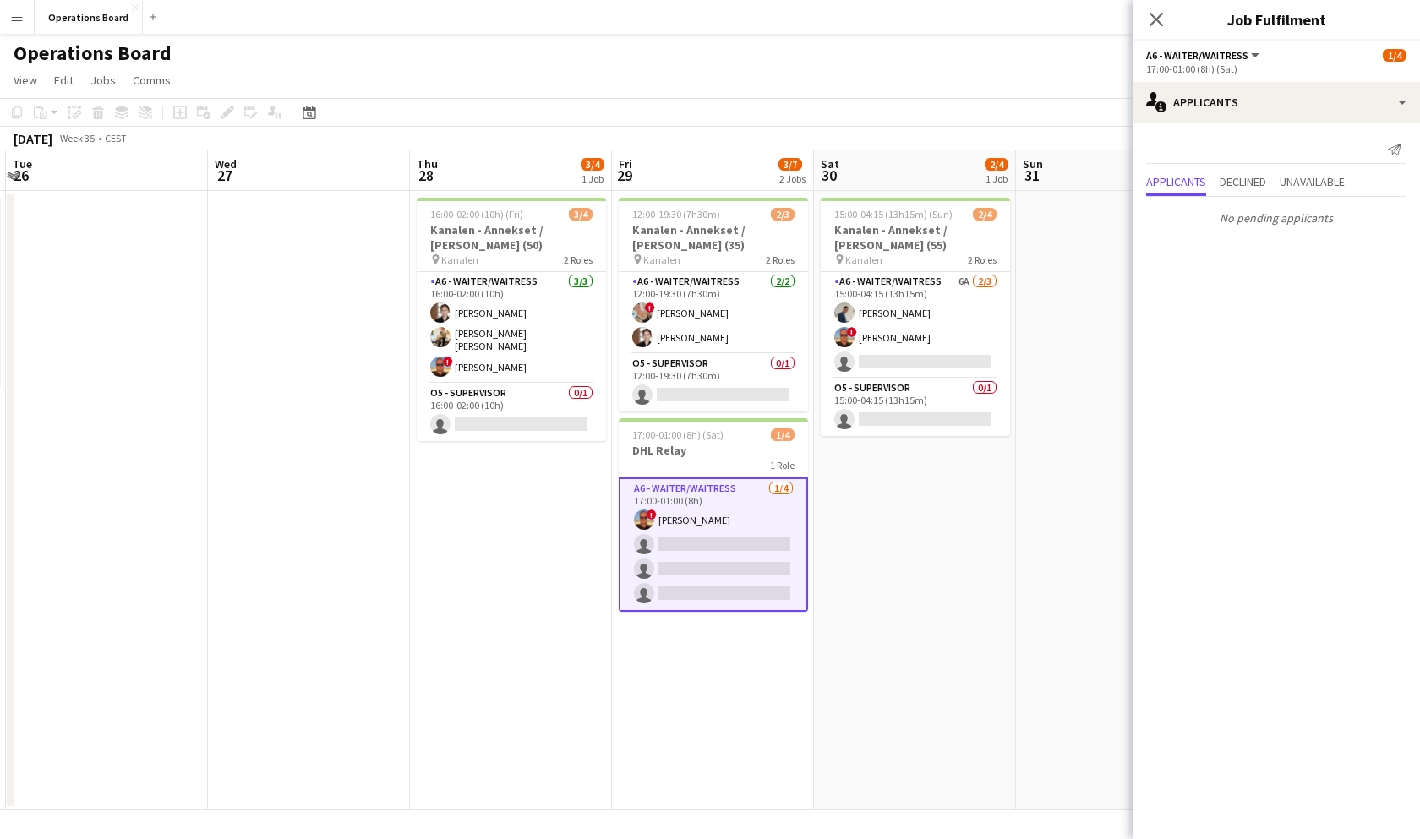
click at [740, 546] on app-card-role "A6 - WAITER/WAITRESS [DATE] 17:00-01:00 (8h) ! [PERSON_NAME] single-neutral-act…" at bounding box center [713, 544] width 189 height 134
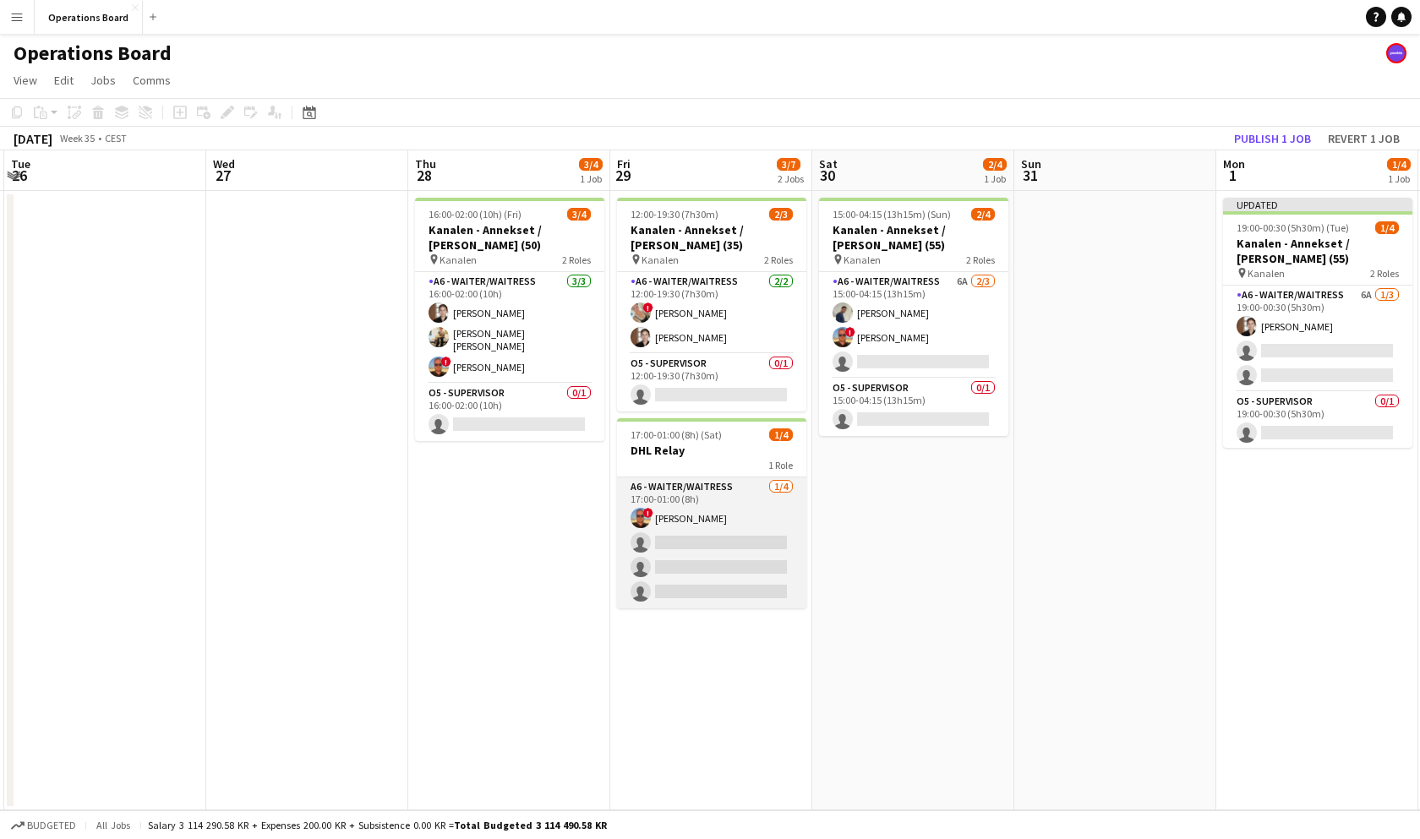
click at [740, 546] on app-card-role "A6 - WAITER/WAITRESS [DATE] 17:00-01:00 (8h) ! [PERSON_NAME] single-neutral-act…" at bounding box center [711, 542] width 189 height 131
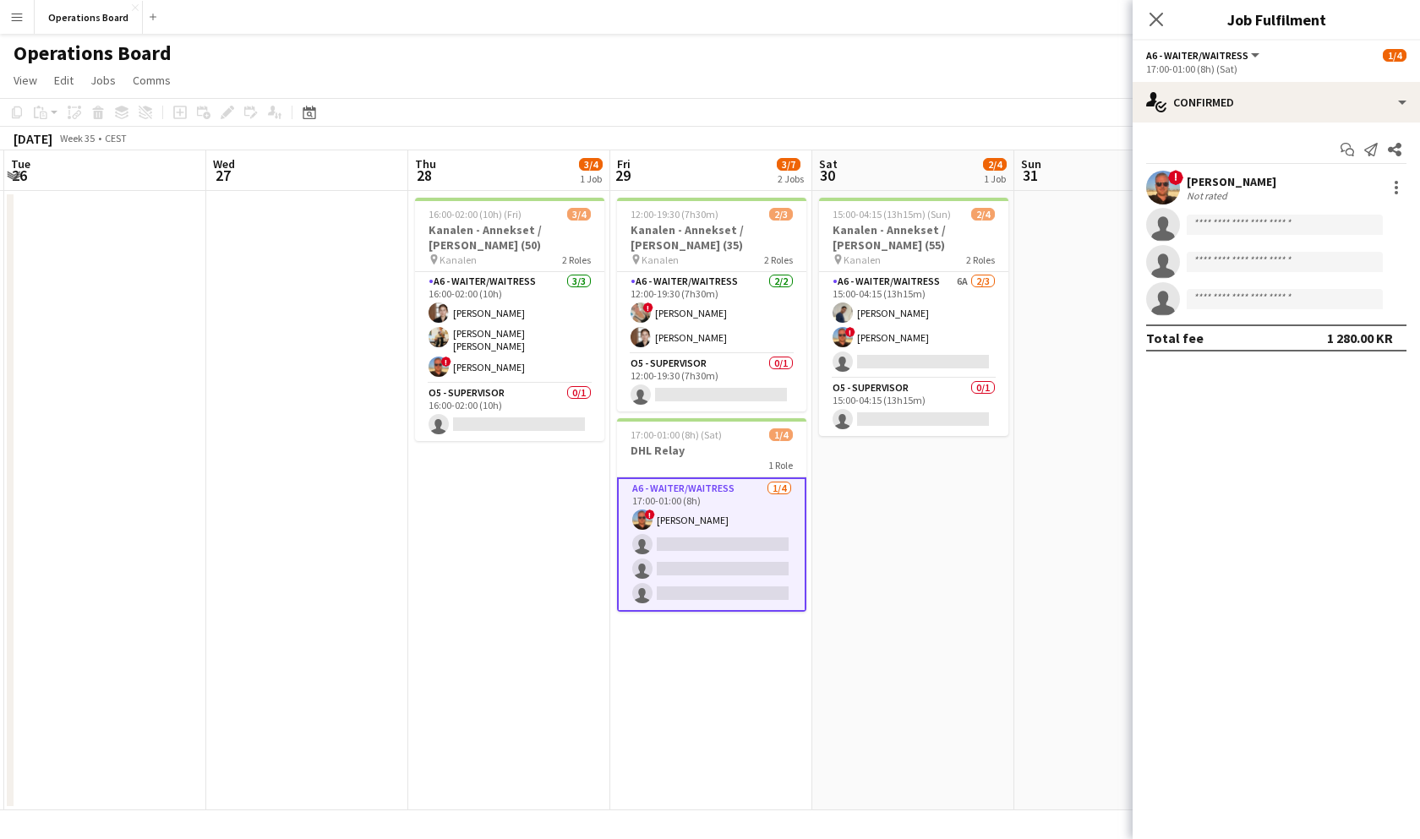
click at [1225, 205] on div "! [PERSON_NAME] Not rated single-neutral-actions single-neutral-actions single-…" at bounding box center [1275, 243] width 287 height 145
click at [1224, 215] on input at bounding box center [1284, 225] width 196 height 20
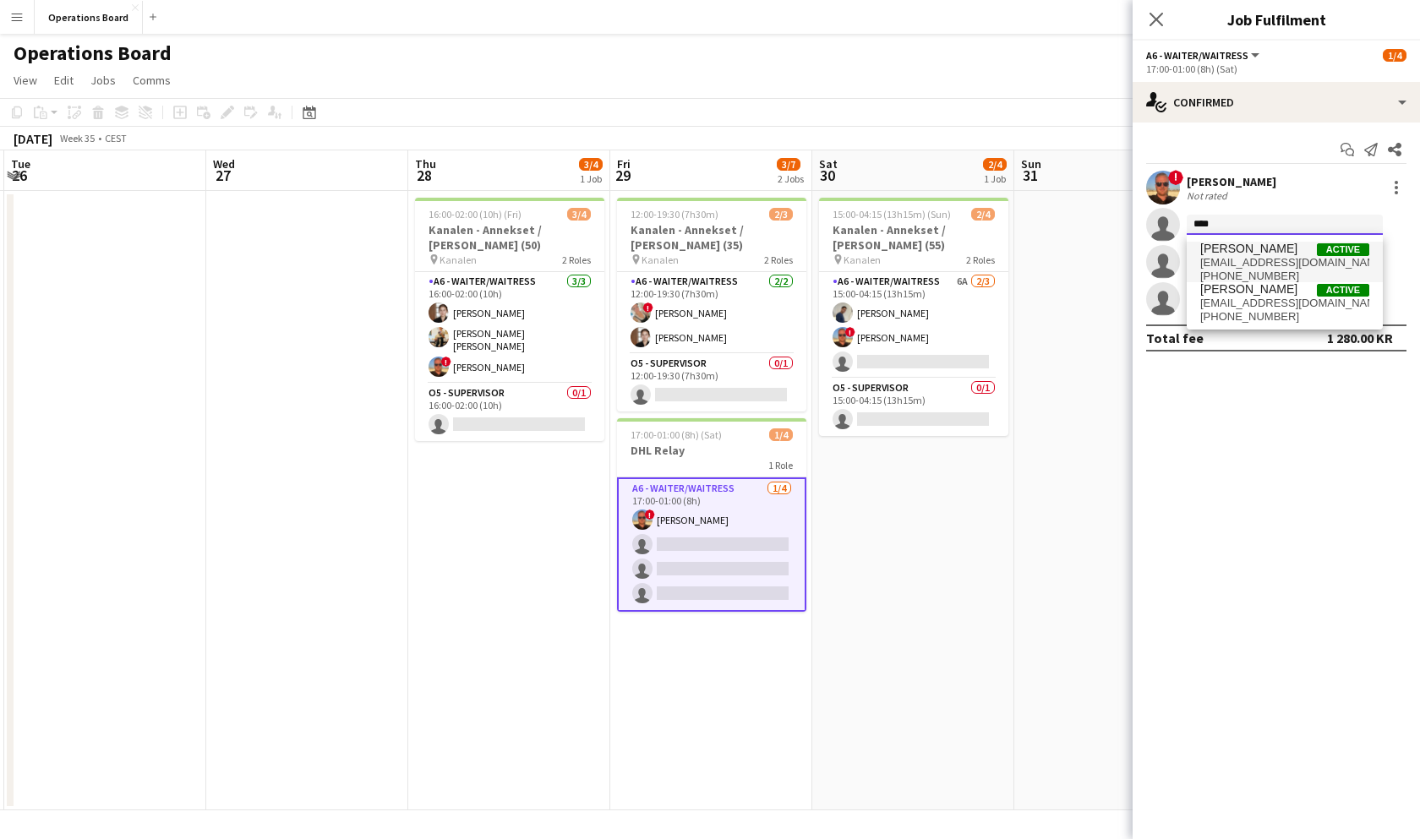
type input "****"
click at [1263, 249] on span "[PERSON_NAME] Active" at bounding box center [1284, 249] width 169 height 14
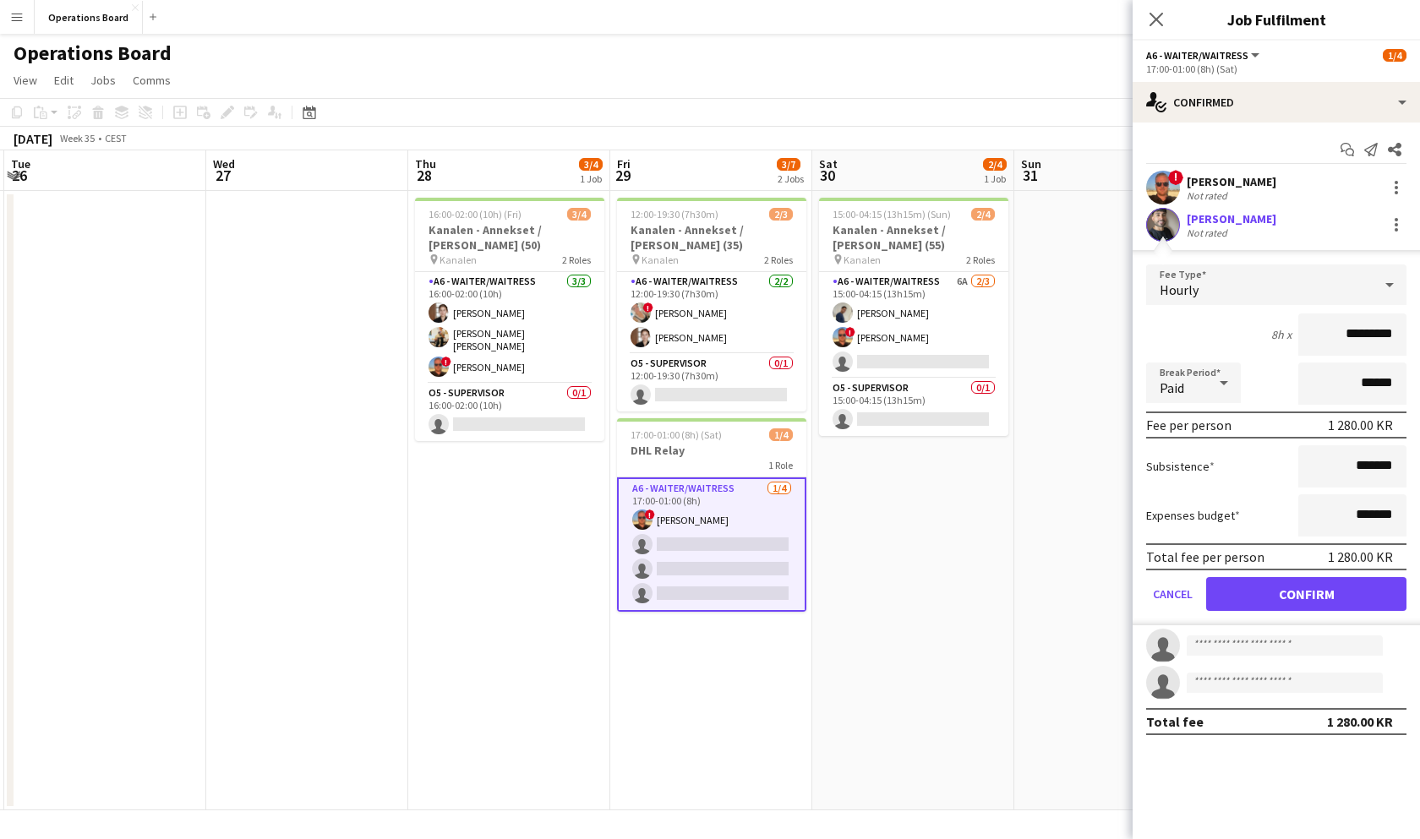
click at [1278, 585] on button "Confirm" at bounding box center [1306, 594] width 200 height 34
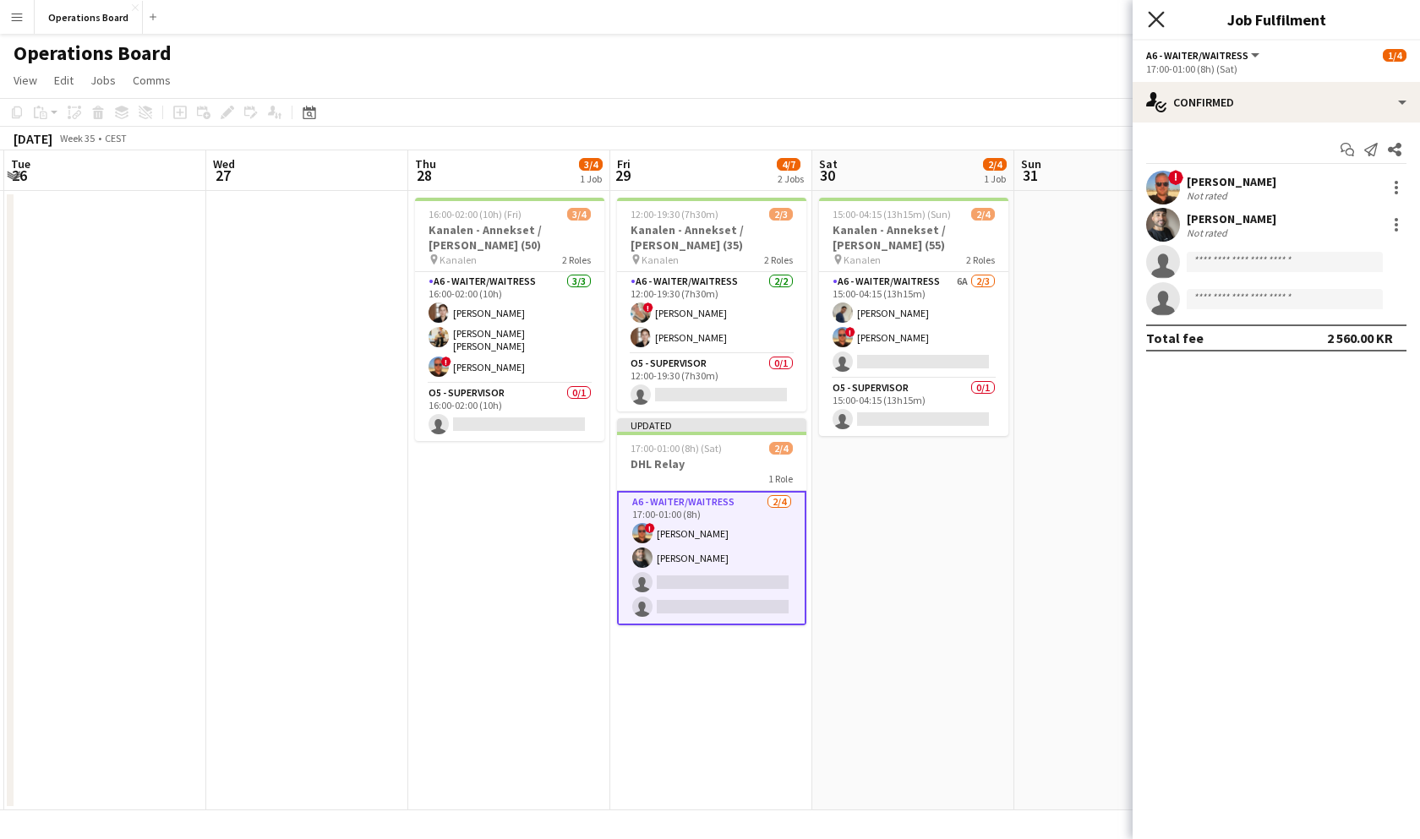
click at [1164, 14] on icon "Close pop-in" at bounding box center [1156, 19] width 16 height 16
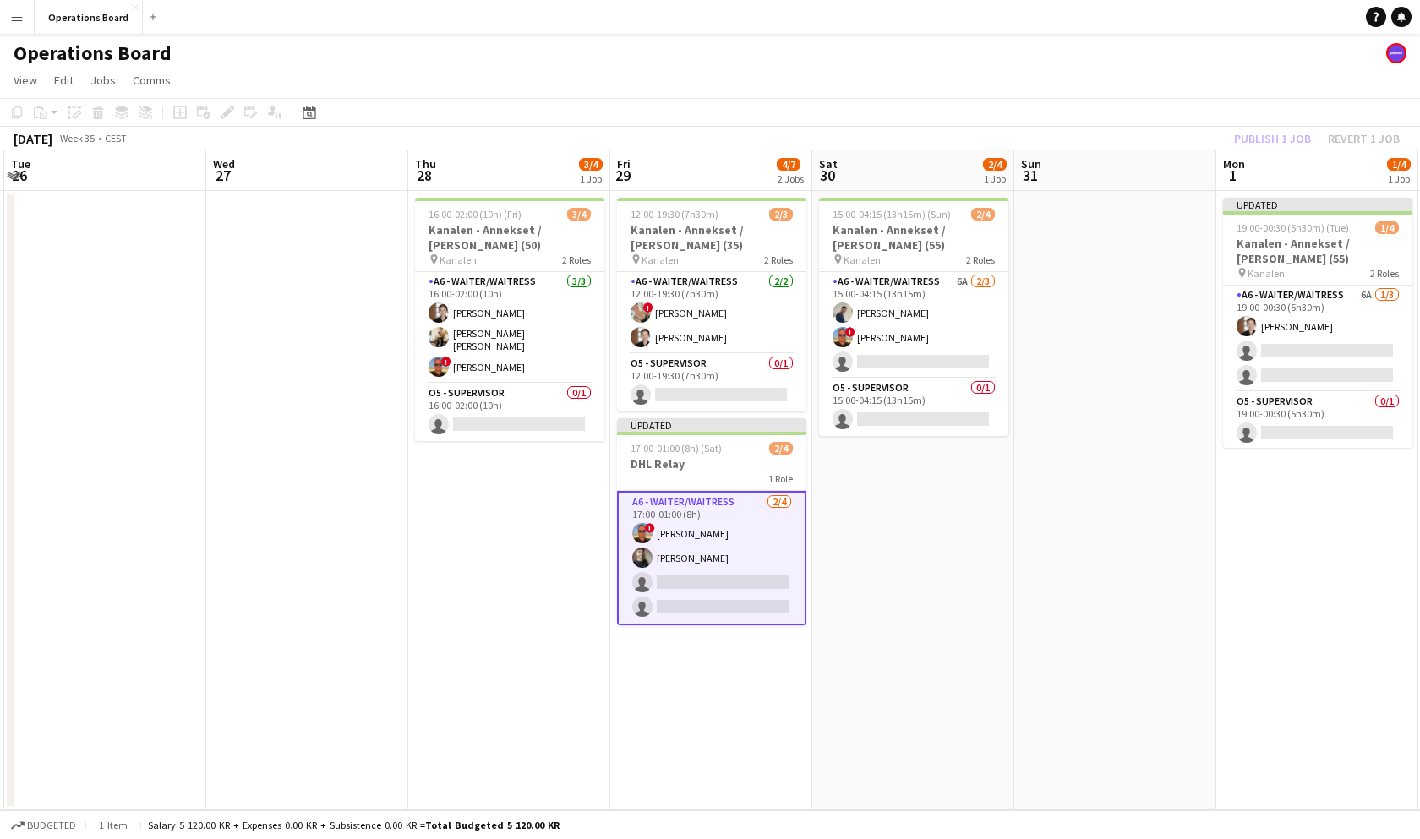
click at [1244, 95] on app-page-menu "View Day view expanded Day view collapsed Month view Date picker Jump to [DATE]…" at bounding box center [710, 82] width 1420 height 32
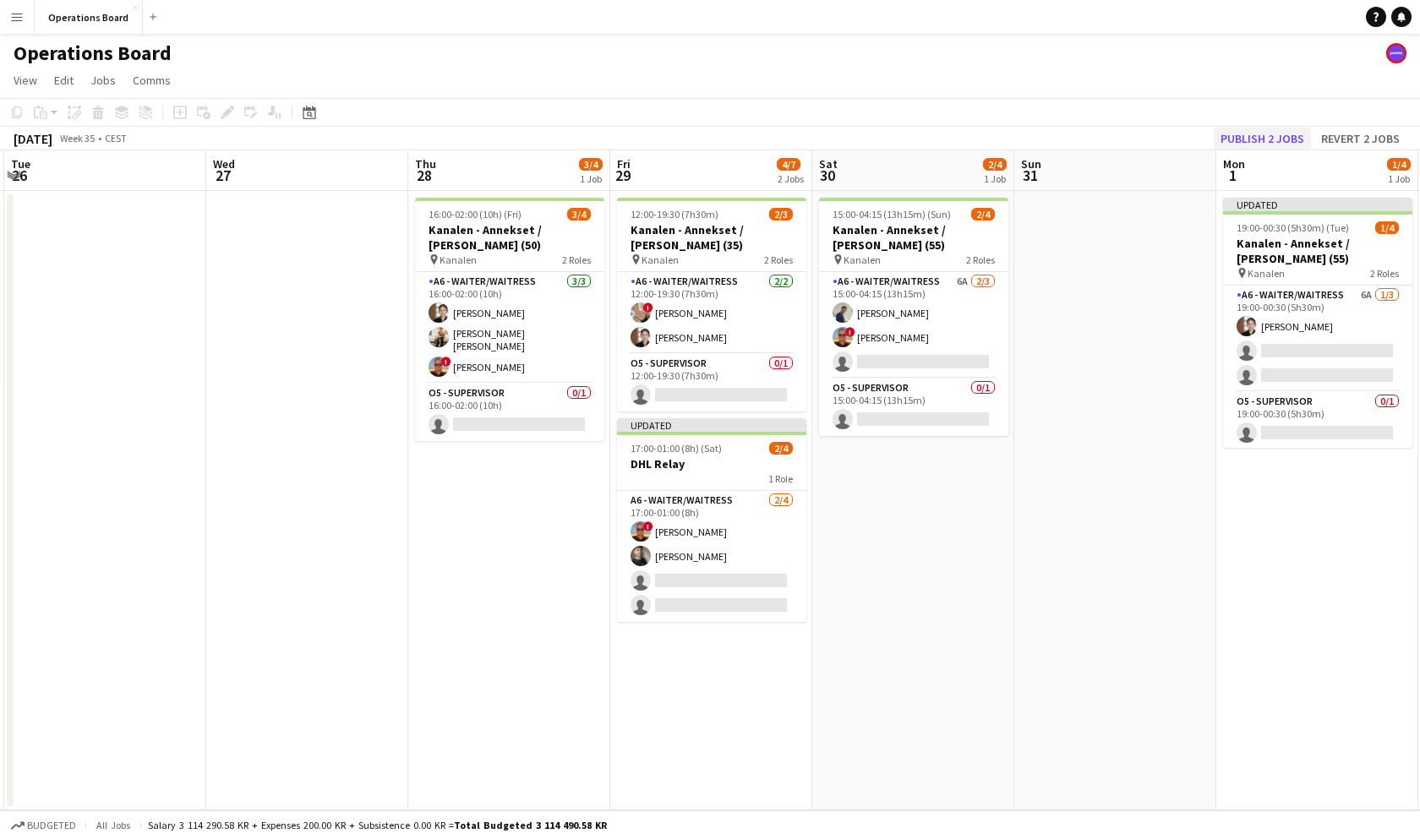
click at [1255, 131] on button "Publish 2 jobs" at bounding box center [1261, 139] width 97 height 22
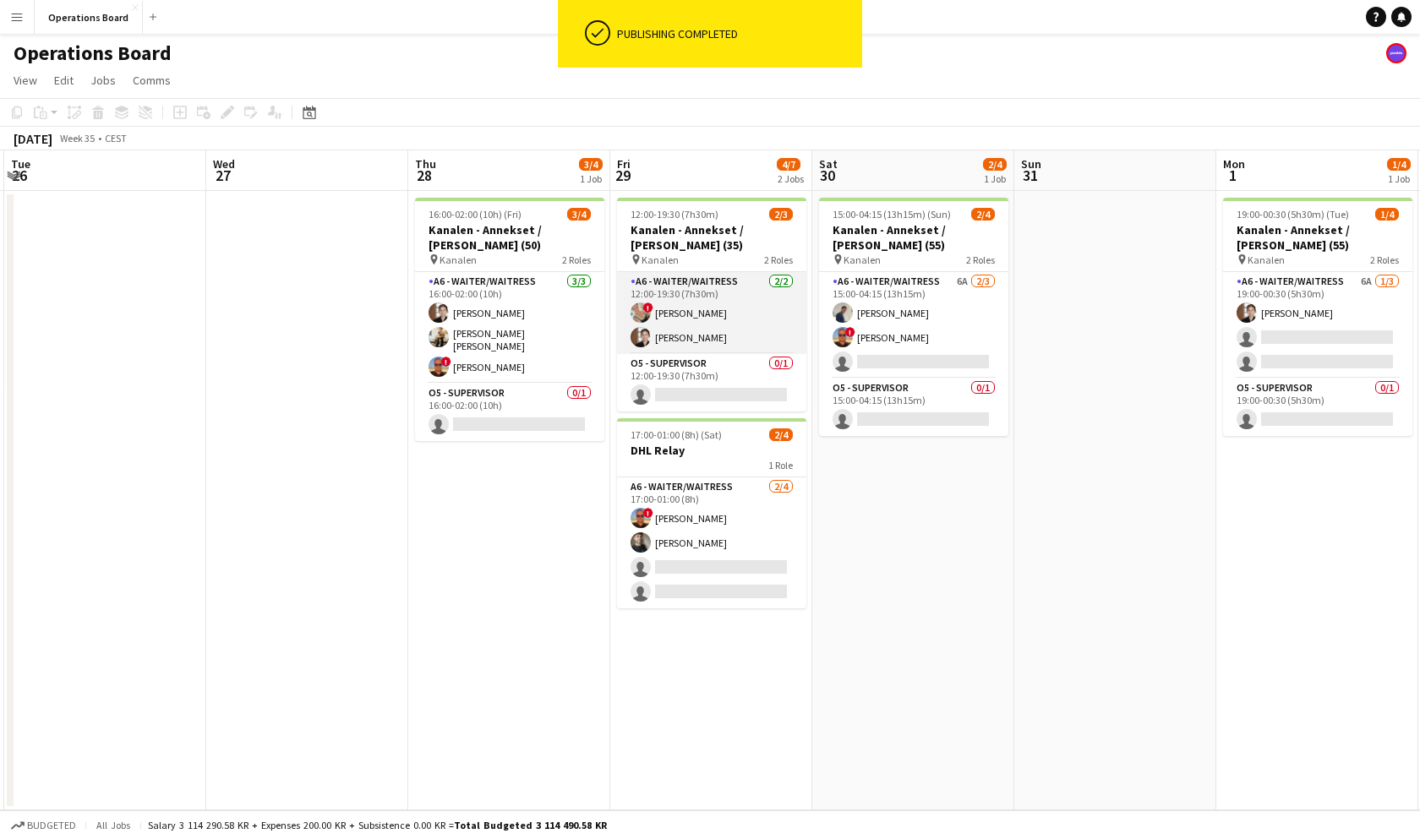
click at [705, 316] on app-card-role "A6 - WAITER/WAITRESS [DATE] 12:00-19:30 (7h30m) ! [PERSON_NAME] [PERSON_NAME]" at bounding box center [711, 313] width 189 height 82
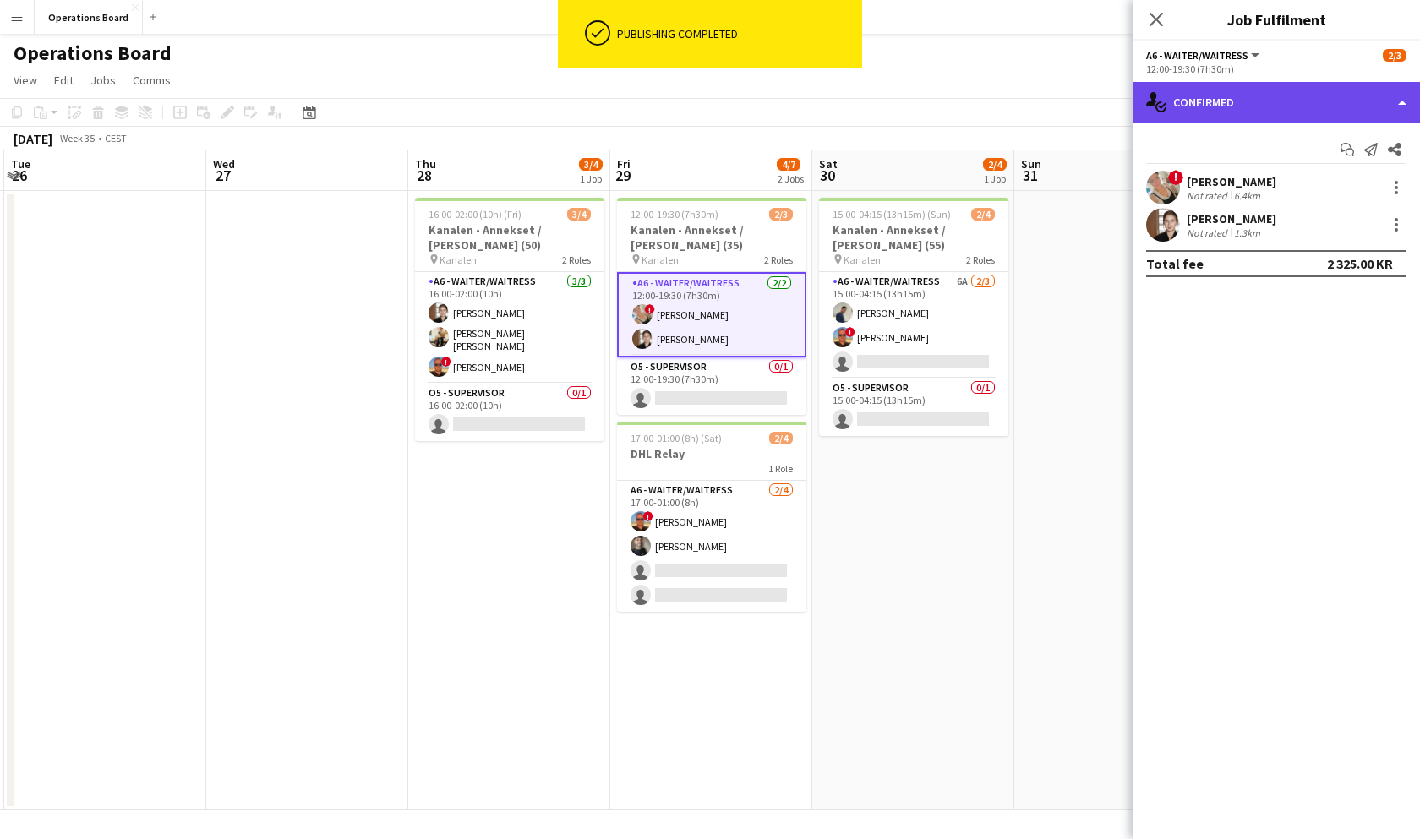
click at [1215, 109] on div "single-neutral-actions-check-2 Confirmed" at bounding box center [1275, 102] width 287 height 41
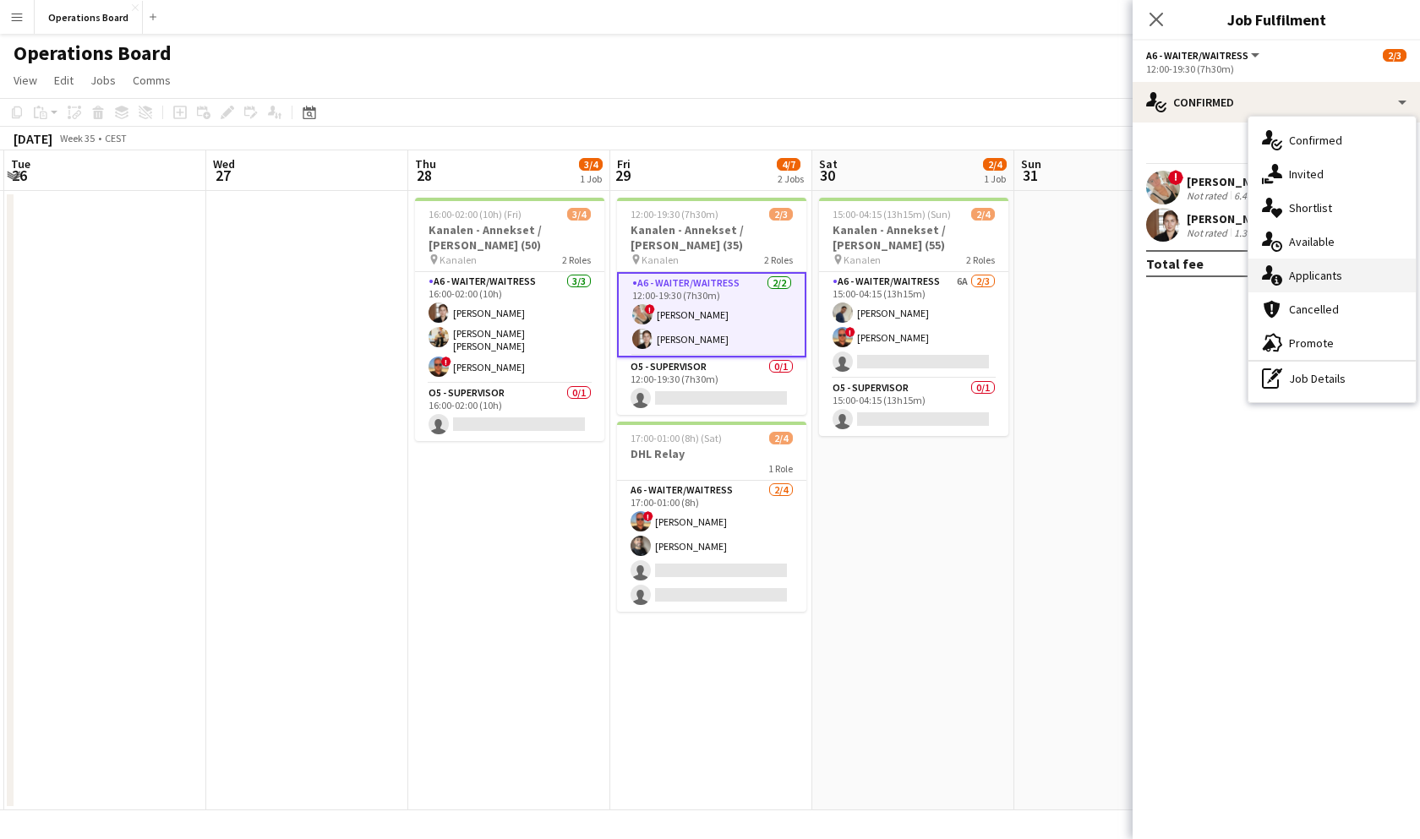
click at [1298, 269] on div "single-neutral-actions-information Applicants" at bounding box center [1331, 276] width 167 height 34
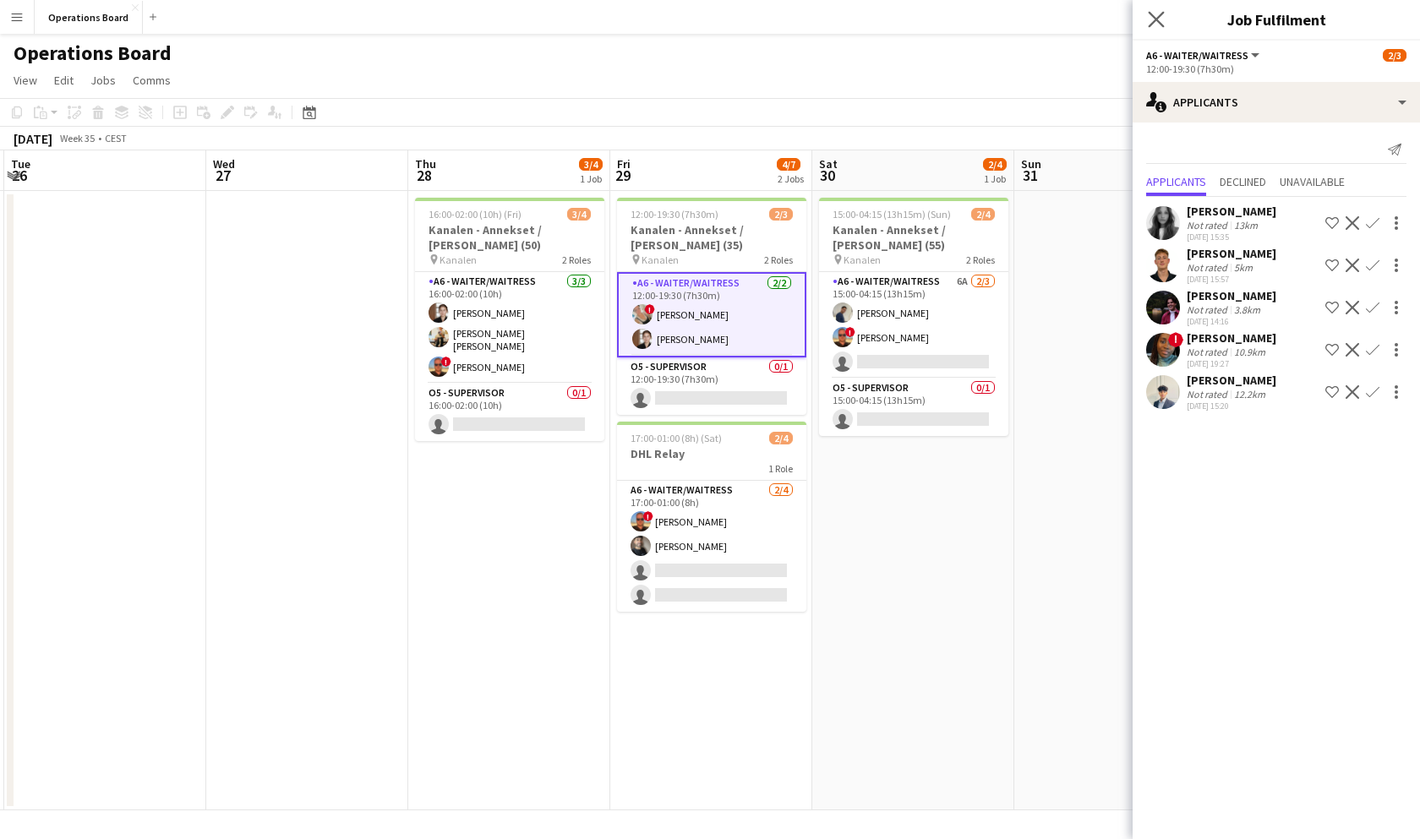
click at [1153, 27] on icon "Close pop-in" at bounding box center [1156, 19] width 16 height 16
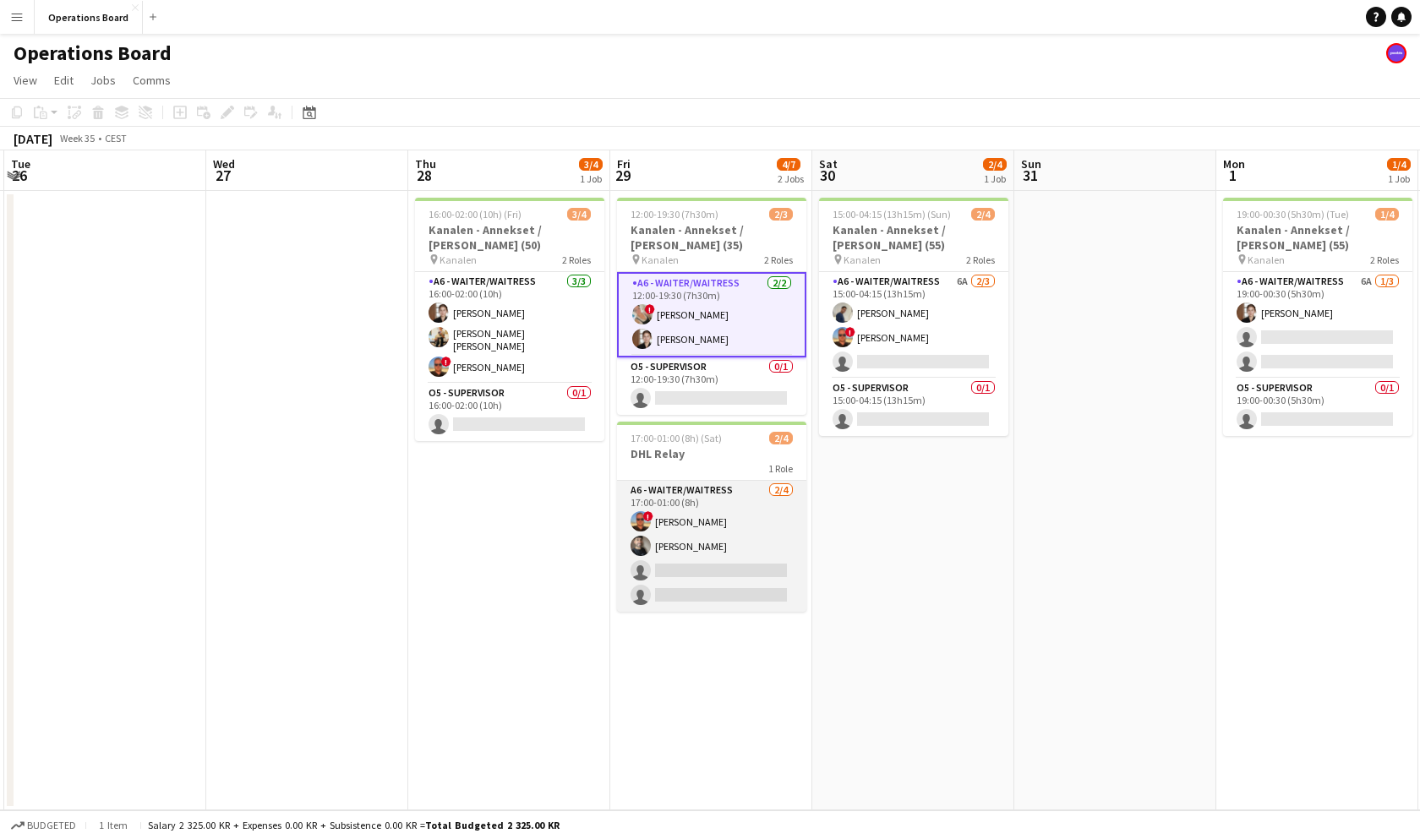
click at [737, 518] on app-card-role "A6 - WAITER/WAITRESS [DATE] 17:00-01:00 (8h) ! [PERSON_NAME] [PERSON_NAME] sing…" at bounding box center [711, 546] width 189 height 131
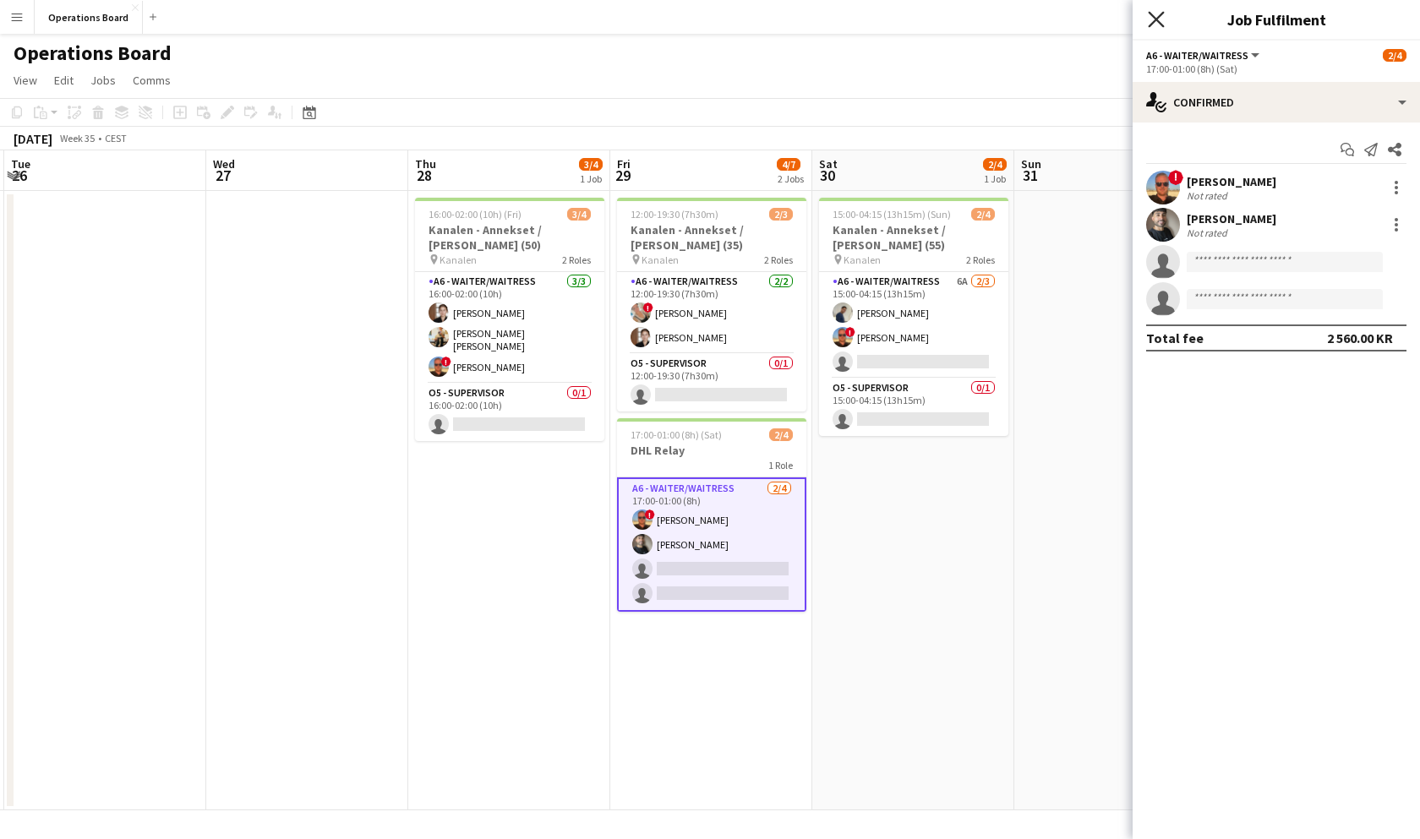
click at [1151, 20] on icon "Close pop-in" at bounding box center [1156, 19] width 16 height 16
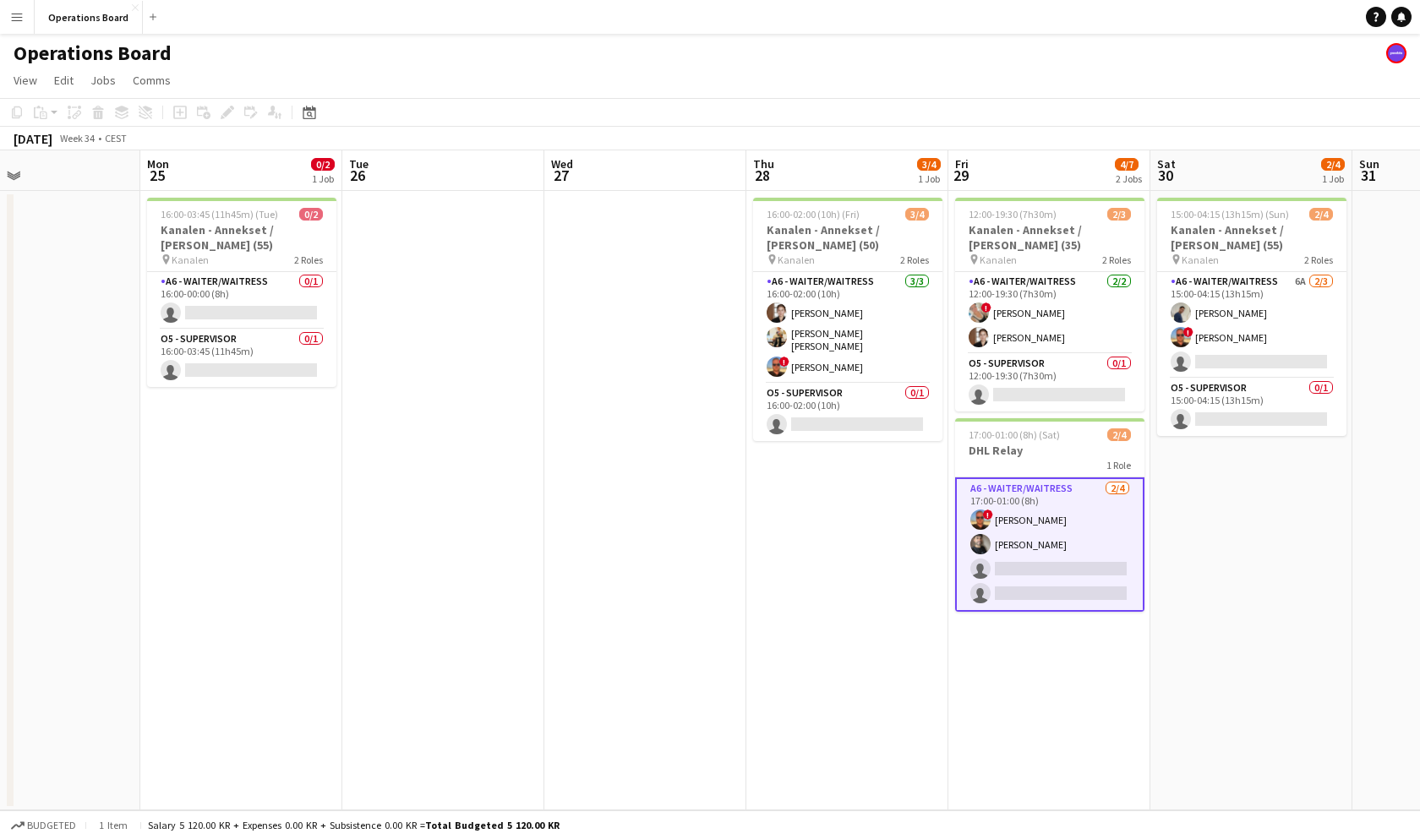
scroll to position [0, 559]
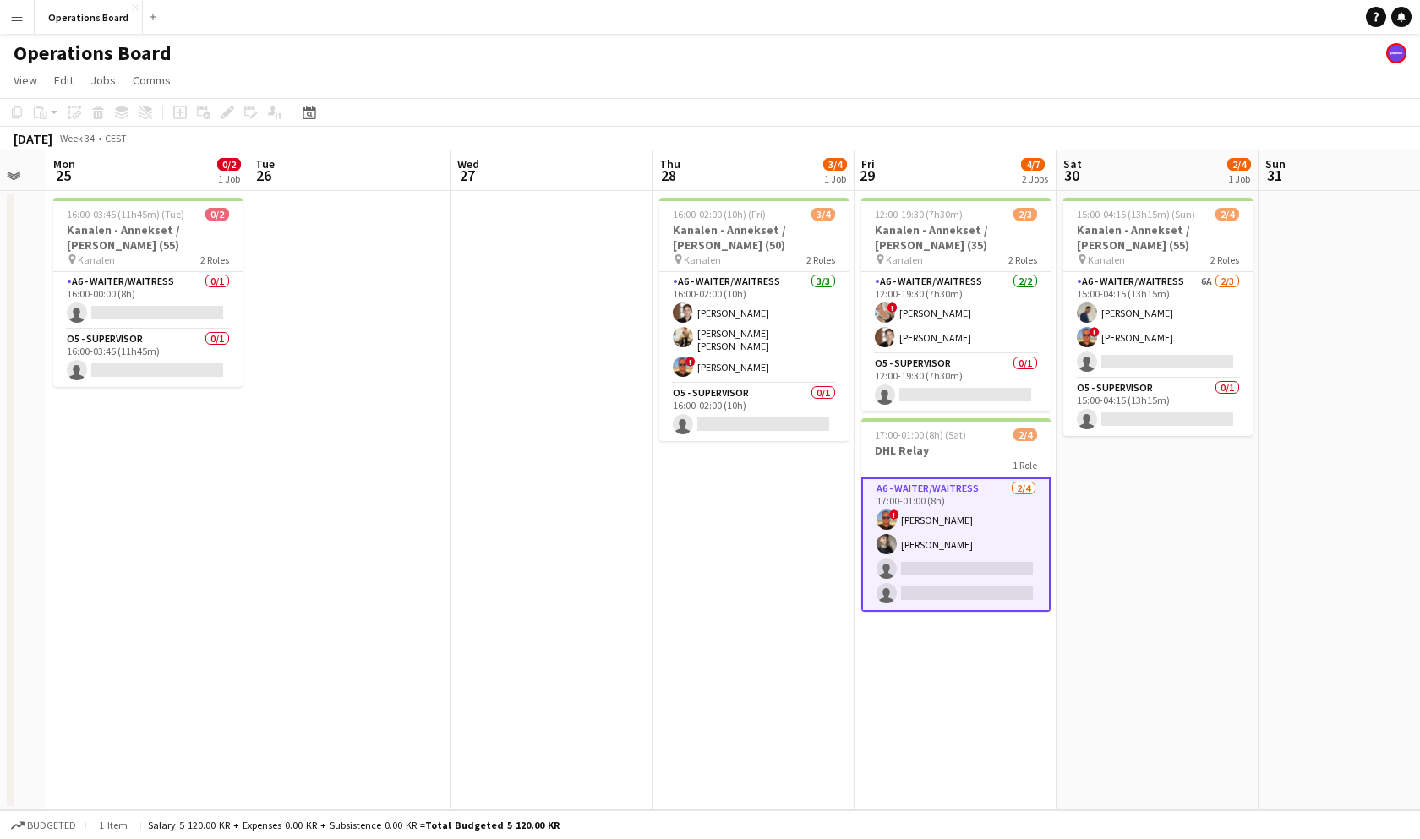
click at [924, 532] on app-card-role "A6 - WAITER/WAITRESS [DATE] 17:00-01:00 (8h) ! [PERSON_NAME] [PERSON_NAME] sing…" at bounding box center [955, 544] width 189 height 134
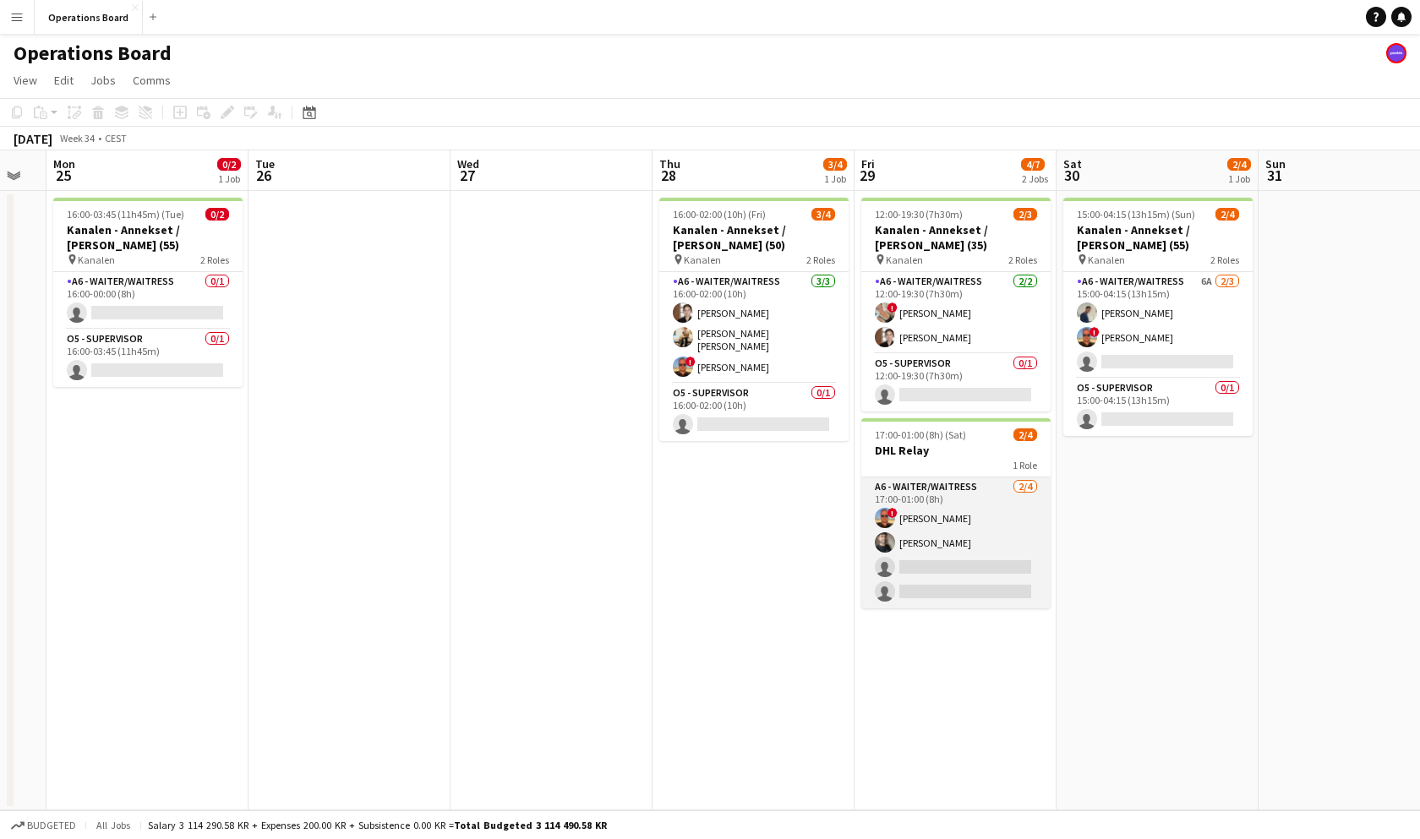
click at [927, 537] on app-card-role "A6 - WAITER/WAITRESS [DATE] 17:00-01:00 (8h) ! [PERSON_NAME] [PERSON_NAME] sing…" at bounding box center [955, 542] width 189 height 131
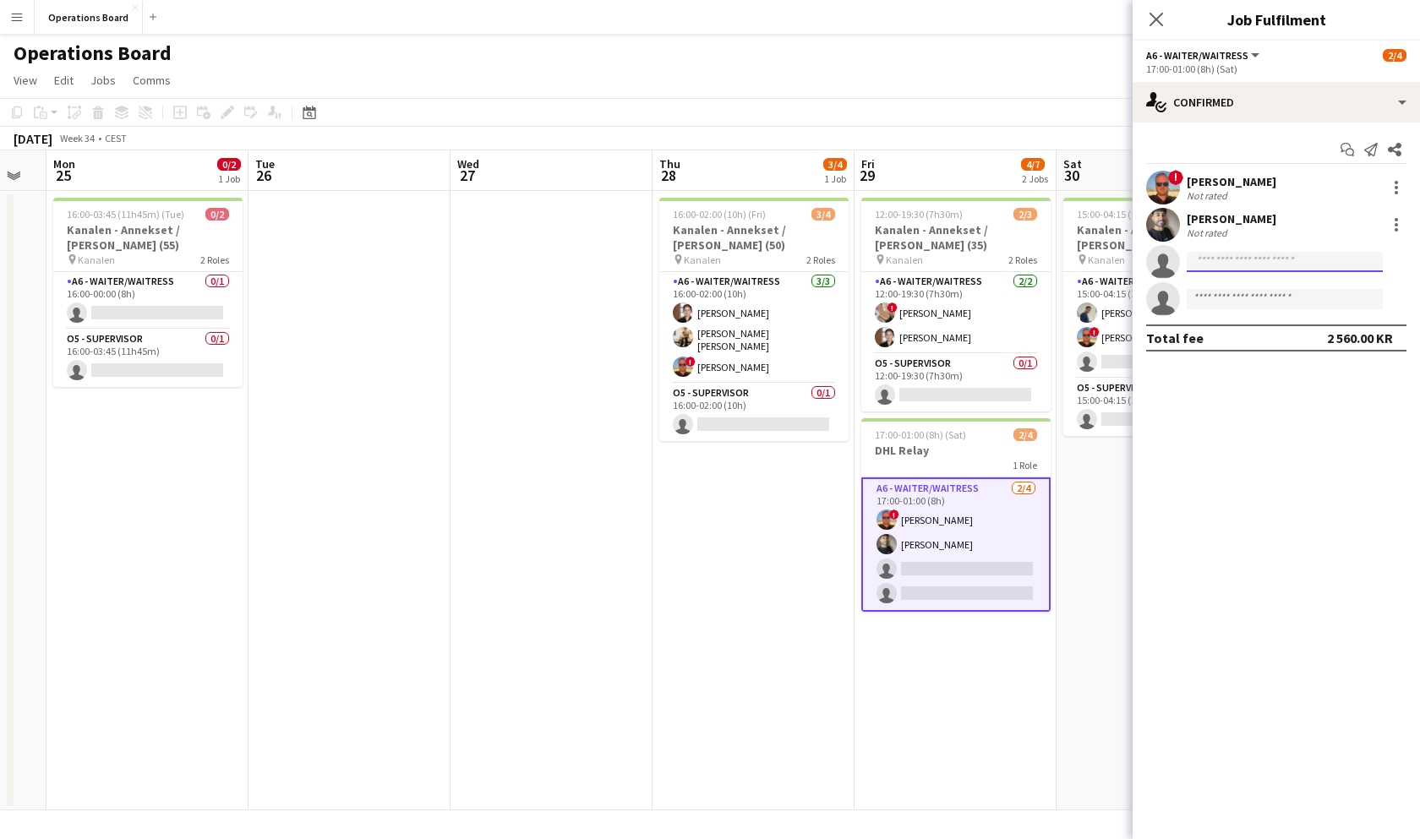
click at [1213, 256] on input at bounding box center [1284, 262] width 196 height 20
type input "******"
click at [1233, 298] on span "[EMAIL_ADDRESS][PERSON_NAME][DOMAIN_NAME]" at bounding box center [1284, 300] width 169 height 14
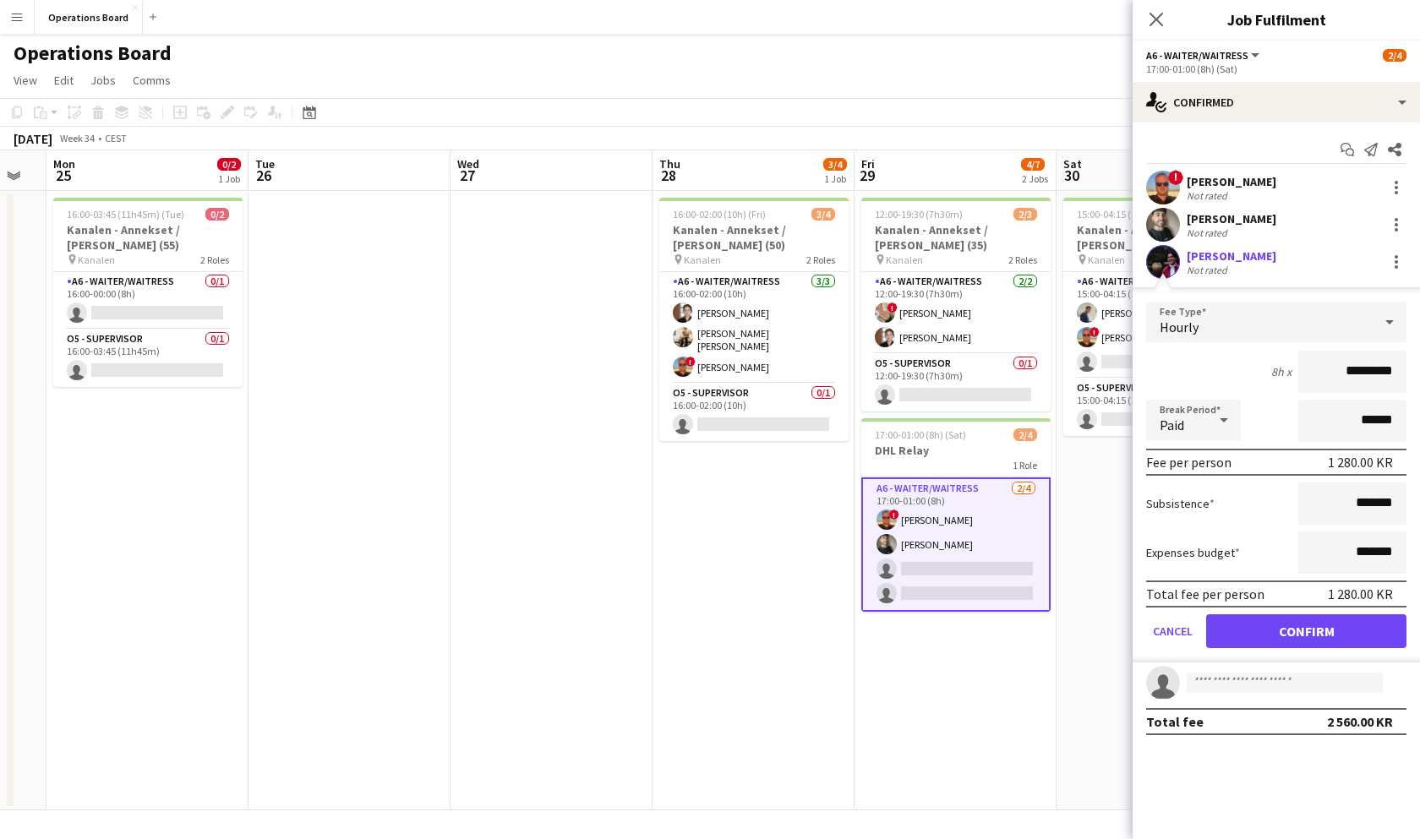
click at [1287, 630] on button "Confirm" at bounding box center [1306, 631] width 200 height 34
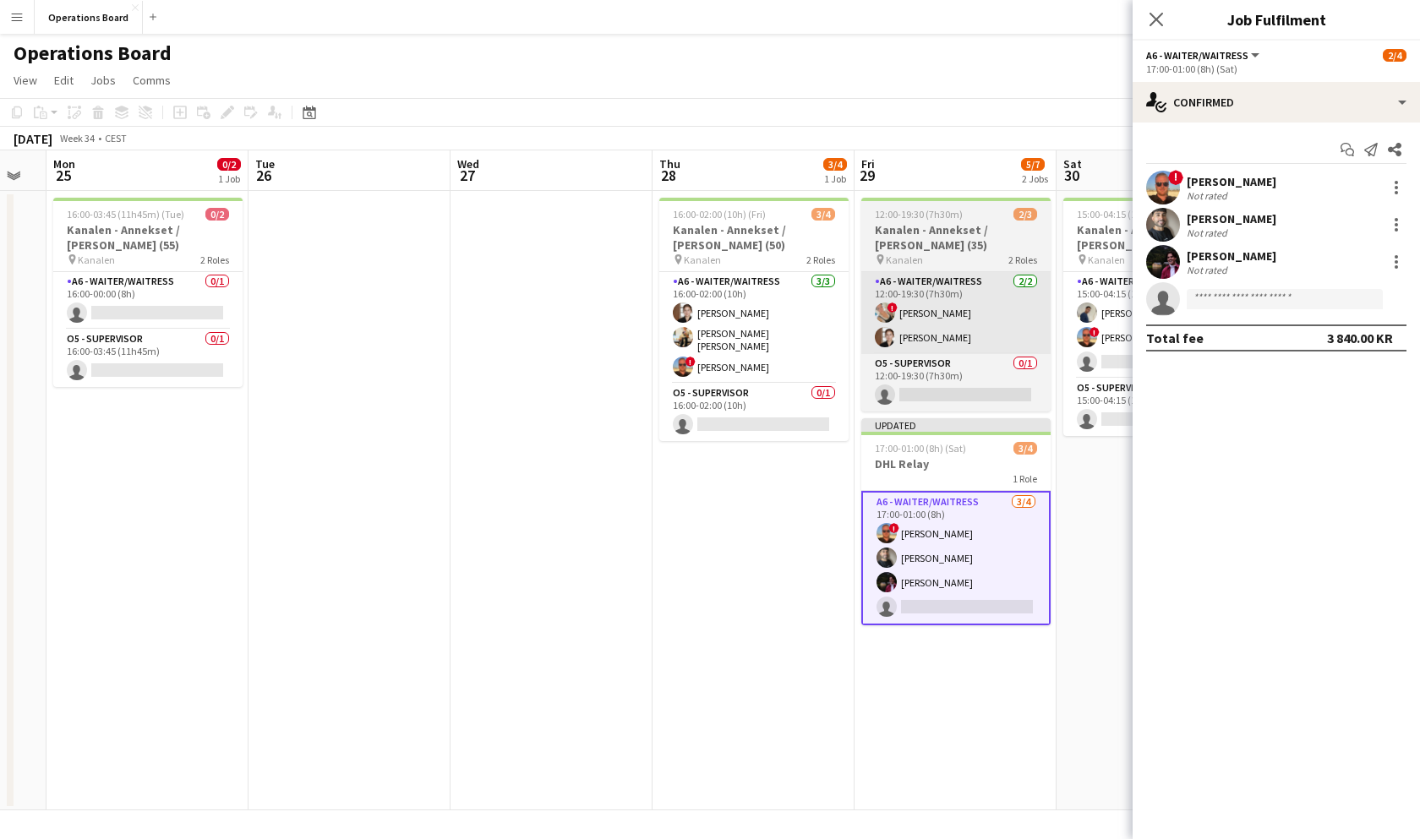
click at [979, 286] on app-card-role "A6 - WAITER/WAITRESS [DATE] 12:00-19:30 (7h30m) ! [PERSON_NAME] [PERSON_NAME]" at bounding box center [955, 313] width 189 height 82
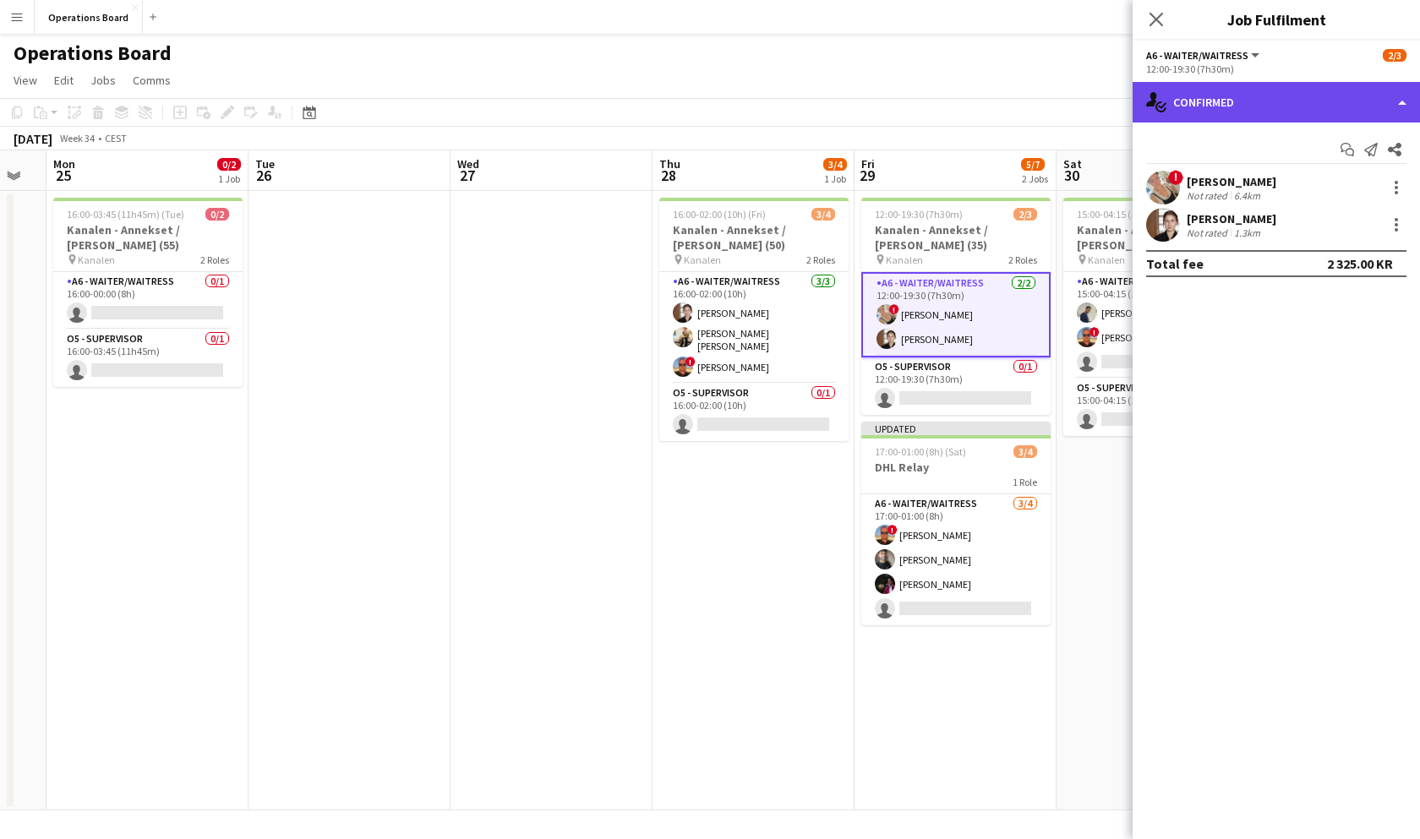
click at [1240, 87] on div "single-neutral-actions-check-2 Confirmed" at bounding box center [1275, 102] width 287 height 41
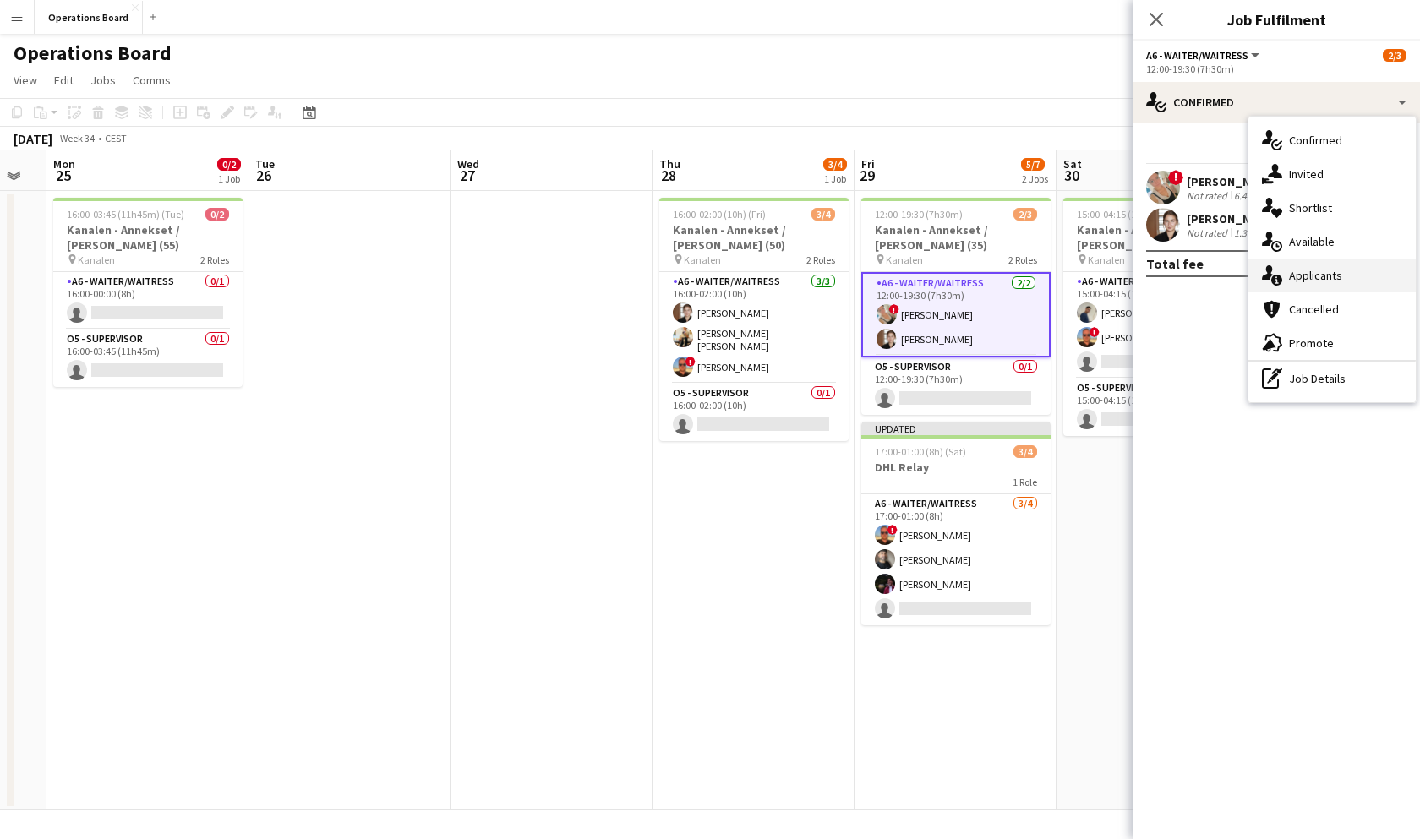
click at [1322, 273] on div "single-neutral-actions-information Applicants" at bounding box center [1331, 276] width 167 height 34
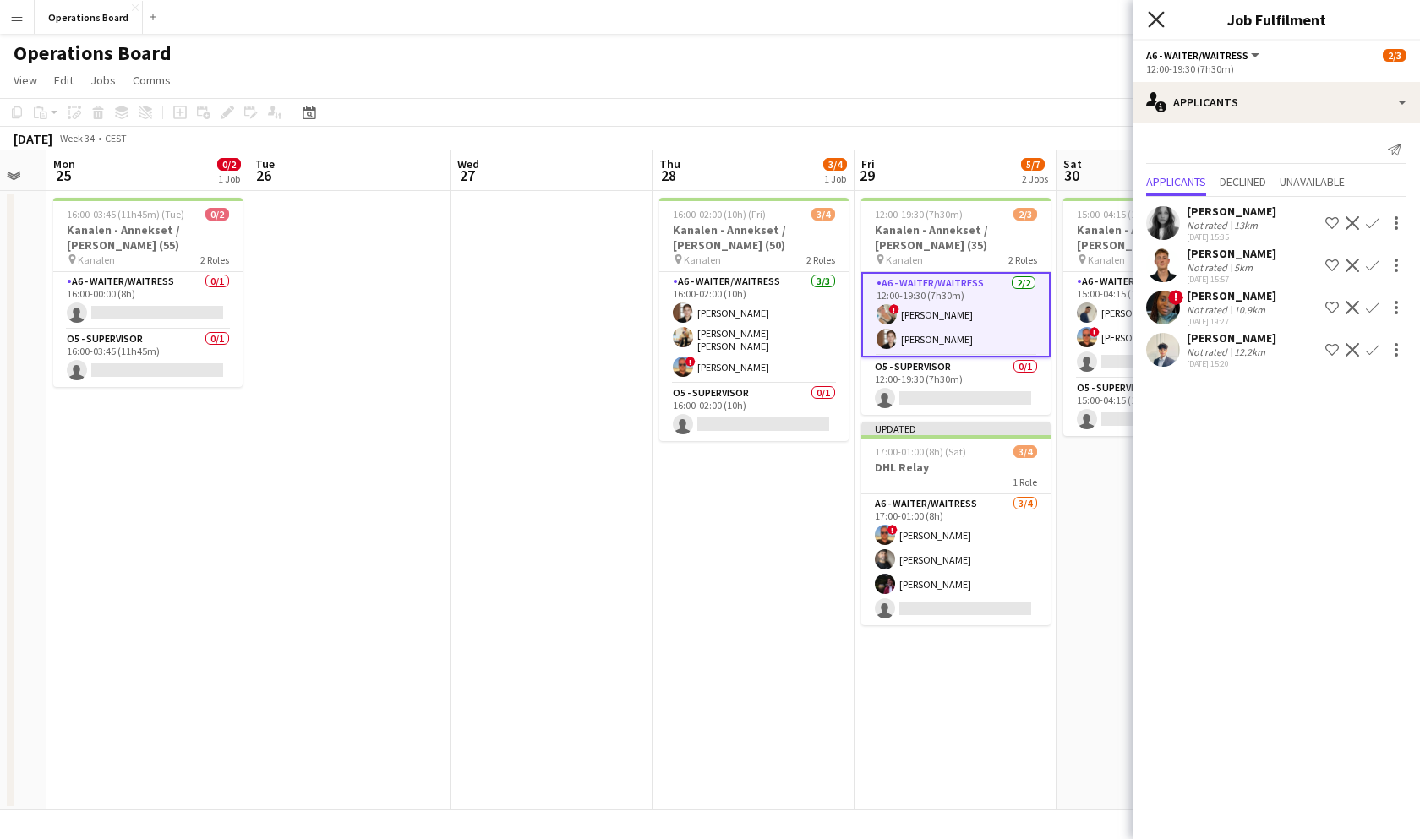
click at [1153, 22] on icon at bounding box center [1156, 19] width 16 height 16
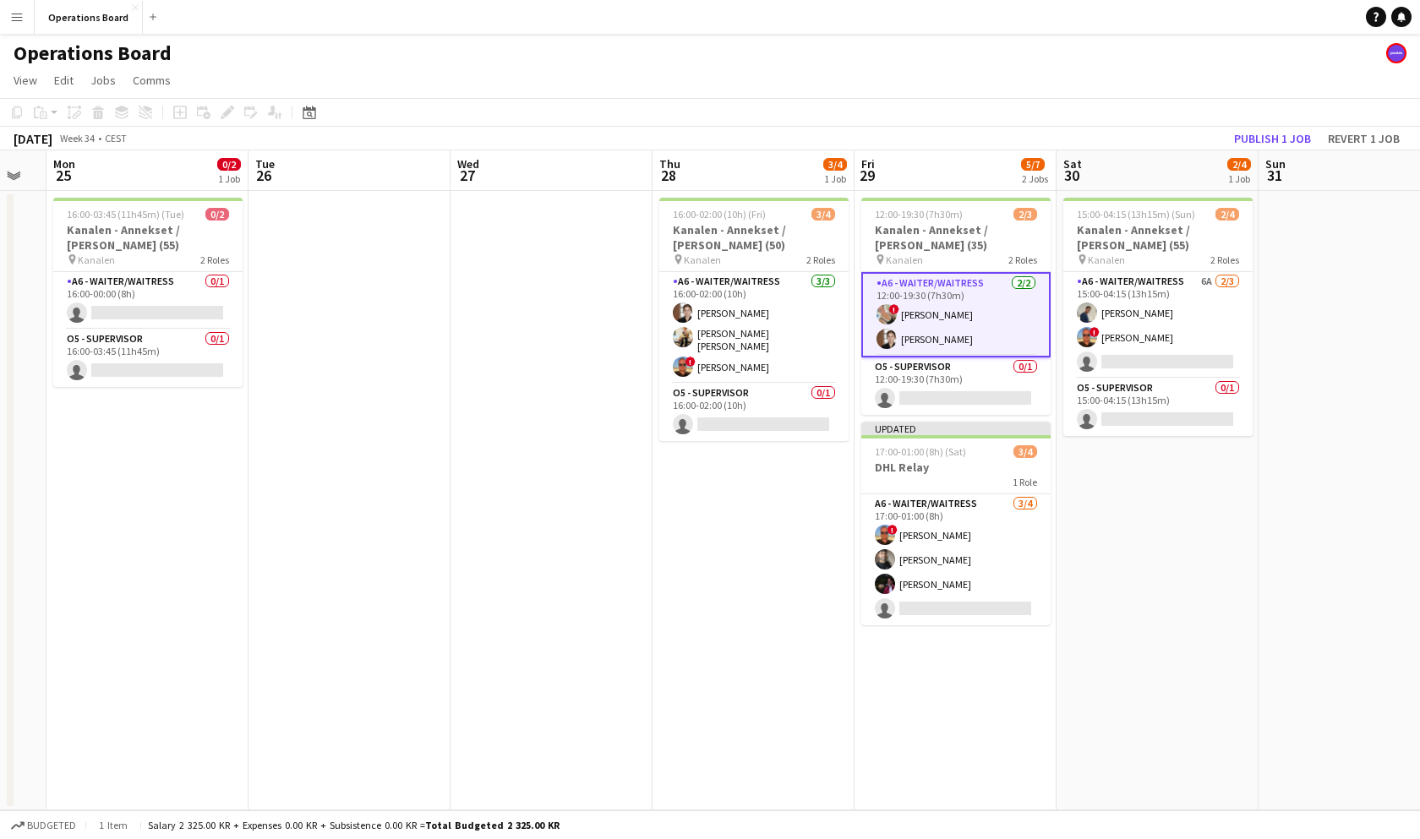
click at [1172, 117] on app-toolbar "Copy Paste Paste Command V Paste with crew Command Shift V Paste linked Job [GE…" at bounding box center [710, 112] width 1420 height 29
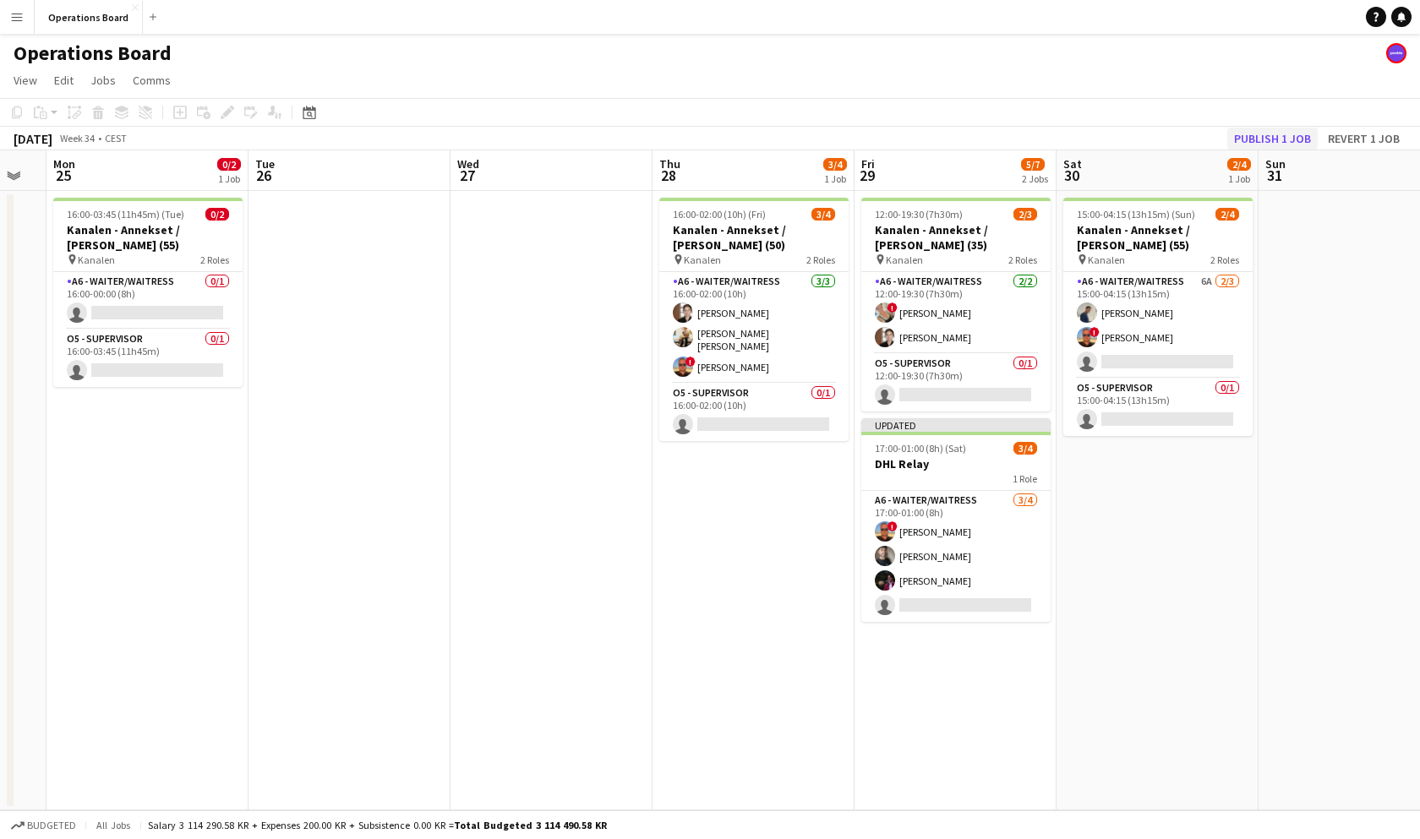
click at [1258, 131] on button "Publish 1 job" at bounding box center [1272, 139] width 90 height 22
